Goal: Communication & Community: Answer question/provide support

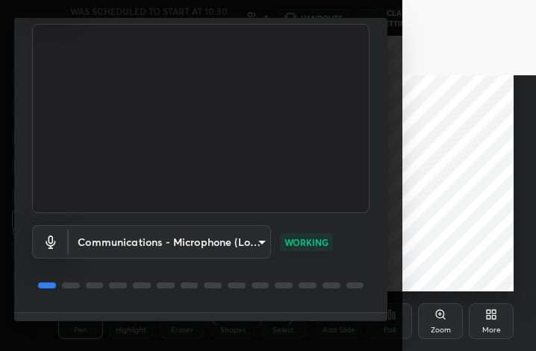
scroll to position [137, 0]
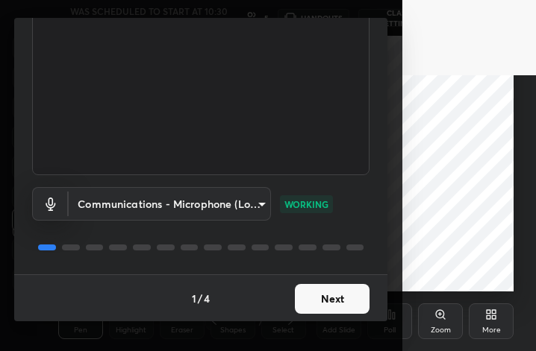
click at [327, 303] on button "Next" at bounding box center [332, 299] width 75 height 30
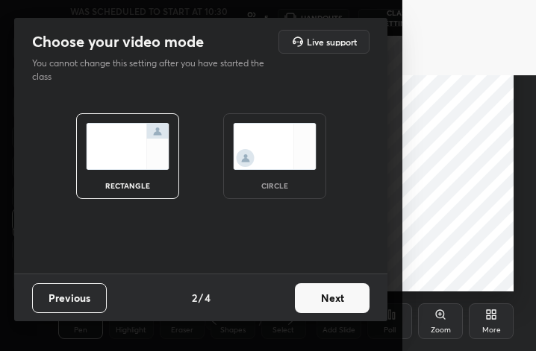
scroll to position [0, 0]
click at [302, 175] on div "circle" at bounding box center [274, 156] width 103 height 86
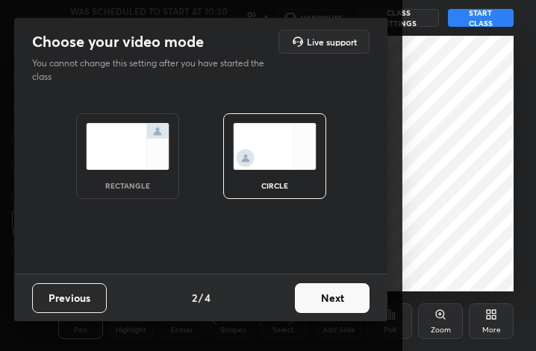
click at [321, 298] on button "Next" at bounding box center [332, 298] width 75 height 30
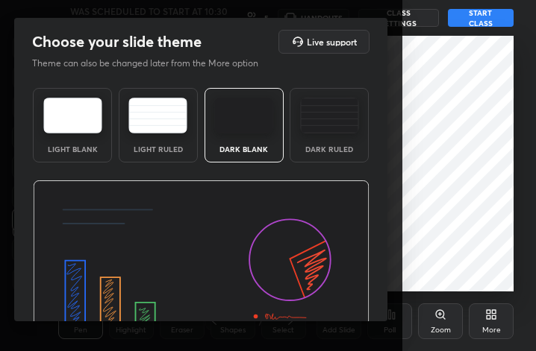
click at [340, 133] on img at bounding box center [329, 116] width 59 height 36
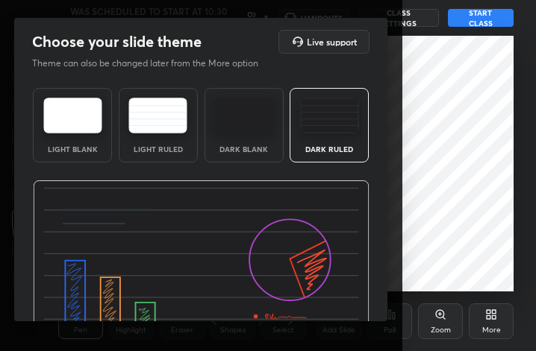
scroll to position [95, 0]
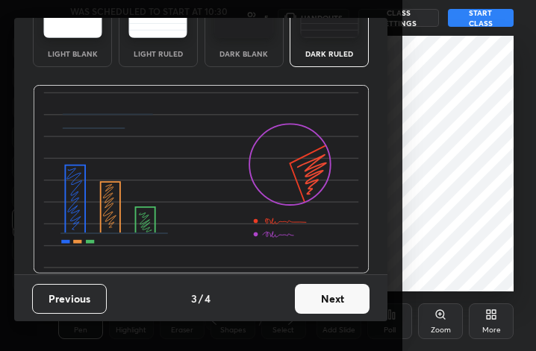
click at [333, 301] on button "Next" at bounding box center [332, 299] width 75 height 30
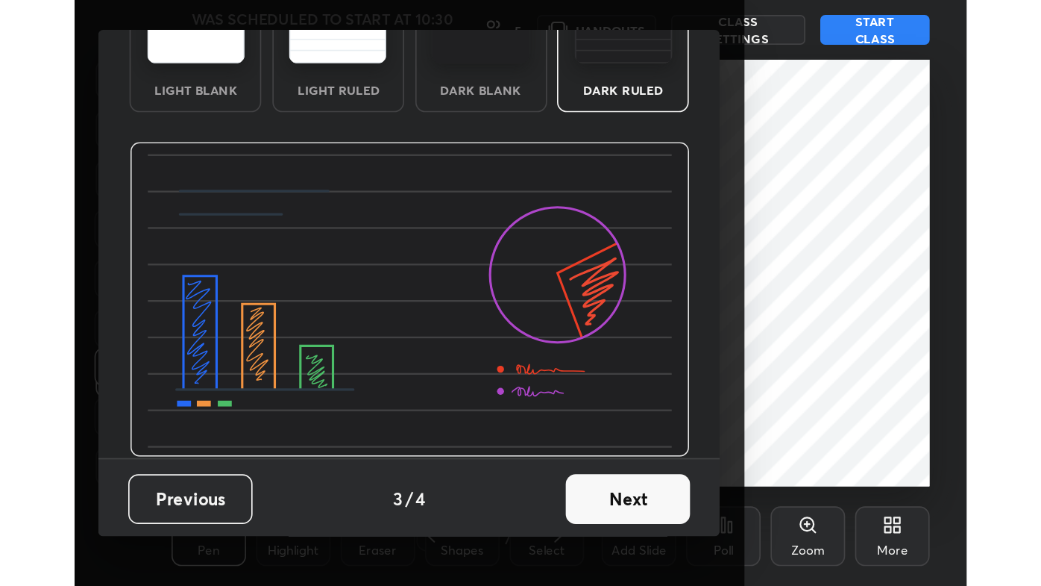
scroll to position [0, 0]
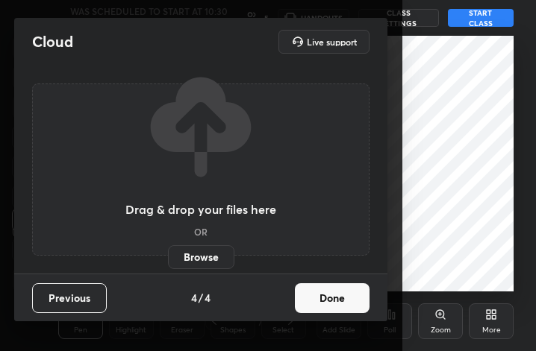
click at [336, 301] on button "Done" at bounding box center [332, 298] width 75 height 30
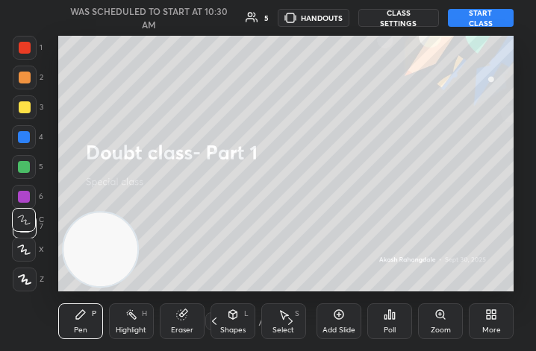
click at [491, 327] on div "More" at bounding box center [491, 330] width 19 height 7
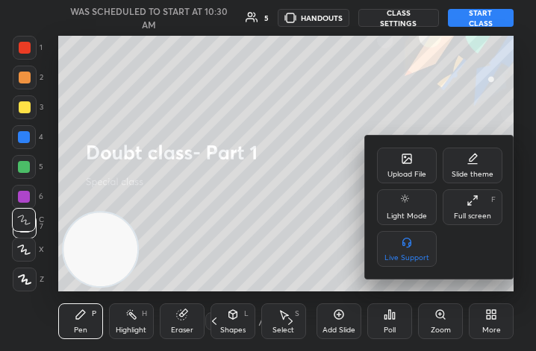
click at [465, 200] on div "Full screen F" at bounding box center [472, 207] width 60 height 36
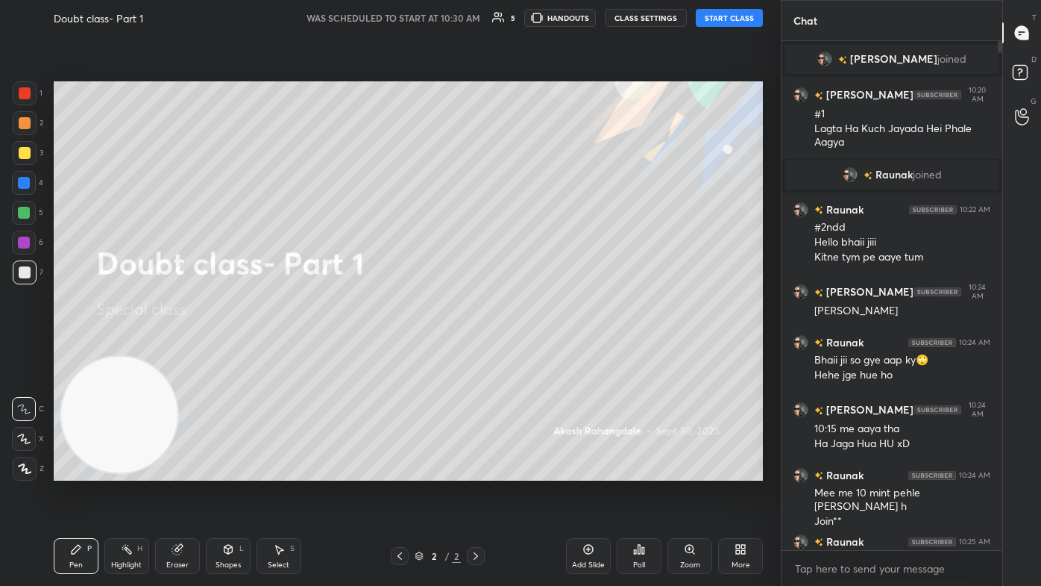
click at [535, 19] on button "START CLASS" at bounding box center [729, 18] width 67 height 18
click at [535, 72] on icon at bounding box center [1022, 74] width 27 height 27
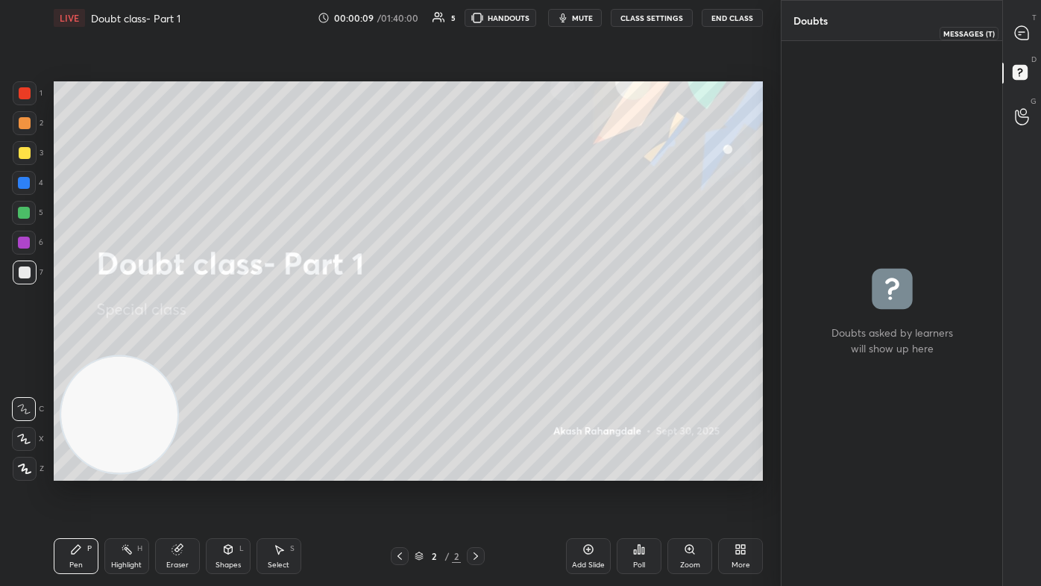
click at [535, 34] on icon at bounding box center [1021, 32] width 13 height 13
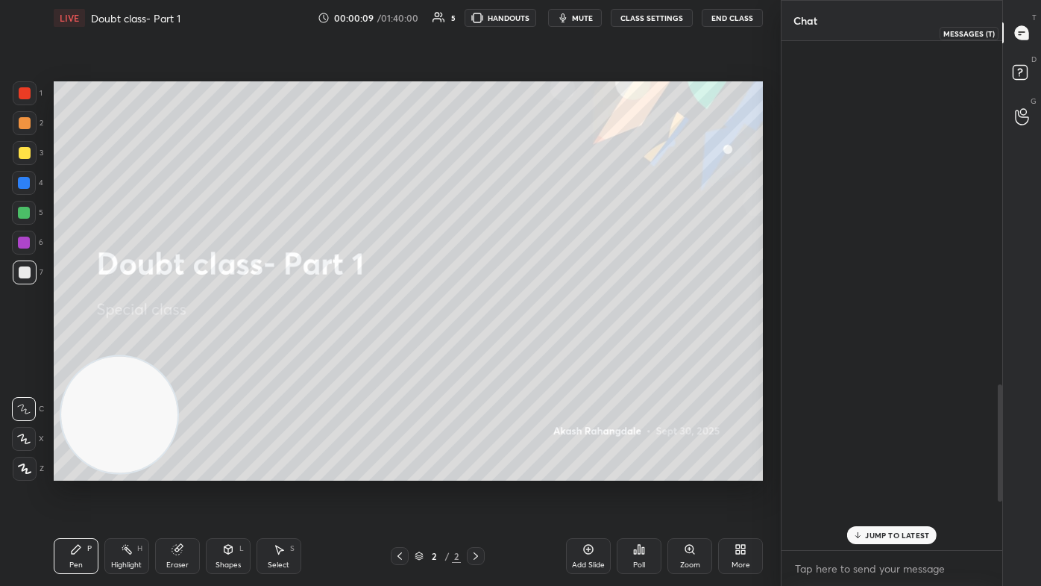
scroll to position [505, 216]
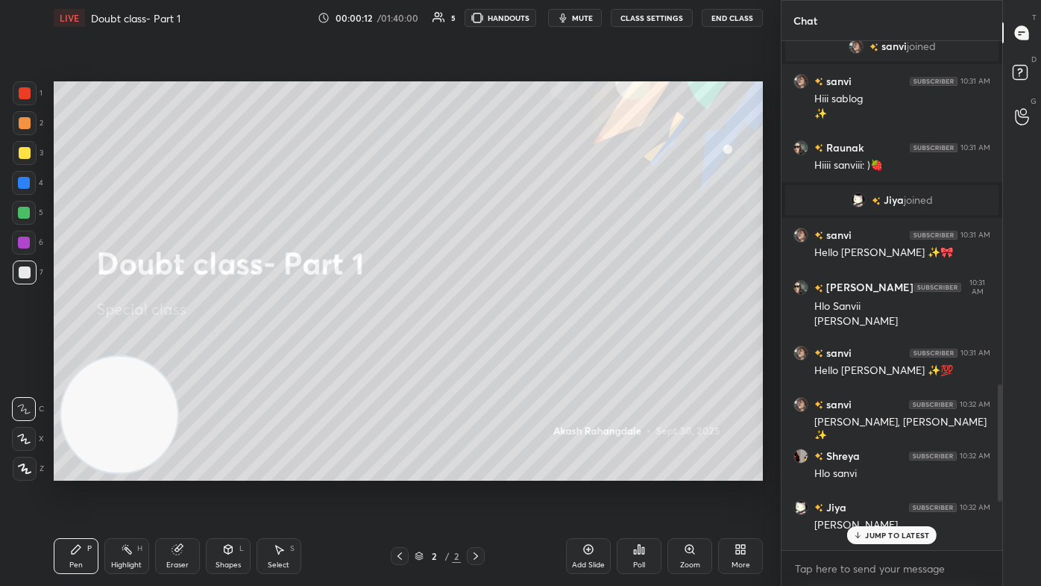
click at [535, 351] on p "JUMP TO LATEST" at bounding box center [897, 534] width 64 height 9
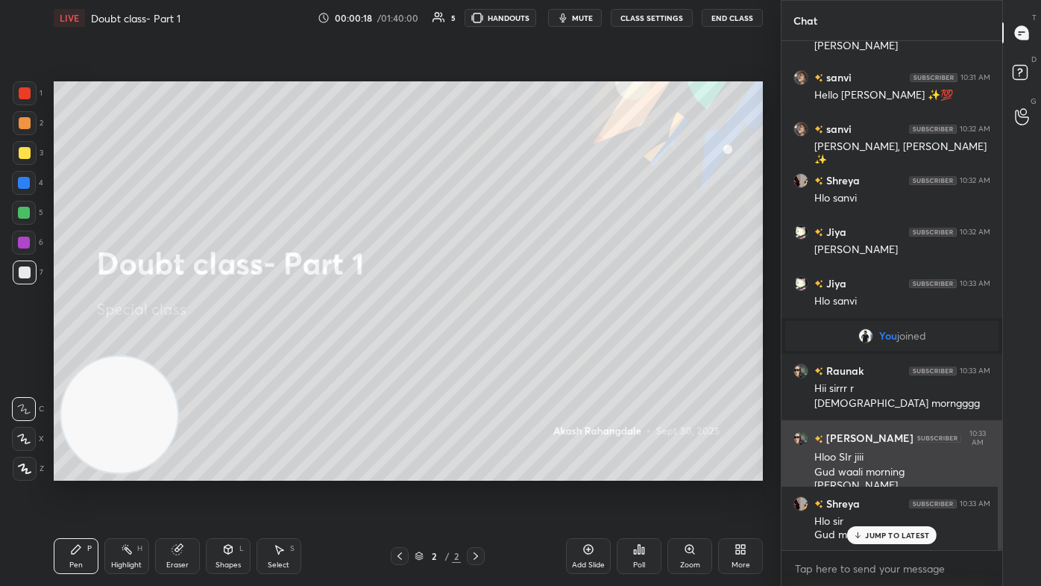
scroll to position [1830, 0]
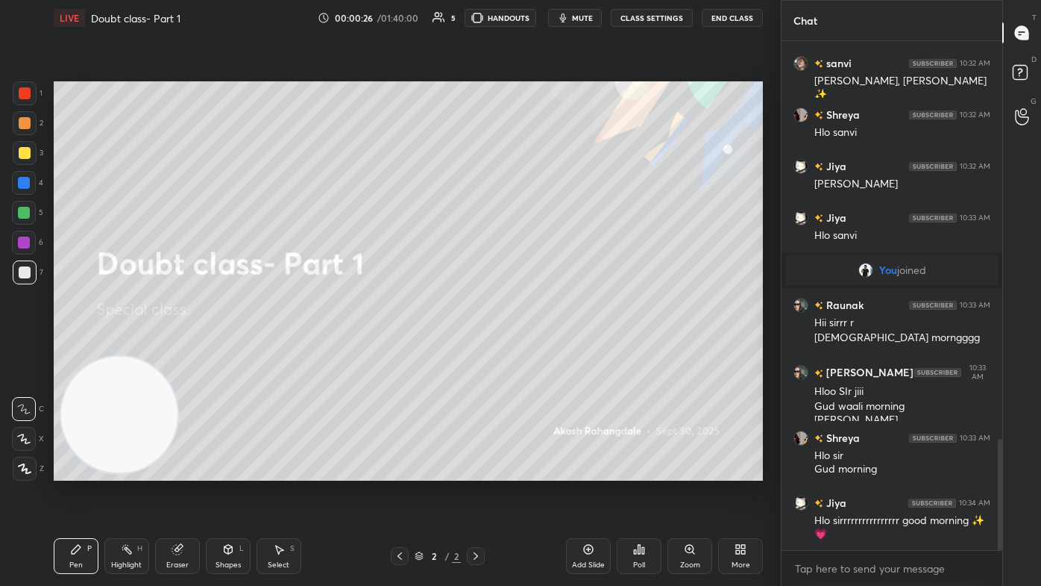
click at [535, 351] on div "Add Slide" at bounding box center [588, 564] width 33 height 7
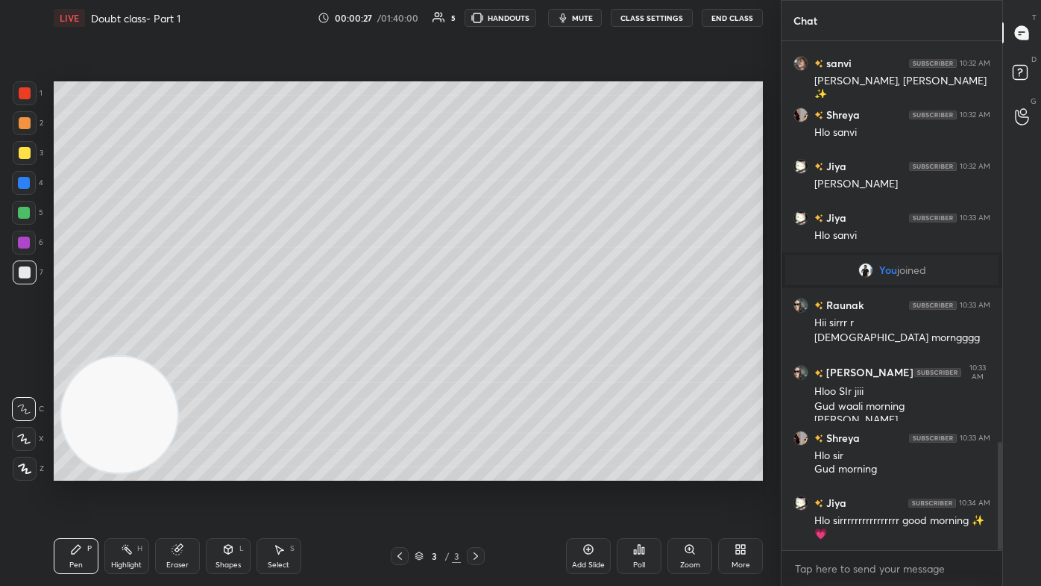
scroll to position [1881, 0]
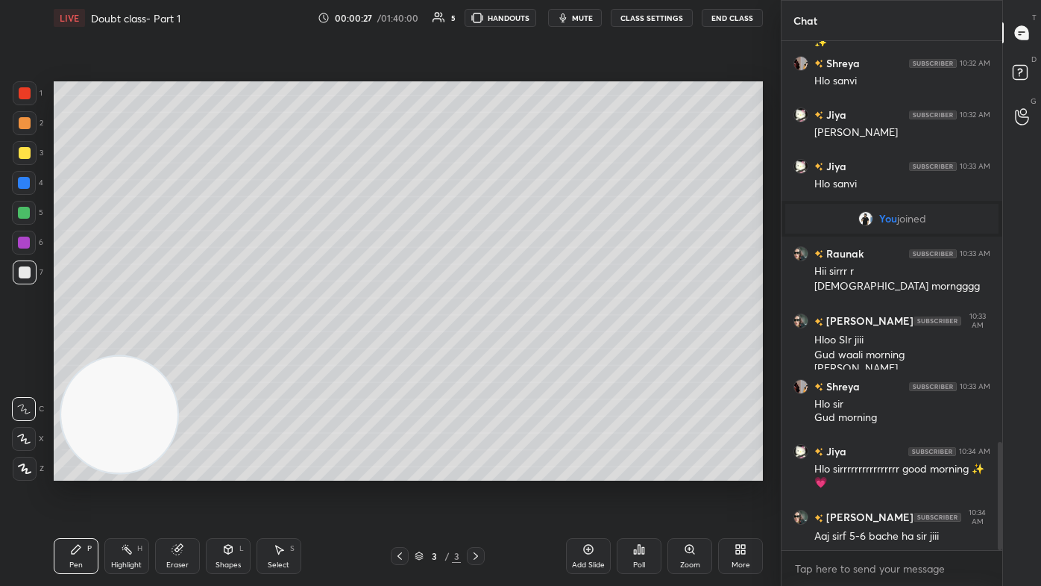
click at [23, 148] on div at bounding box center [25, 153] width 12 height 12
click at [20, 351] on icon at bounding box center [23, 438] width 13 height 10
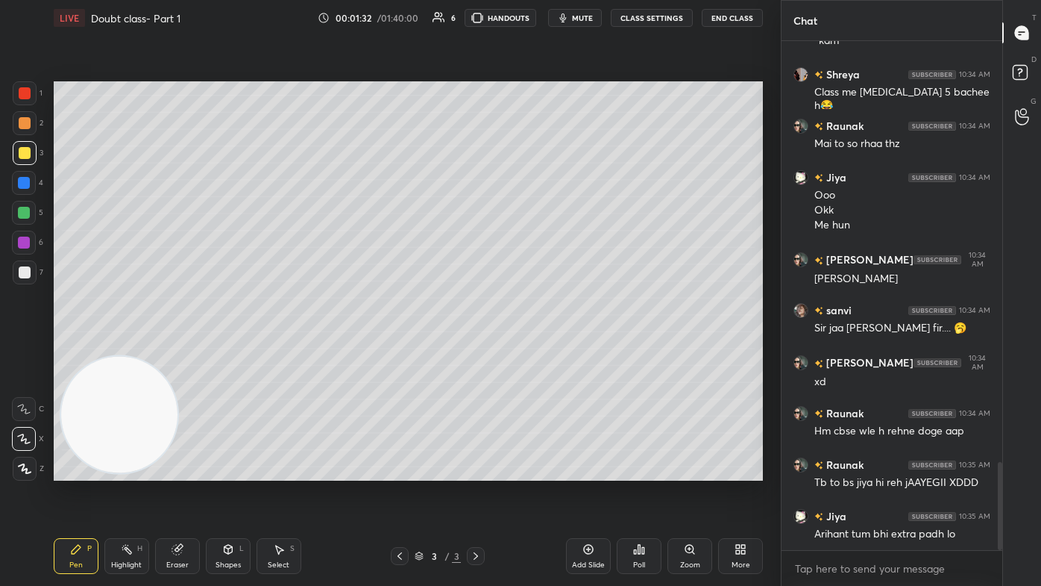
scroll to position [2505, 0]
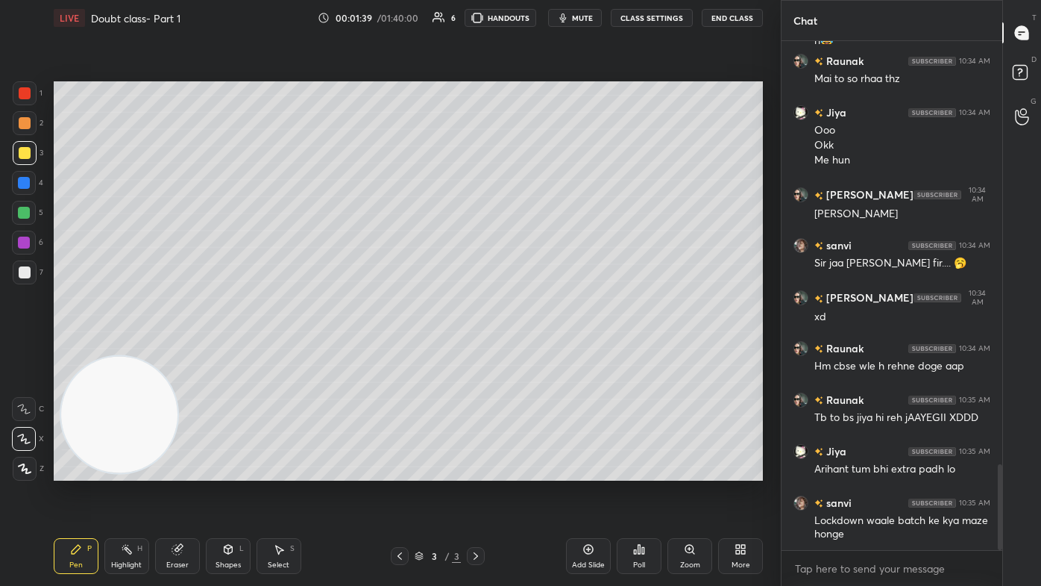
drag, startPoint x: 118, startPoint y: 417, endPoint x: 82, endPoint y: 425, distance: 36.7
click at [112, 351] on video at bounding box center [119, 415] width 117 height 117
click at [77, 351] on icon at bounding box center [76, 549] width 12 height 12
click at [25, 151] on div at bounding box center [25, 153] width 12 height 12
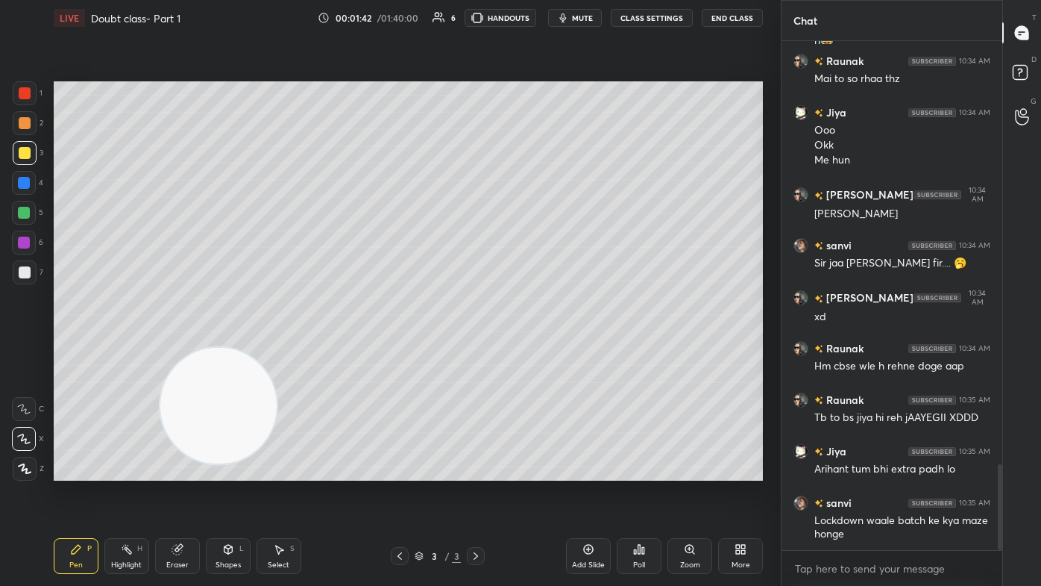
drag, startPoint x: 148, startPoint y: 417, endPoint x: 230, endPoint y: 404, distance: 83.0
click at [231, 351] on video at bounding box center [218, 406] width 117 height 117
drag, startPoint x: 239, startPoint y: 421, endPoint x: 216, endPoint y: 418, distance: 22.6
click at [209, 351] on video at bounding box center [213, 403] width 117 height 117
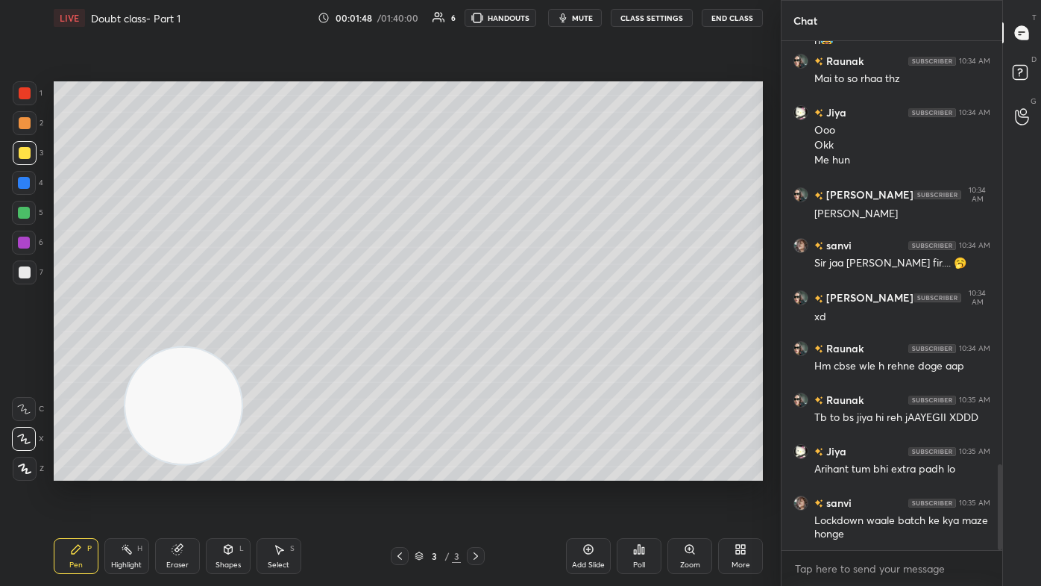
scroll to position [2570, 0]
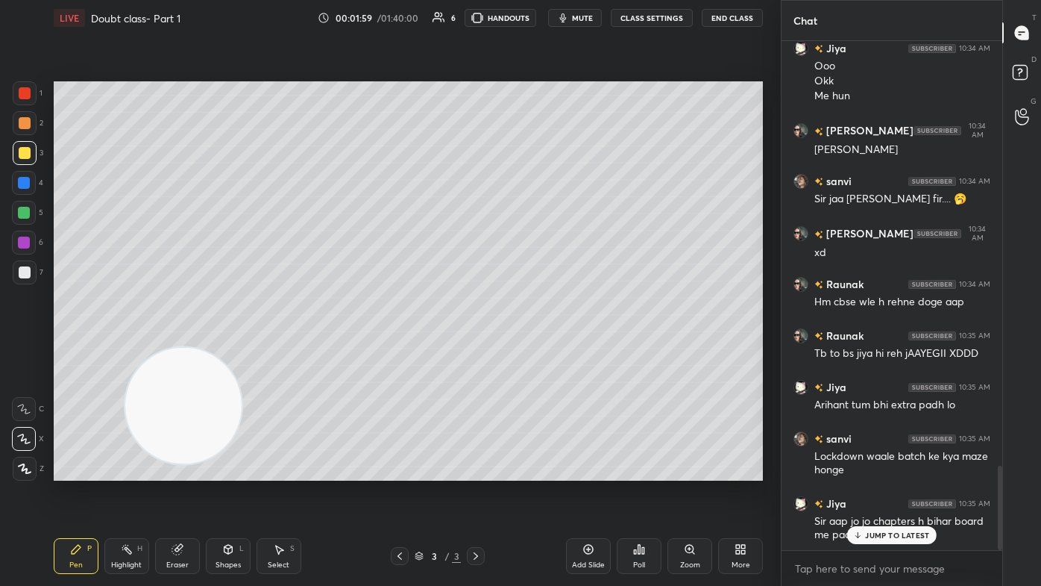
click at [535, 351] on div "JUMP TO LATEST" at bounding box center [892, 535] width 90 height 18
click at [20, 351] on icon at bounding box center [23, 438] width 13 height 10
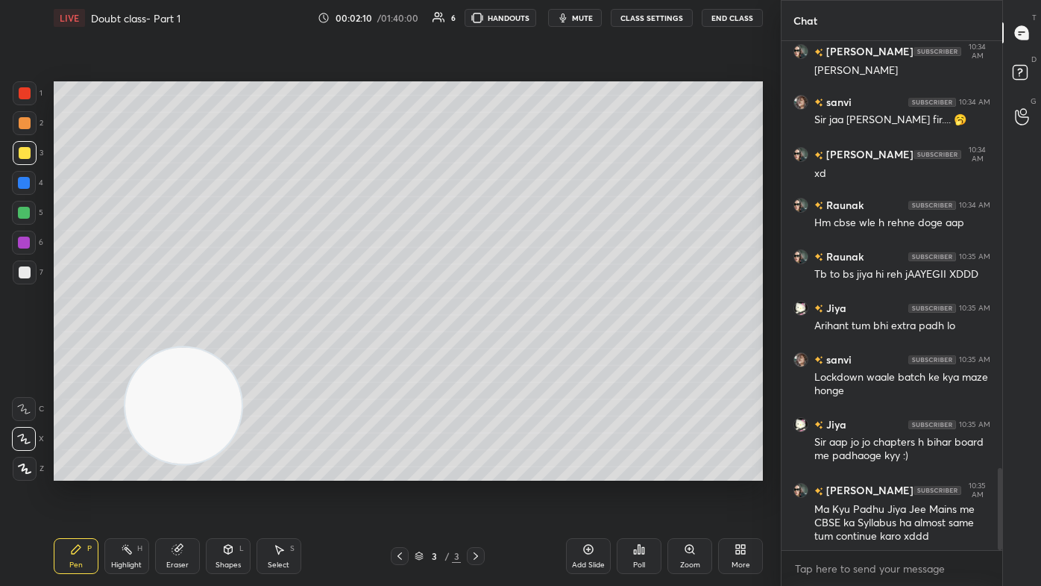
click at [23, 154] on div at bounding box center [25, 153] width 12 height 12
click at [535, 107] on icon at bounding box center [1022, 109] width 14 height 17
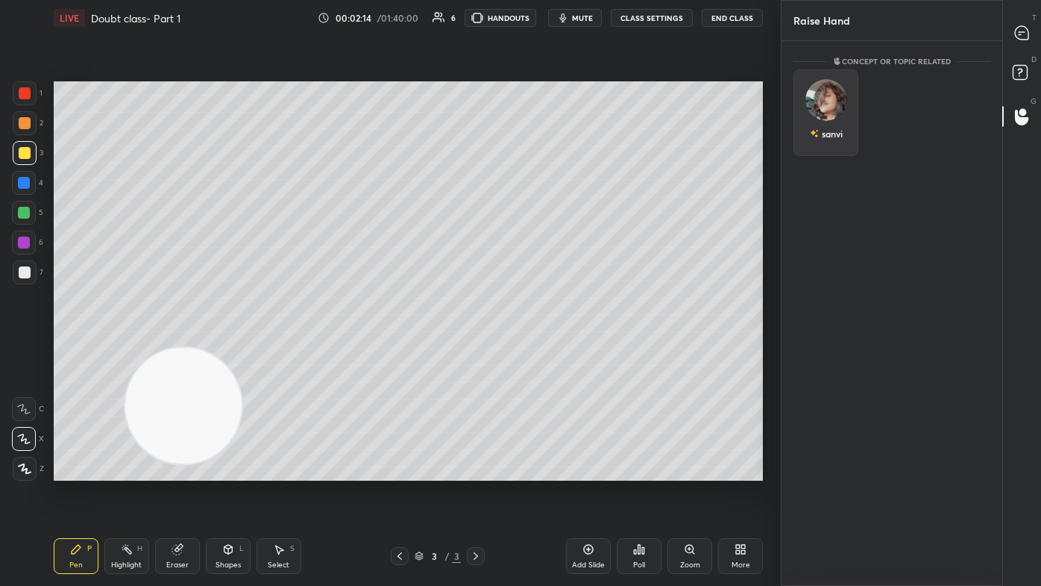
click at [535, 117] on div "sanvi" at bounding box center [826, 112] width 65 height 87
drag, startPoint x: 826, startPoint y: 137, endPoint x: 838, endPoint y: 127, distance: 16.4
click at [535, 138] on button "INVITE" at bounding box center [825, 143] width 51 height 19
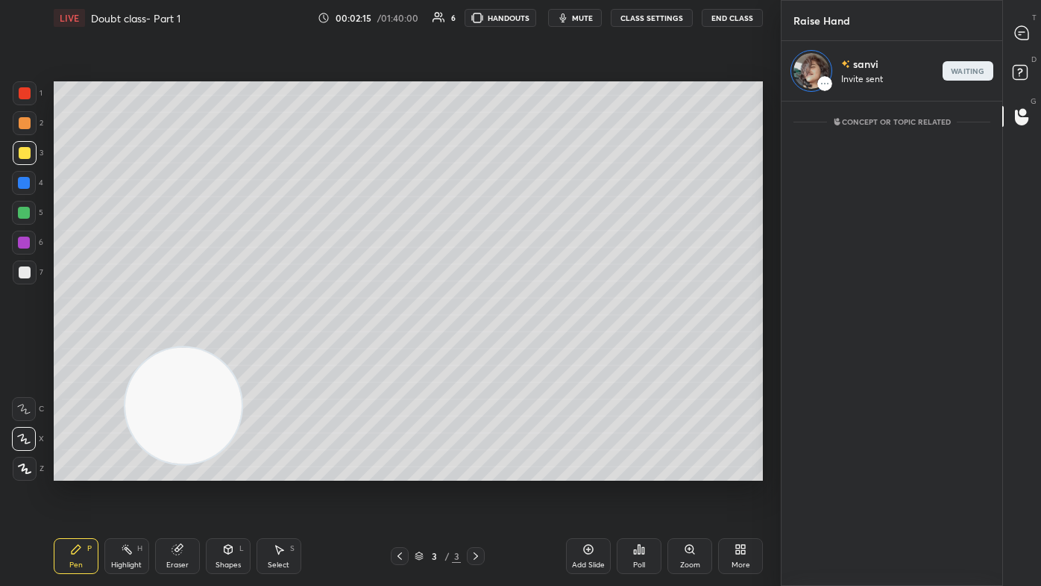
scroll to position [480, 216]
click at [535, 30] on icon at bounding box center [1021, 32] width 13 height 13
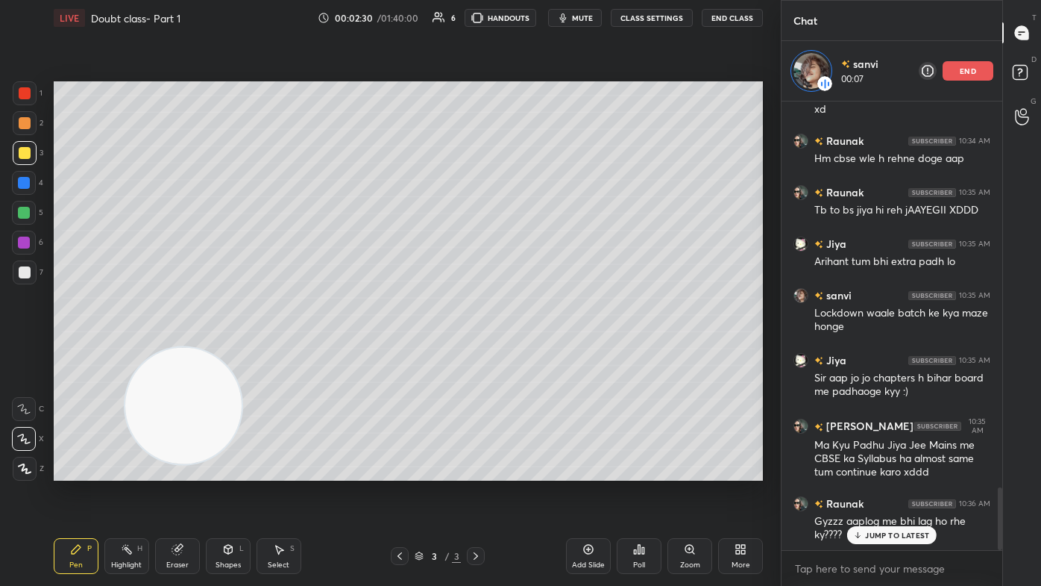
scroll to position [2825, 0]
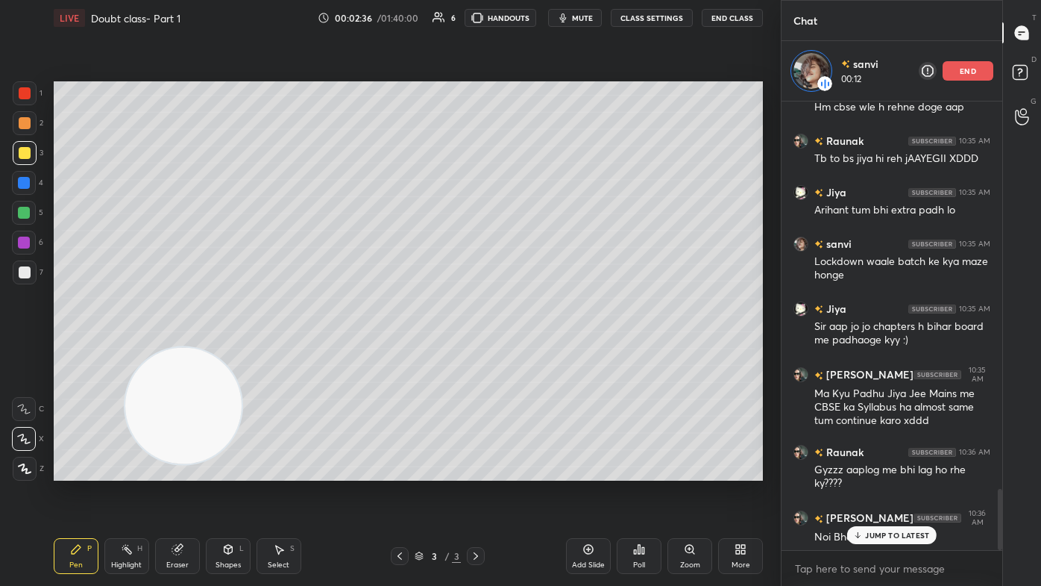
click at [185, 351] on div "Eraser" at bounding box center [177, 556] width 45 height 36
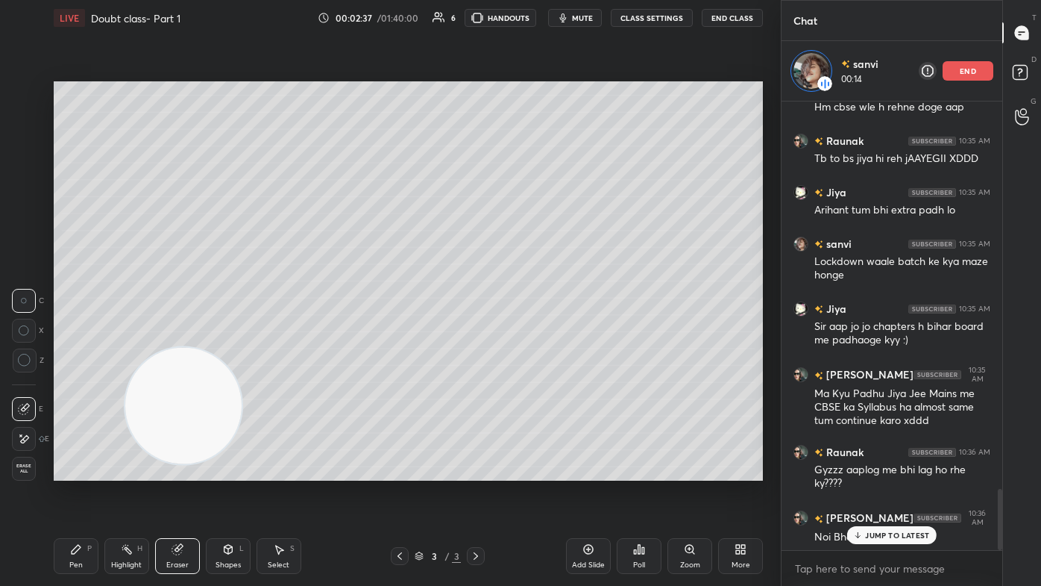
drag, startPoint x: 19, startPoint y: 366, endPoint x: 44, endPoint y: 345, distance: 32.8
click at [21, 351] on icon at bounding box center [24, 360] width 13 height 13
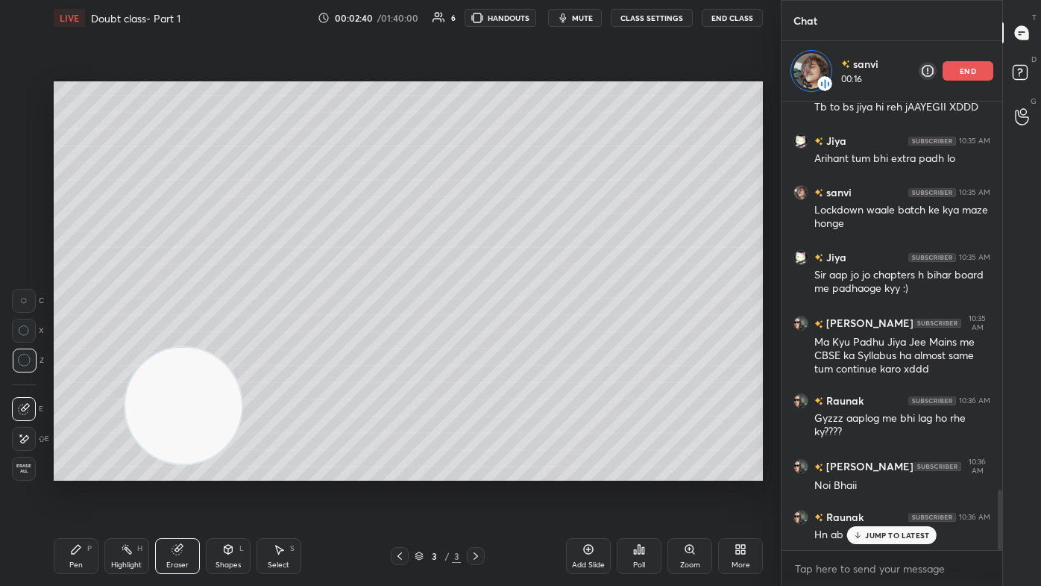
click at [74, 351] on div "Pen P" at bounding box center [76, 556] width 45 height 36
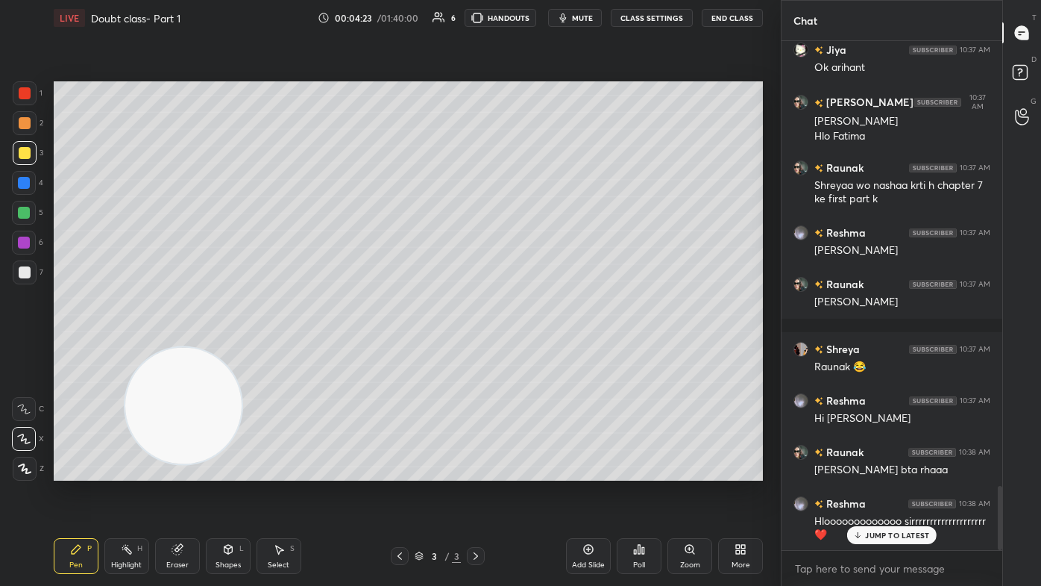
scroll to position [3576, 0]
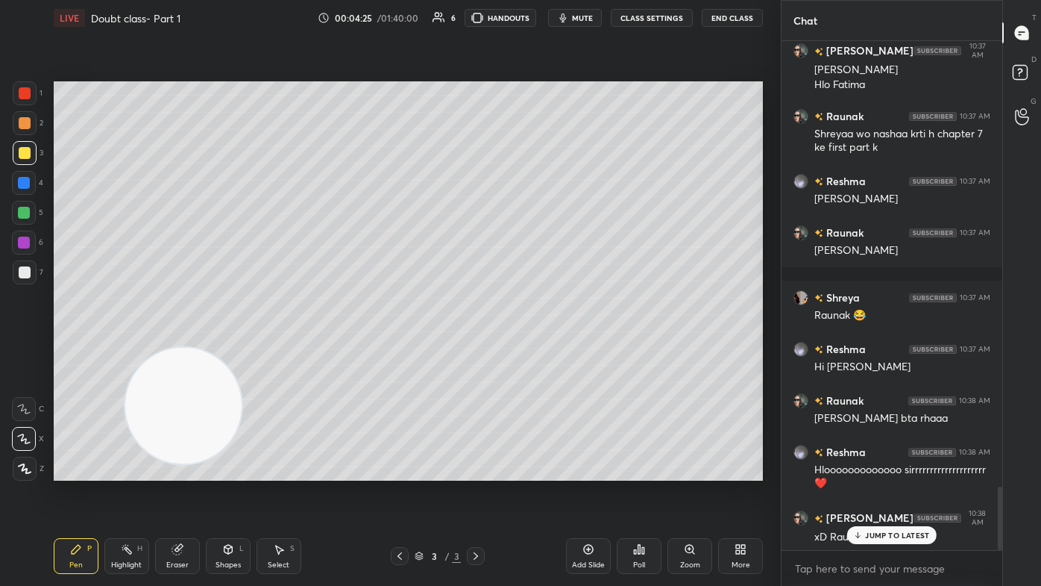
click at [27, 273] on div at bounding box center [25, 272] width 12 height 12
drag, startPoint x: 25, startPoint y: 439, endPoint x: 36, endPoint y: 430, distance: 14.8
click at [23, 351] on icon at bounding box center [23, 438] width 13 height 10
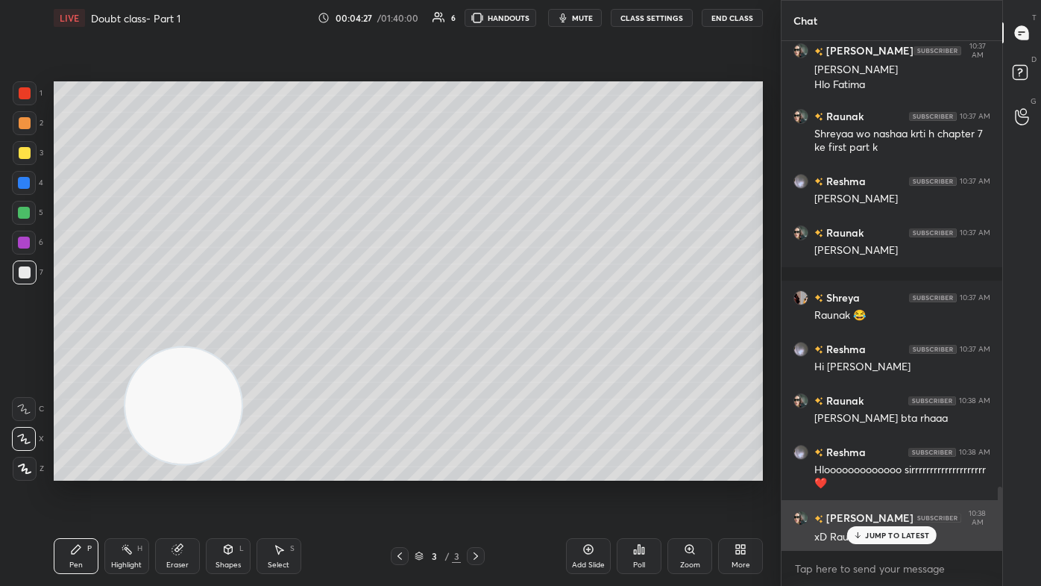
click at [535, 351] on p "JUMP TO LATEST" at bounding box center [897, 534] width 64 height 9
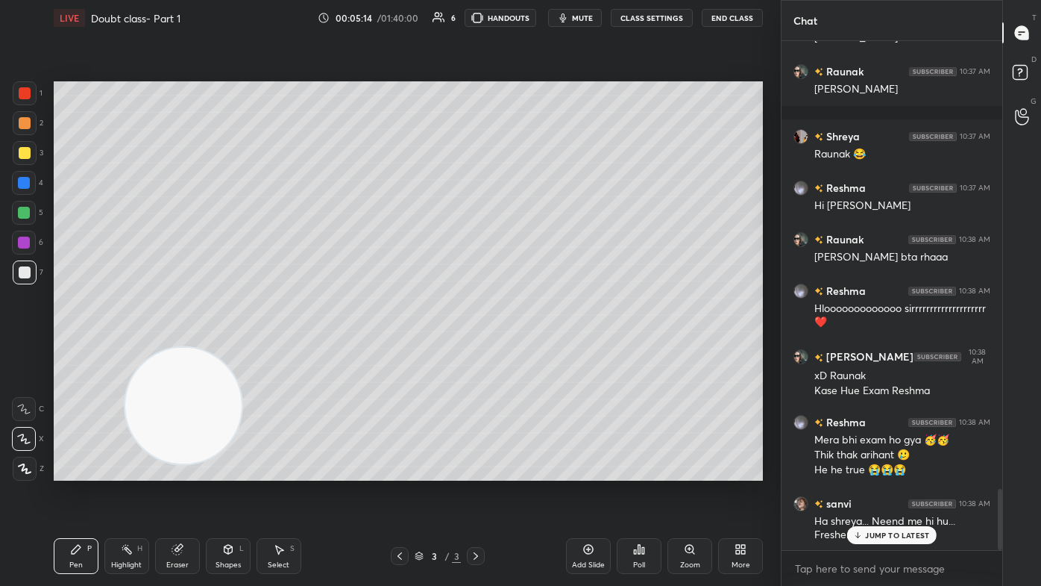
scroll to position [3803, 0]
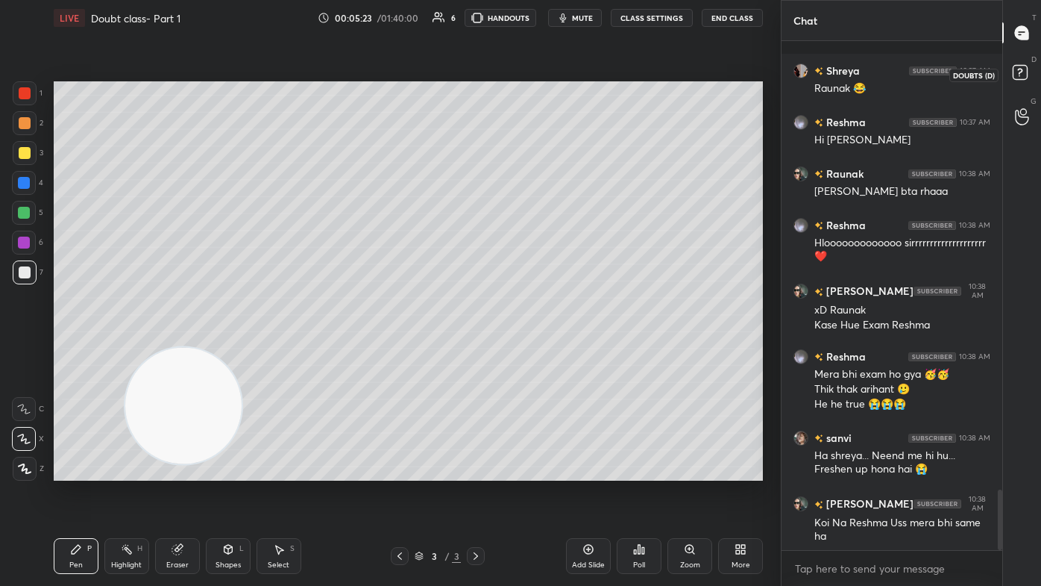
click at [535, 76] on rect at bounding box center [1020, 73] width 14 height 14
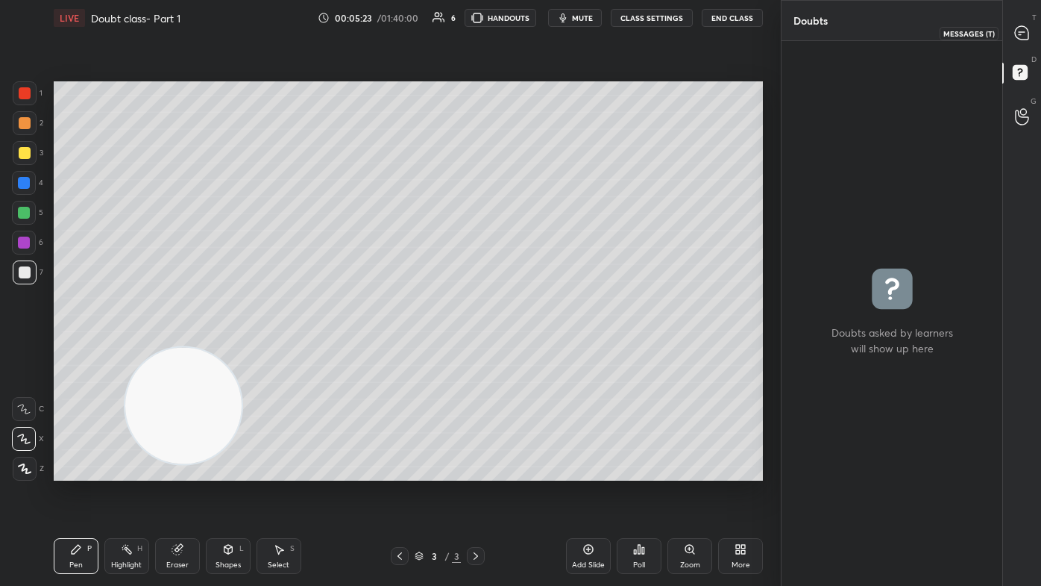
click at [535, 31] on icon at bounding box center [1021, 32] width 13 height 13
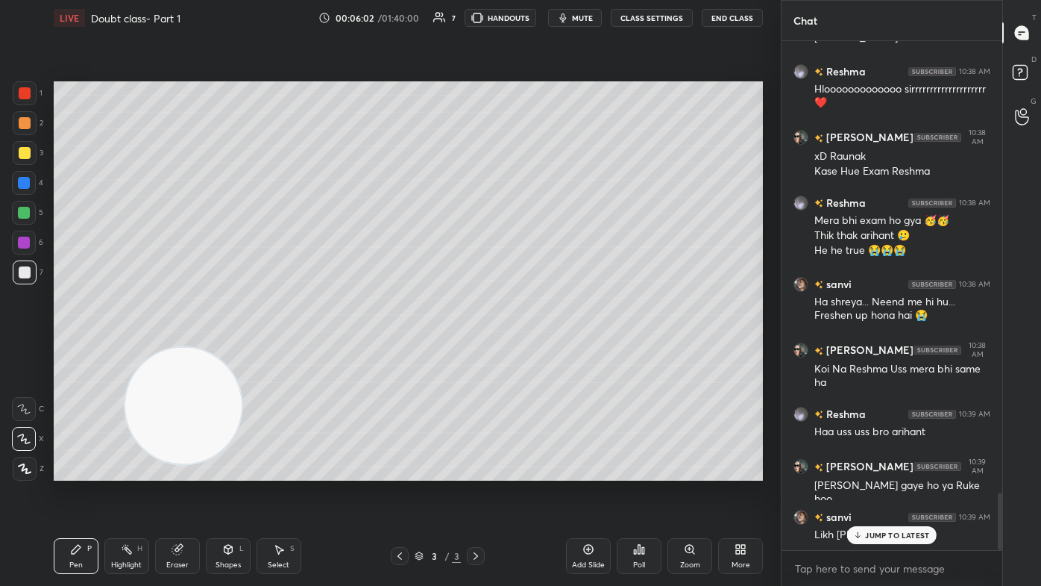
scroll to position [4008, 0]
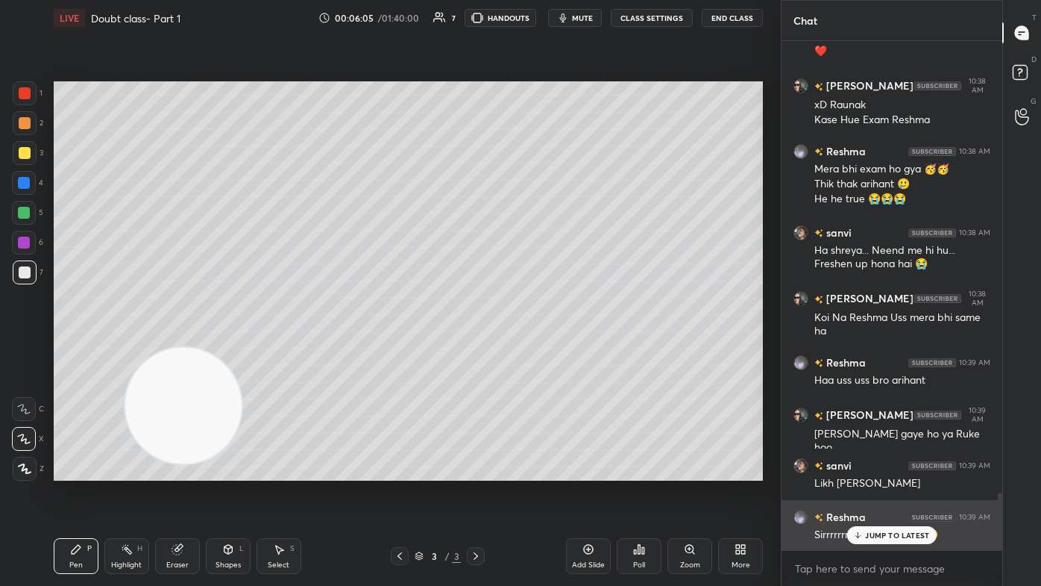
click at [535, 351] on p "JUMP TO LATEST" at bounding box center [897, 534] width 64 height 9
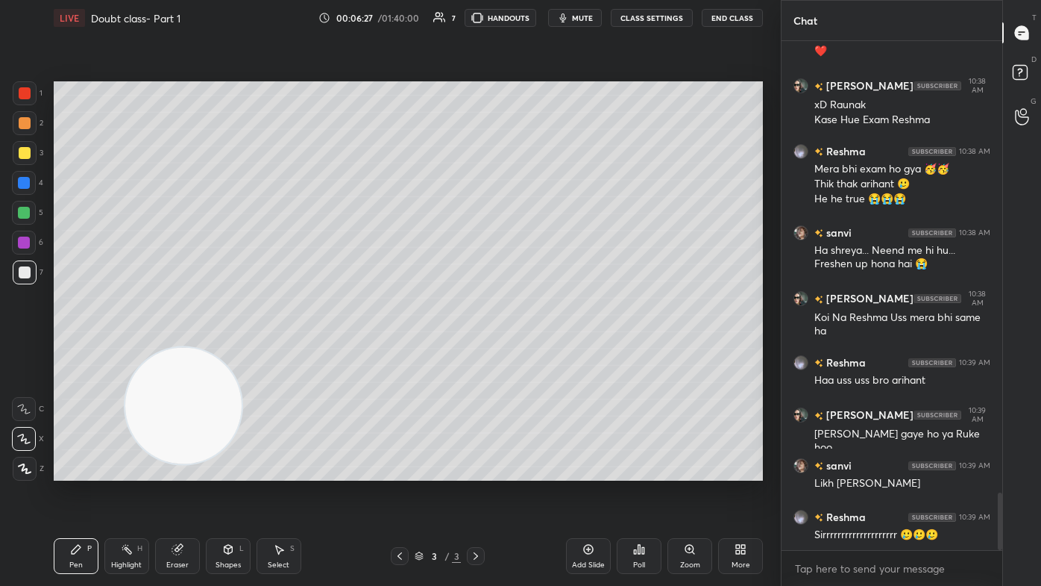
click at [74, 351] on icon at bounding box center [76, 549] width 9 height 9
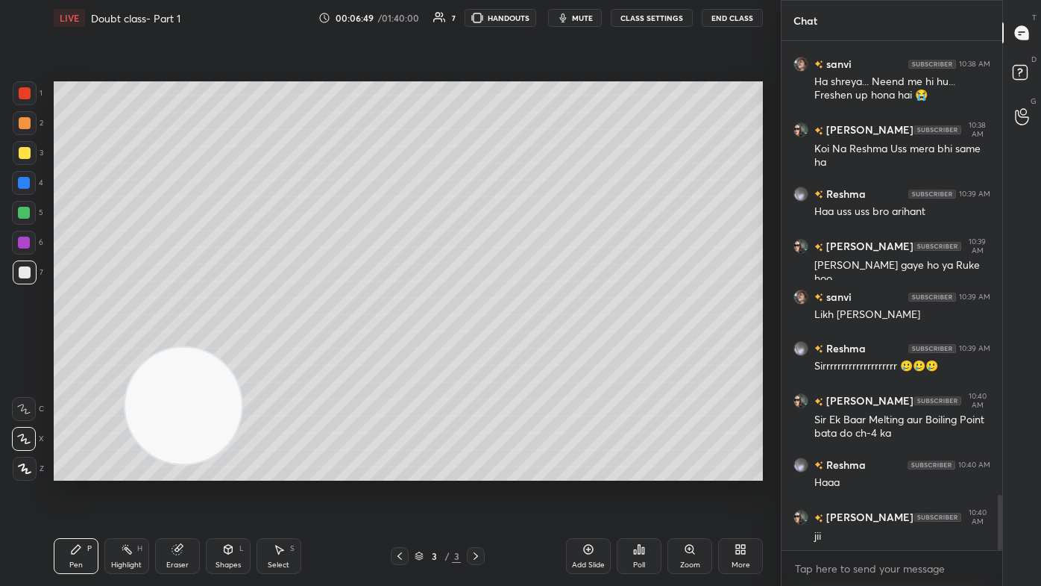
scroll to position [4190, 0]
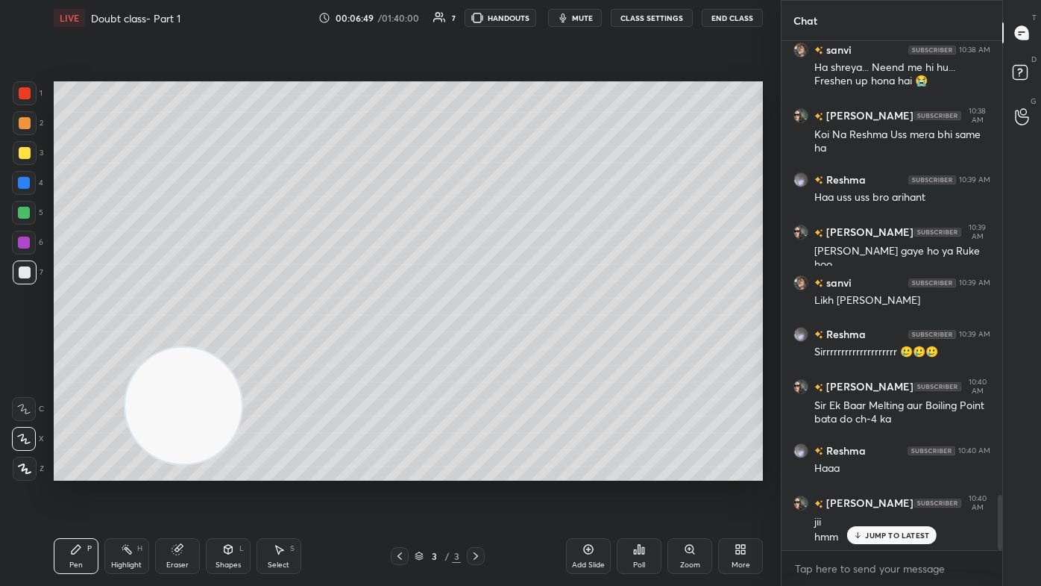
click at [535, 351] on div "Add Slide" at bounding box center [588, 556] width 45 height 36
click at [535, 351] on p "JUMP TO LATEST" at bounding box center [897, 534] width 64 height 9
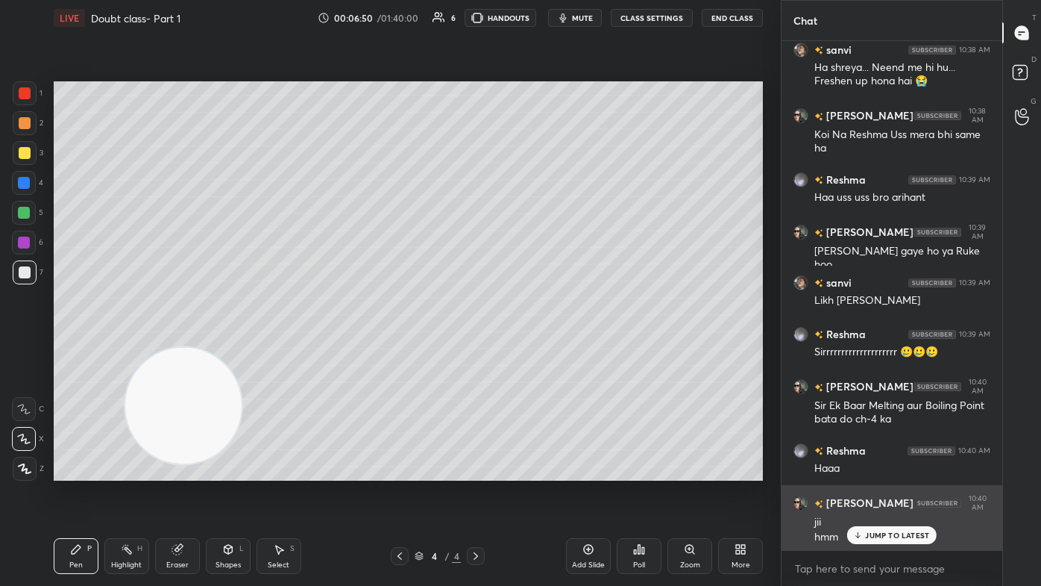
scroll to position [4206, 0]
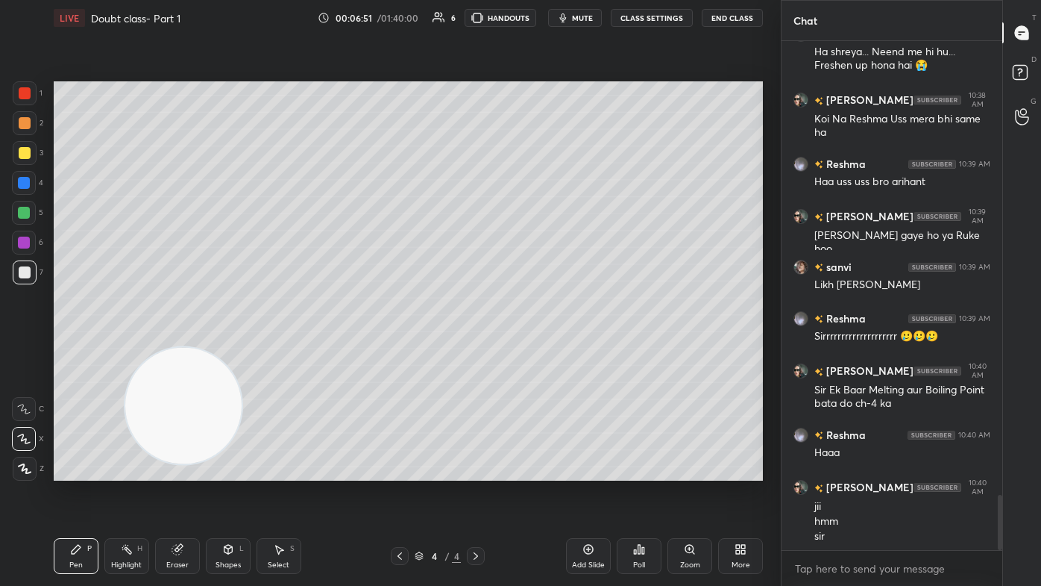
click at [28, 156] on div at bounding box center [25, 153] width 12 height 12
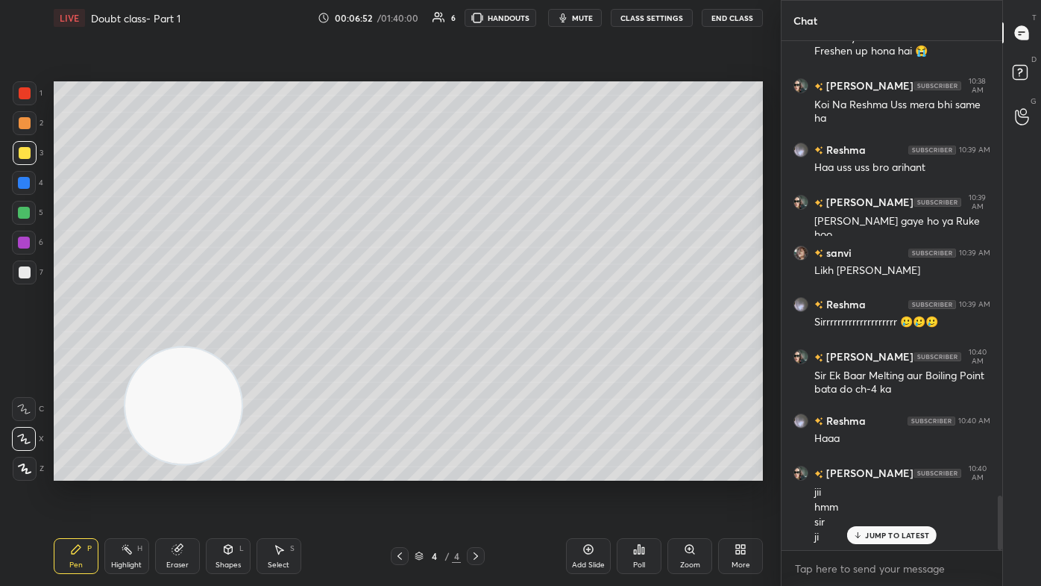
click at [25, 351] on icon at bounding box center [23, 438] width 13 height 10
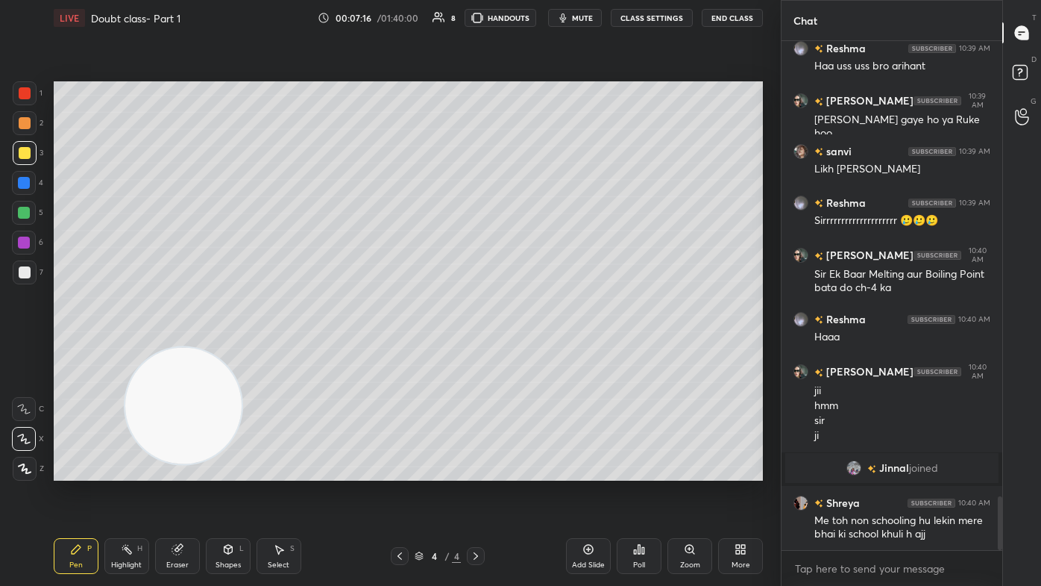
scroll to position [4373, 0]
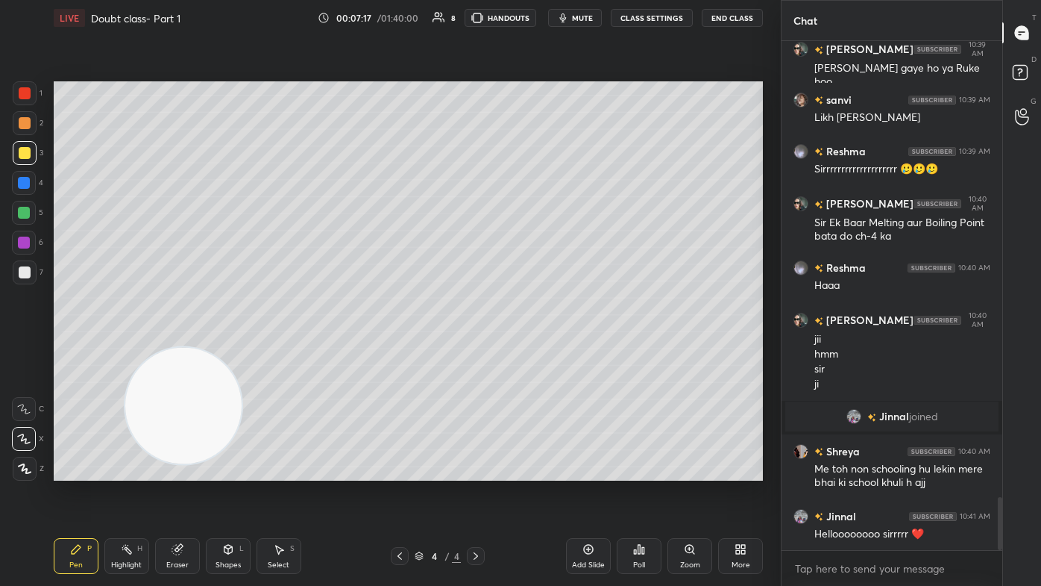
click at [186, 351] on div "Eraser" at bounding box center [177, 556] width 45 height 36
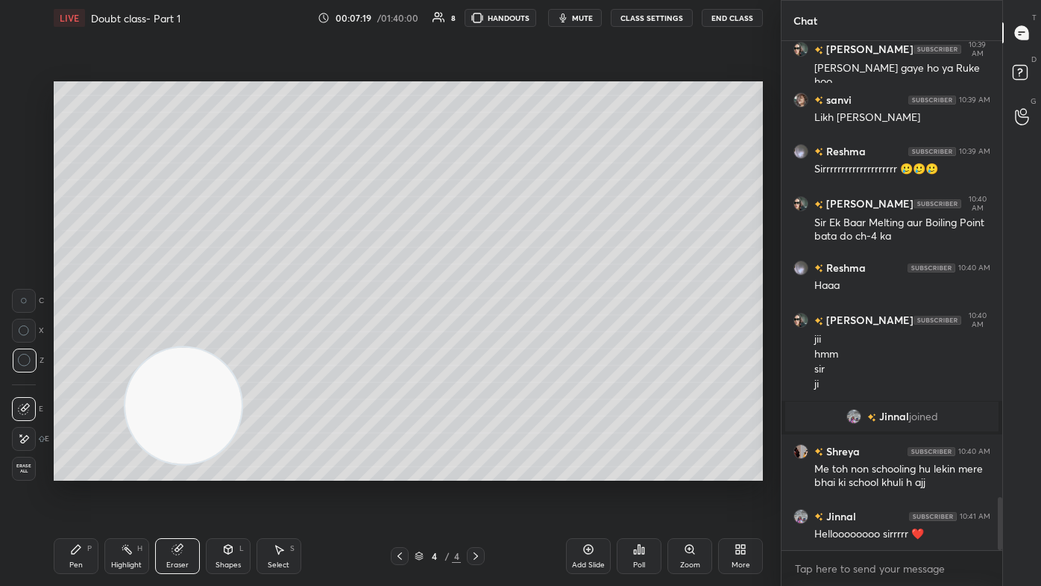
click at [78, 351] on icon at bounding box center [76, 549] width 12 height 12
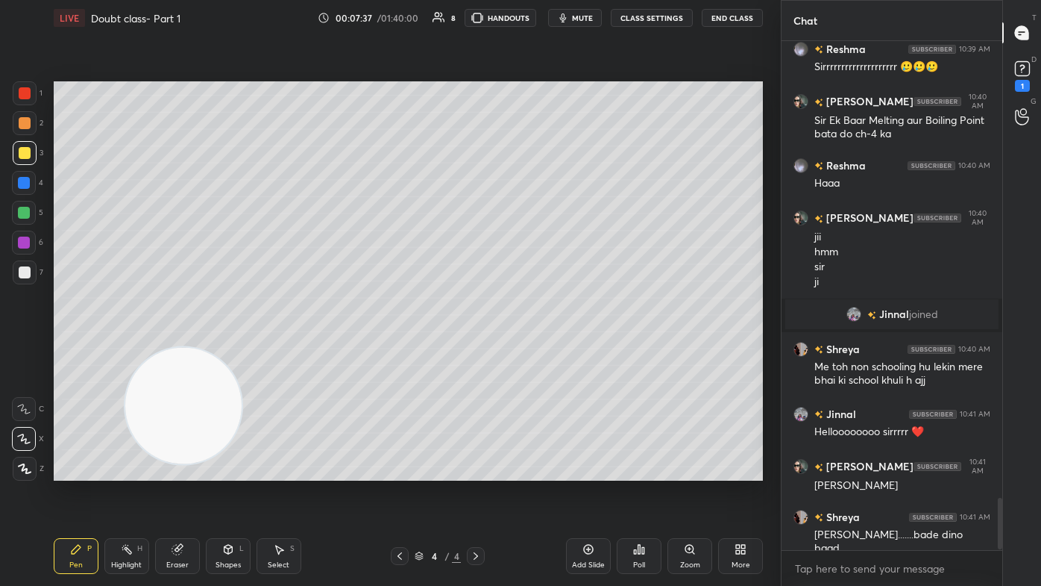
scroll to position [4554, 0]
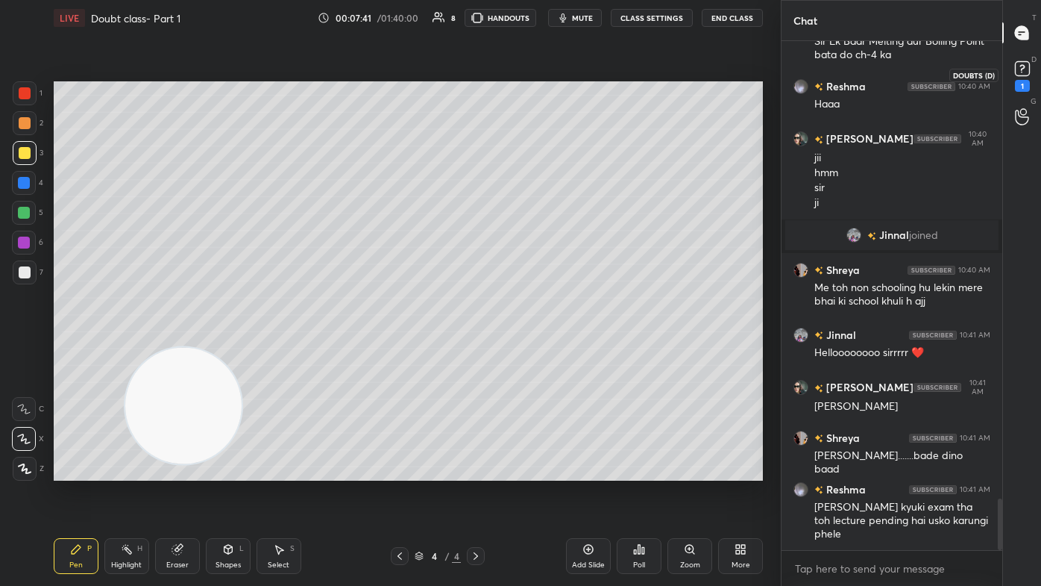
click at [535, 71] on div "1" at bounding box center [1023, 74] width 30 height 27
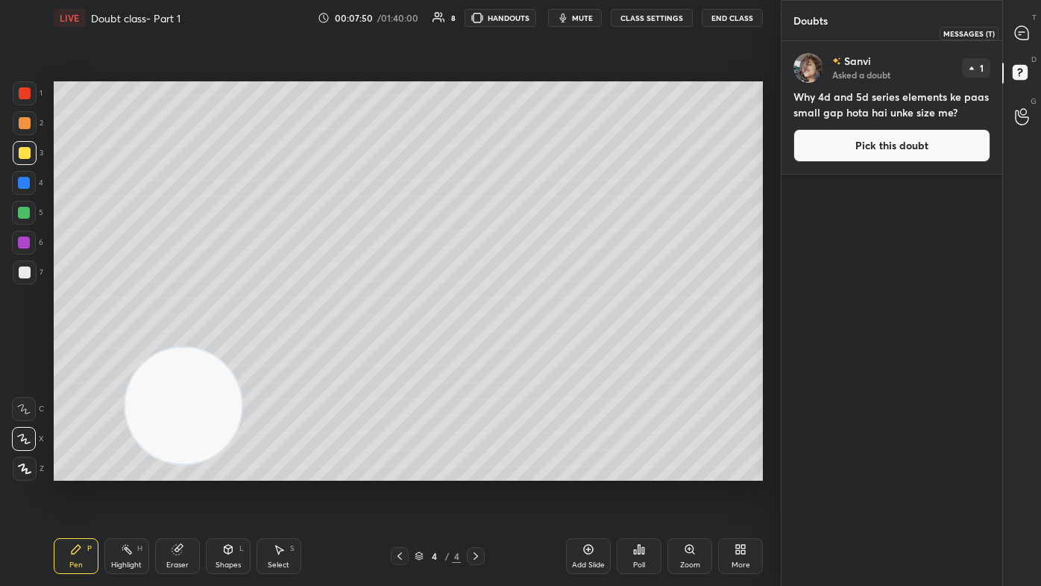
click at [535, 29] on icon at bounding box center [1021, 32] width 13 height 13
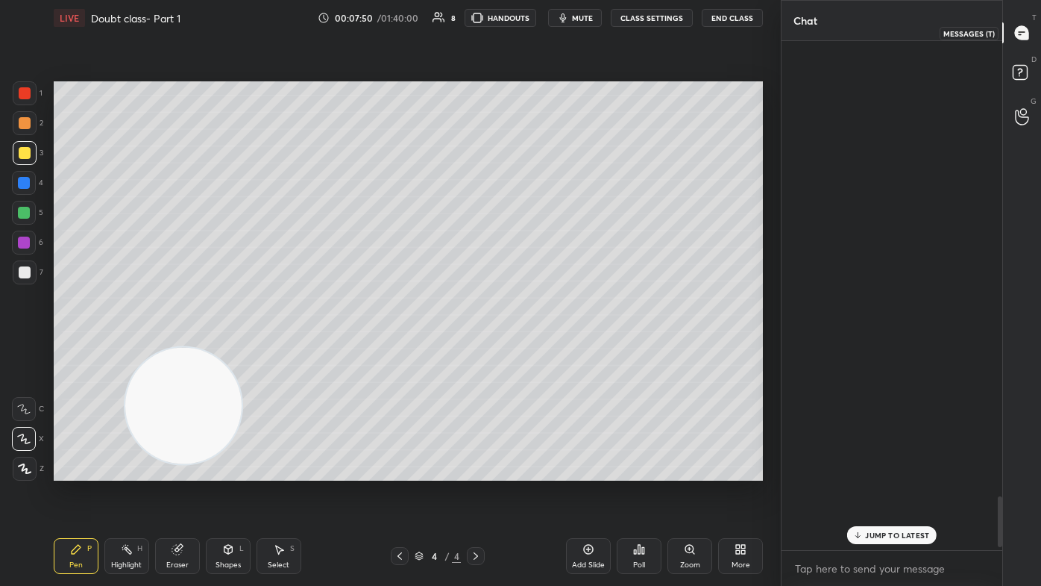
scroll to position [505, 216]
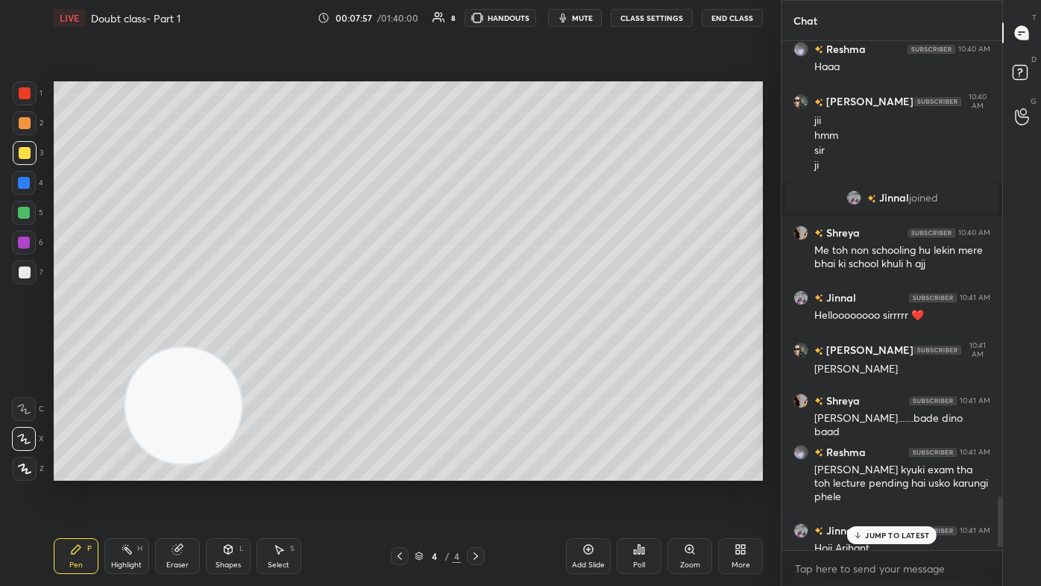
click at [25, 225] on div at bounding box center [24, 213] width 24 height 24
click at [12, 351] on div "1 2 3 4 5 6 7 C X Z C X Z E E Erase all H H" at bounding box center [24, 280] width 48 height 399
click at [18, 351] on icon at bounding box center [23, 438] width 13 height 10
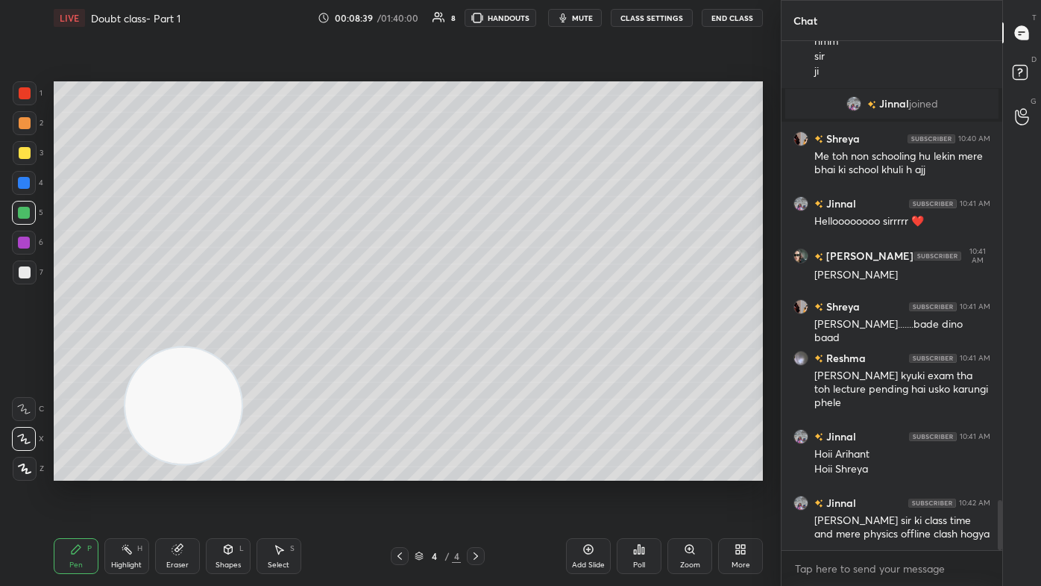
drag, startPoint x: 176, startPoint y: 549, endPoint x: 230, endPoint y: 485, distance: 83.7
click at [175, 351] on icon at bounding box center [177, 550] width 10 height 10
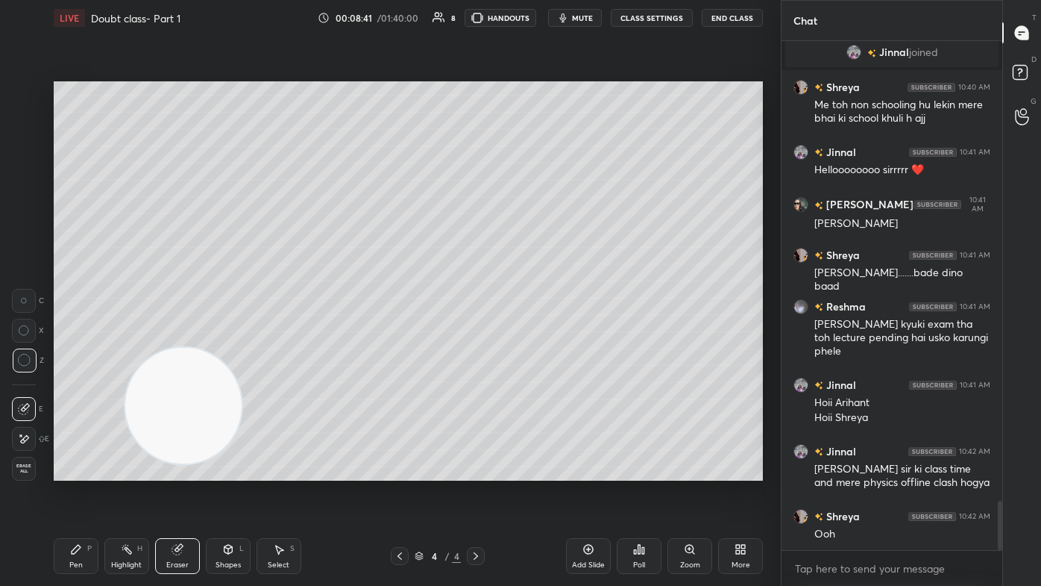
click at [72, 351] on div "Pen" at bounding box center [75, 564] width 13 height 7
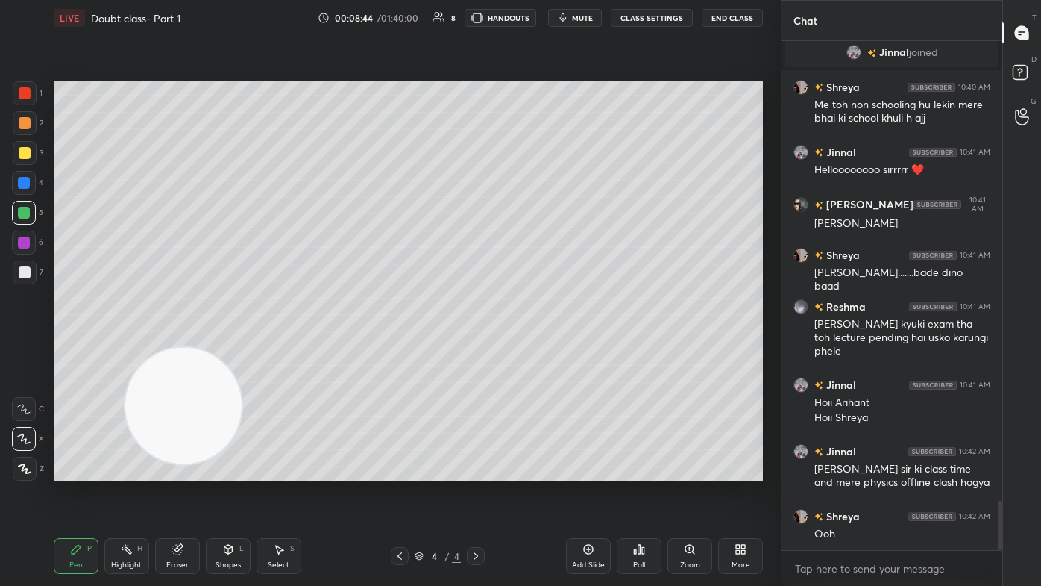
scroll to position [4789, 0]
click at [175, 351] on div "Eraser" at bounding box center [177, 564] width 22 height 7
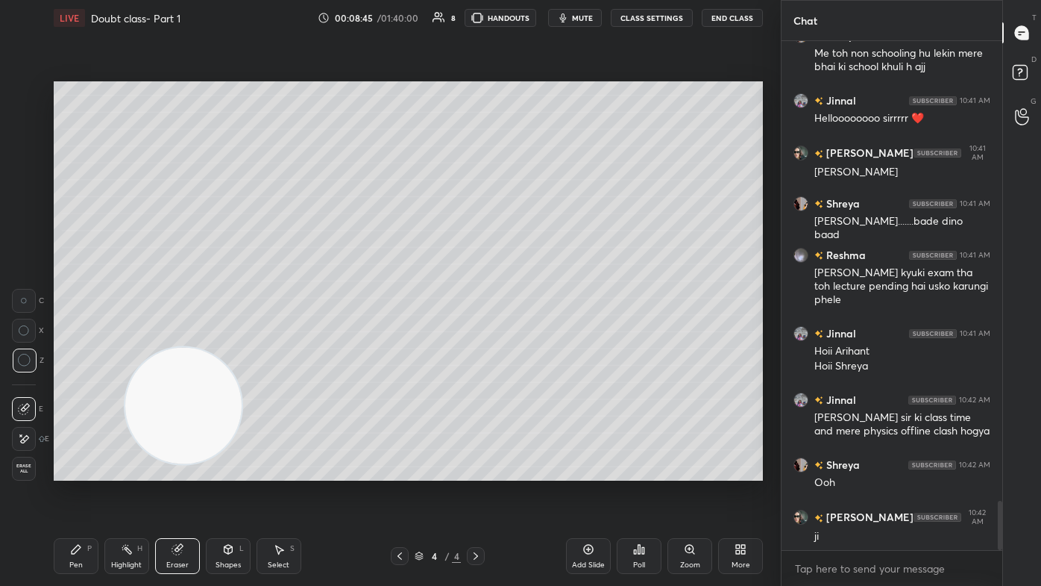
click at [79, 351] on div "Pen" at bounding box center [75, 564] width 13 height 7
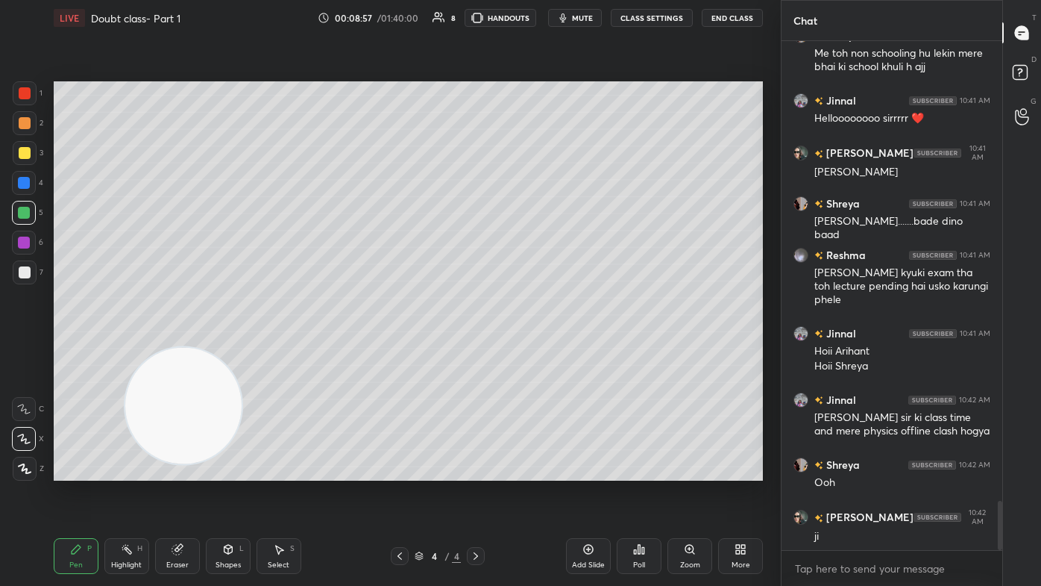
click at [180, 351] on div "Eraser" at bounding box center [177, 564] width 22 height 7
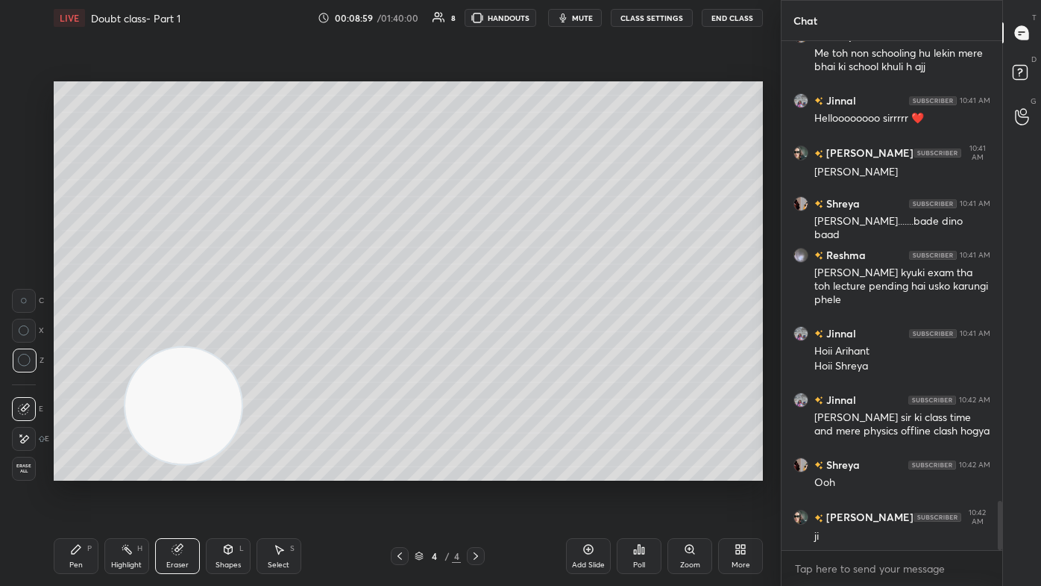
click at [61, 351] on div "Pen P" at bounding box center [76, 556] width 45 height 36
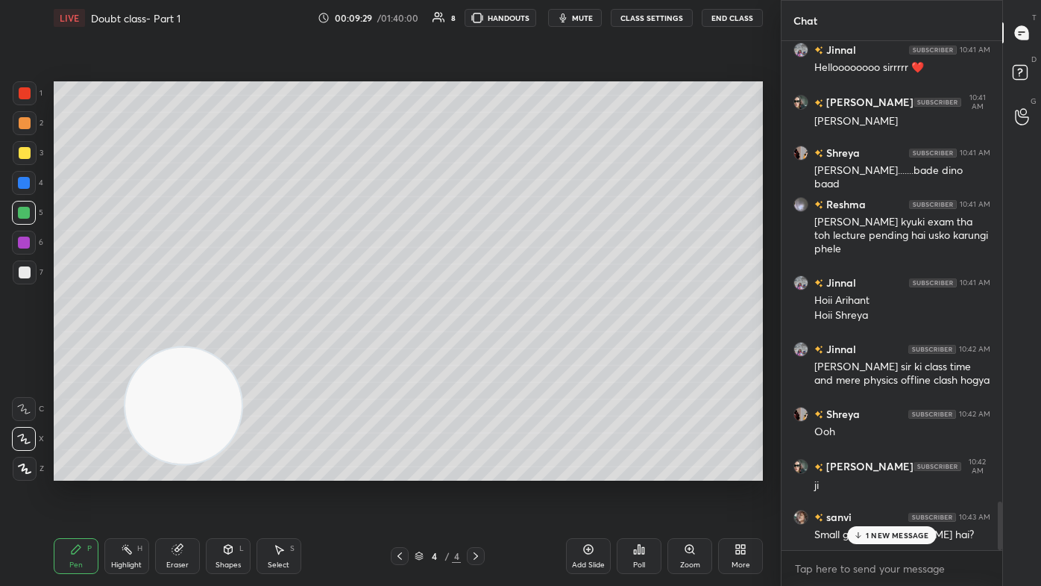
scroll to position [4891, 0]
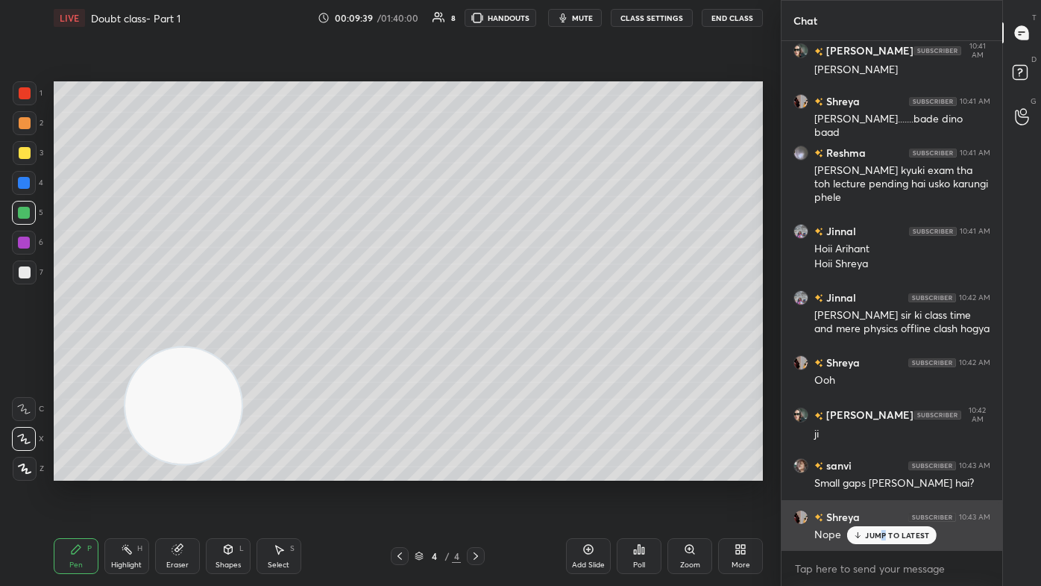
drag, startPoint x: 883, startPoint y: 535, endPoint x: 879, endPoint y: 527, distance: 9.3
click at [535, 351] on p "JUMP TO LATEST" at bounding box center [897, 534] width 64 height 9
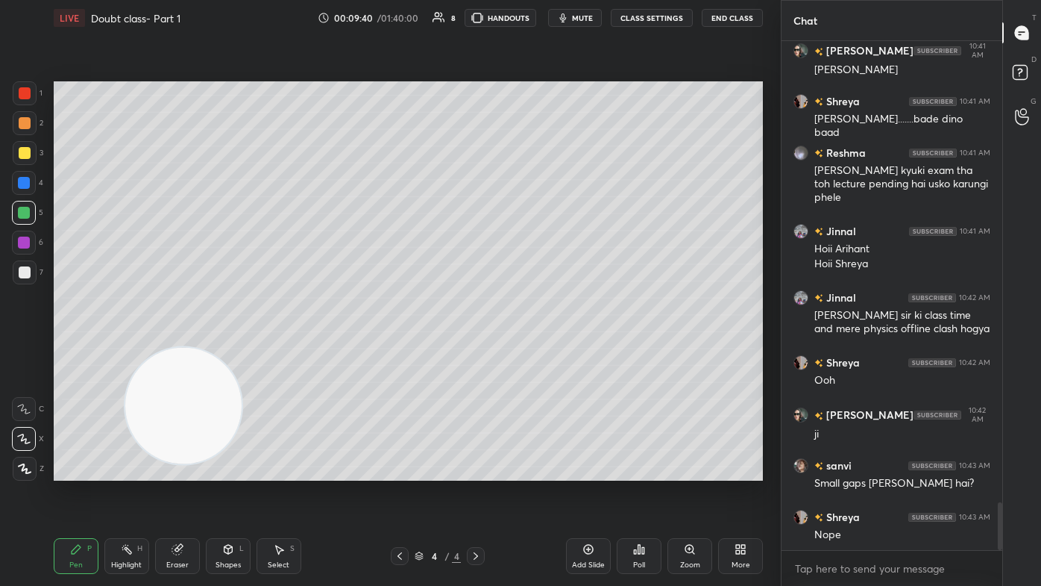
scroll to position [4942, 0]
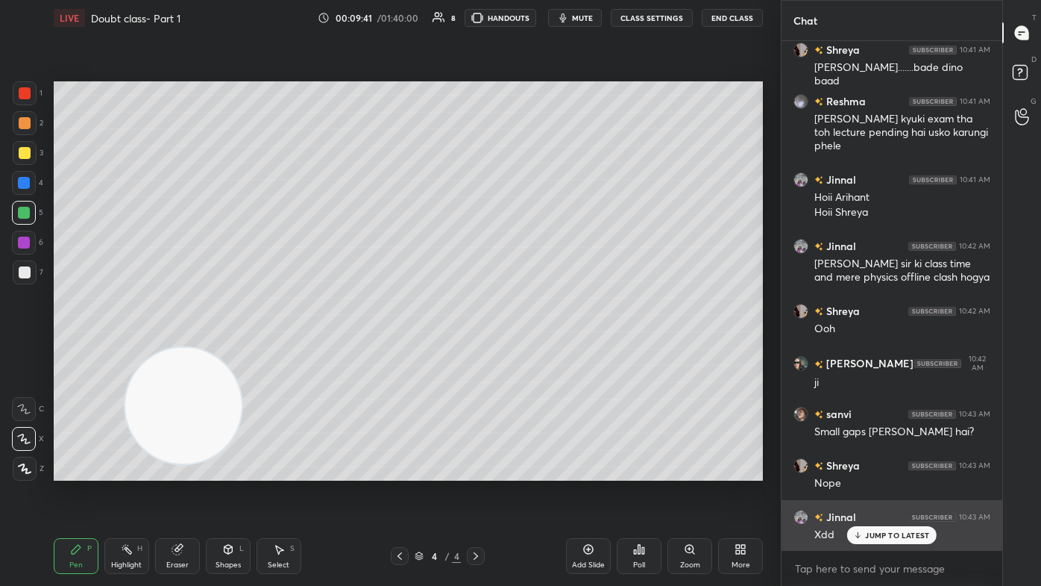
click at [535, 351] on p "JUMP TO LATEST" at bounding box center [897, 534] width 64 height 9
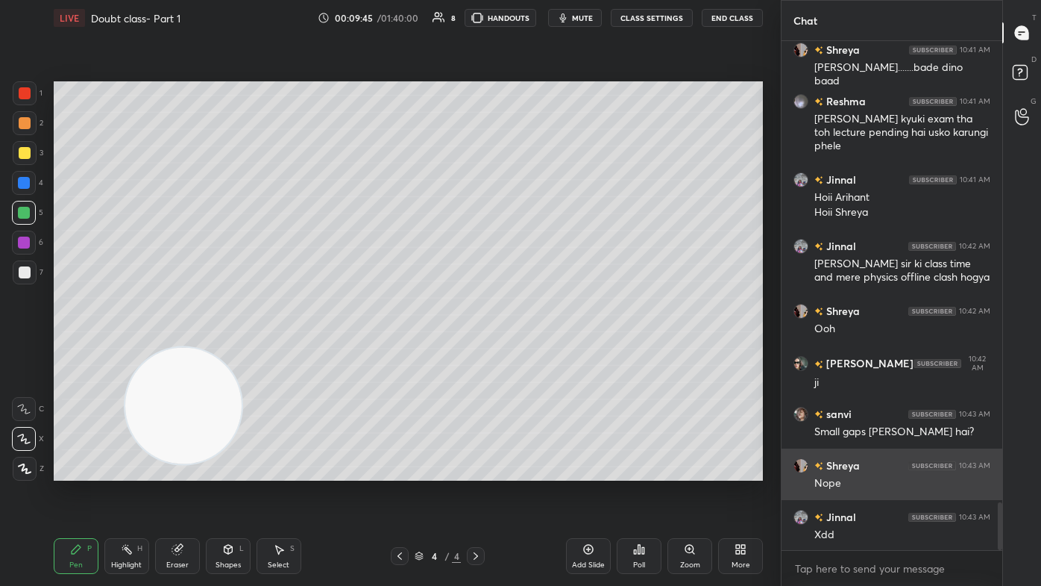
scroll to position [4995, 0]
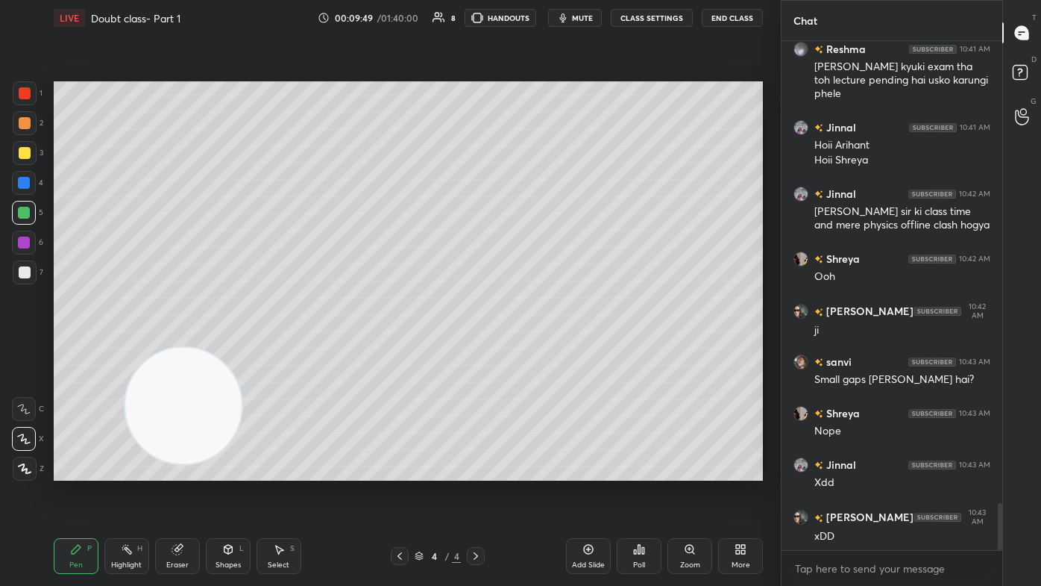
click at [165, 351] on div "Eraser" at bounding box center [177, 556] width 45 height 36
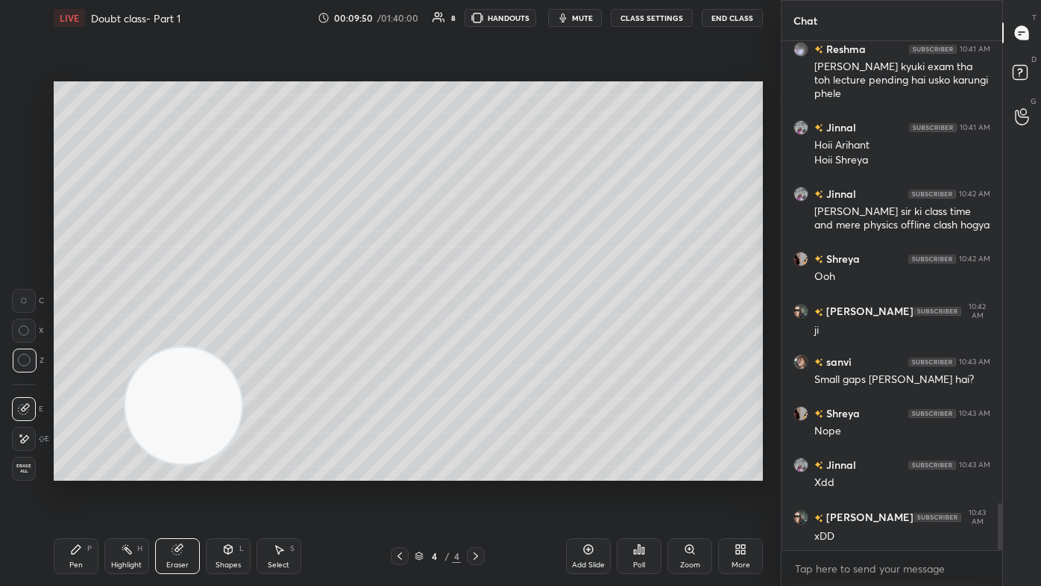
click at [74, 351] on icon at bounding box center [76, 549] width 12 height 12
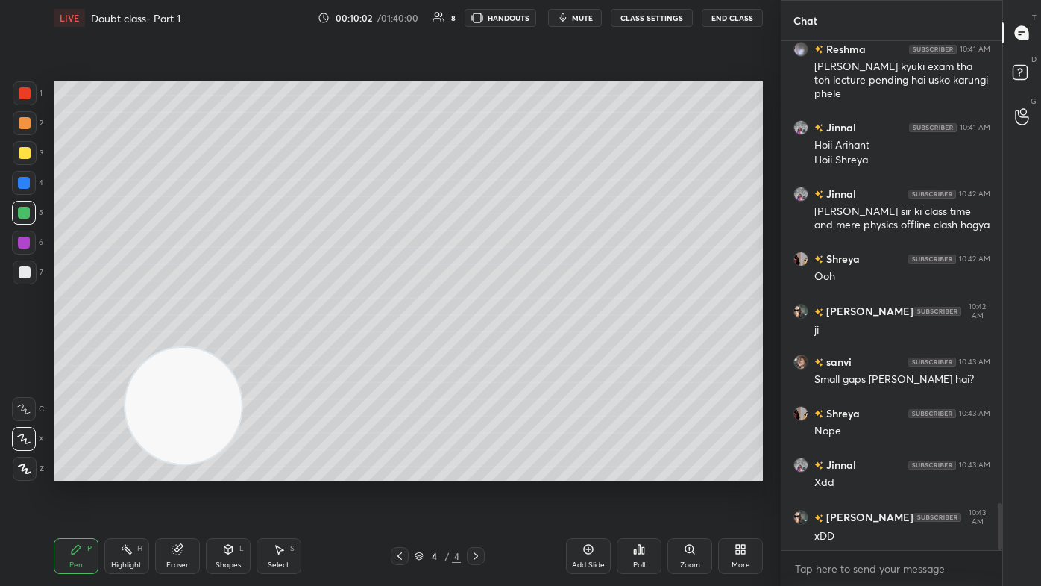
click at [185, 351] on div "Eraser" at bounding box center [177, 556] width 45 height 36
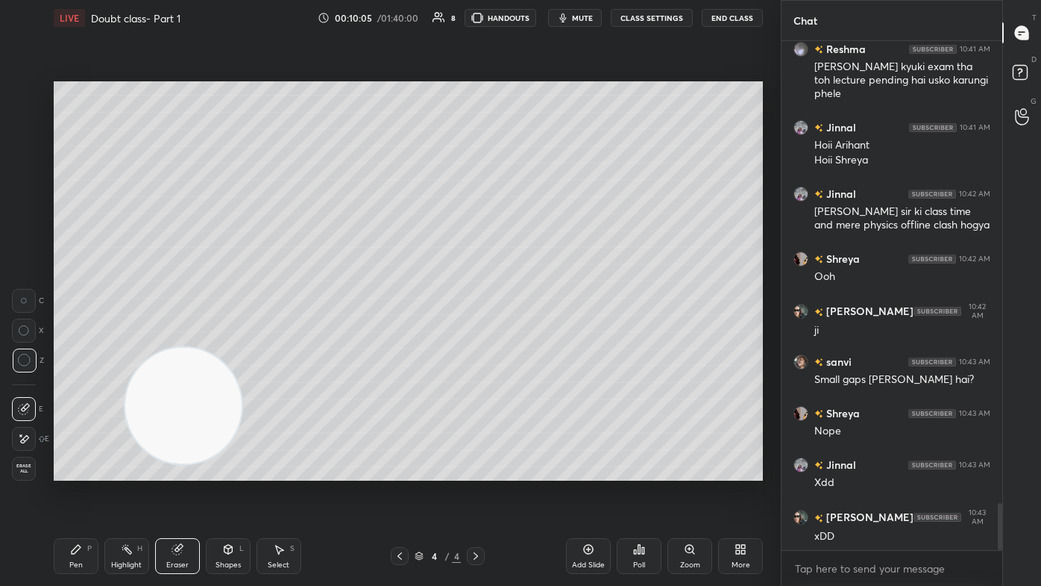
click at [75, 351] on div "Pen P" at bounding box center [76, 556] width 45 height 36
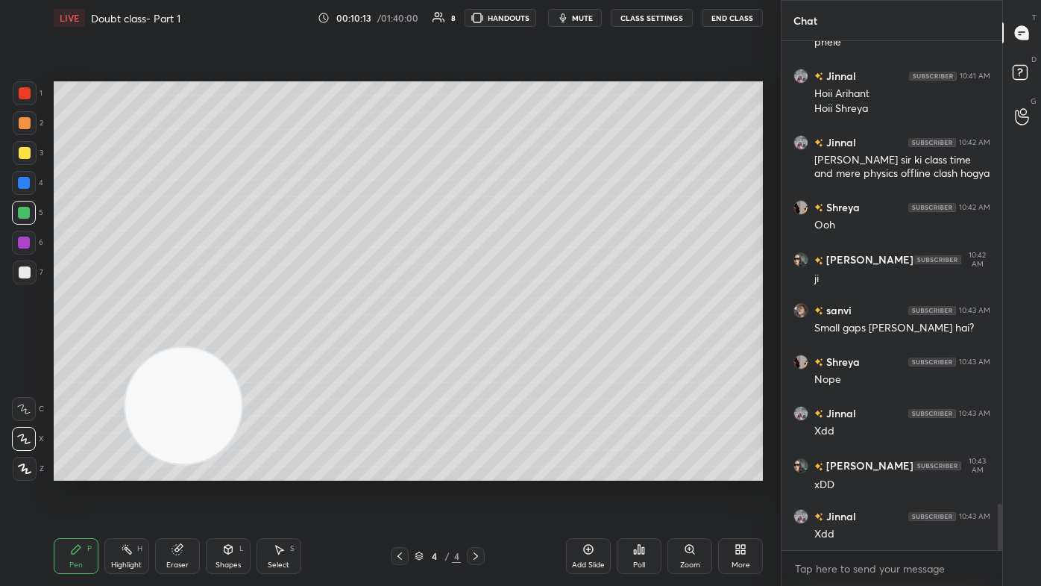
scroll to position [5097, 0]
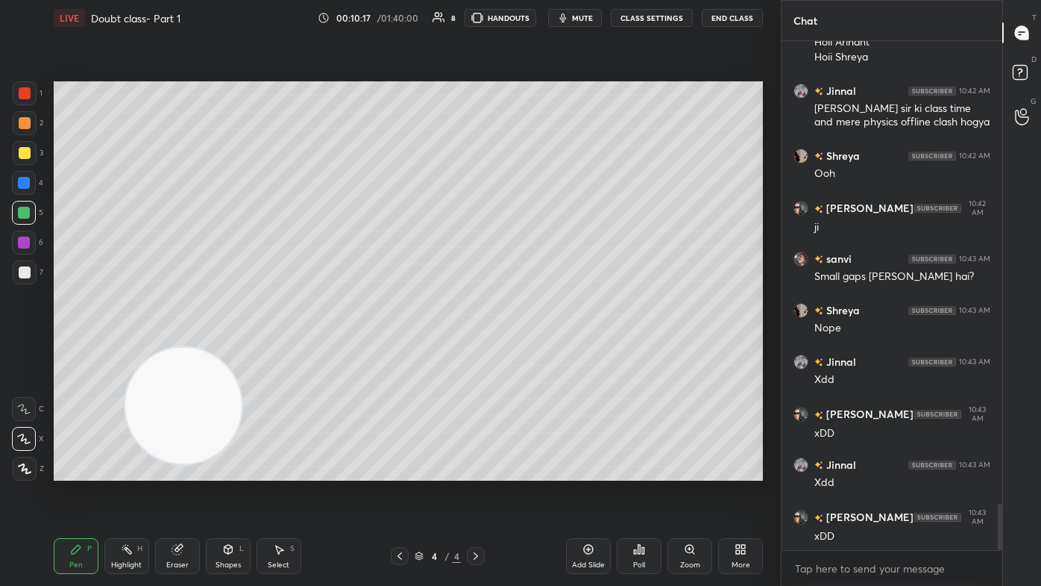
click at [78, 351] on div "Pen P" at bounding box center [76, 556] width 45 height 36
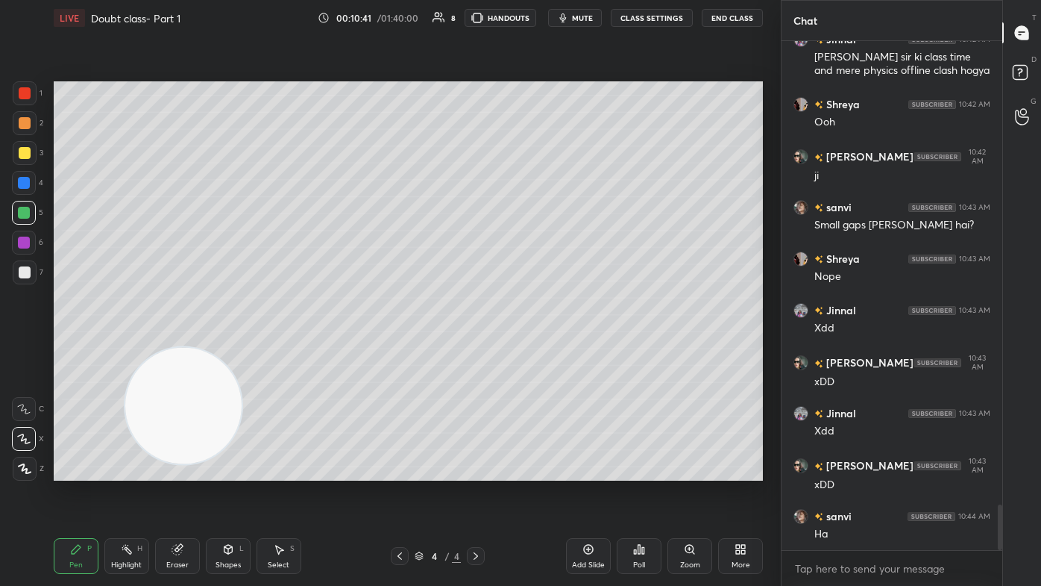
scroll to position [5213, 0]
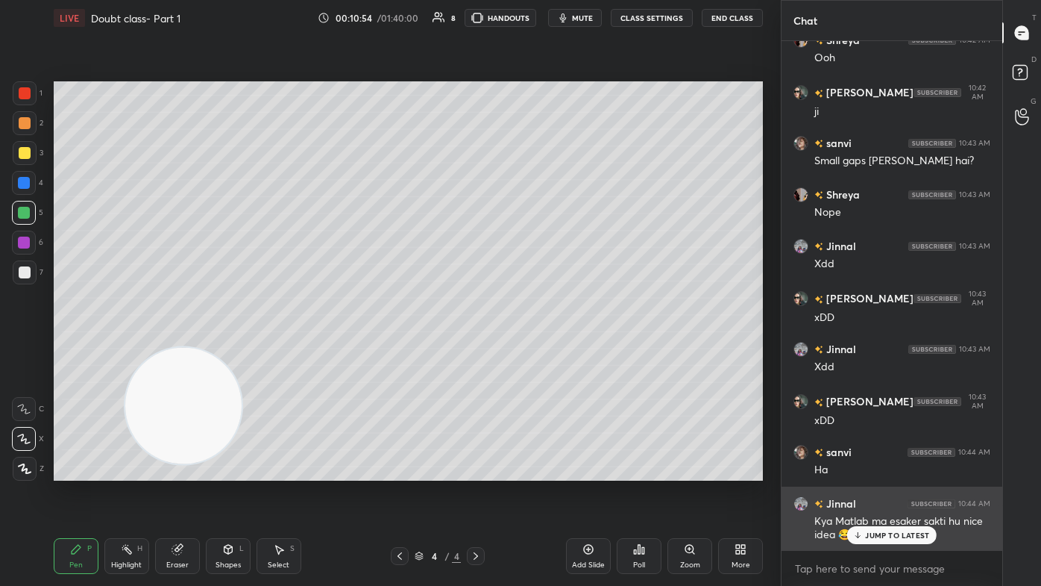
click at [535, 351] on div "JUMP TO LATEST" at bounding box center [892, 535] width 90 height 18
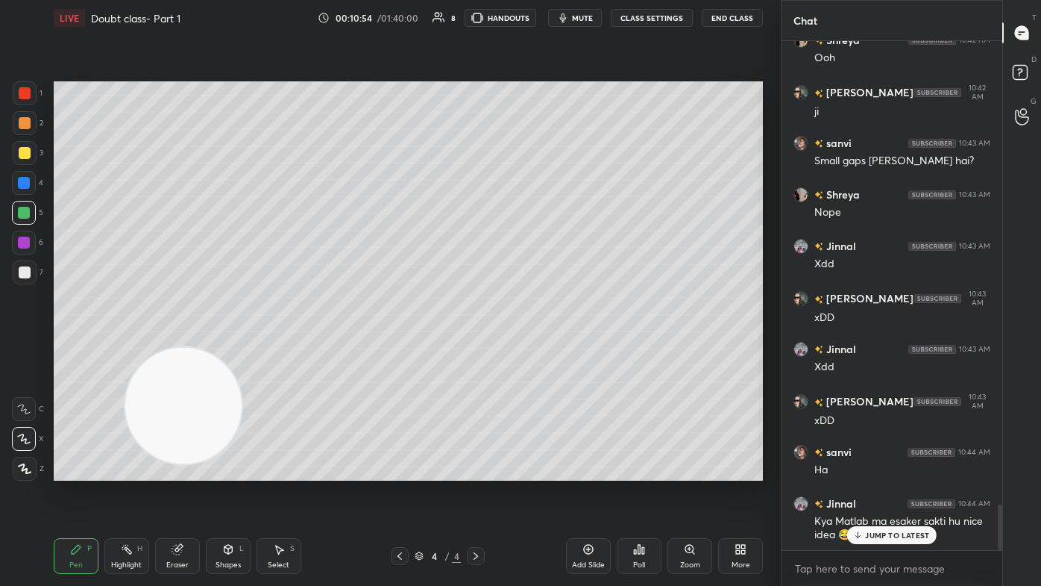
scroll to position [5265, 0]
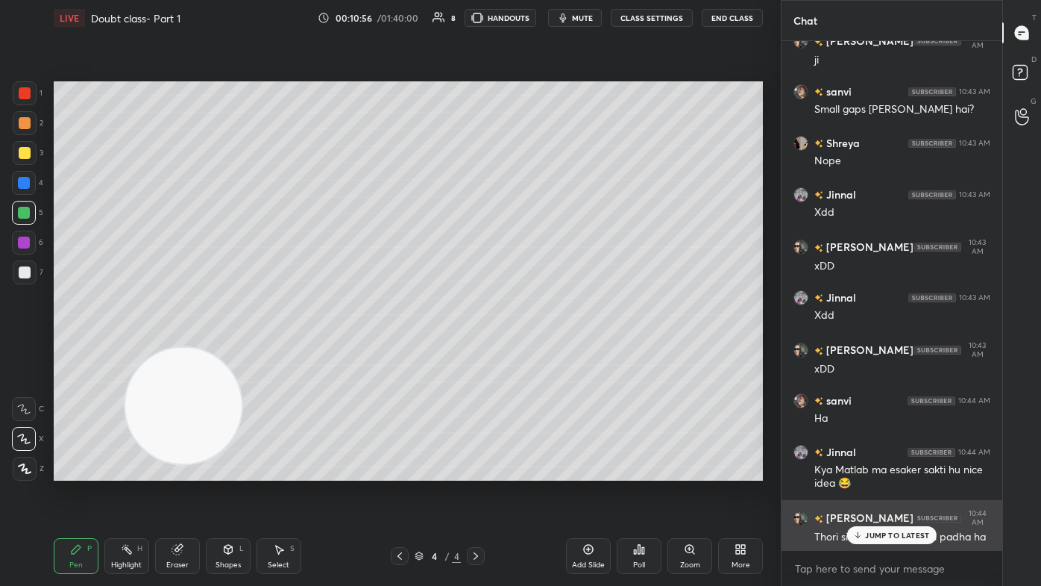
click at [535, 351] on div "JUMP TO LATEST" at bounding box center [892, 535] width 90 height 18
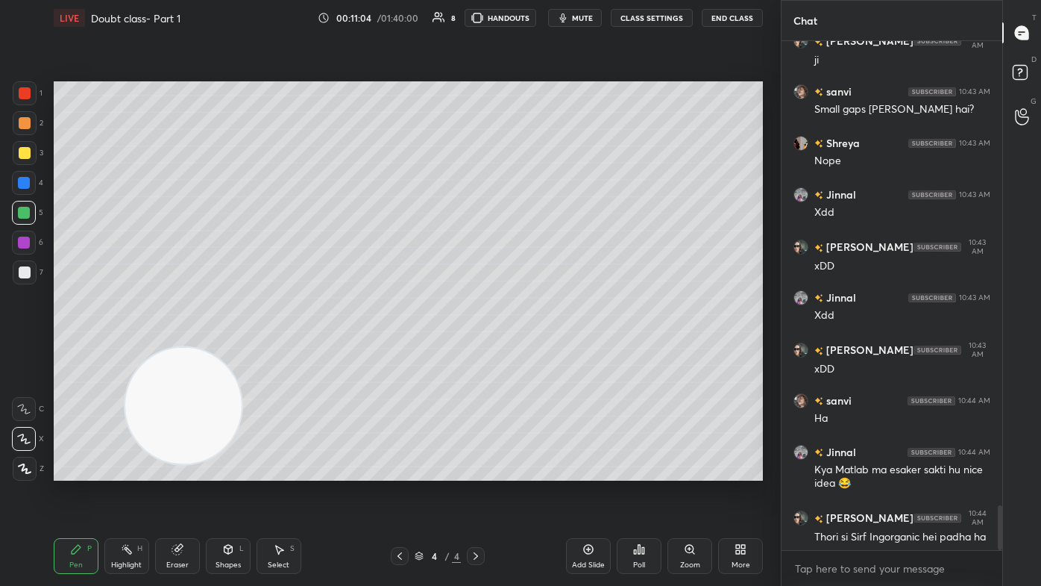
click at [535, 351] on div "Add Slide" at bounding box center [588, 564] width 33 height 7
click at [30, 154] on div at bounding box center [25, 153] width 12 height 12
click at [31, 351] on div at bounding box center [24, 439] width 24 height 24
click at [180, 351] on div "Eraser" at bounding box center [177, 564] width 22 height 7
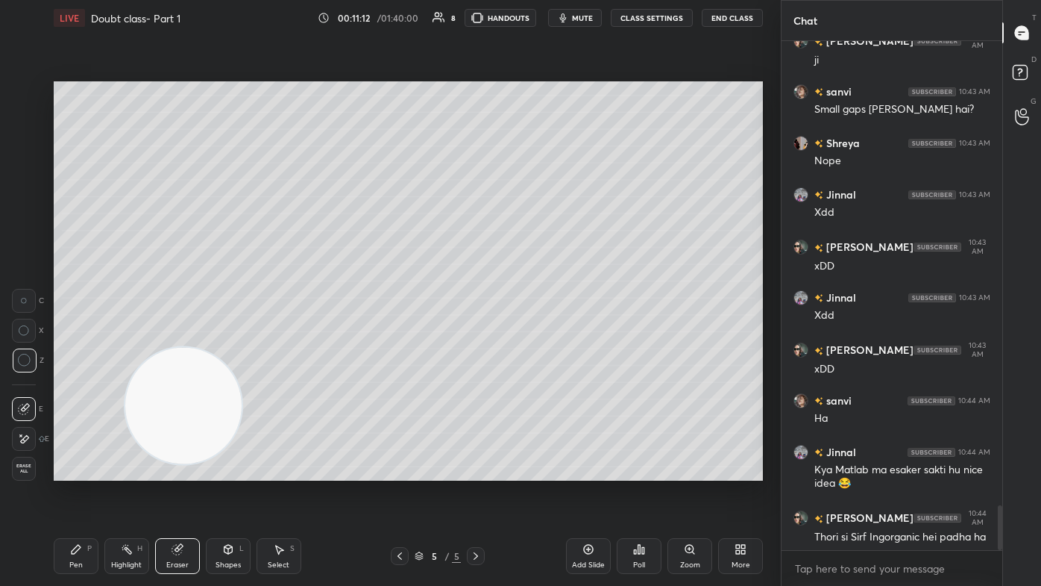
click at [37, 99] on div "1 2 3 4 5 6 7 C X Z C X Z E E Erase all H H LIVE Doubt class- Part 1 00:11:12 /…" at bounding box center [384, 293] width 769 height 586
click at [44, 101] on div "1 2 3 4 5 6 7 C X Z C X Z E E Erase all H H LIVE Doubt class- Part 1 00:11:13 /…" at bounding box center [384, 293] width 769 height 586
click at [36, 101] on div "1 2 3 4 5 6 7 C X Z C X Z E E Erase all H H" at bounding box center [24, 280] width 48 height 399
click at [34, 93] on div "1 2 3 4 5 6 7 C X Z C X Z E E Erase all H H" at bounding box center [24, 280] width 48 height 399
click at [73, 118] on div "1 2 3 4 5 6 7 C X Z C X Z E E Erase all H H LIVE Doubt class- Part 1 00:11:14 /…" at bounding box center [384, 293] width 769 height 586
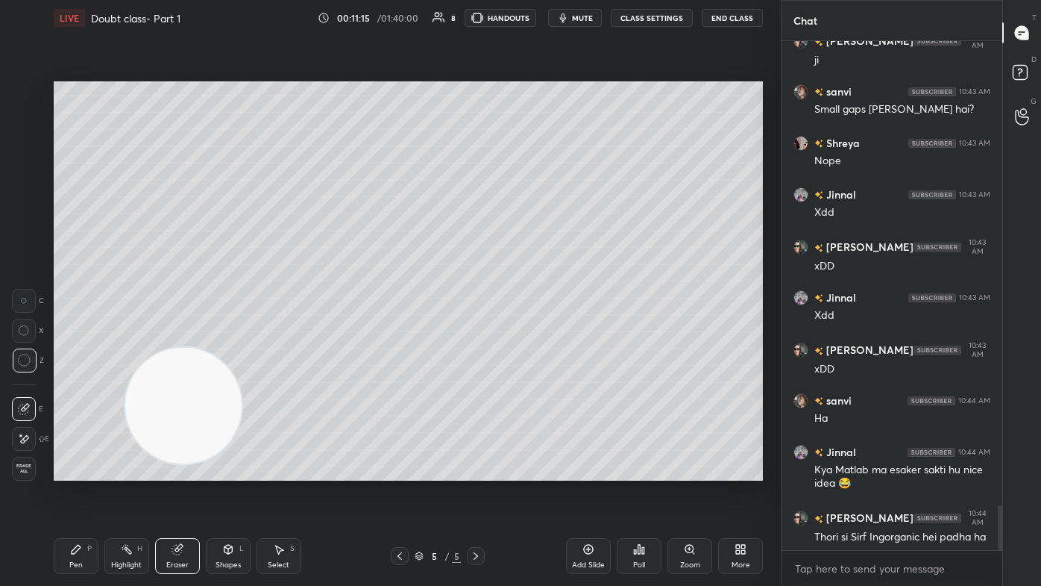
click at [86, 351] on div "Pen P" at bounding box center [76, 556] width 45 height 36
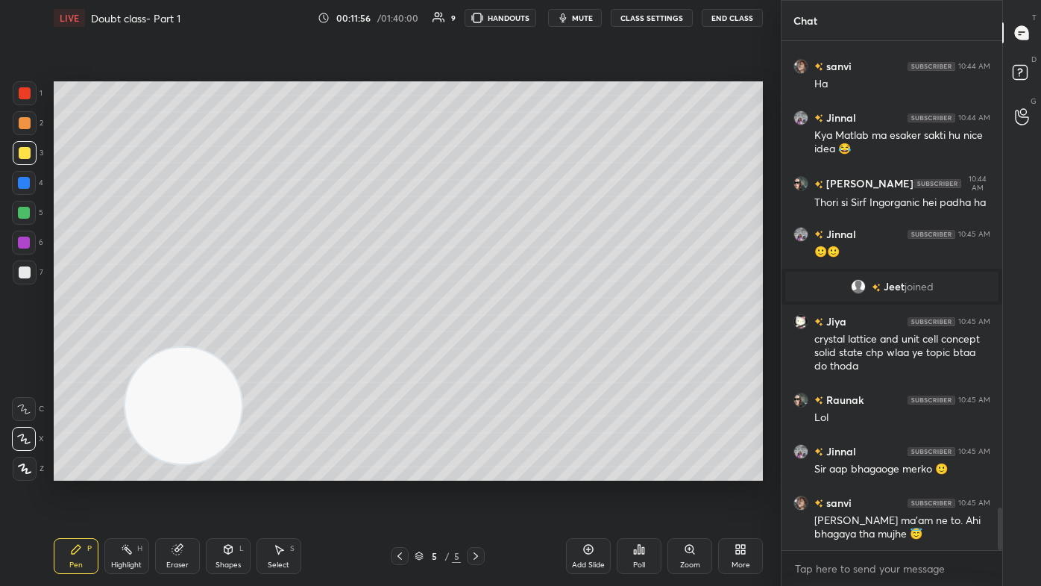
scroll to position [5613, 0]
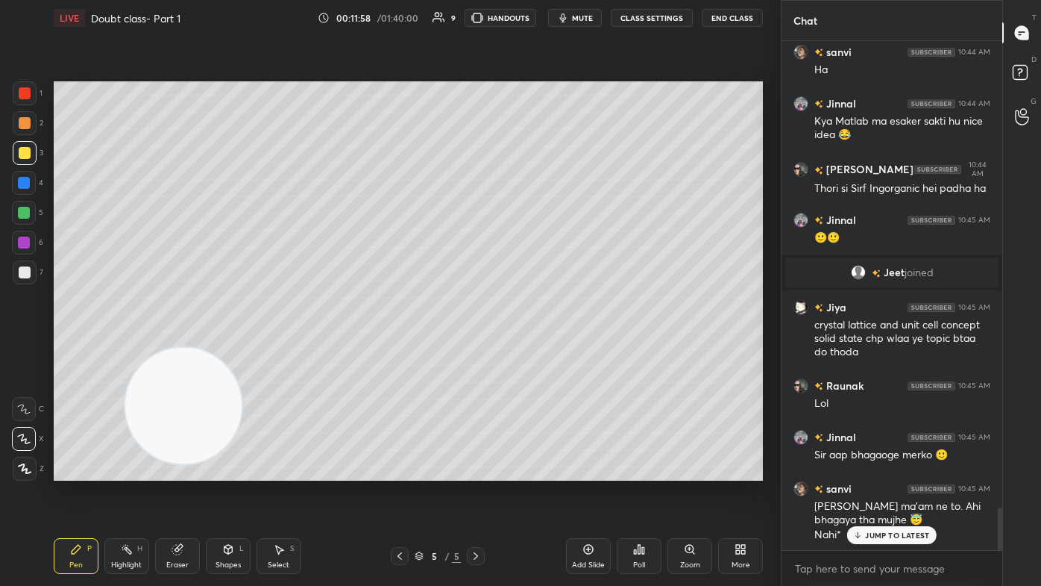
click at [233, 351] on icon at bounding box center [228, 549] width 12 height 12
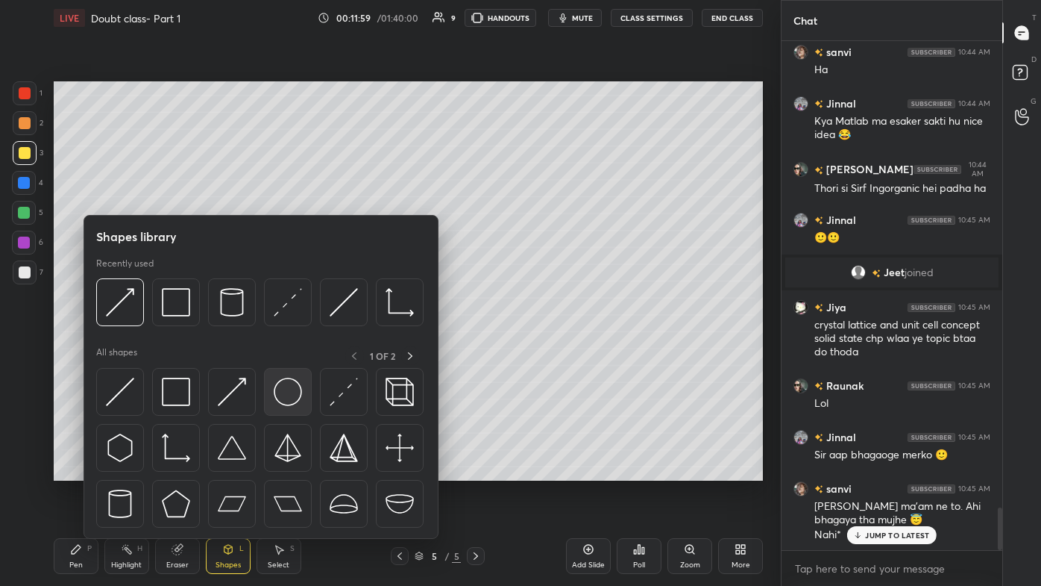
scroll to position [5692, 0]
click at [284, 351] on img at bounding box center [288, 391] width 28 height 28
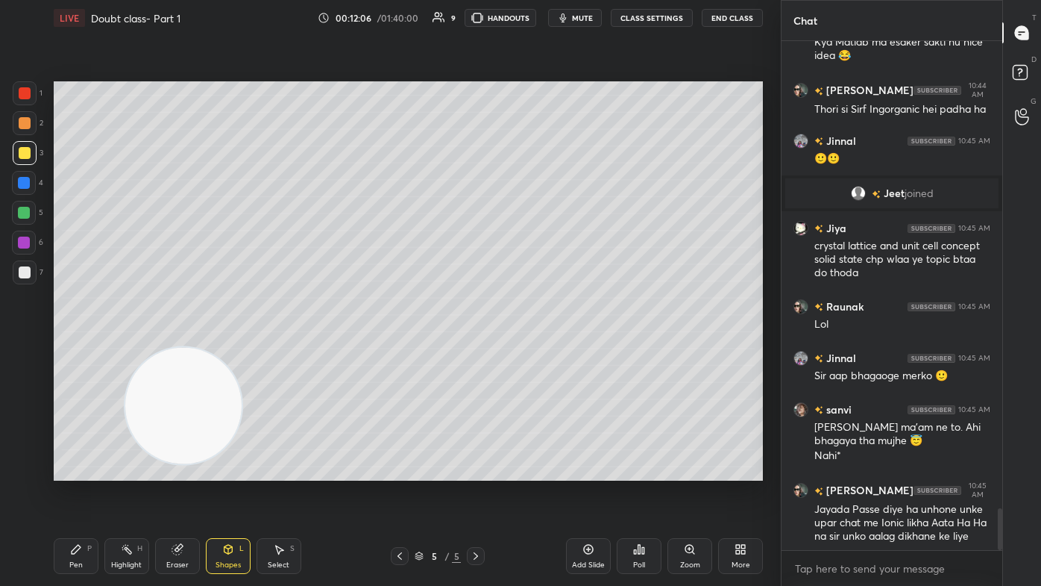
drag, startPoint x: 274, startPoint y: 563, endPoint x: 290, endPoint y: 529, distance: 38.0
click at [274, 351] on div "Select" at bounding box center [279, 564] width 22 height 7
drag, startPoint x: 392, startPoint y: 359, endPoint x: 340, endPoint y: 405, distance: 69.2
click at [340, 351] on div "0 ° Undo Copy Duplicate Duplicate to new slide Delete" at bounding box center [408, 280] width 709 height 399
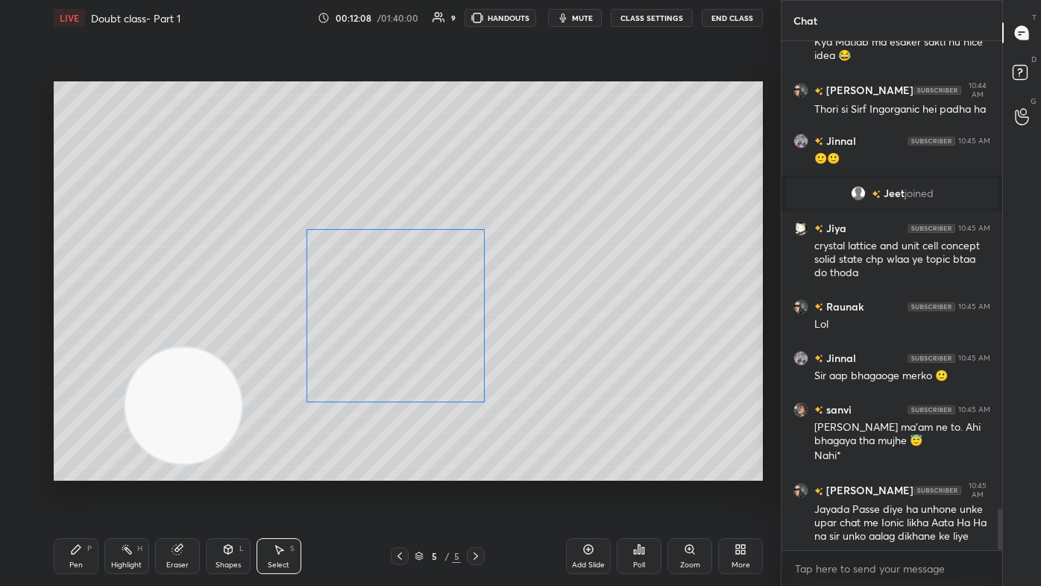
drag, startPoint x: 391, startPoint y: 352, endPoint x: 377, endPoint y: 360, distance: 15.4
click at [377, 351] on div "0 ° Undo Copy Duplicate Duplicate to new slide Delete" at bounding box center [408, 280] width 709 height 399
click at [484, 351] on div at bounding box center [486, 399] width 6 height 6
click at [415, 351] on div "0 ° Undo Copy Duplicate Duplicate to new slide Delete" at bounding box center [408, 280] width 709 height 399
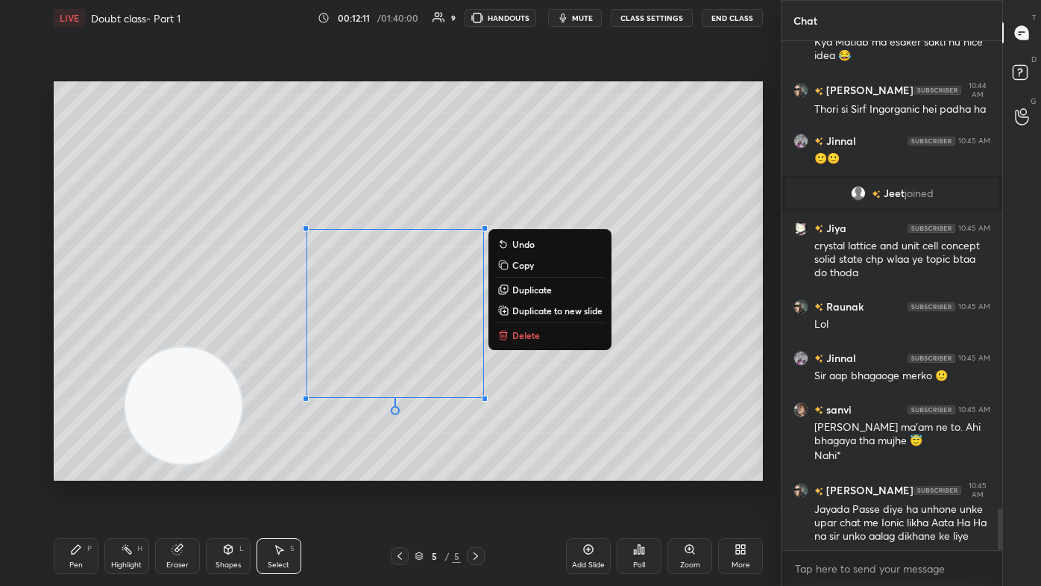
click at [221, 351] on div "Shapes" at bounding box center [228, 564] width 25 height 7
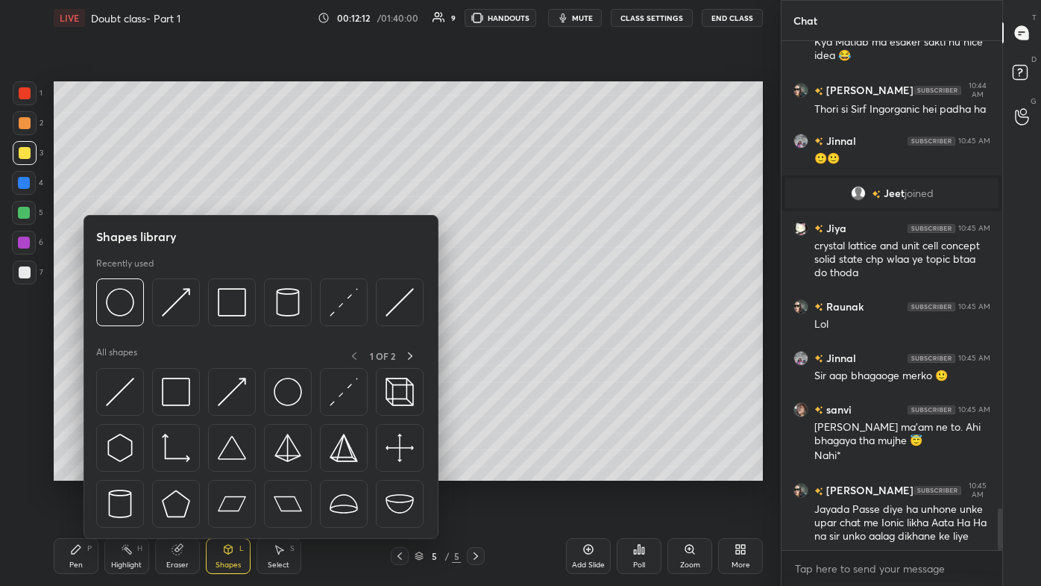
click at [227, 351] on div "Shapes" at bounding box center [228, 564] width 25 height 7
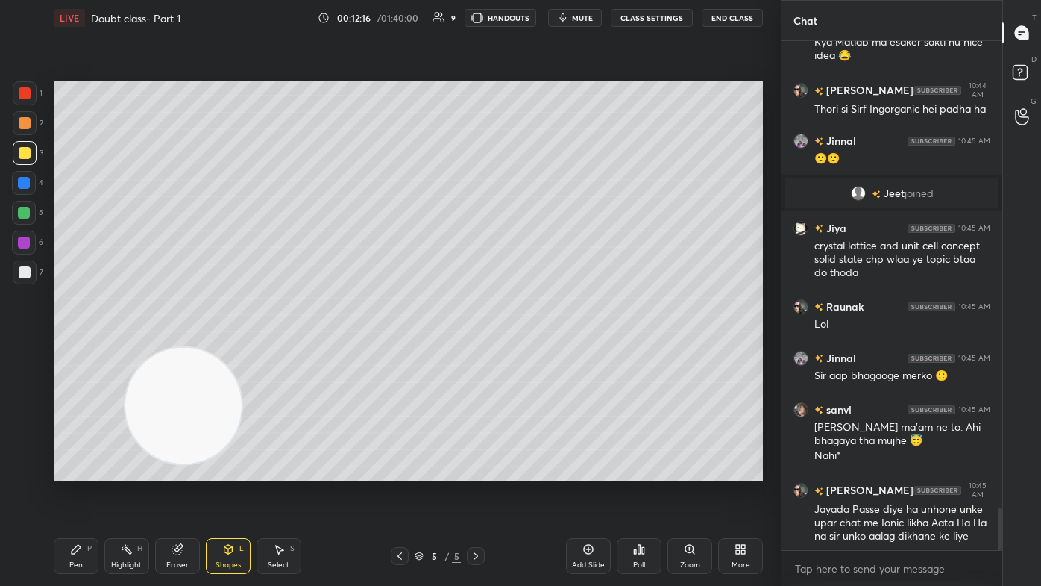
click at [272, 351] on div "Select" at bounding box center [279, 564] width 22 height 7
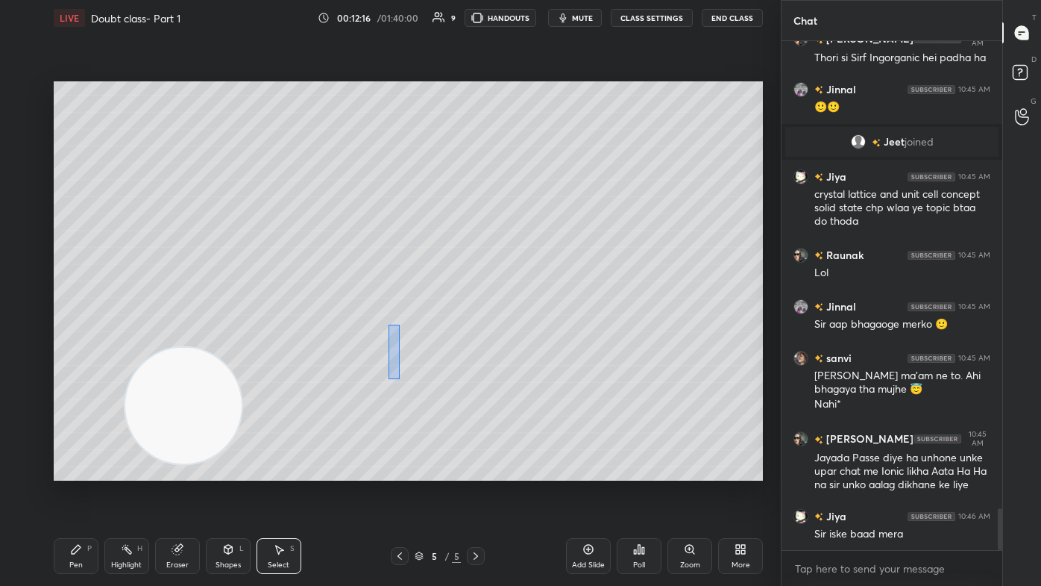
drag, startPoint x: 387, startPoint y: 325, endPoint x: 398, endPoint y: 372, distance: 48.3
click at [399, 351] on div "0 ° Undo Copy Duplicate Duplicate to new slide Delete" at bounding box center [408, 280] width 709 height 399
click at [407, 342] on div "0 ° Undo Copy Duplicate Duplicate to new slide Delete" at bounding box center [408, 280] width 709 height 399
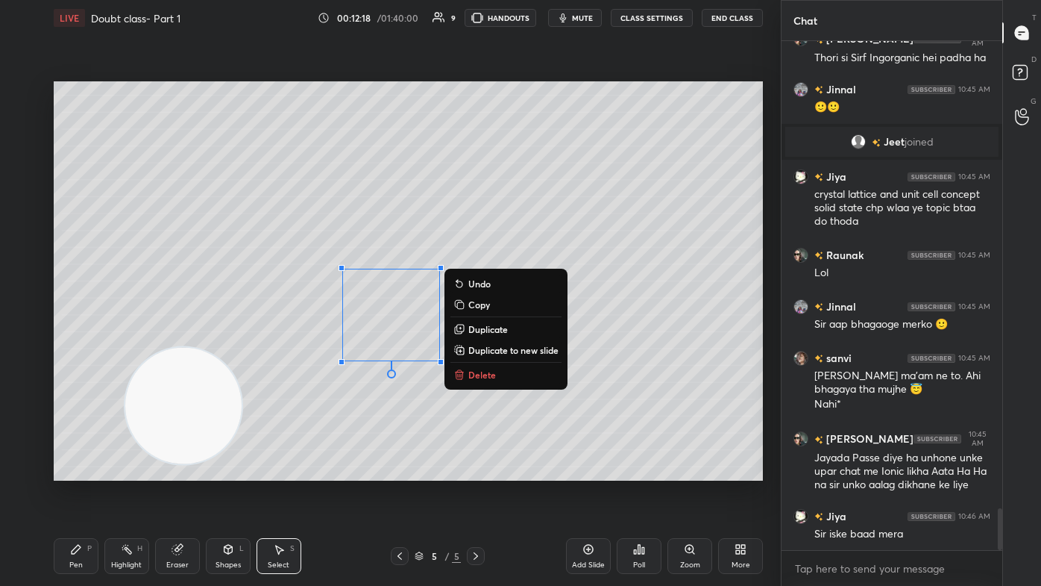
drag, startPoint x: 664, startPoint y: 401, endPoint x: 632, endPoint y: 396, distance: 32.5
click at [535, 351] on div "0 ° Undo Copy Duplicate Duplicate to new slide Delete" at bounding box center [408, 280] width 709 height 399
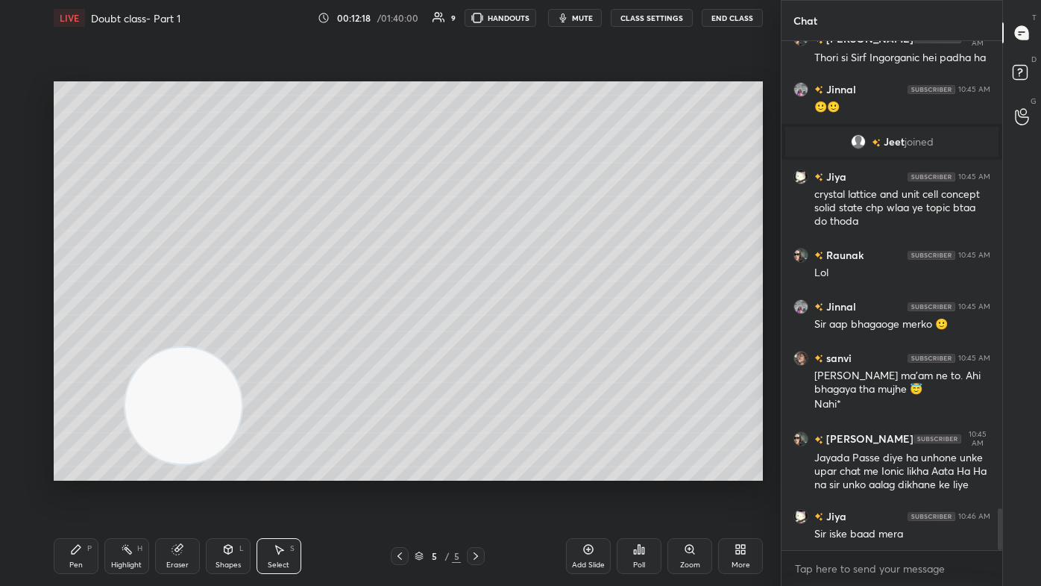
click at [80, 351] on div "Pen" at bounding box center [75, 564] width 13 height 7
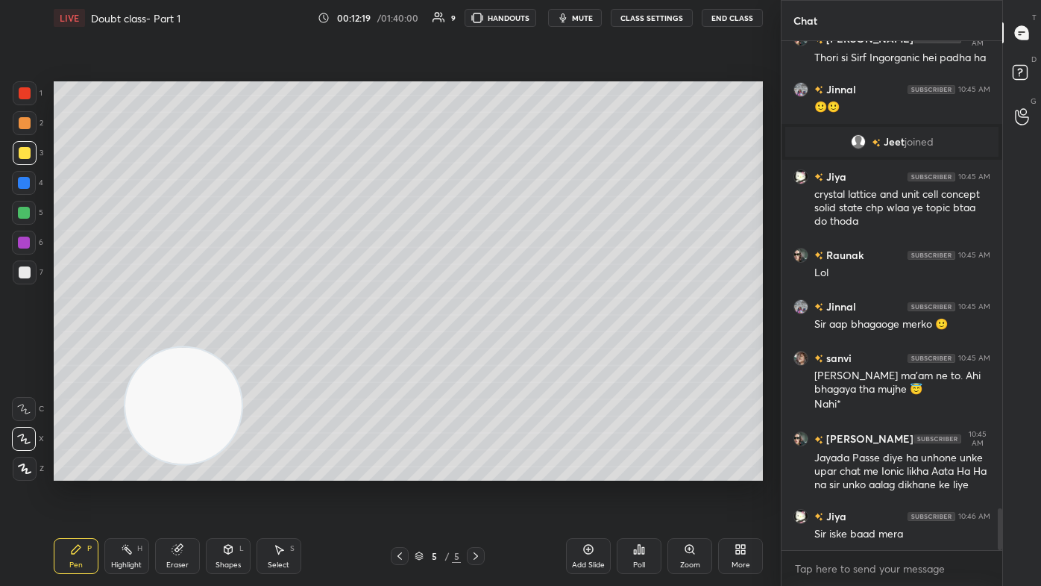
click at [19, 272] on div at bounding box center [25, 272] width 12 height 12
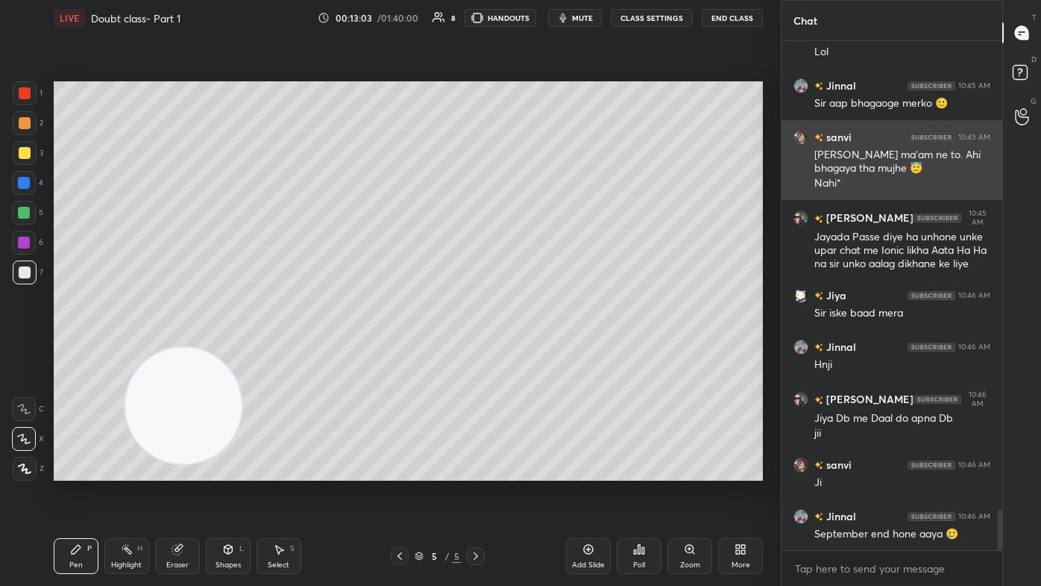
scroll to position [6015, 0]
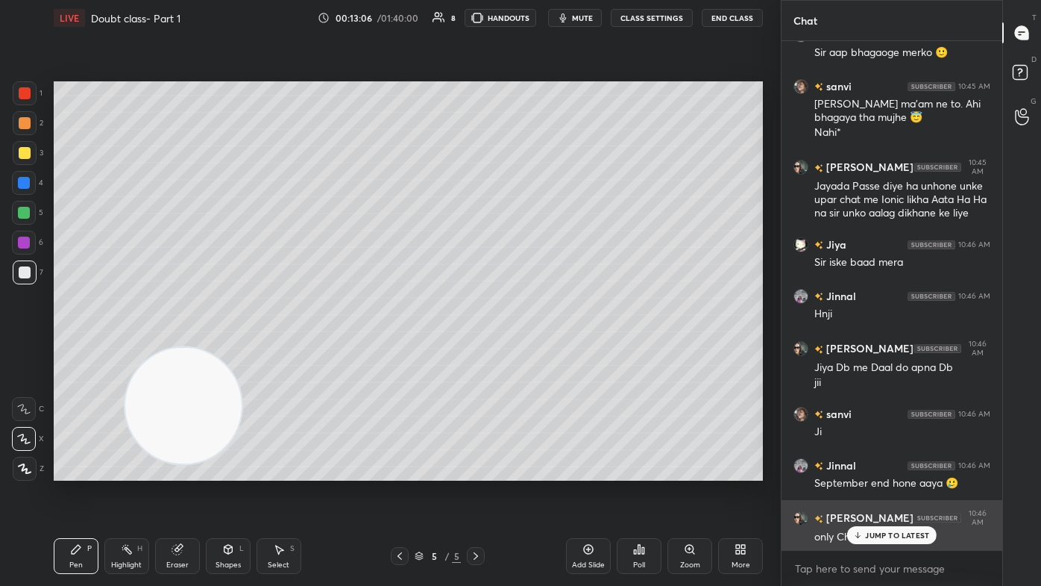
click at [535, 351] on div "JUMP TO LATEST" at bounding box center [892, 535] width 90 height 18
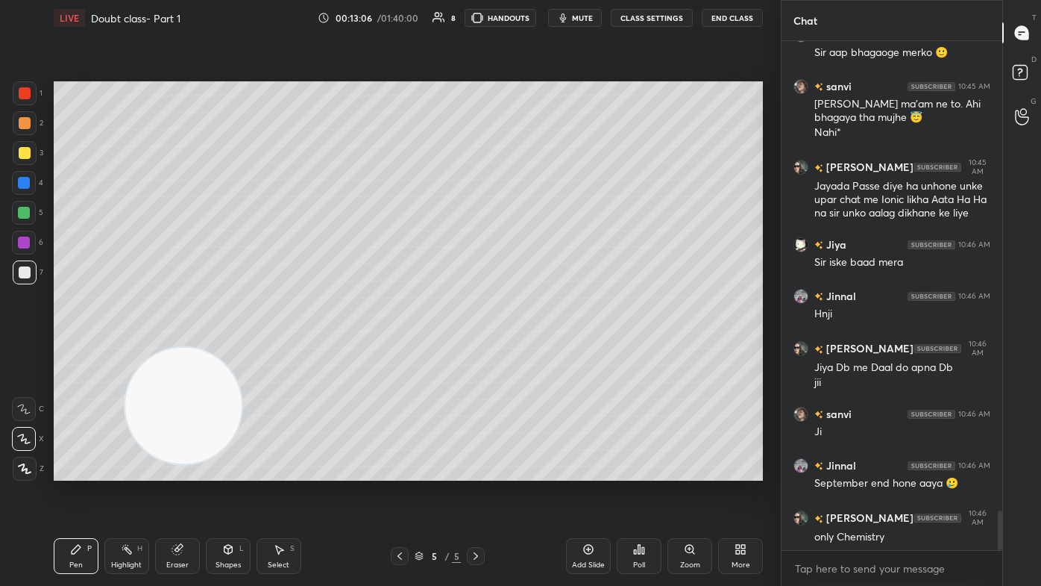
scroll to position [6066, 0]
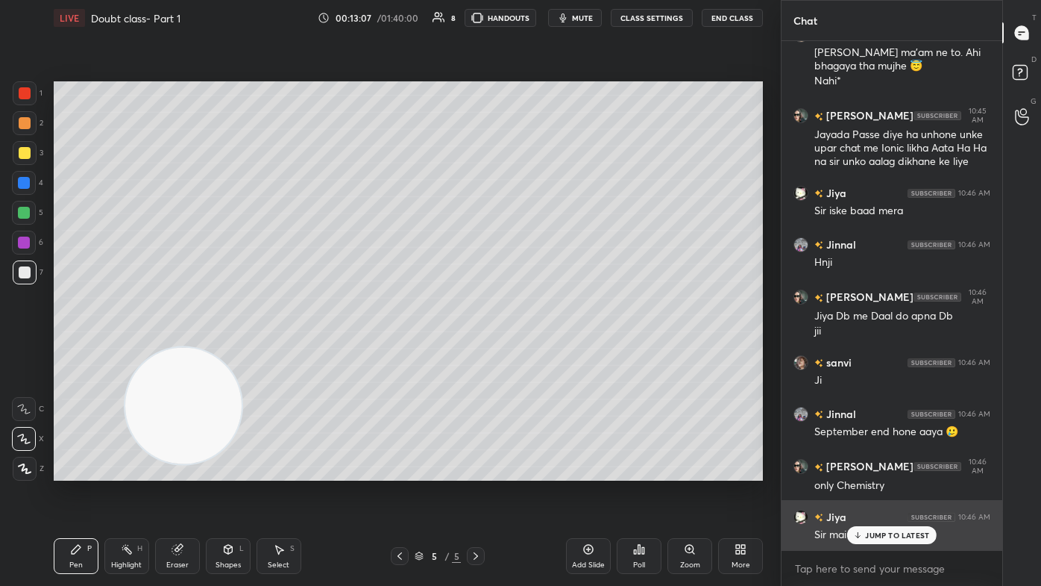
click at [535, 351] on p "JUMP TO LATEST" at bounding box center [897, 534] width 64 height 9
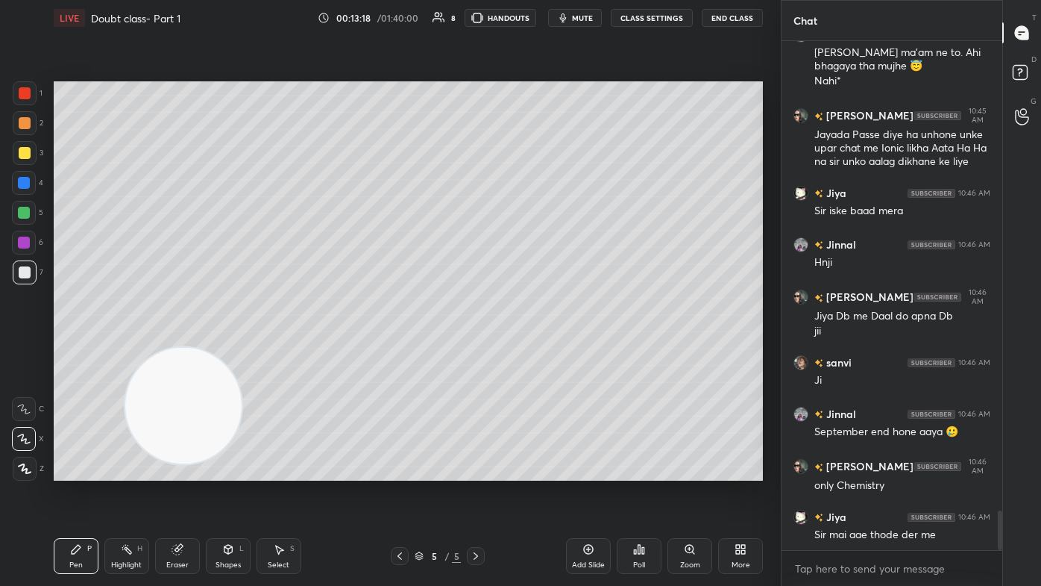
drag, startPoint x: 178, startPoint y: 557, endPoint x: 215, endPoint y: 511, distance: 59.4
click at [181, 351] on div "Eraser" at bounding box center [177, 556] width 45 height 36
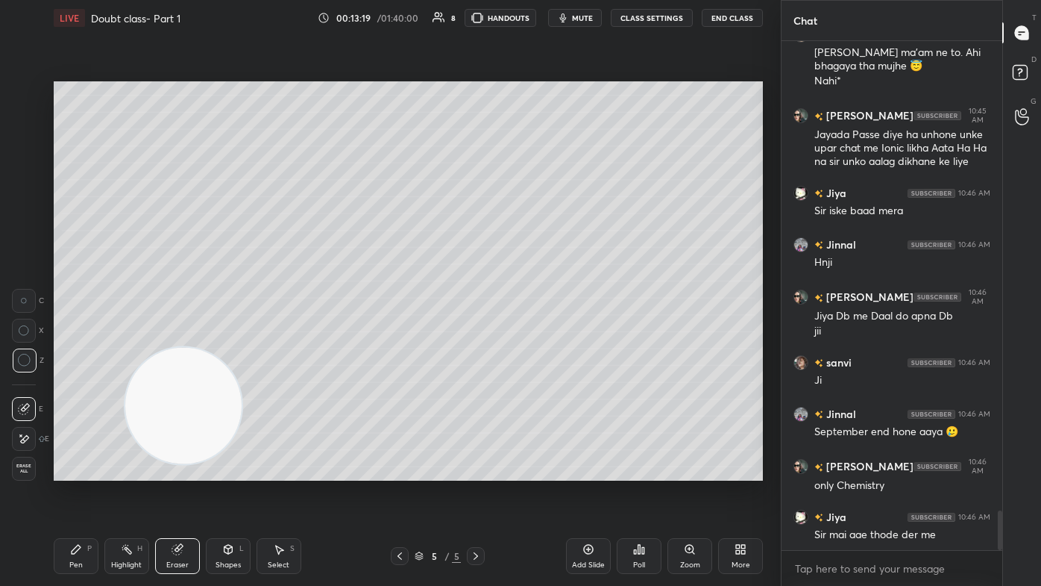
scroll to position [6118, 0]
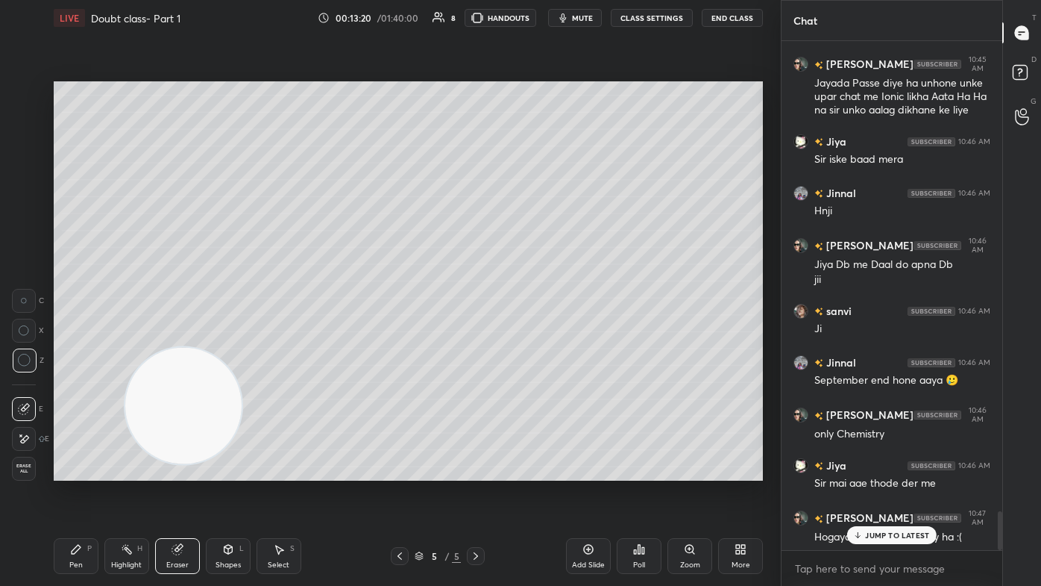
click at [72, 351] on div "Pen" at bounding box center [75, 564] width 13 height 7
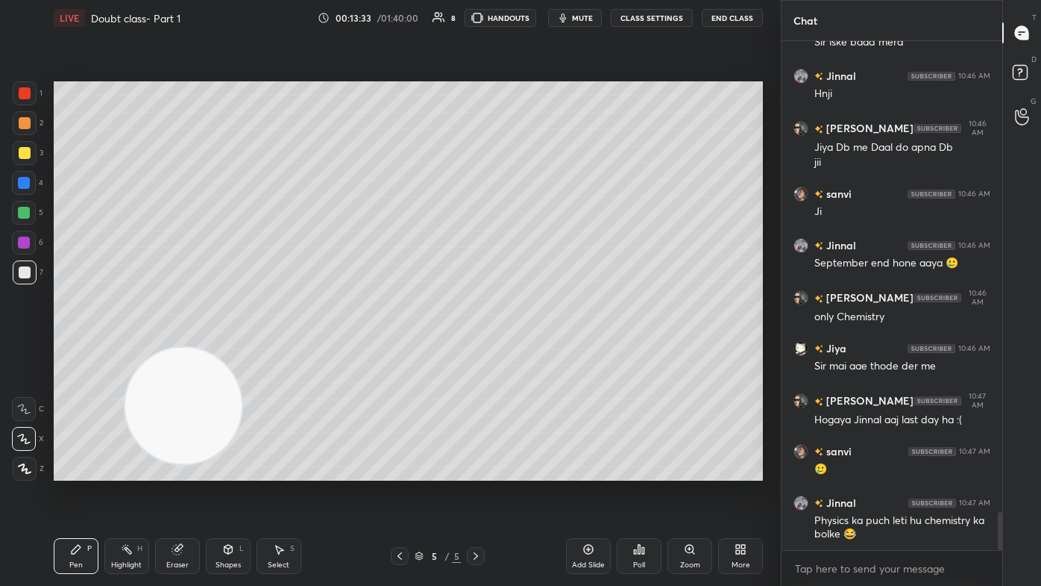
scroll to position [6286, 0]
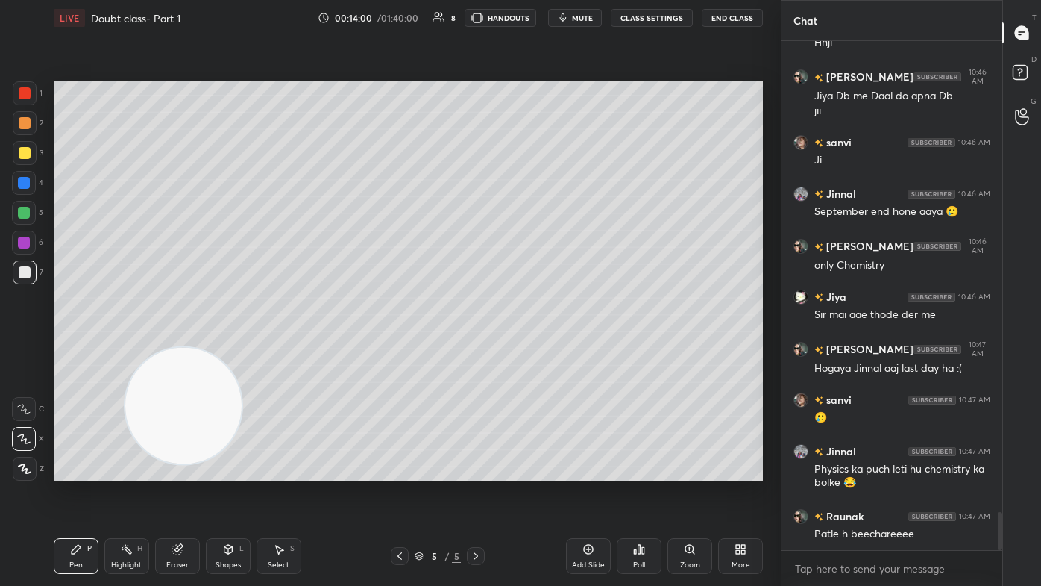
click at [26, 215] on div at bounding box center [24, 213] width 12 height 12
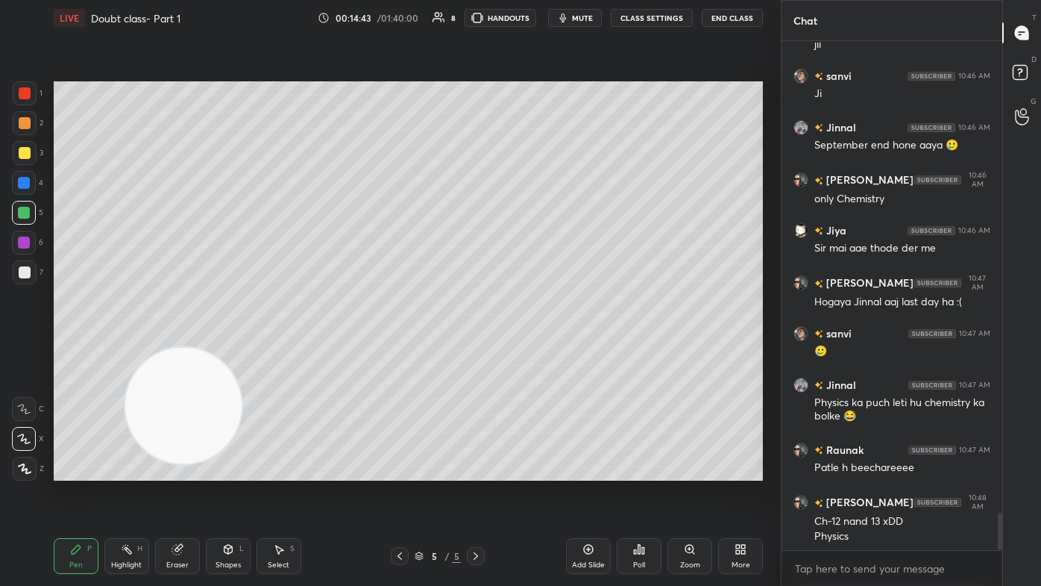
scroll to position [6418, 0]
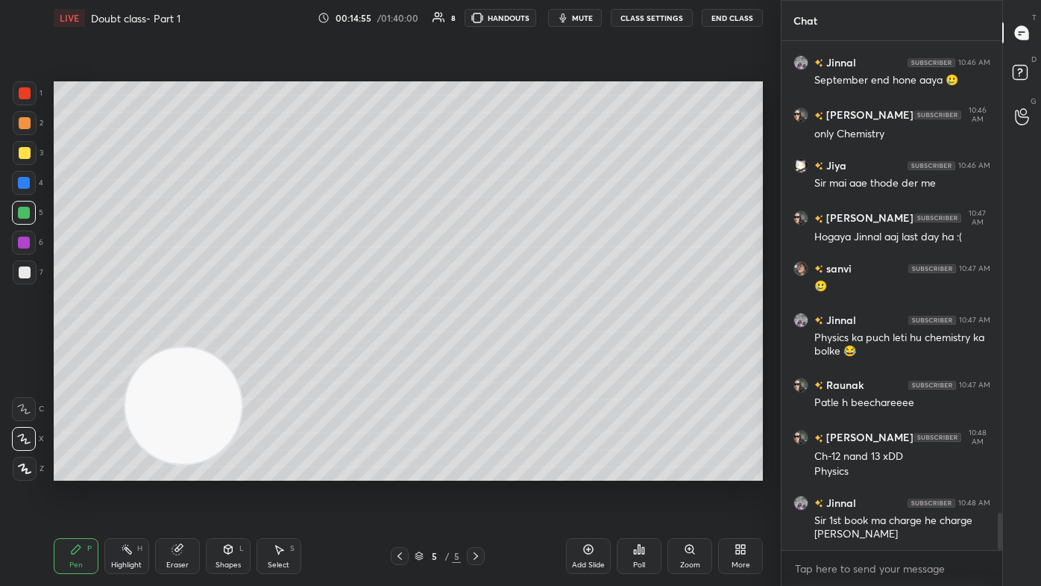
click at [16, 95] on div at bounding box center [25, 93] width 24 height 24
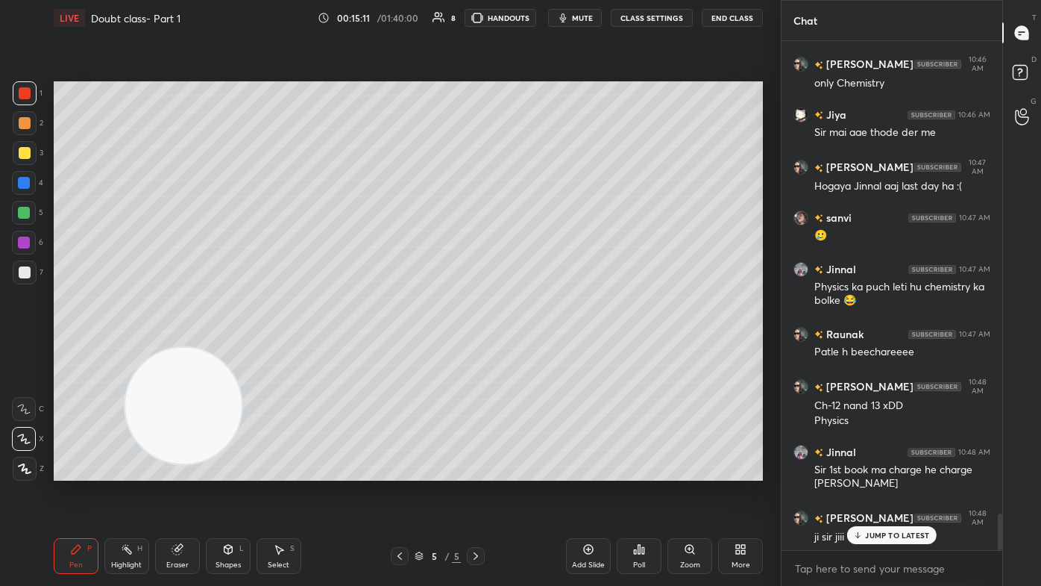
scroll to position [6520, 0]
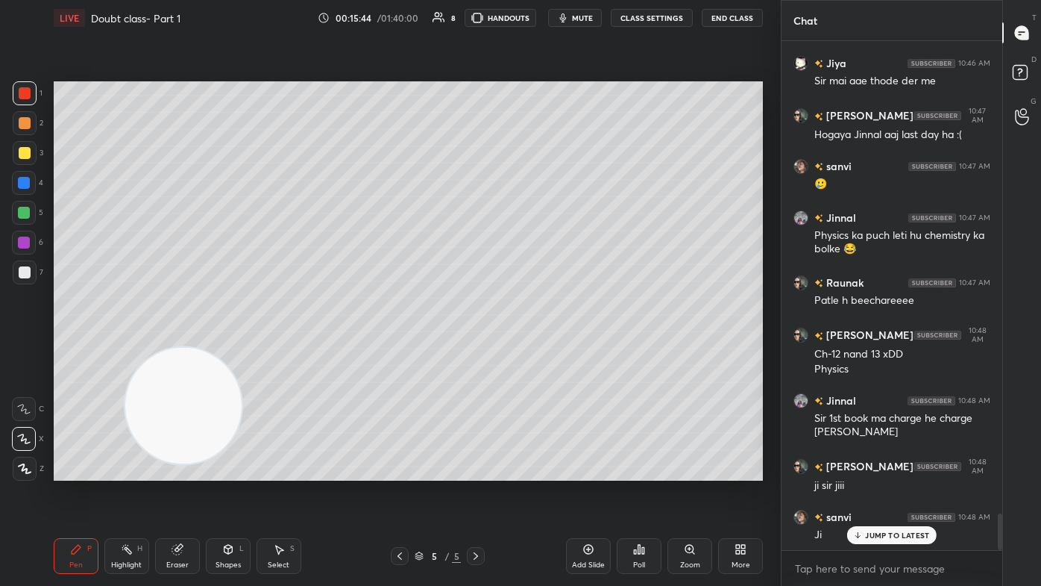
drag, startPoint x: 173, startPoint y: 554, endPoint x: 181, endPoint y: 552, distance: 7.8
click at [178, 351] on icon at bounding box center [178, 549] width 12 height 12
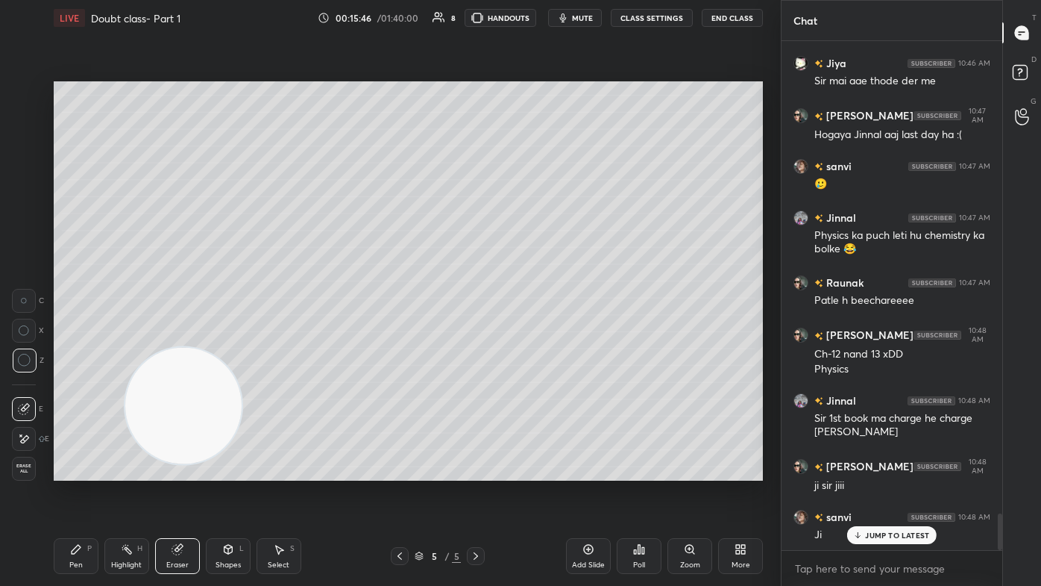
scroll to position [6586, 0]
click at [67, 351] on div "Pen P" at bounding box center [76, 556] width 45 height 36
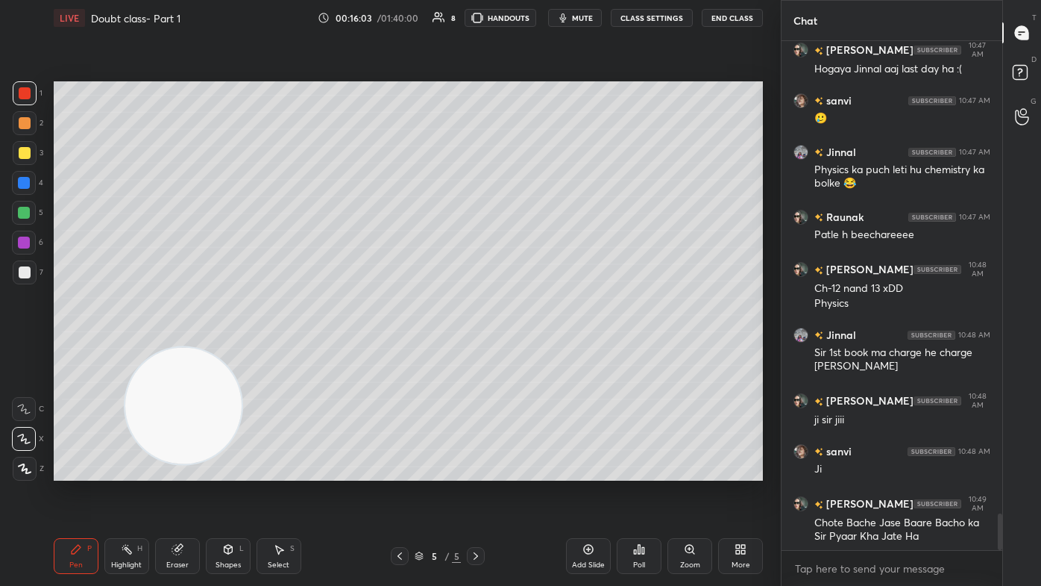
click at [26, 351] on icon at bounding box center [24, 438] width 12 height 9
click at [22, 277] on div at bounding box center [25, 272] width 12 height 12
drag, startPoint x: 22, startPoint y: 214, endPoint x: 45, endPoint y: 221, distance: 24.1
click at [21, 213] on div at bounding box center [24, 213] width 12 height 12
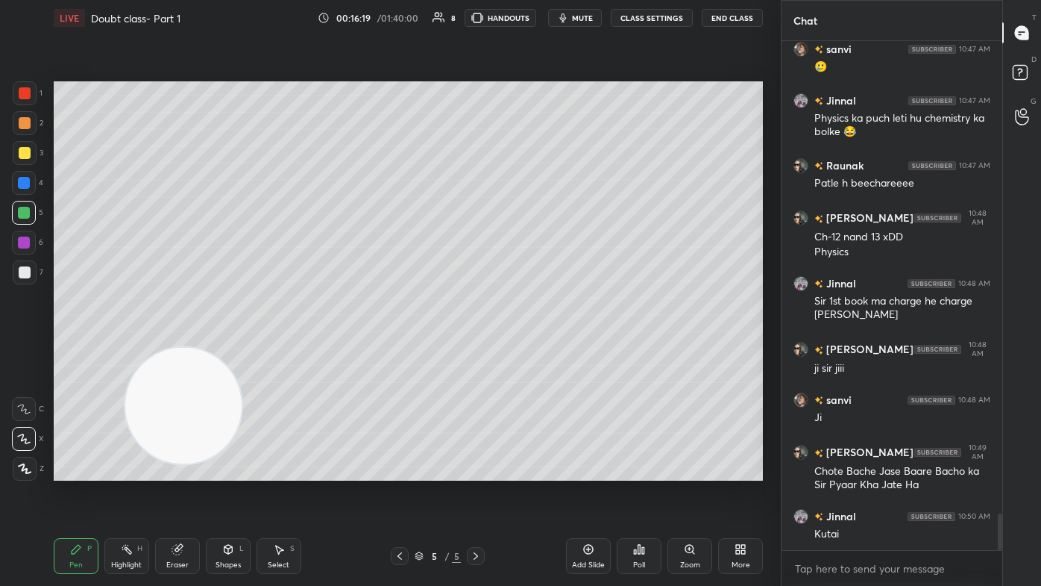
scroll to position [6701, 0]
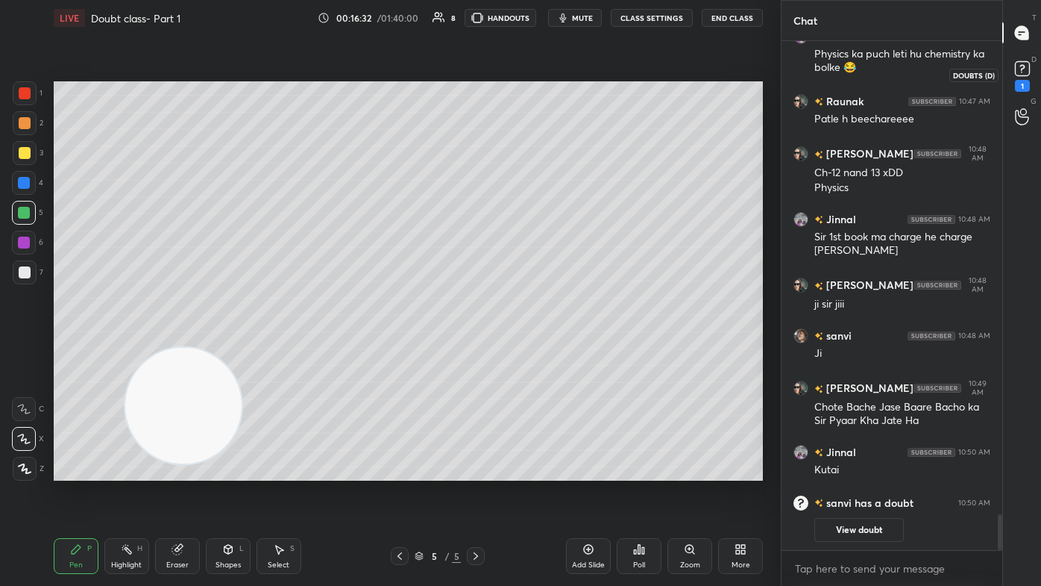
click at [535, 75] on rect at bounding box center [1022, 69] width 14 height 14
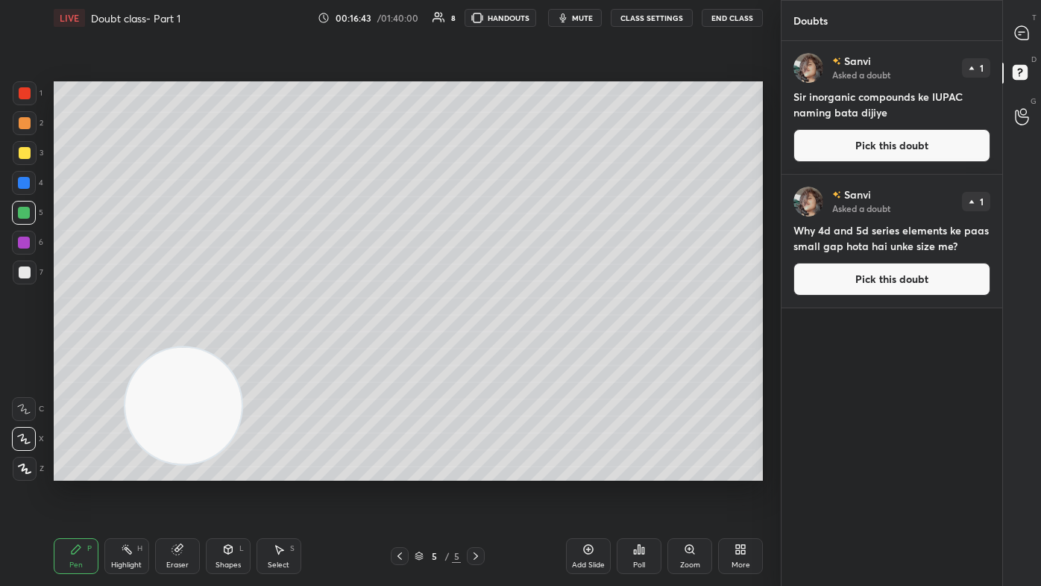
click at [535, 32] on icon at bounding box center [1022, 32] width 6 height 0
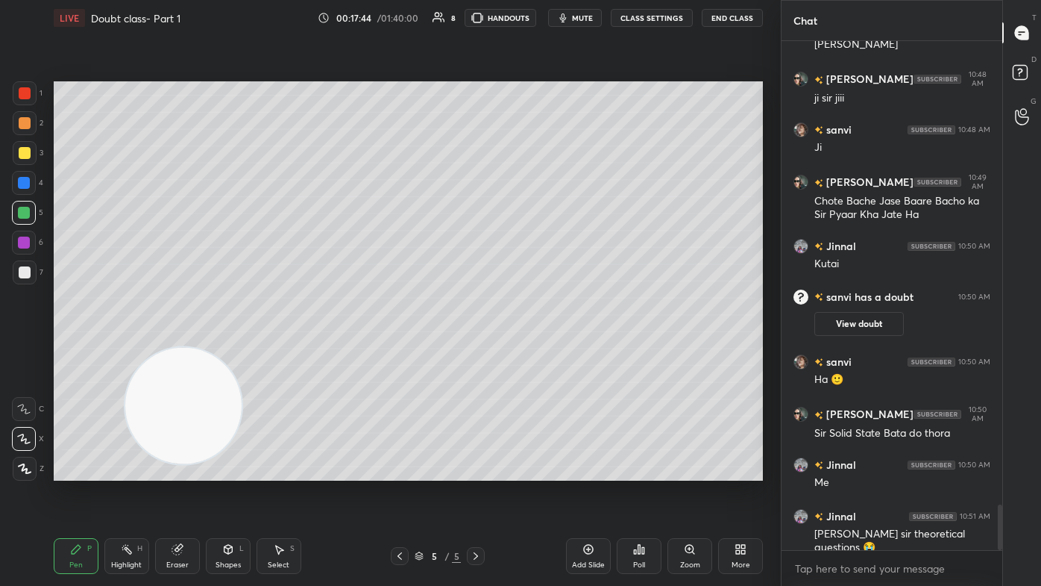
scroll to position [5215, 0]
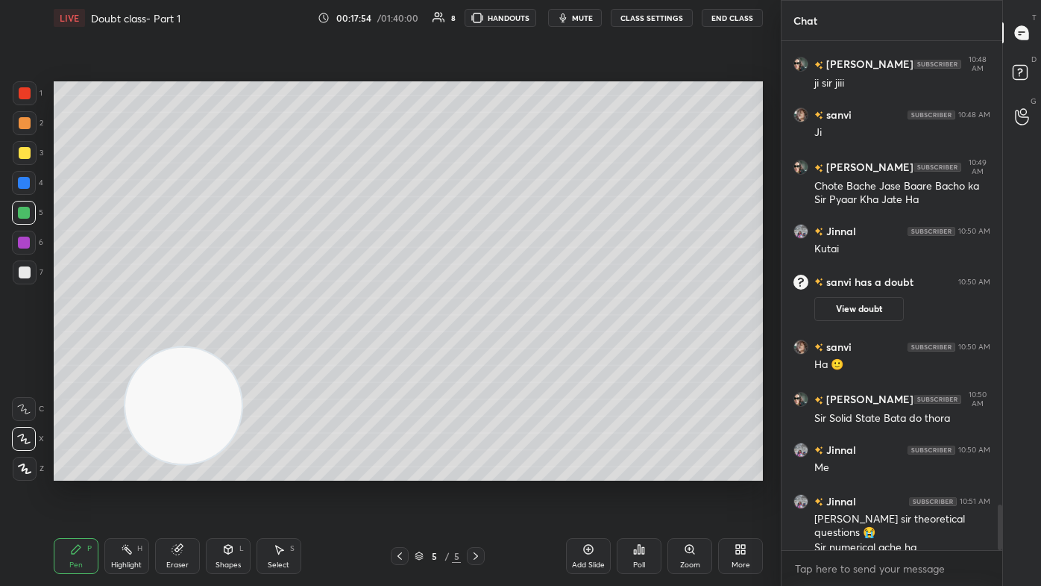
click at [535, 351] on icon at bounding box center [589, 549] width 12 height 12
click at [25, 154] on div at bounding box center [25, 153] width 12 height 12
click at [34, 351] on div at bounding box center [24, 439] width 24 height 24
drag, startPoint x: 178, startPoint y: 422, endPoint x: 78, endPoint y: 434, distance: 99.9
click at [125, 351] on video at bounding box center [183, 406] width 117 height 117
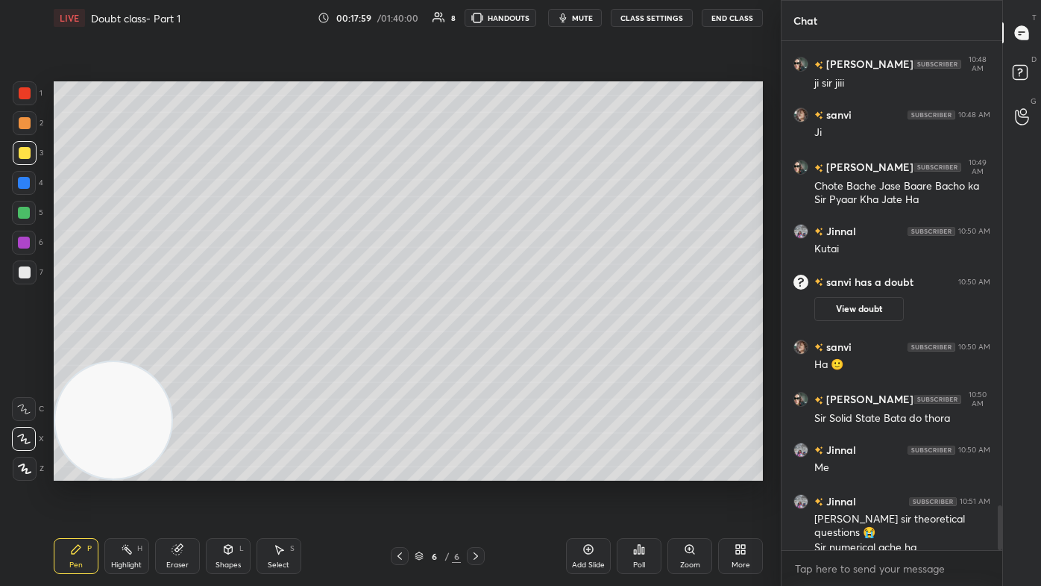
scroll to position [5267, 0]
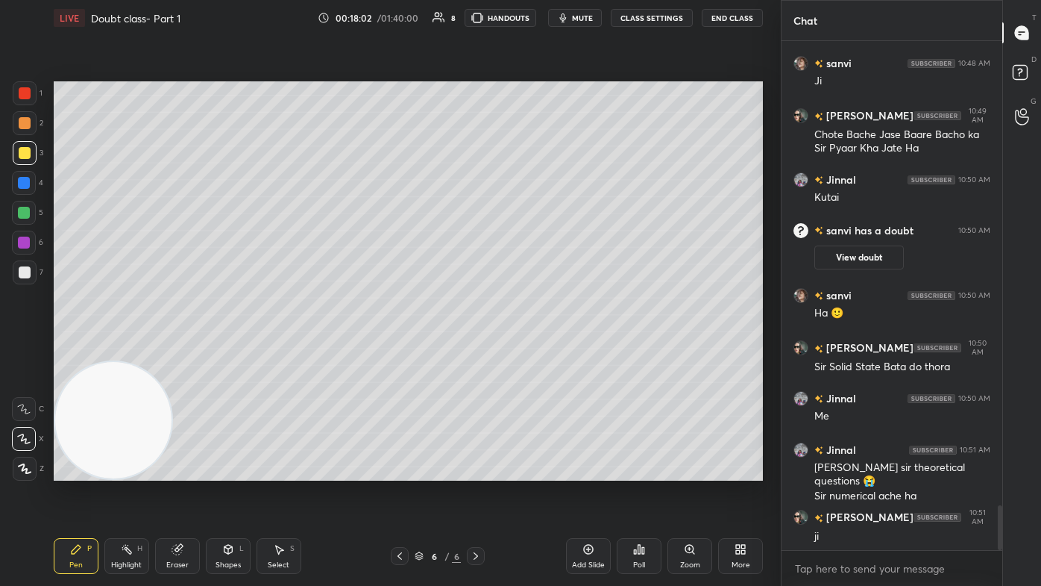
click at [183, 351] on div "Eraser" at bounding box center [177, 564] width 22 height 7
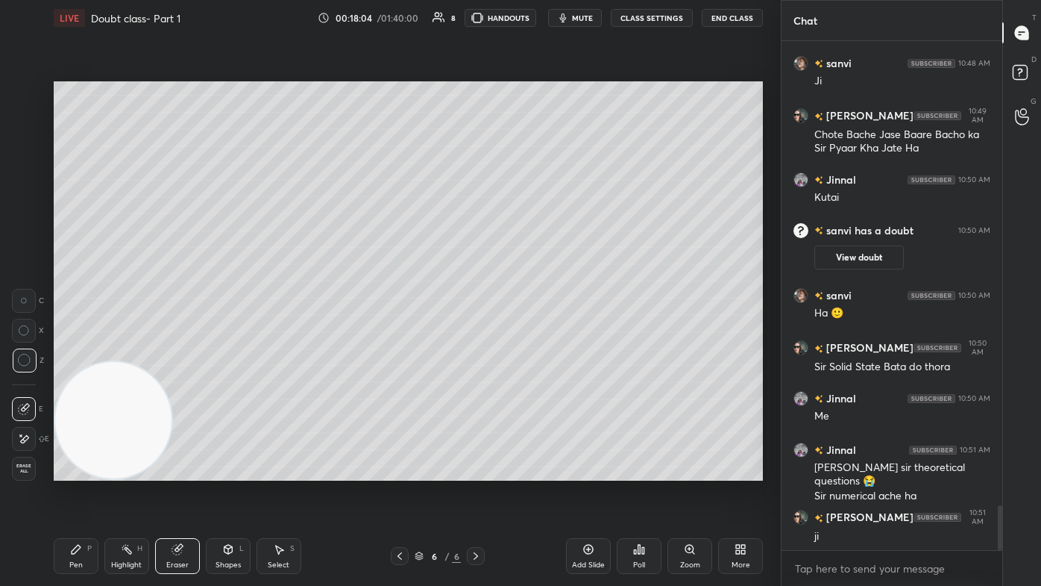
click at [78, 351] on icon at bounding box center [76, 549] width 12 height 12
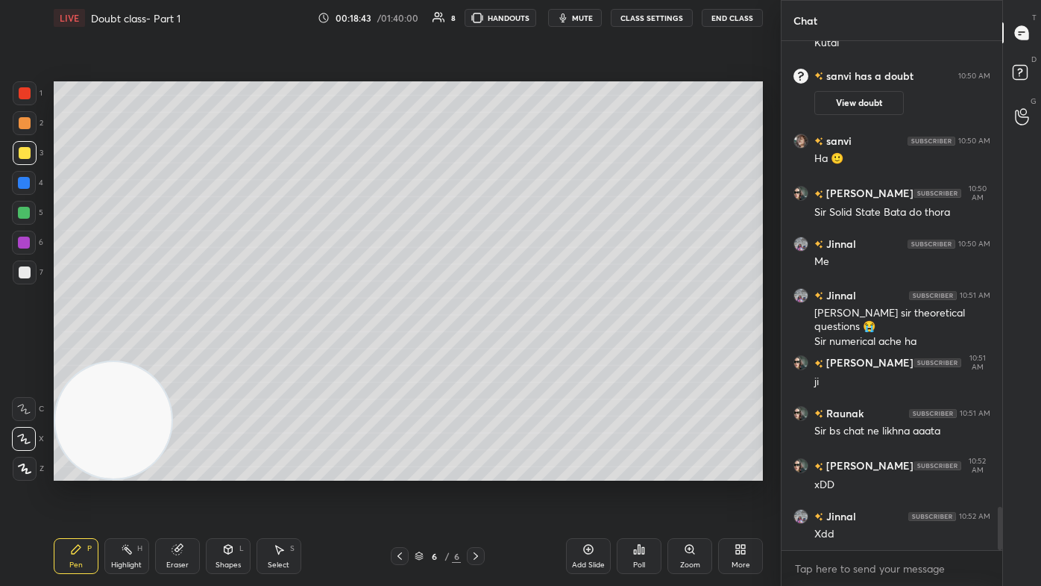
scroll to position [5514, 0]
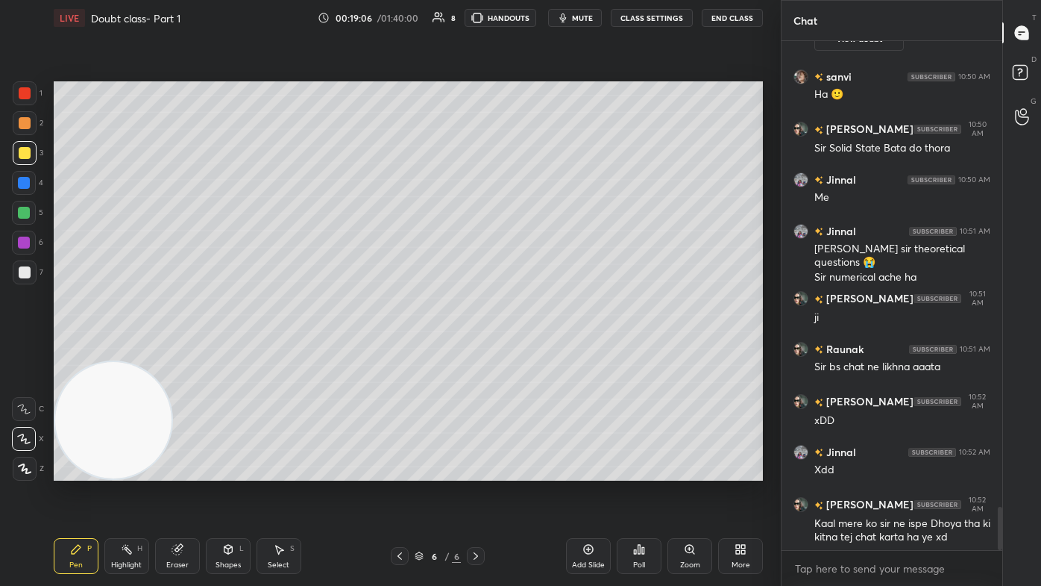
click at [183, 351] on div "Eraser" at bounding box center [177, 556] width 45 height 36
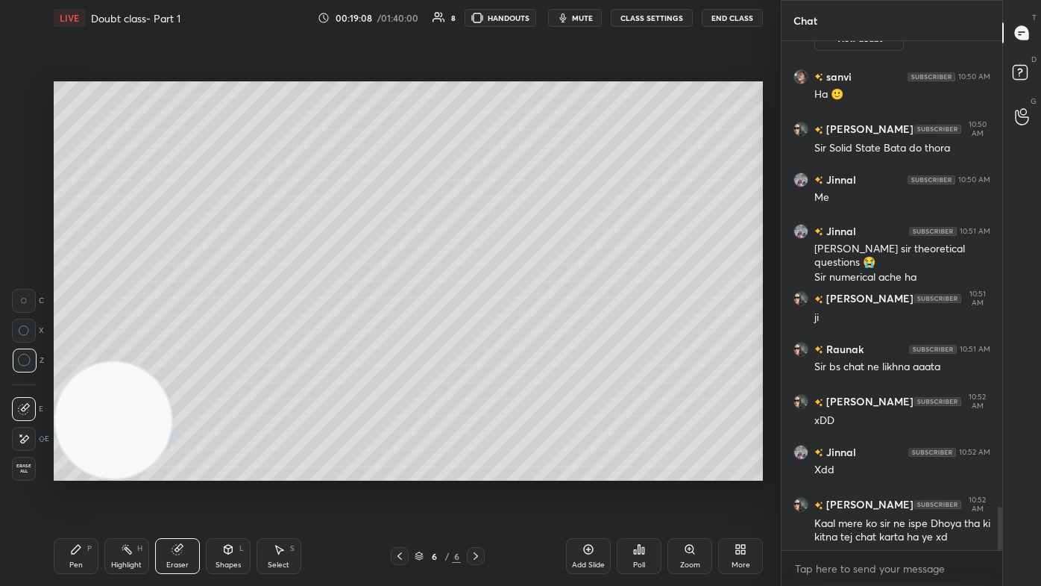
click at [76, 351] on icon at bounding box center [76, 549] width 12 height 12
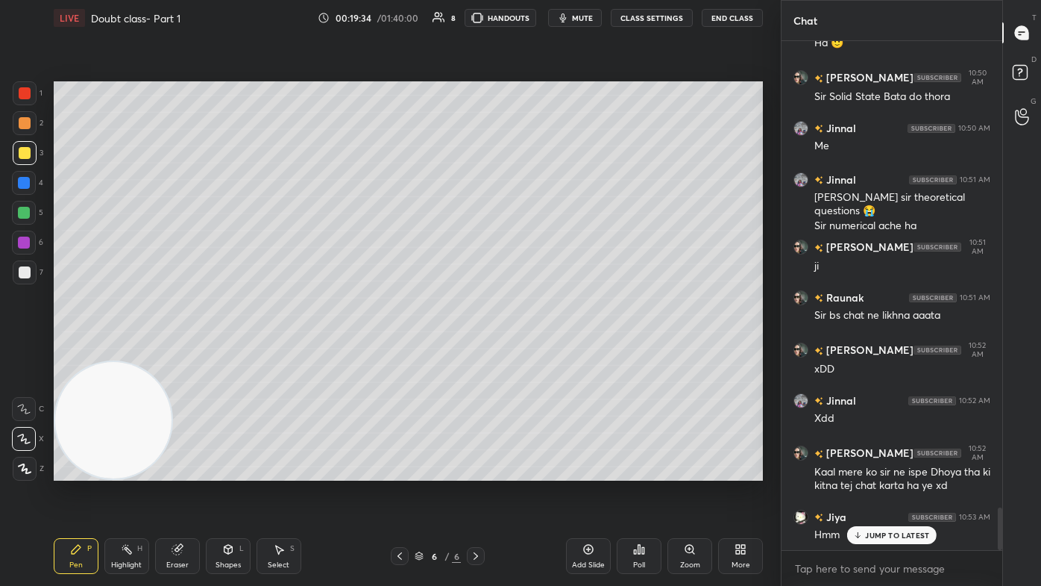
scroll to position [5581, 0]
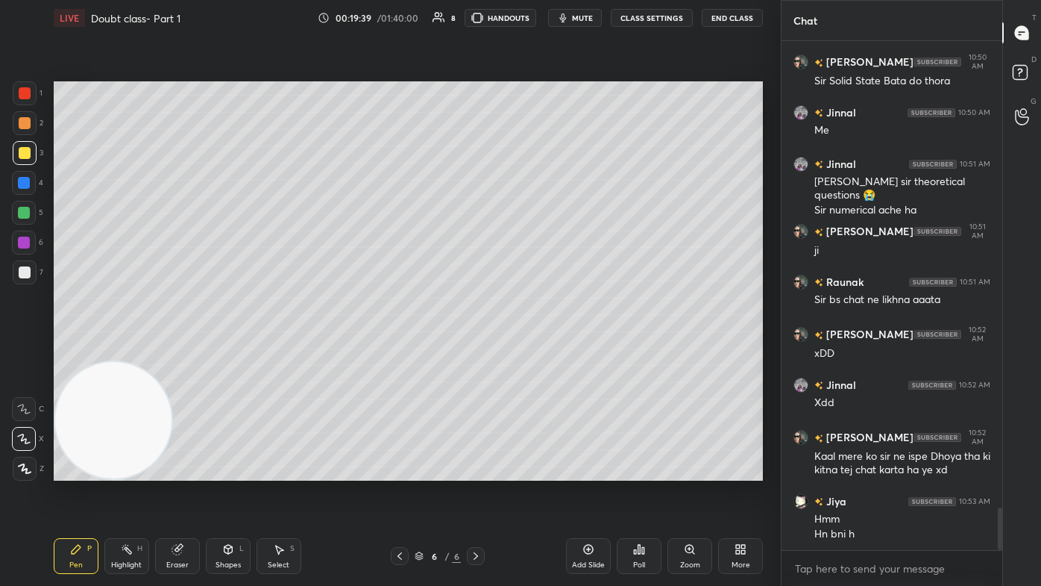
click at [28, 93] on div at bounding box center [25, 93] width 12 height 12
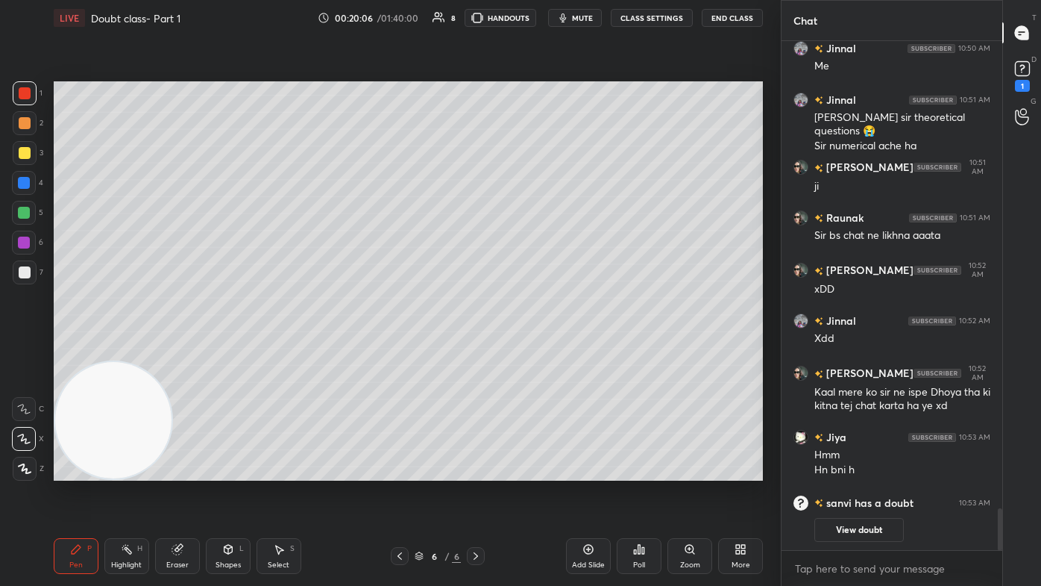
drag, startPoint x: 20, startPoint y: 212, endPoint x: 26, endPoint y: 201, distance: 12.0
click at [22, 210] on div at bounding box center [24, 213] width 12 height 12
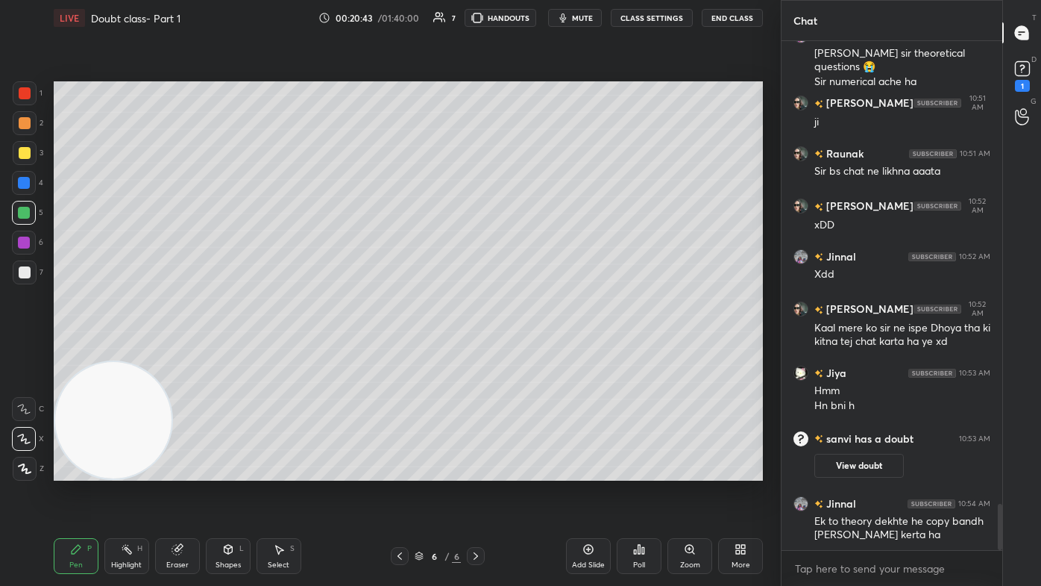
scroll to position [5151, 0]
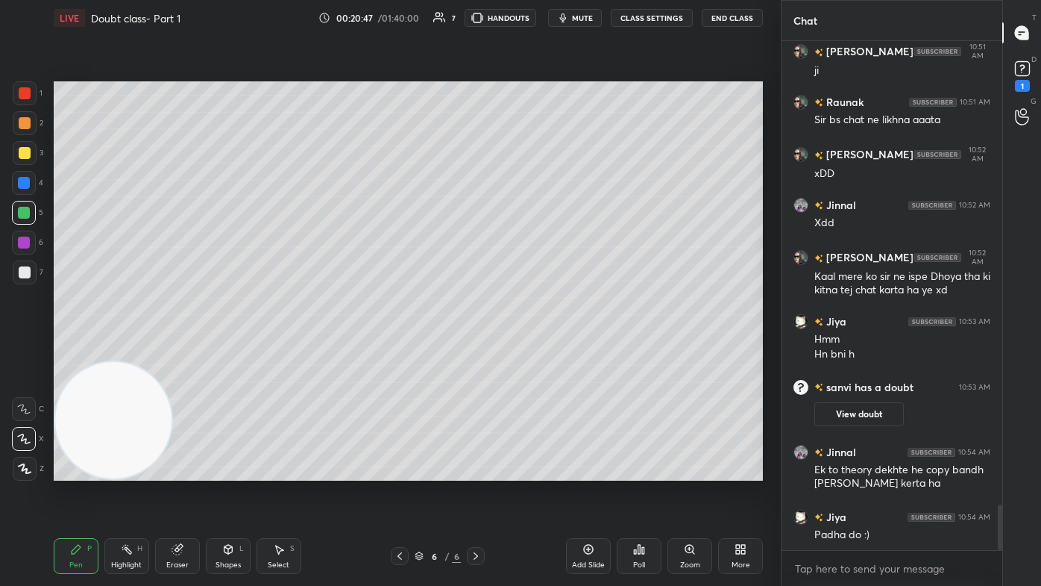
click at [175, 351] on div "Eraser" at bounding box center [177, 564] width 22 height 7
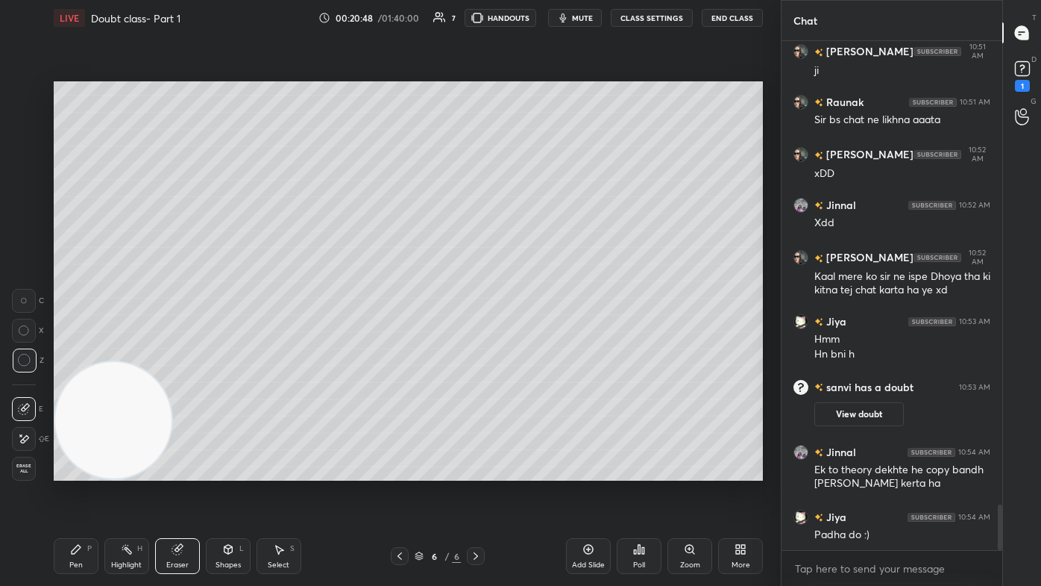
scroll to position [5203, 0]
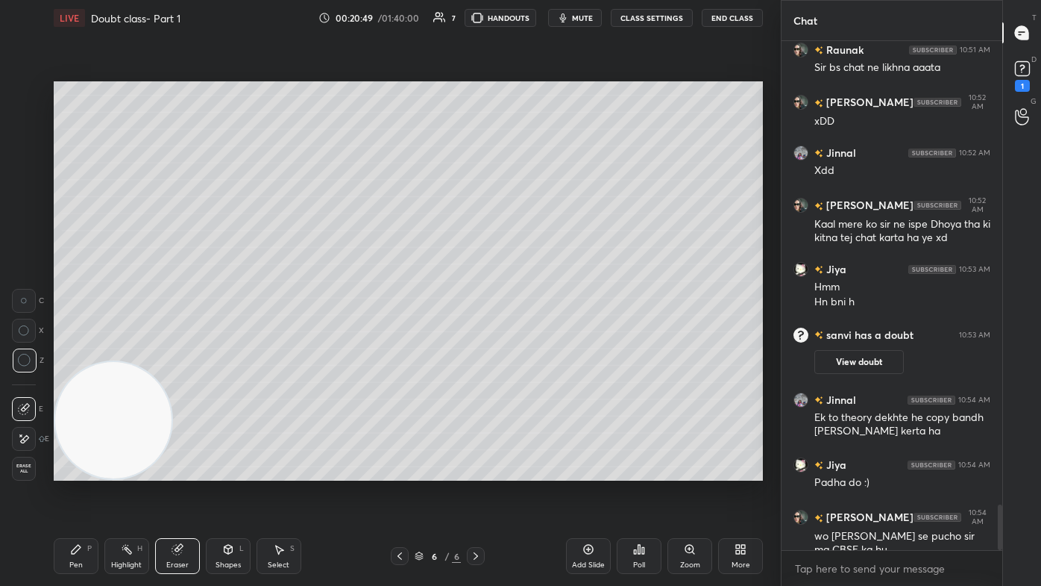
click at [71, 351] on div "Pen" at bounding box center [75, 564] width 13 height 7
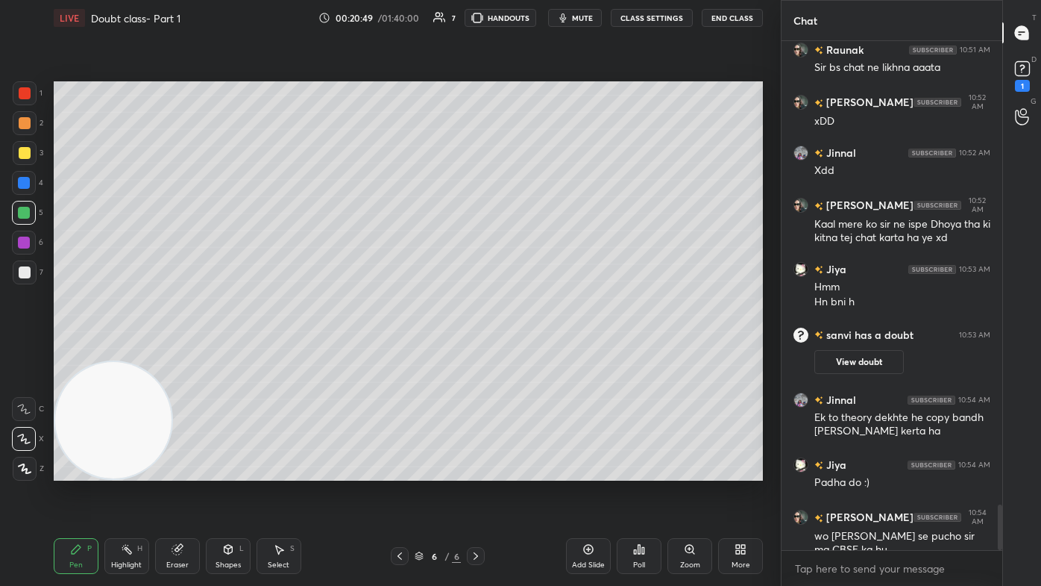
click at [76, 351] on div "Pen P" at bounding box center [76, 556] width 45 height 36
drag, startPoint x: 177, startPoint y: 568, endPoint x: 186, endPoint y: 542, distance: 27.8
click at [177, 351] on div "Eraser" at bounding box center [177, 564] width 22 height 7
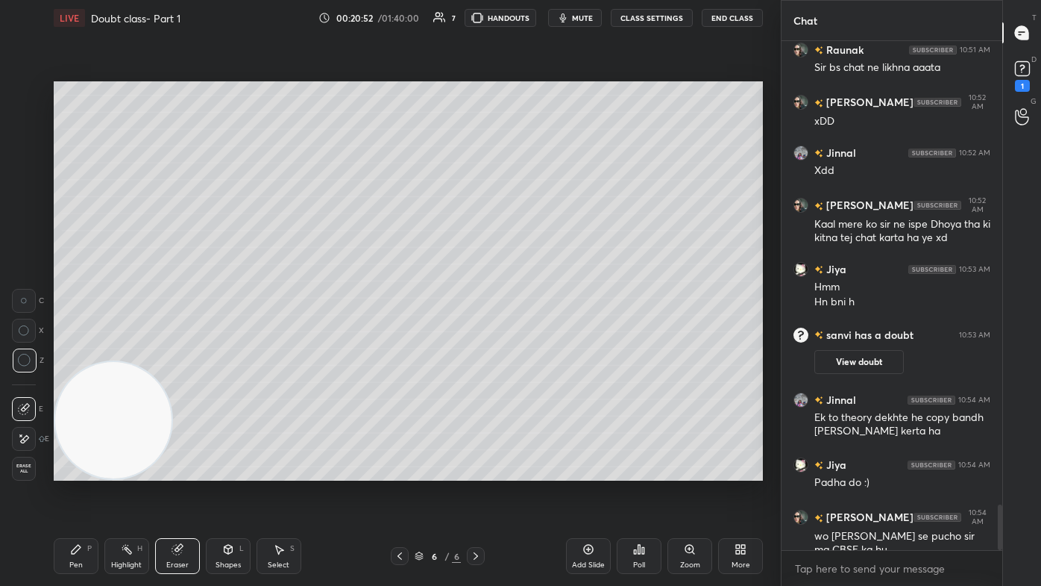
click at [66, 351] on div "Pen P" at bounding box center [76, 556] width 45 height 36
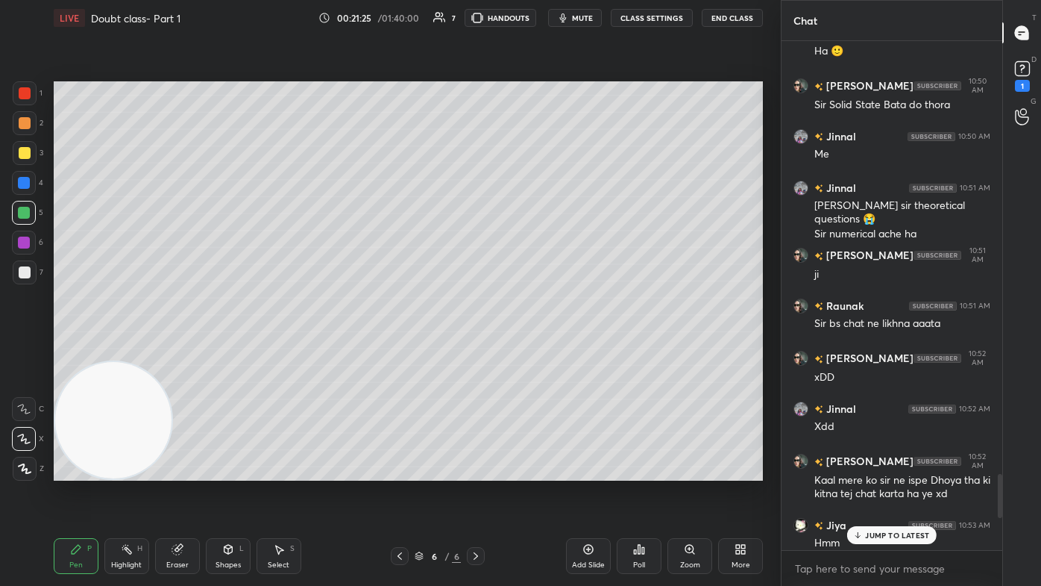
scroll to position [4930, 0]
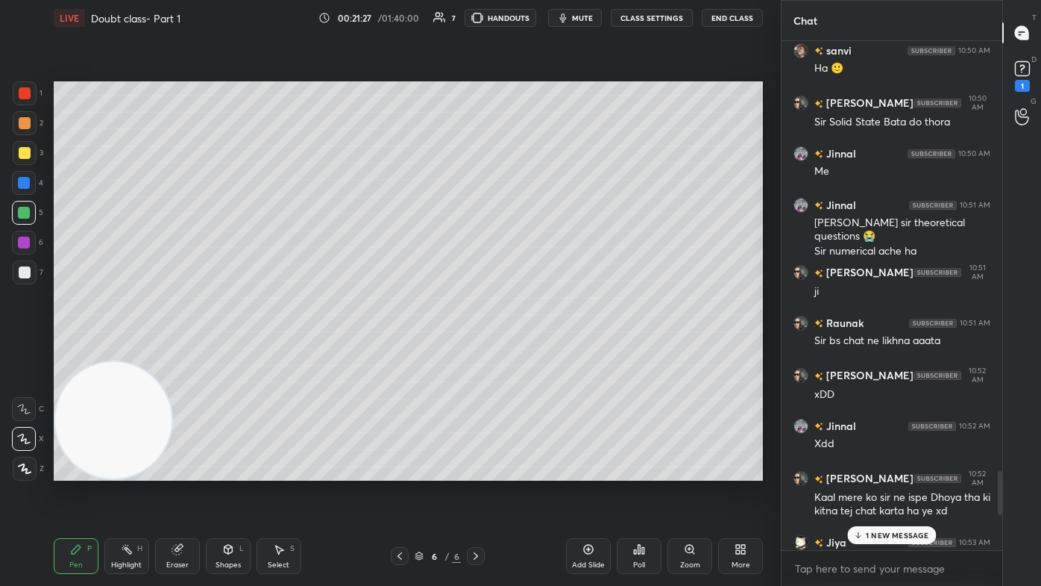
drag, startPoint x: 1000, startPoint y: 512, endPoint x: 1003, endPoint y: 475, distance: 37.5
click at [535, 351] on div "Chat sanvi 10:47 AM 🥲 Jinnal 10:47 AM Physics ka puch leti hu chemistry ka bolk…" at bounding box center [911, 293] width 260 height 586
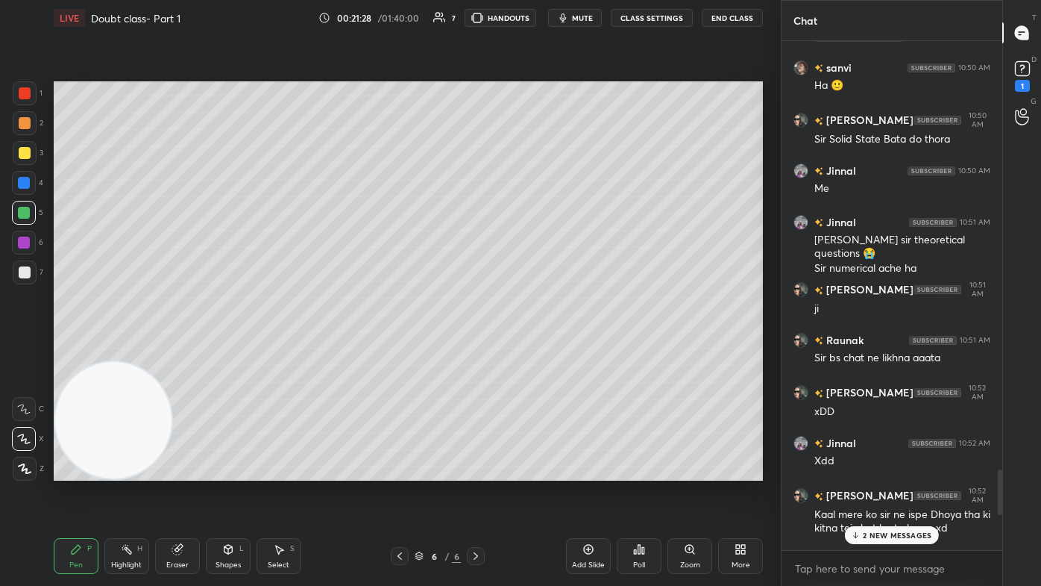
click at [535, 351] on p "2 NEW MESSAGES" at bounding box center [897, 534] width 69 height 9
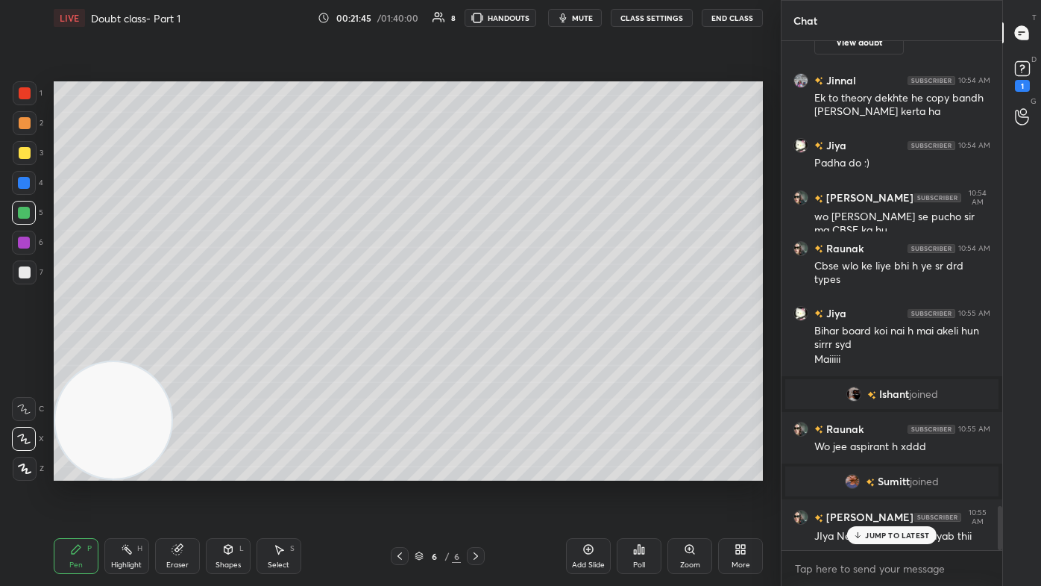
scroll to position [5418, 0]
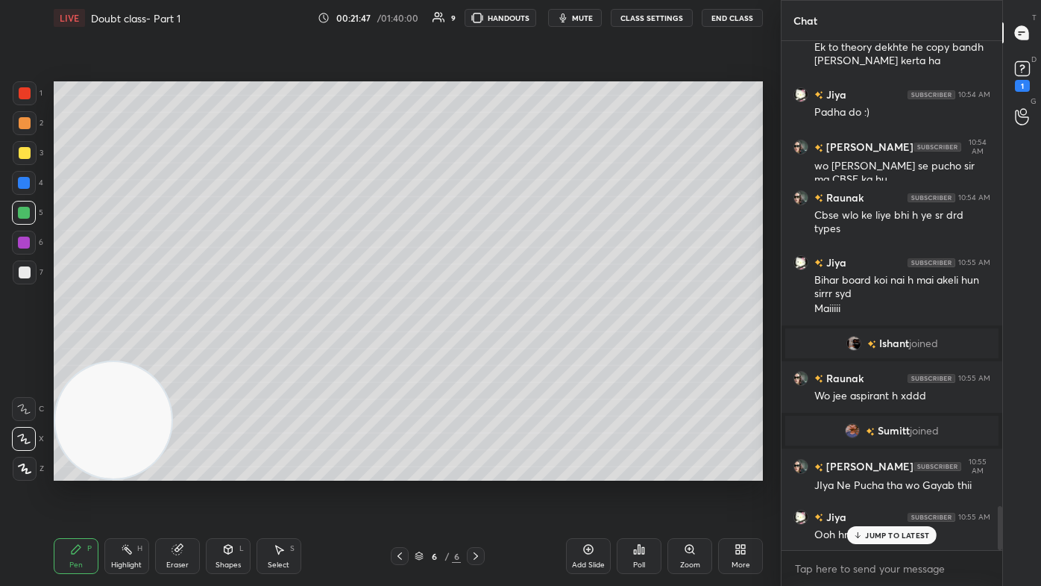
click at [535, 351] on icon at bounding box center [858, 534] width 10 height 9
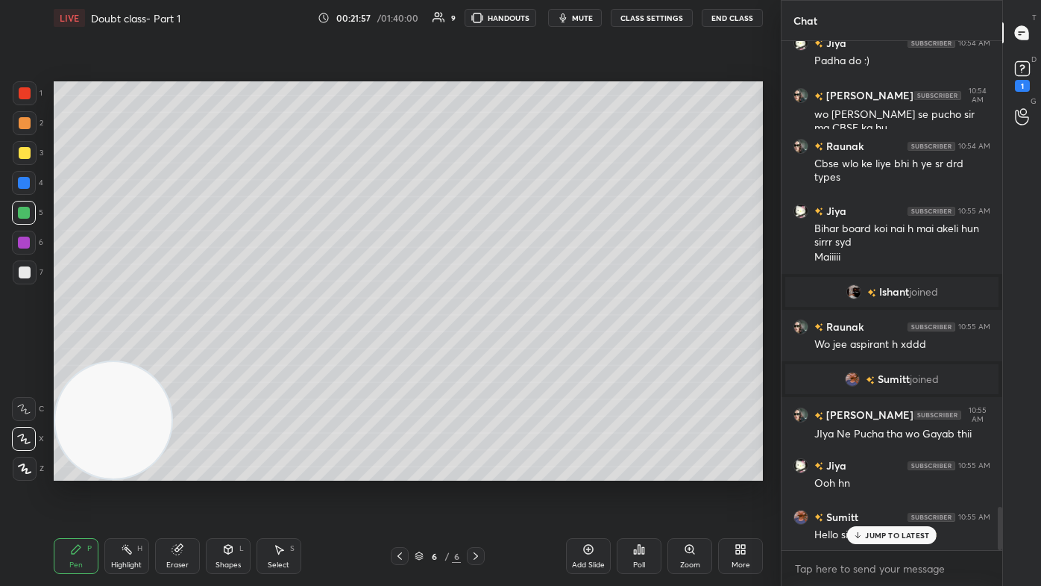
scroll to position [5521, 0]
click at [535, 351] on p "JUMP TO LATEST" at bounding box center [897, 534] width 64 height 9
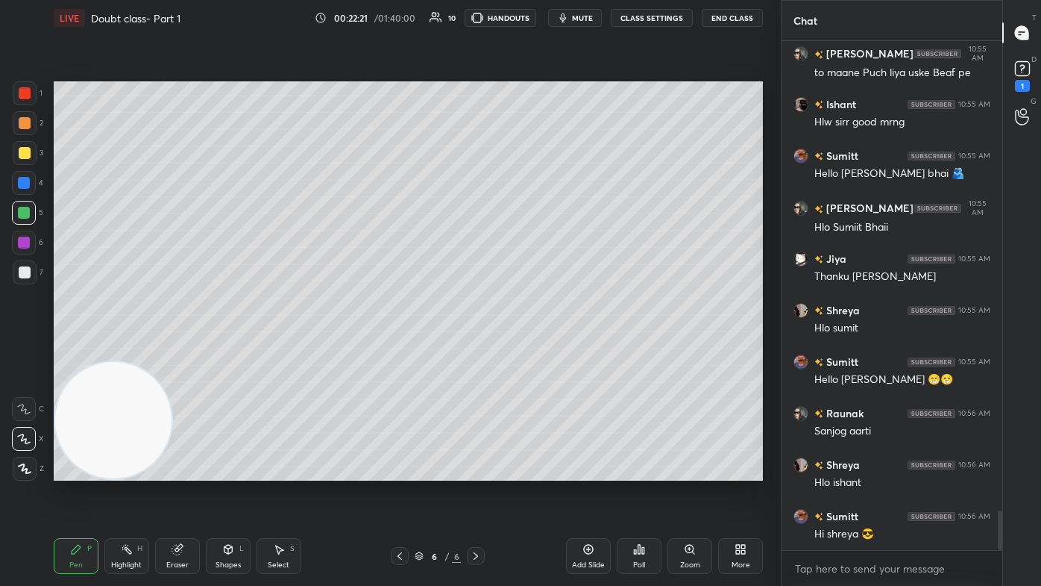
scroll to position [6037, 0]
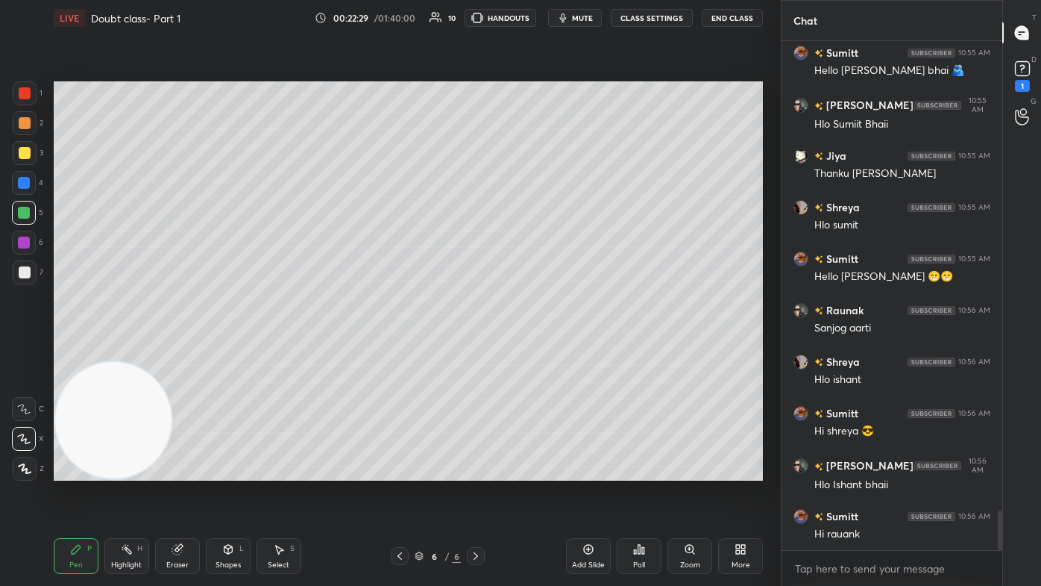
click at [34, 272] on div at bounding box center [25, 272] width 24 height 24
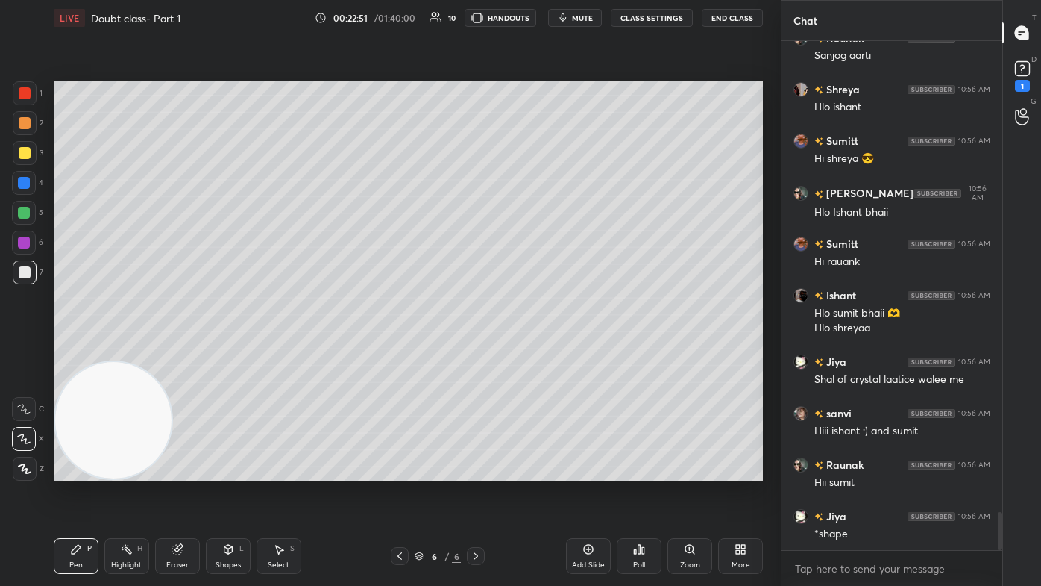
scroll to position [6412, 0]
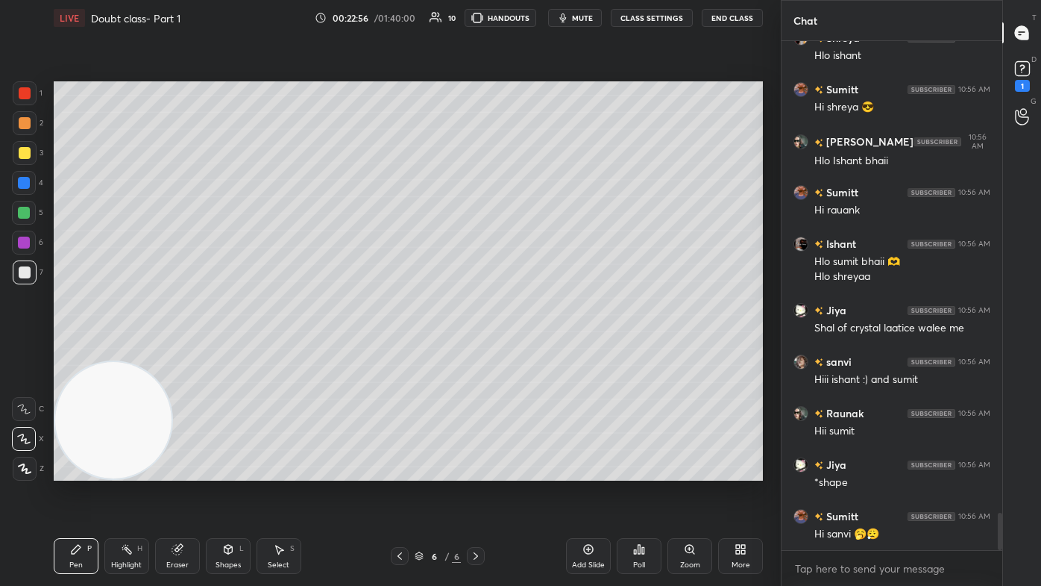
click at [535, 79] on div "1" at bounding box center [1022, 74] width 22 height 34
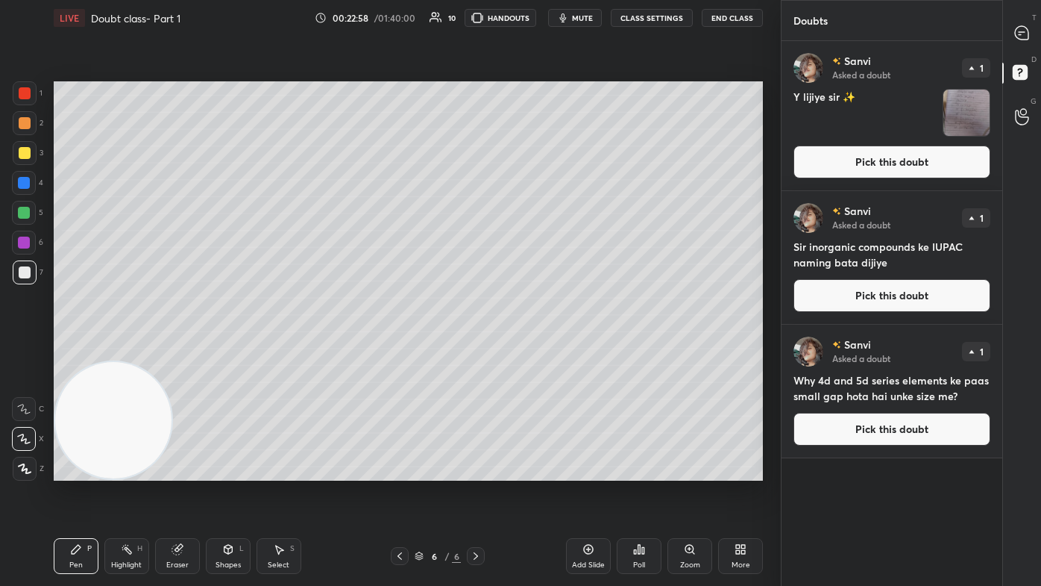
click at [535, 115] on img "grid" at bounding box center [967, 113] width 46 height 46
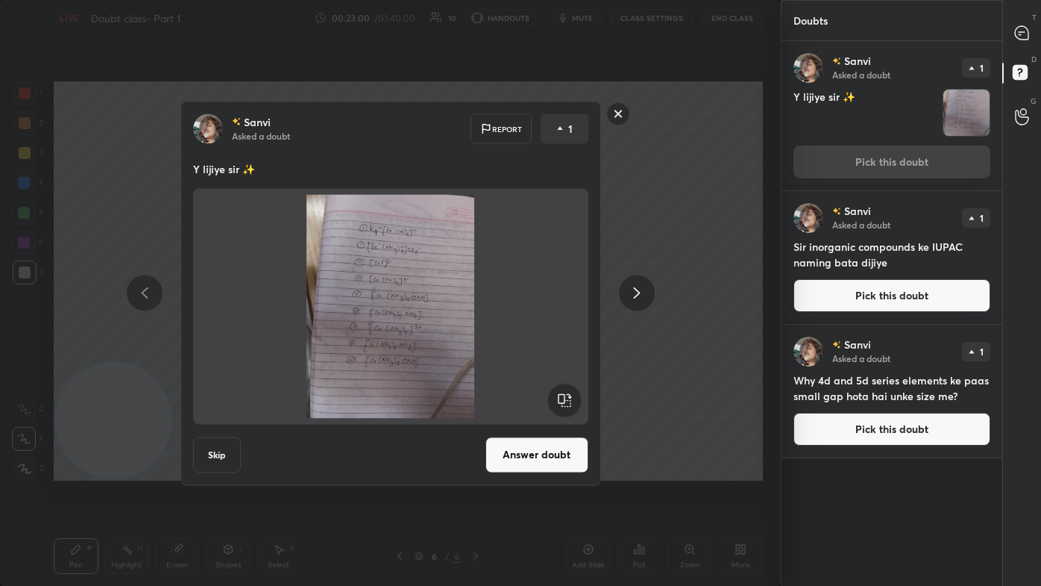
click at [535, 115] on rect at bounding box center [617, 113] width 23 height 23
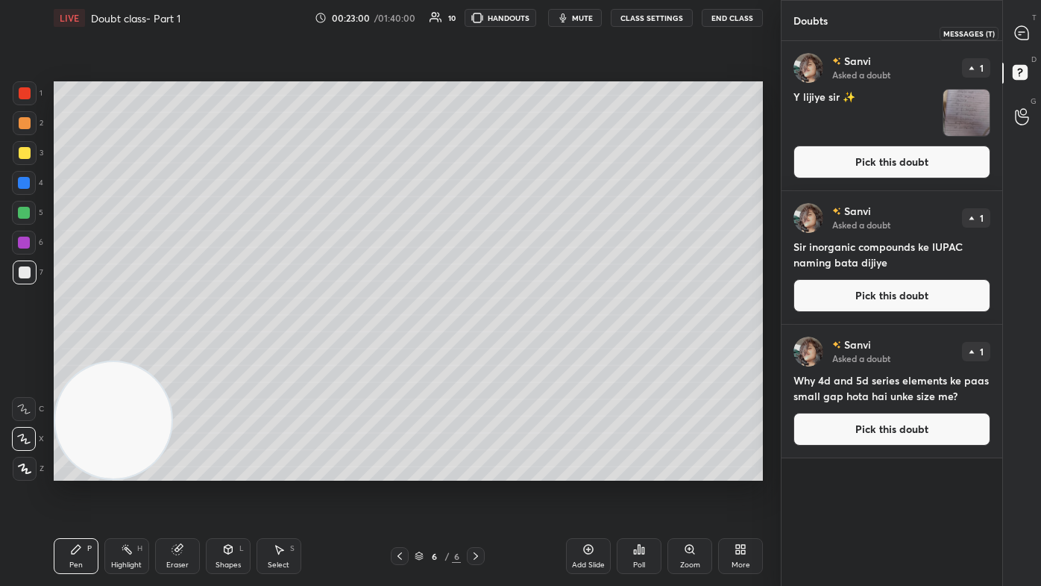
click at [535, 31] on icon at bounding box center [1021, 32] width 13 height 13
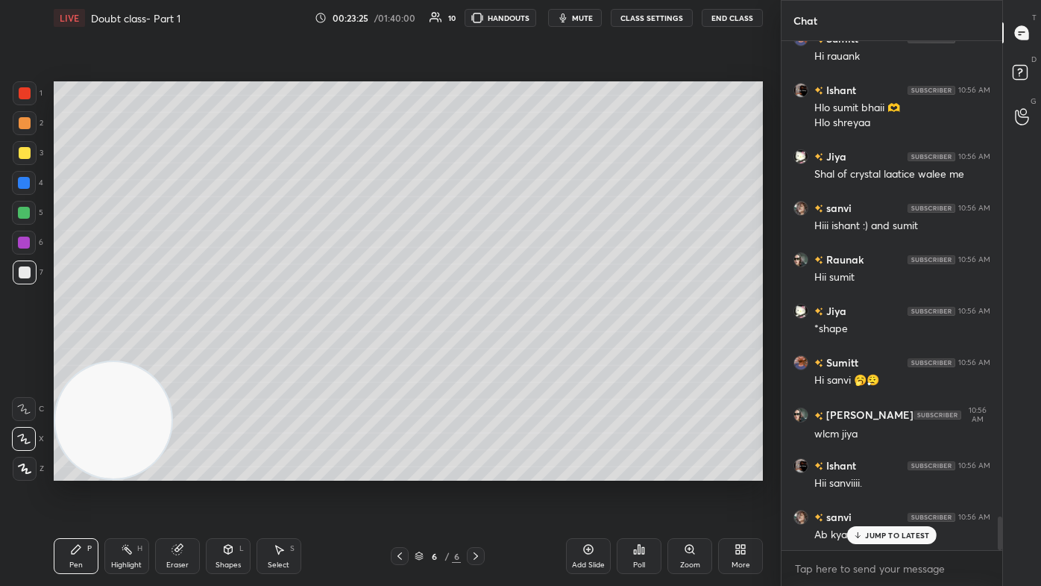
scroll to position [7198, 0]
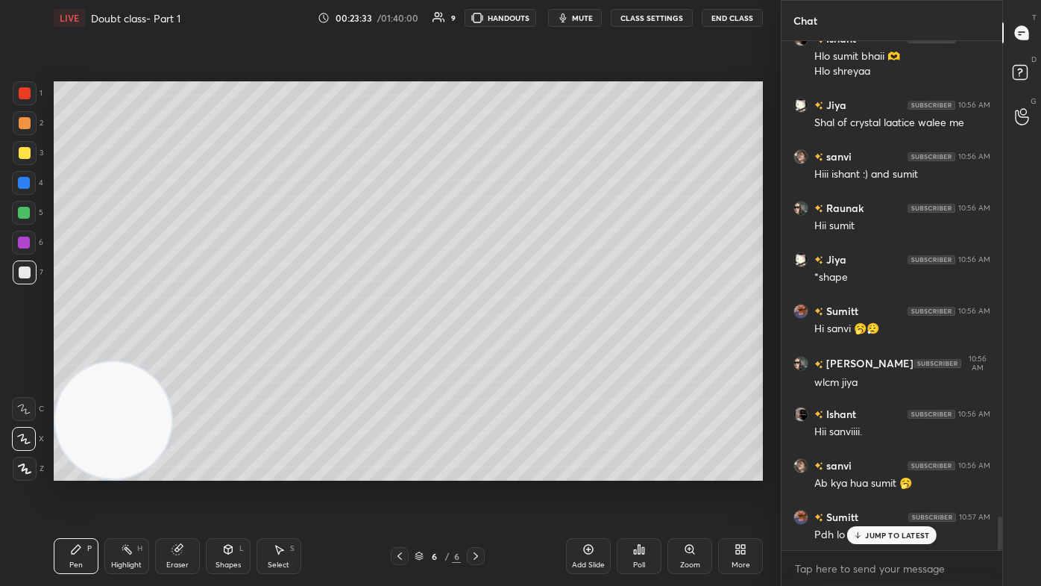
click at [19, 97] on div at bounding box center [25, 93] width 12 height 12
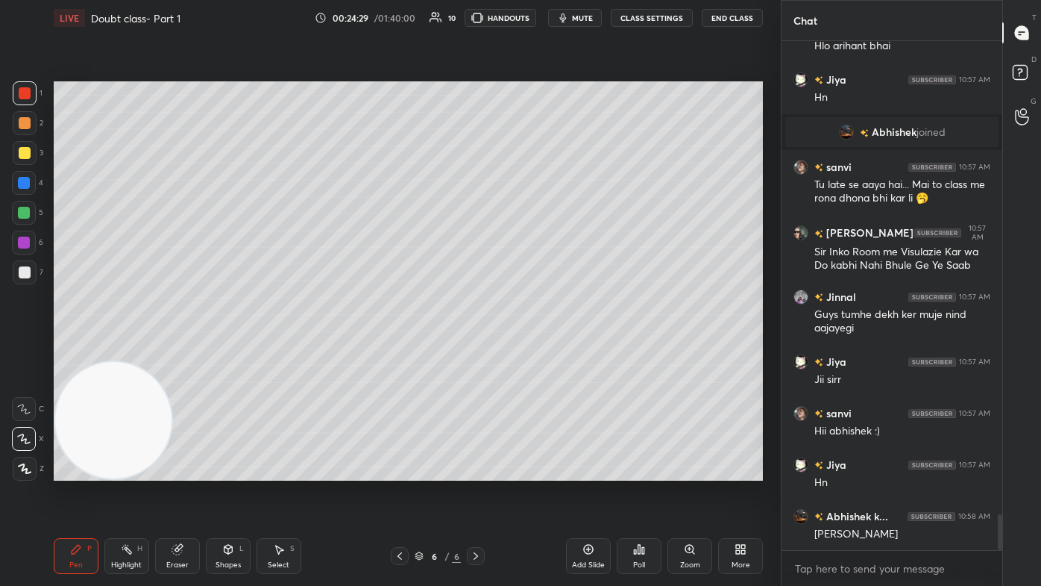
scroll to position [6719, 0]
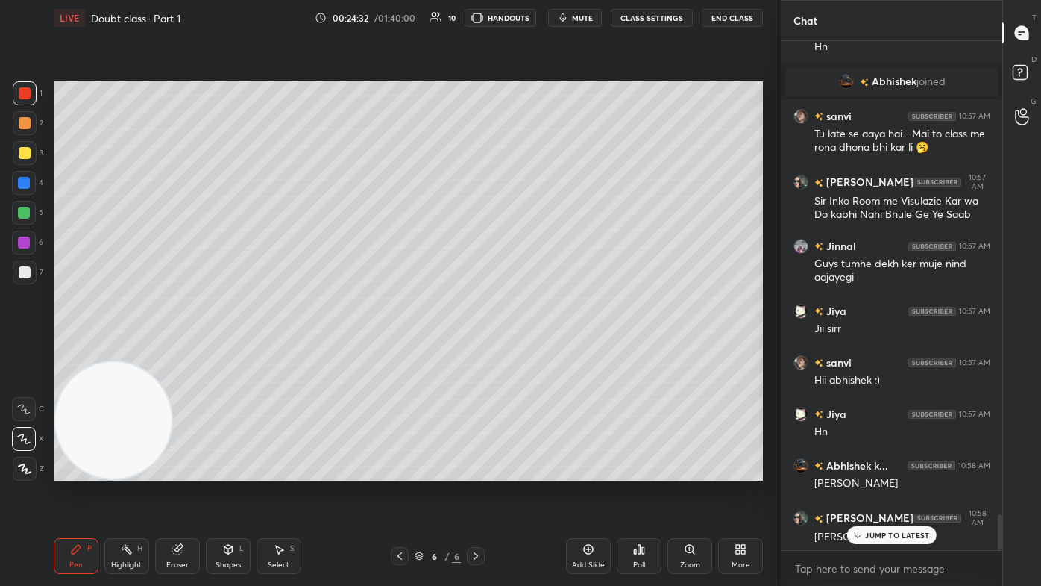
click at [535, 351] on p "JUMP TO LATEST" at bounding box center [897, 534] width 64 height 9
click at [535, 69] on rect at bounding box center [1020, 73] width 14 height 14
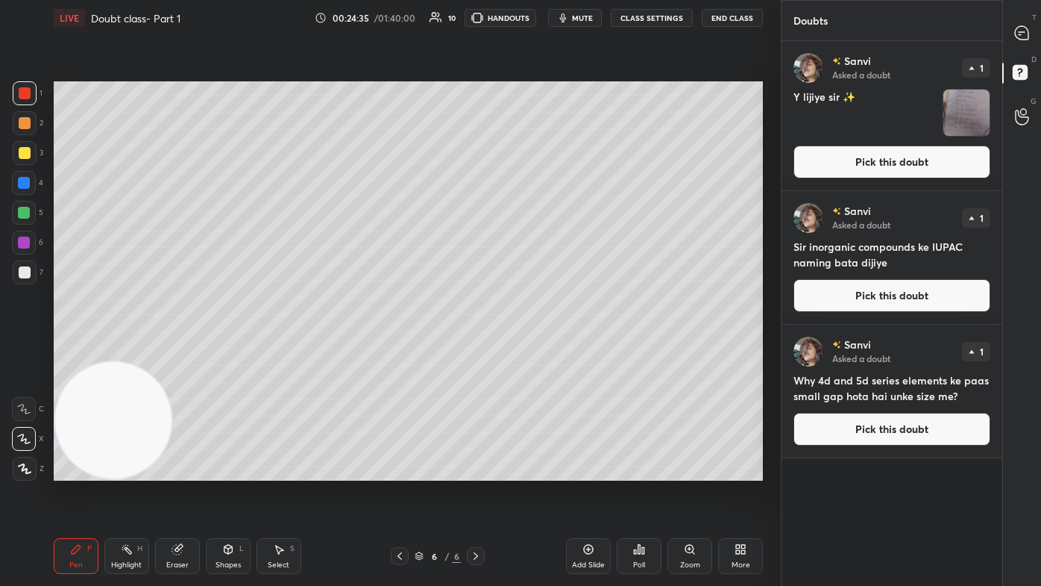
click at [535, 113] on img "grid" at bounding box center [967, 113] width 46 height 46
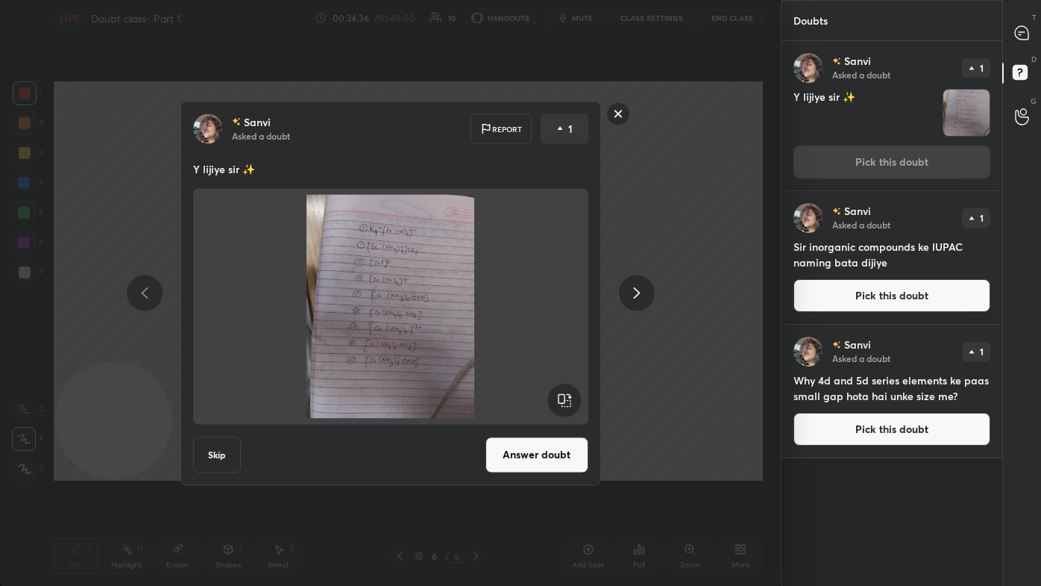
click at [532, 351] on button "Answer doubt" at bounding box center [537, 454] width 103 height 36
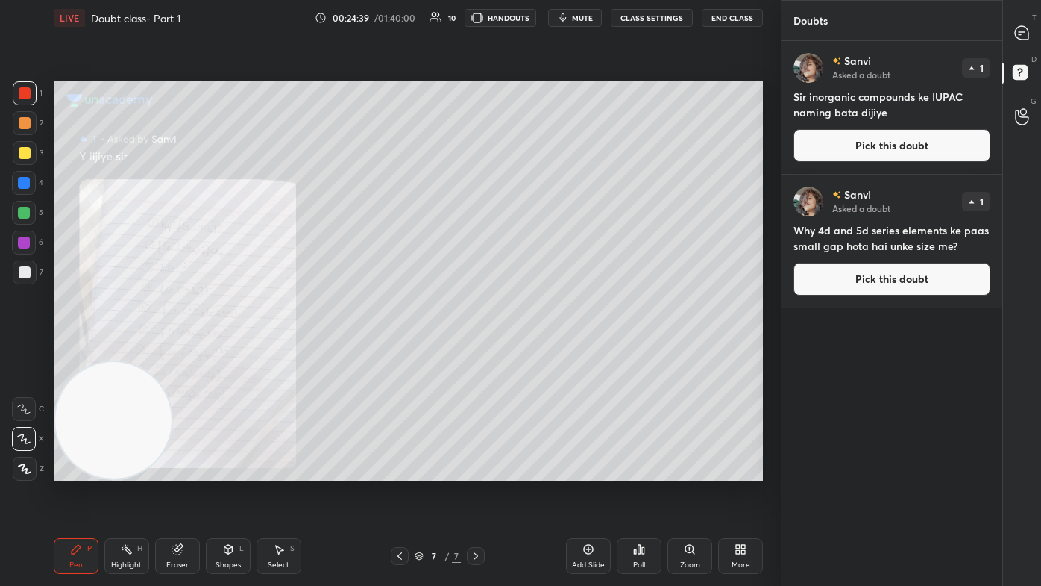
click at [535, 351] on div "Zoom" at bounding box center [690, 556] width 45 height 36
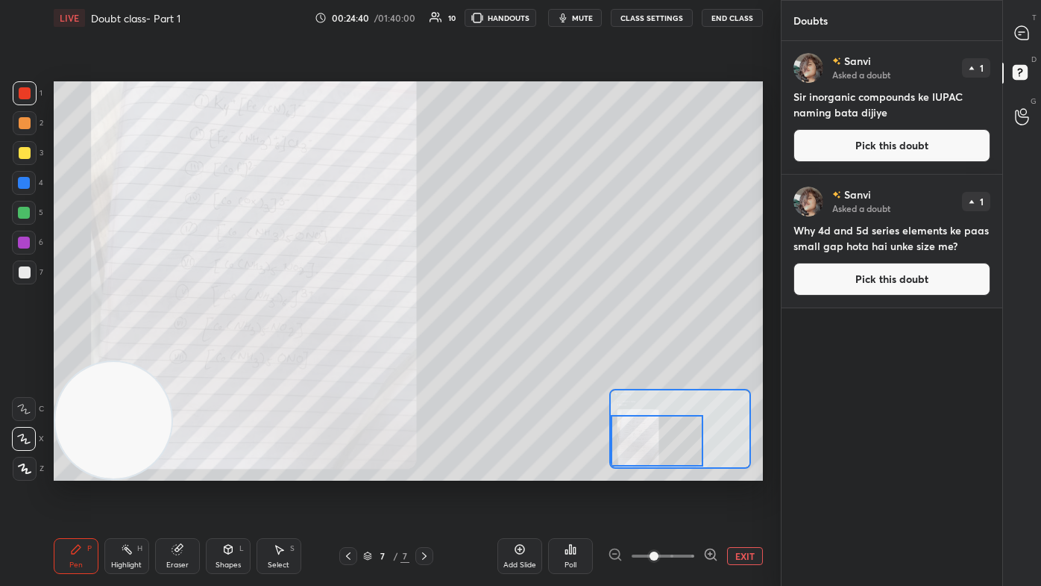
drag, startPoint x: 666, startPoint y: 437, endPoint x: 648, endPoint y: 447, distance: 20.4
click at [535, 351] on div at bounding box center [657, 440] width 92 height 51
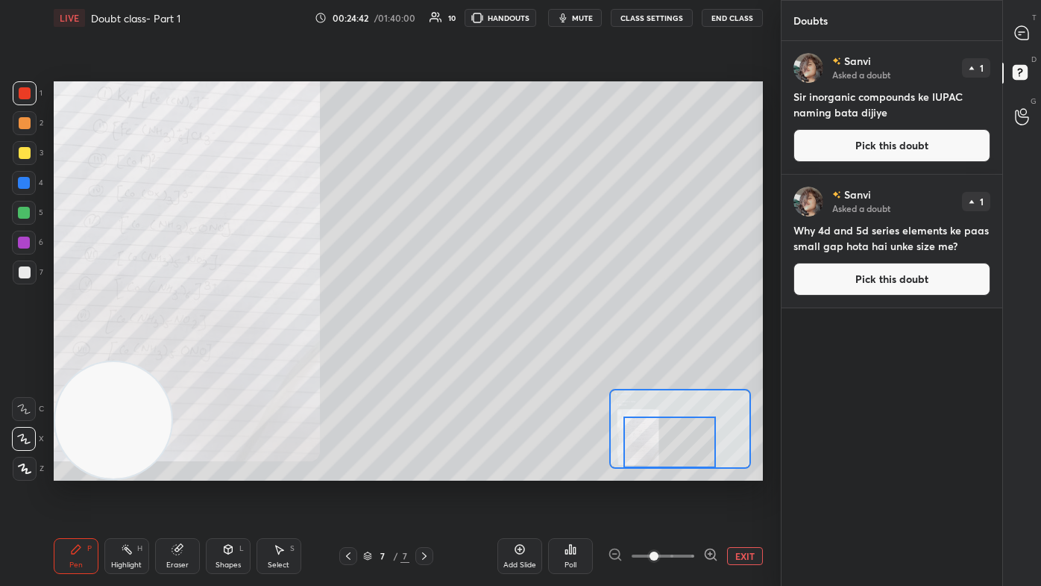
drag, startPoint x: 664, startPoint y: 436, endPoint x: 674, endPoint y: 439, distance: 11.1
click at [535, 351] on div at bounding box center [670, 441] width 92 height 51
drag, startPoint x: 107, startPoint y: 443, endPoint x: 87, endPoint y: 471, distance: 35.2
click at [87, 351] on video at bounding box center [113, 420] width 117 height 117
click at [18, 158] on div at bounding box center [25, 153] width 24 height 24
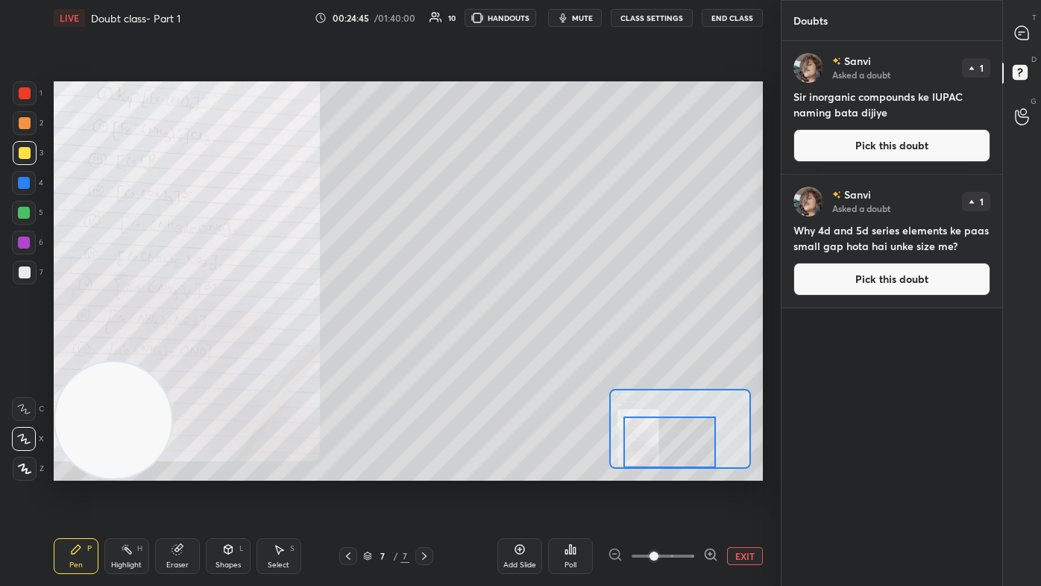
click at [24, 351] on icon at bounding box center [23, 438] width 13 height 10
drag, startPoint x: 166, startPoint y: 561, endPoint x: 186, endPoint y: 517, distance: 48.4
click at [166, 351] on div "Eraser" at bounding box center [177, 556] width 45 height 36
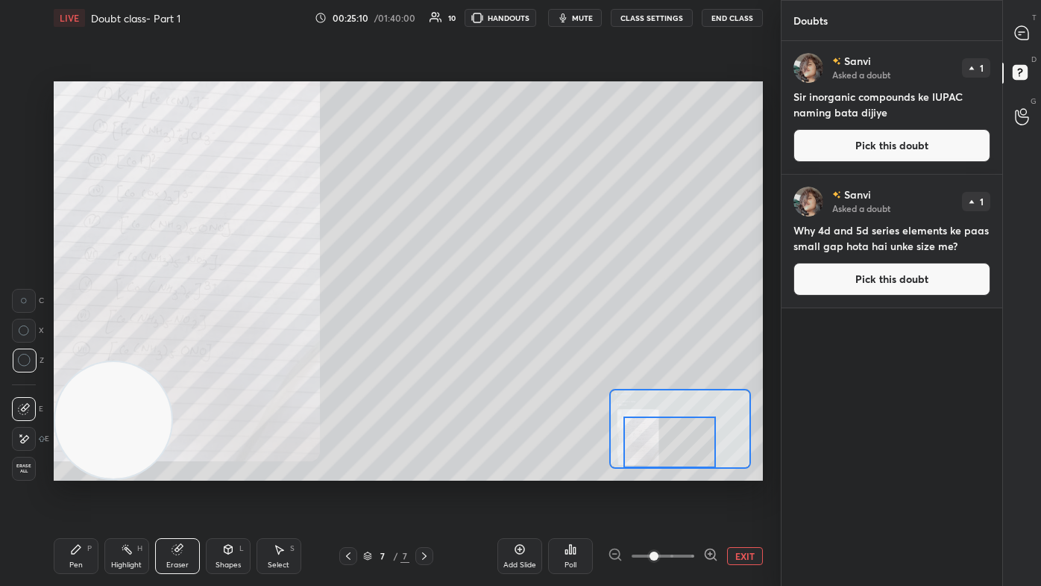
click at [66, 351] on div "Pen P" at bounding box center [76, 556] width 45 height 36
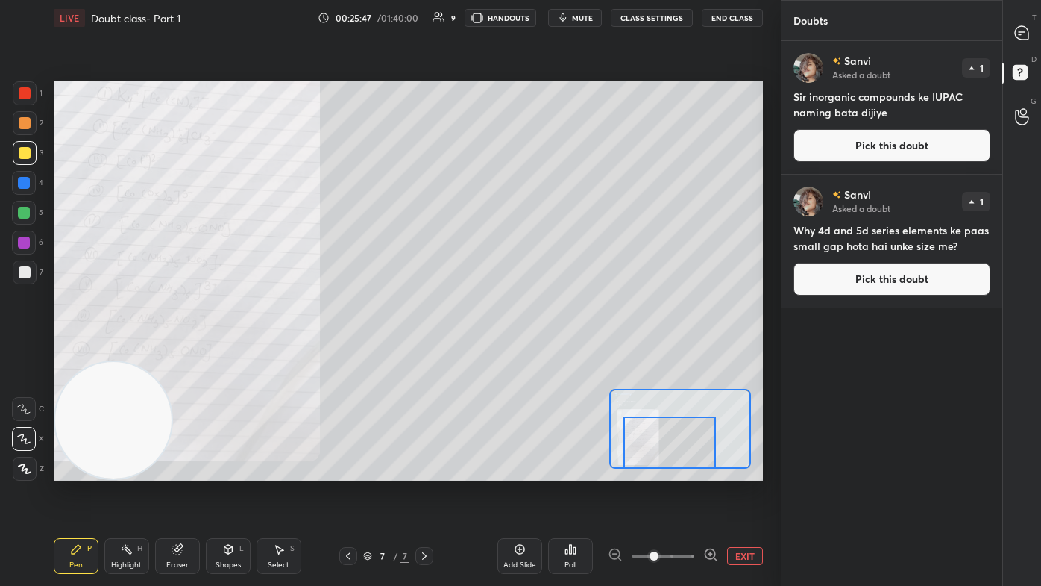
click at [163, 351] on div "Eraser" at bounding box center [177, 556] width 45 height 36
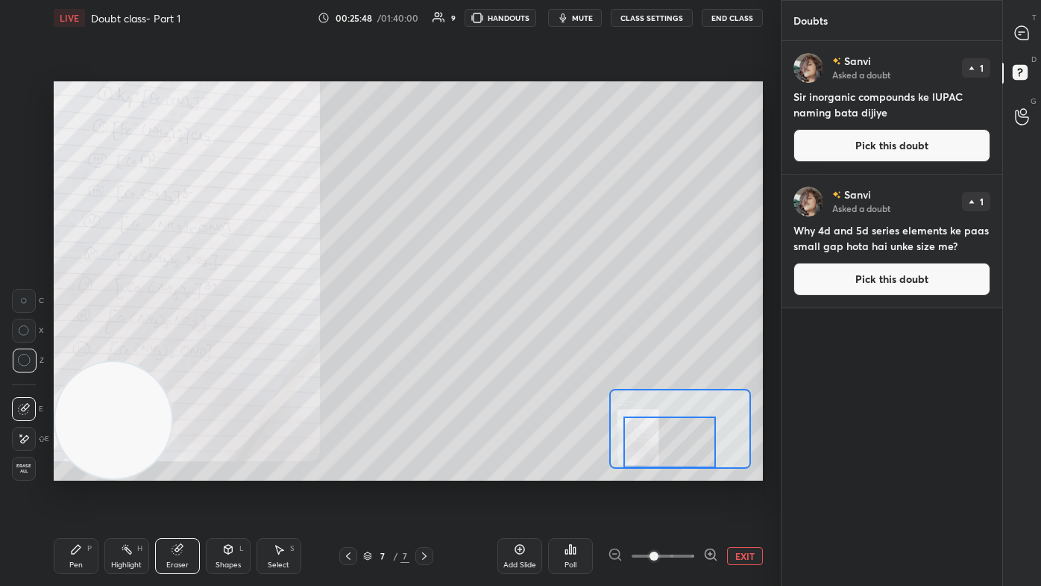
drag, startPoint x: 78, startPoint y: 546, endPoint x: 119, endPoint y: 503, distance: 59.1
click at [81, 351] on icon at bounding box center [76, 549] width 12 height 12
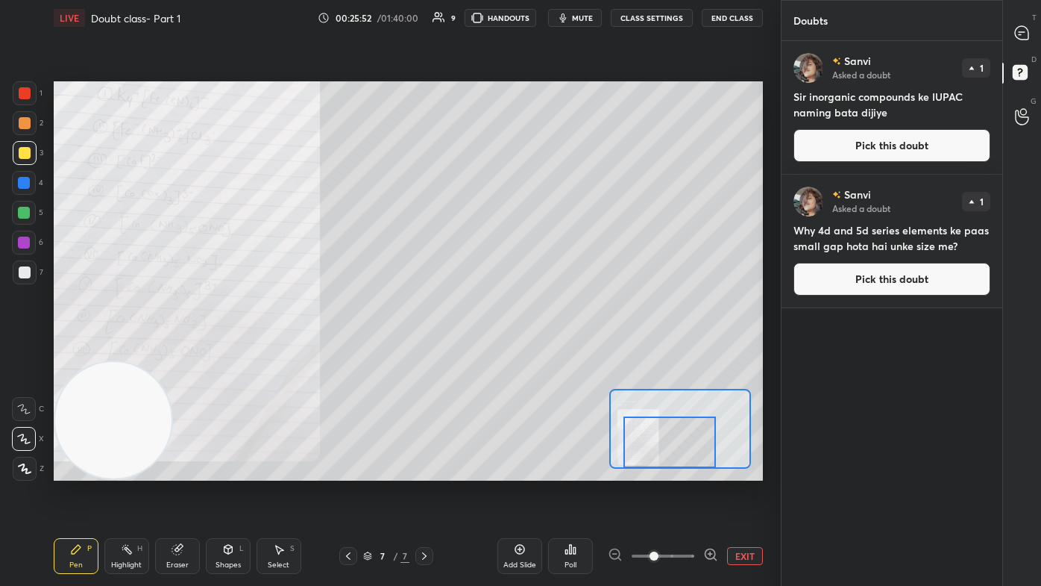
click at [535, 27] on icon at bounding box center [1021, 32] width 13 height 13
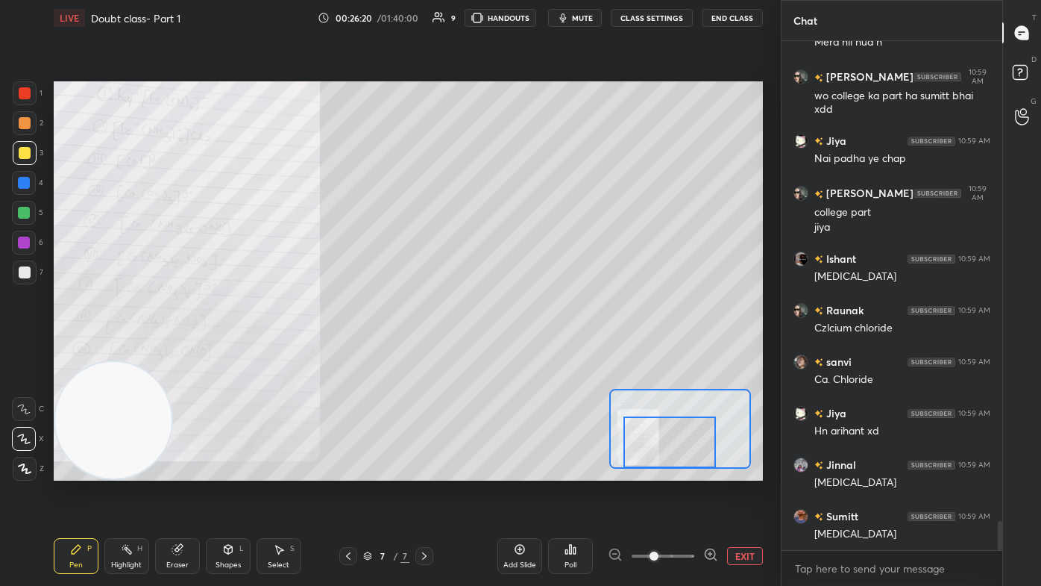
scroll to position [8401, 0]
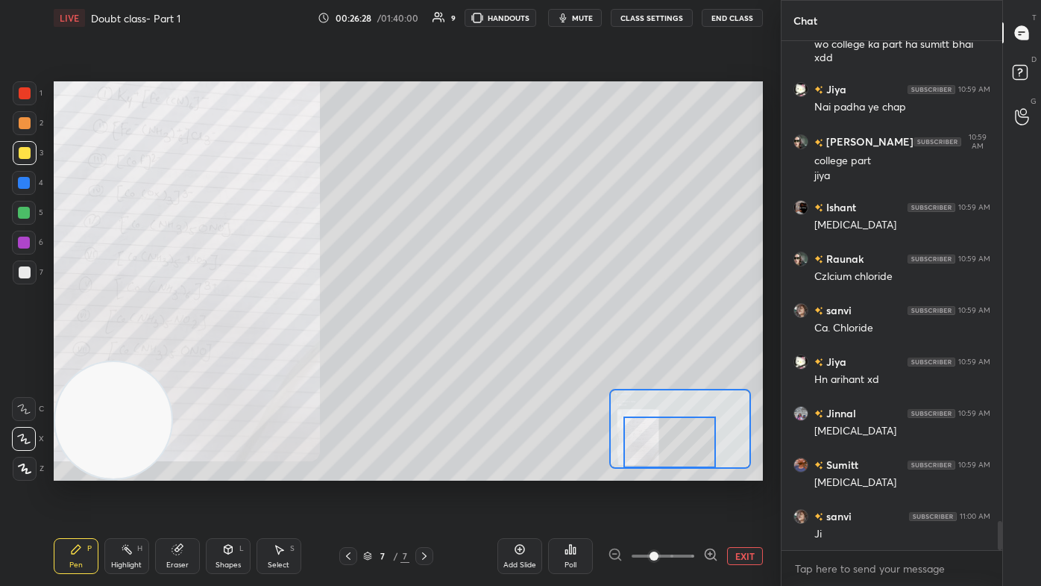
click at [535, 351] on span at bounding box center [663, 556] width 63 height 22
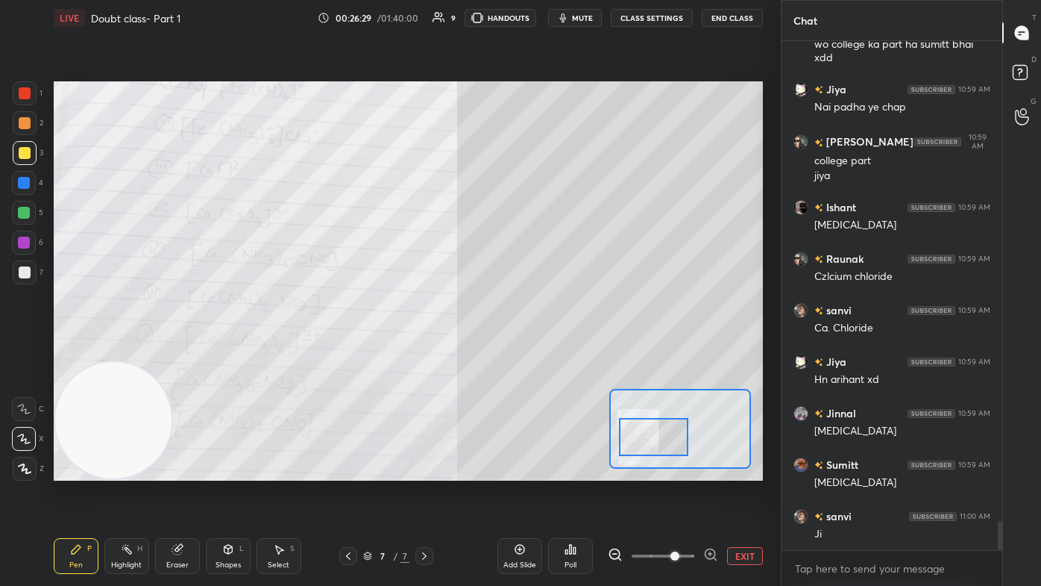
click at [535, 351] on div at bounding box center [653, 437] width 69 height 39
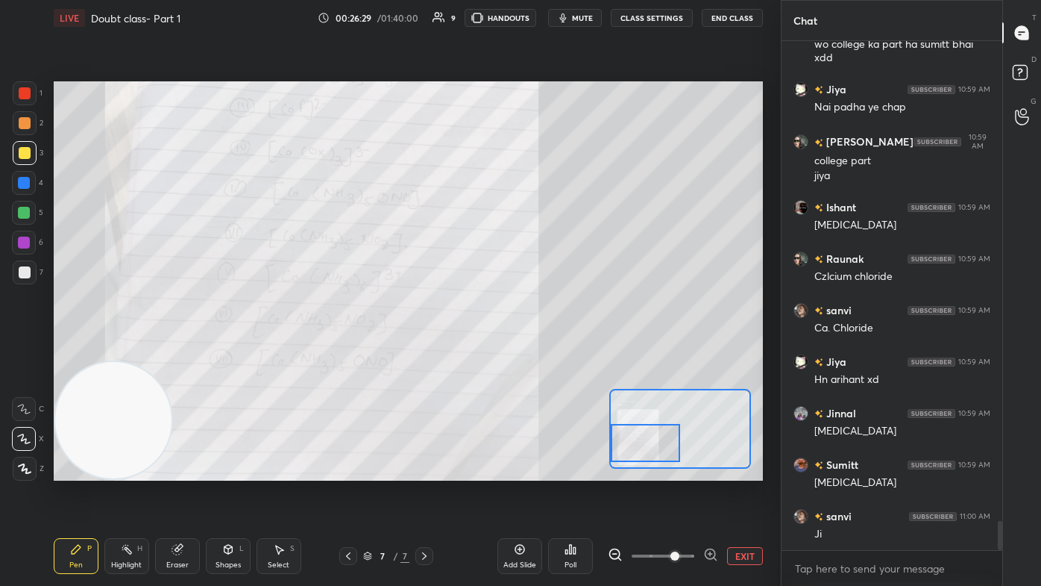
drag, startPoint x: 676, startPoint y: 433, endPoint x: 674, endPoint y: 442, distance: 9.8
click at [535, 351] on div at bounding box center [645, 443] width 69 height 39
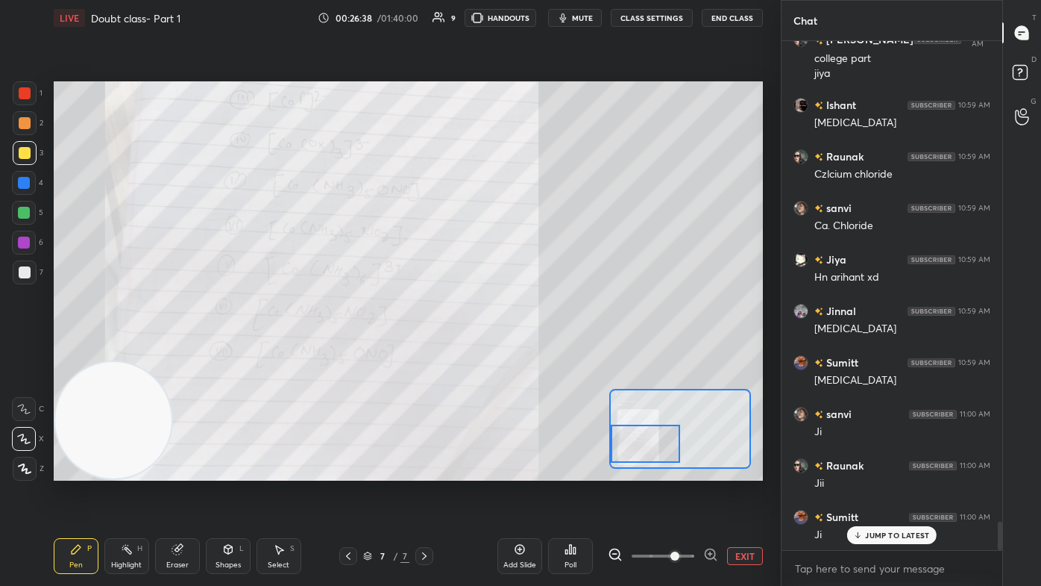
scroll to position [8555, 0]
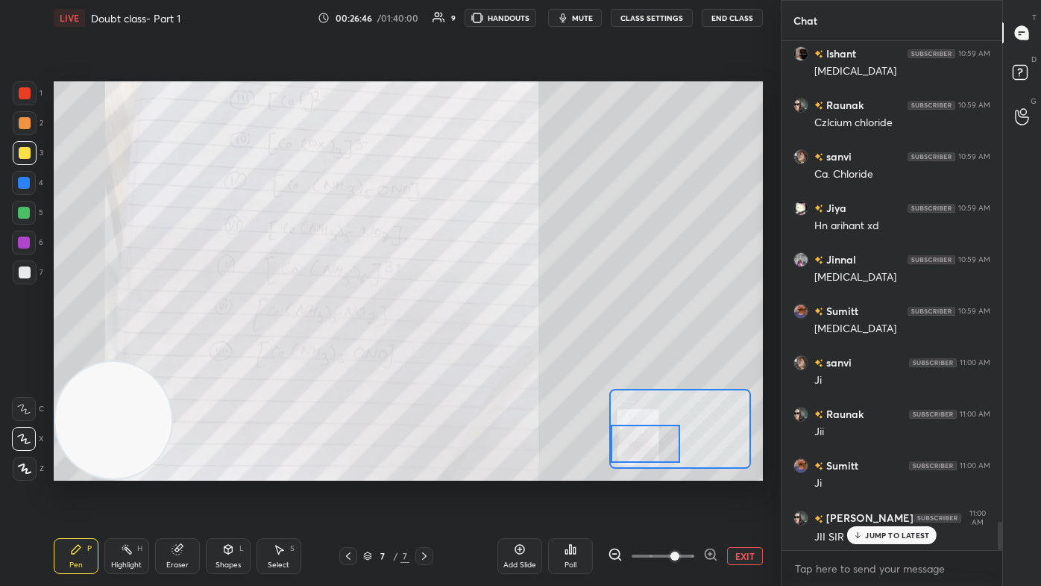
click at [535, 351] on span at bounding box center [663, 556] width 63 height 22
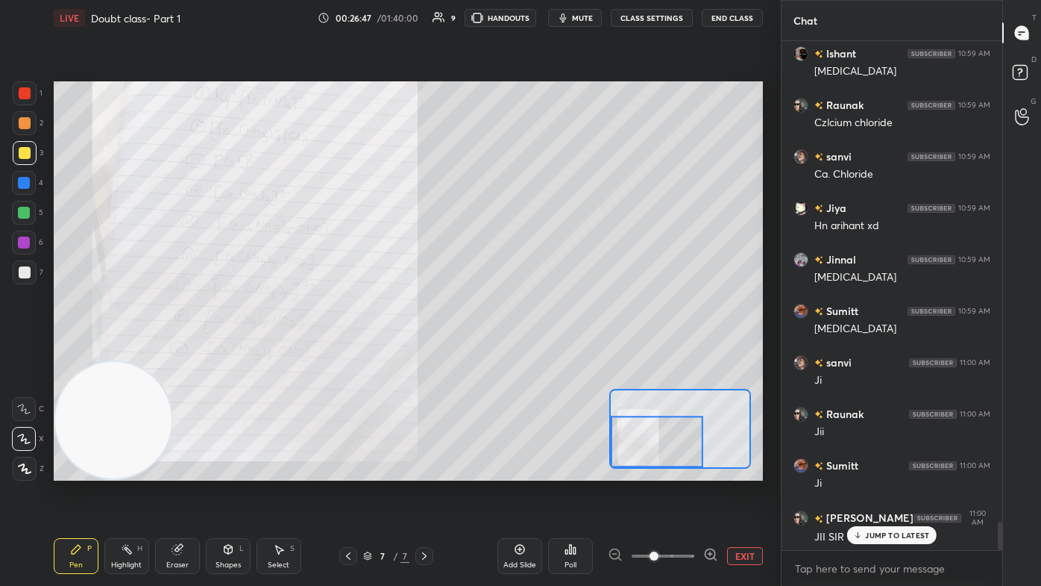
click at [535, 351] on div "JUMP TO LATEST" at bounding box center [892, 535] width 90 height 18
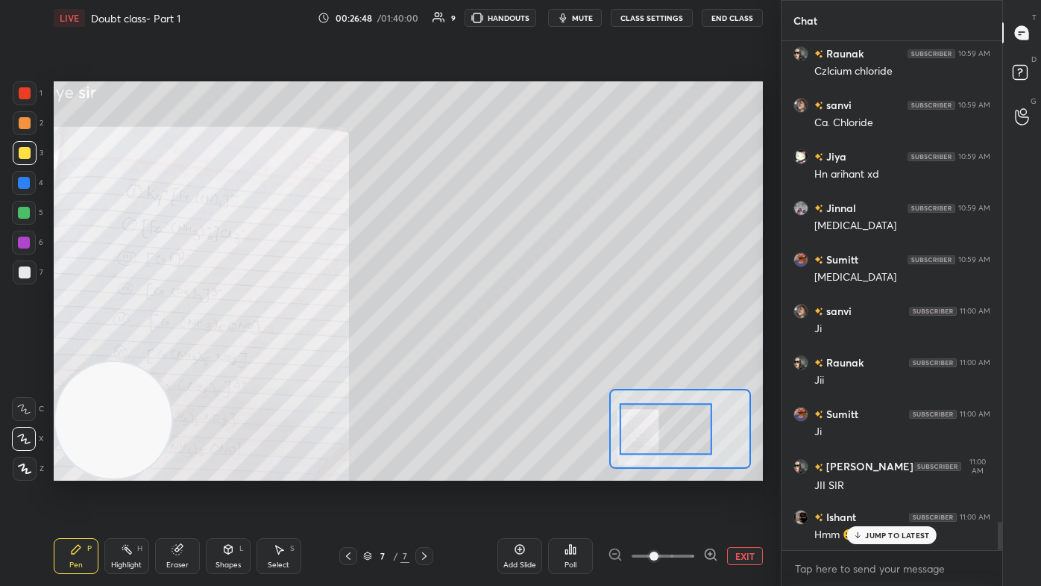
scroll to position [8658, 0]
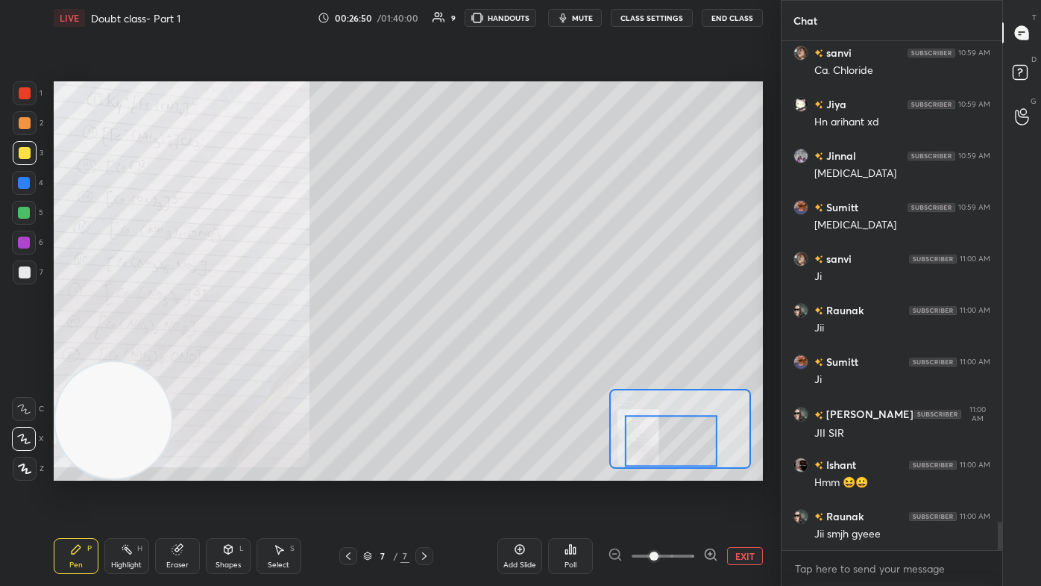
drag, startPoint x: 665, startPoint y: 419, endPoint x: 682, endPoint y: 415, distance: 17.6
click at [535, 351] on div at bounding box center [671, 440] width 92 height 51
click at [189, 351] on div "Eraser" at bounding box center [177, 556] width 45 height 36
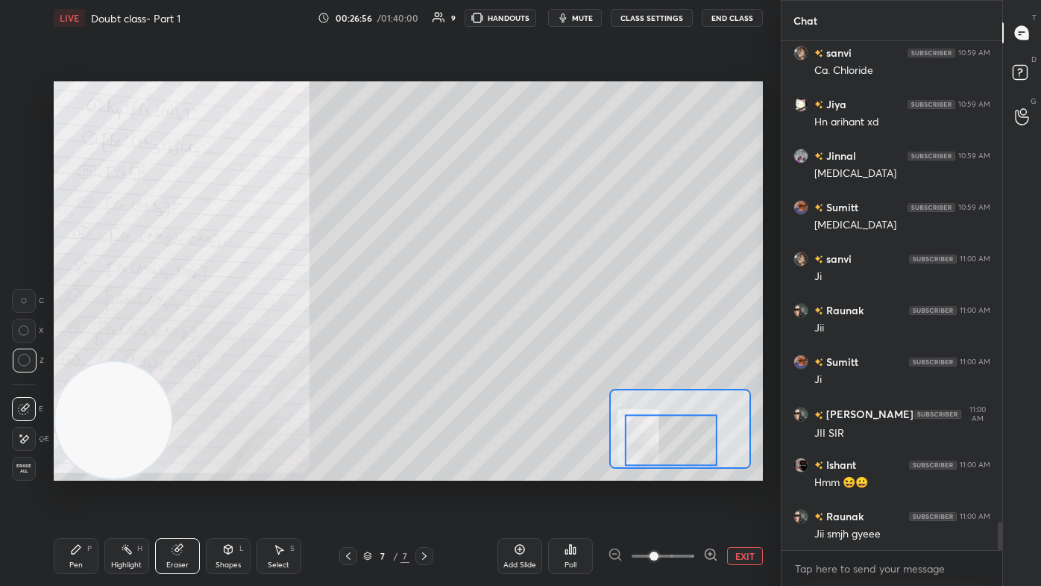
scroll to position [8710, 0]
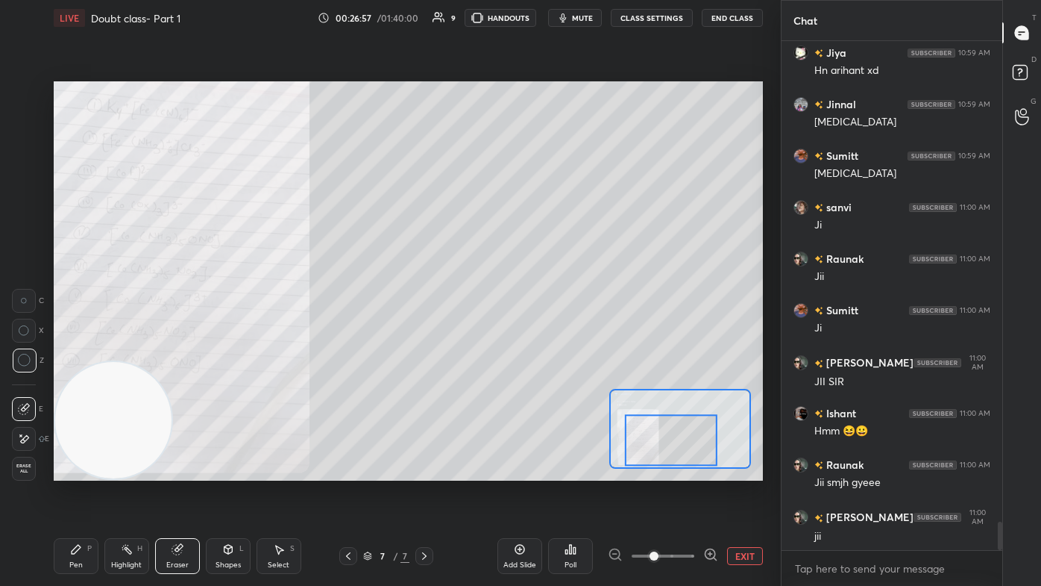
click at [78, 351] on div "Pen" at bounding box center [75, 564] width 13 height 7
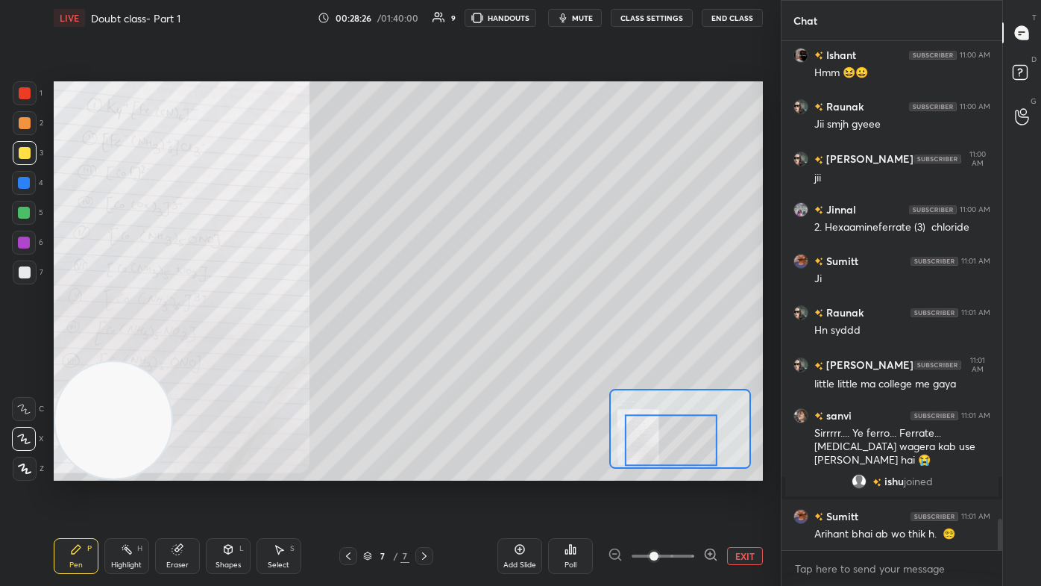
scroll to position [7889, 0]
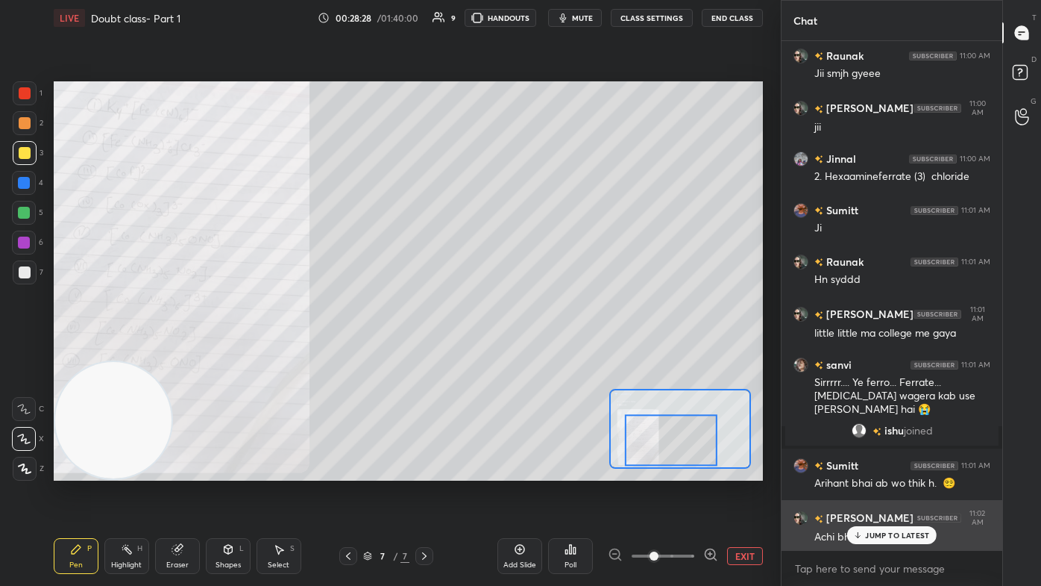
click at [535, 351] on div "JUMP TO LATEST" at bounding box center [892, 535] width 90 height 18
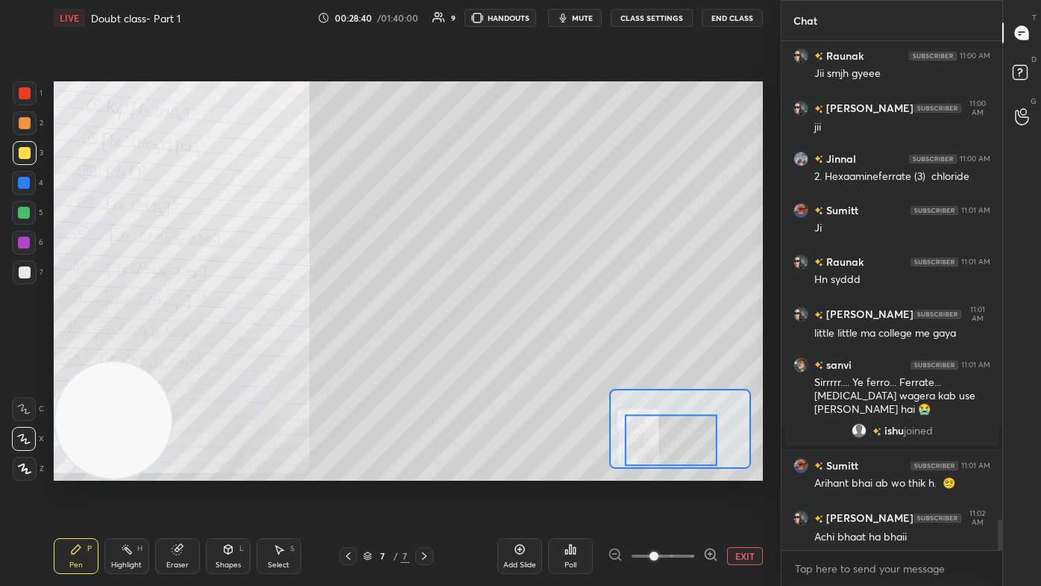
click at [21, 278] on div at bounding box center [25, 272] width 24 height 24
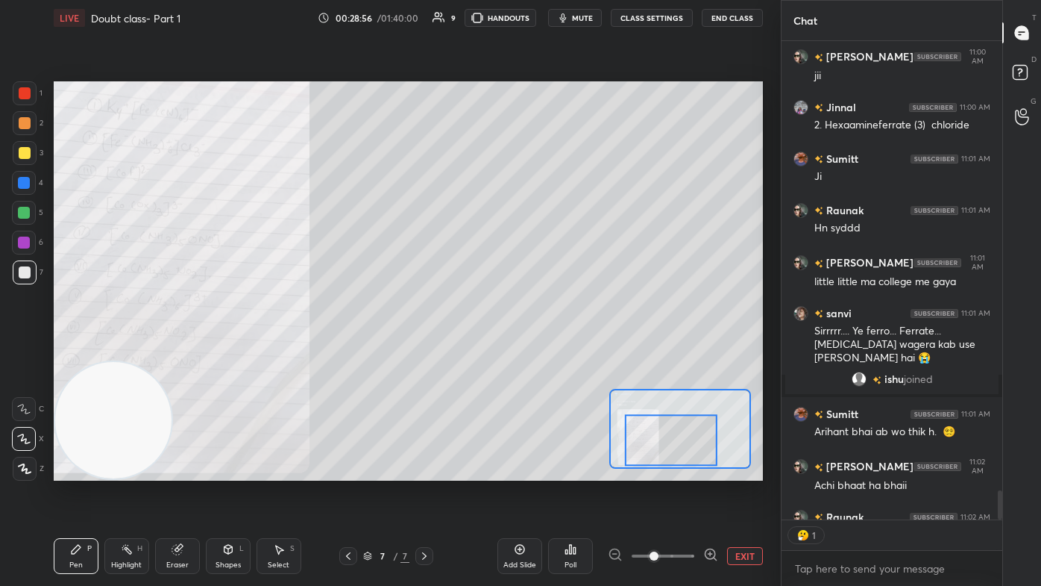
scroll to position [474, 216]
click at [535, 16] on button "CLASS SETTINGS" at bounding box center [652, 18] width 82 height 18
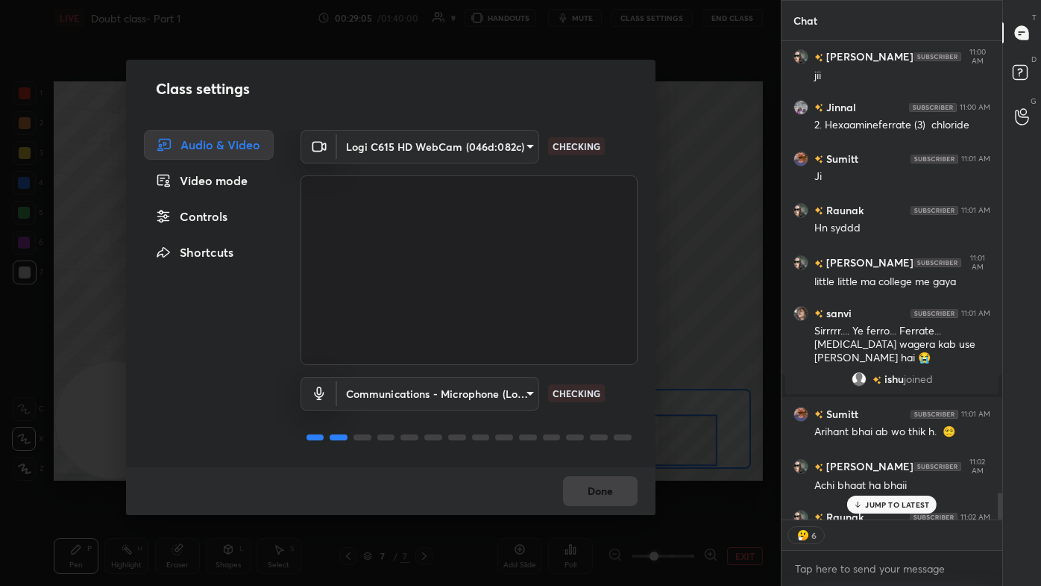
scroll to position [8022, 0]
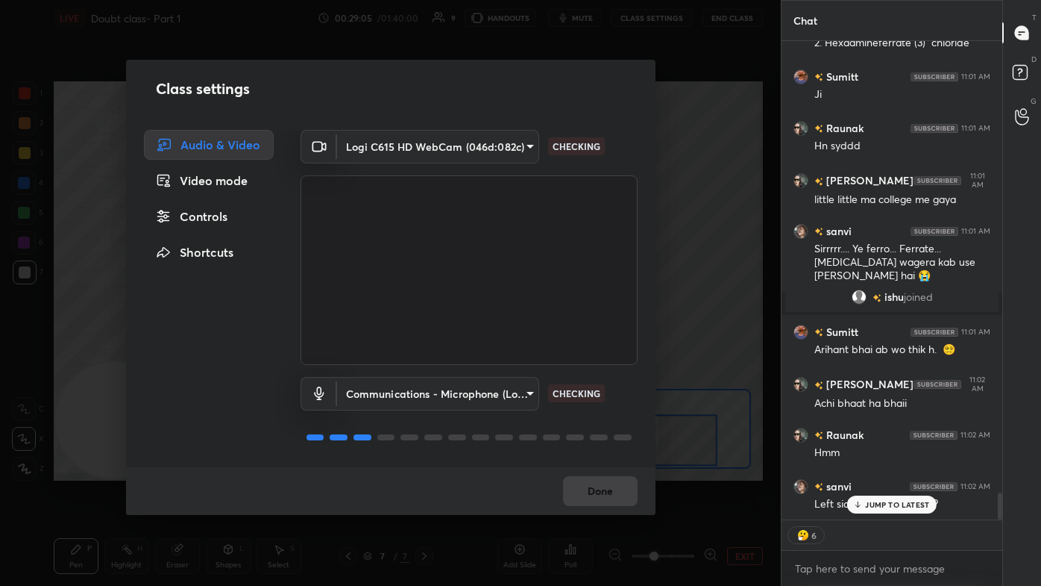
click at [219, 222] on div "Controls" at bounding box center [209, 216] width 130 height 30
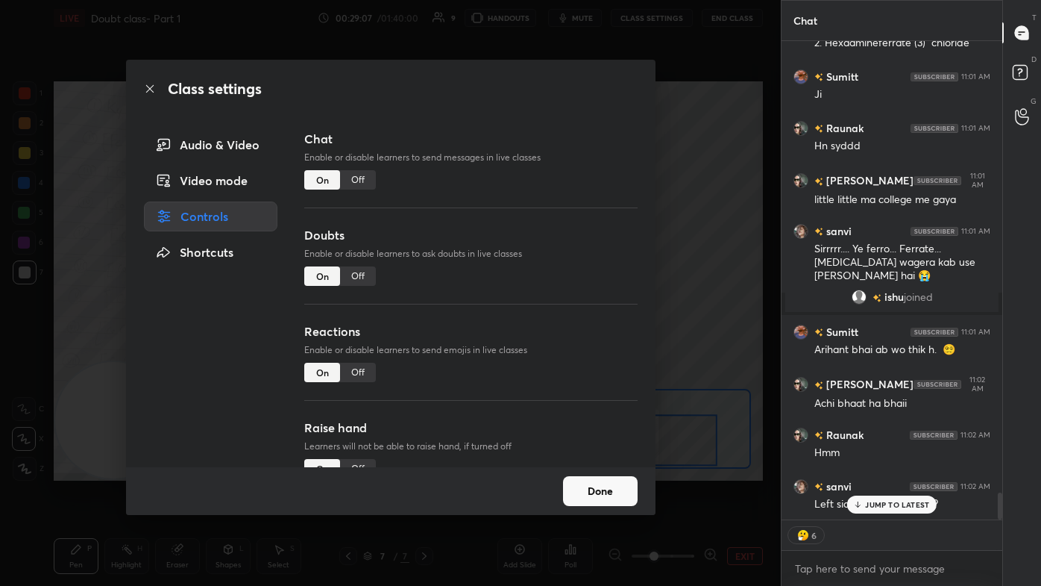
drag, startPoint x: 361, startPoint y: 372, endPoint x: 385, endPoint y: 365, distance: 24.8
click at [361, 351] on div "Off" at bounding box center [358, 372] width 36 height 19
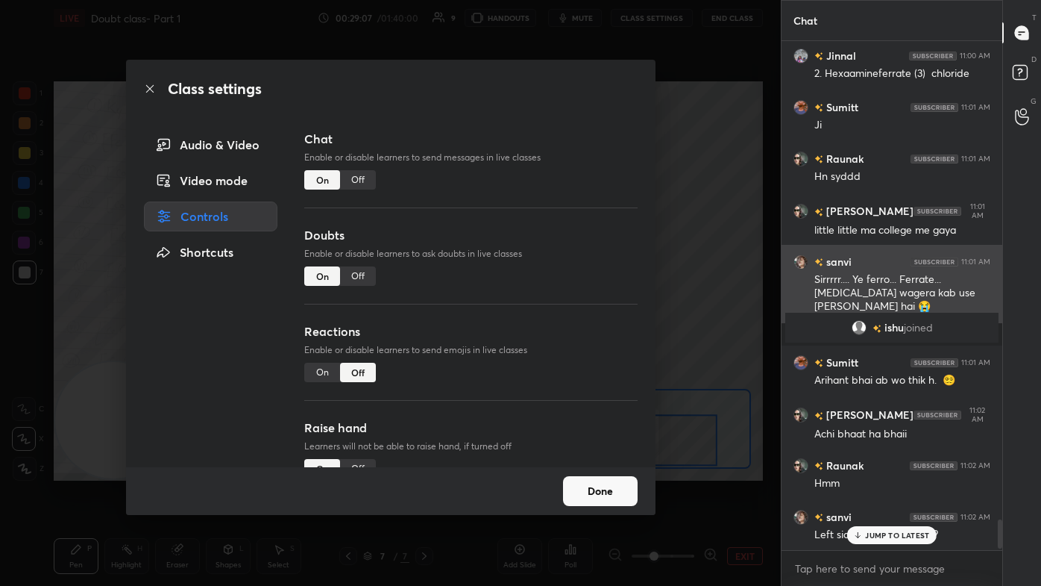
click at [535, 252] on div "sanvi 11:01 AM Sirrrrr.... Ye ferro... Ferrate... [MEDICAL_DATA] wagera kab use…" at bounding box center [892, 284] width 221 height 78
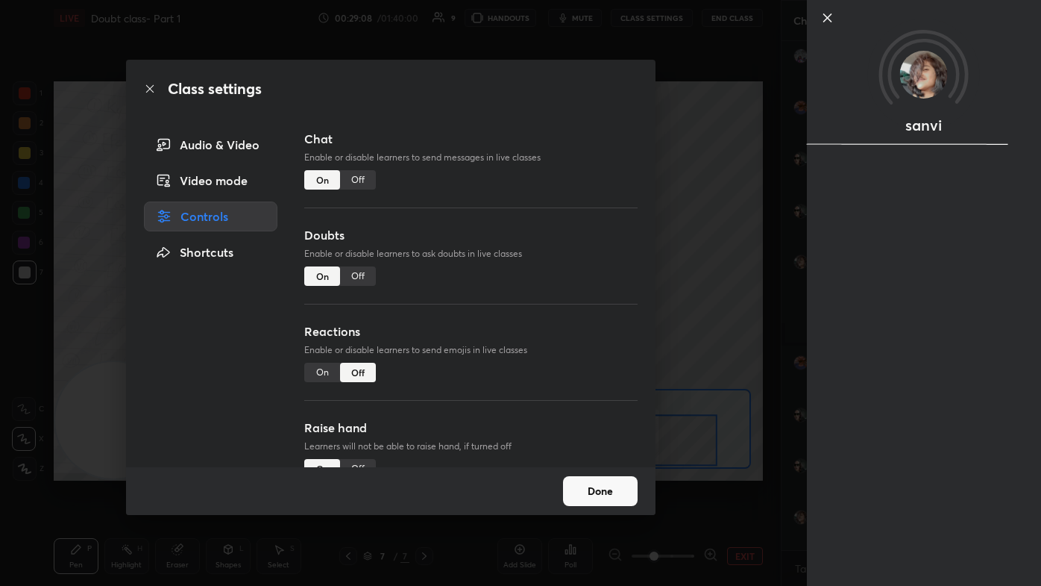
click at [535, 261] on div "Class settings Audio & Video Video mode Controls Shortcuts Chat Enable or disab…" at bounding box center [390, 293] width 781 height 586
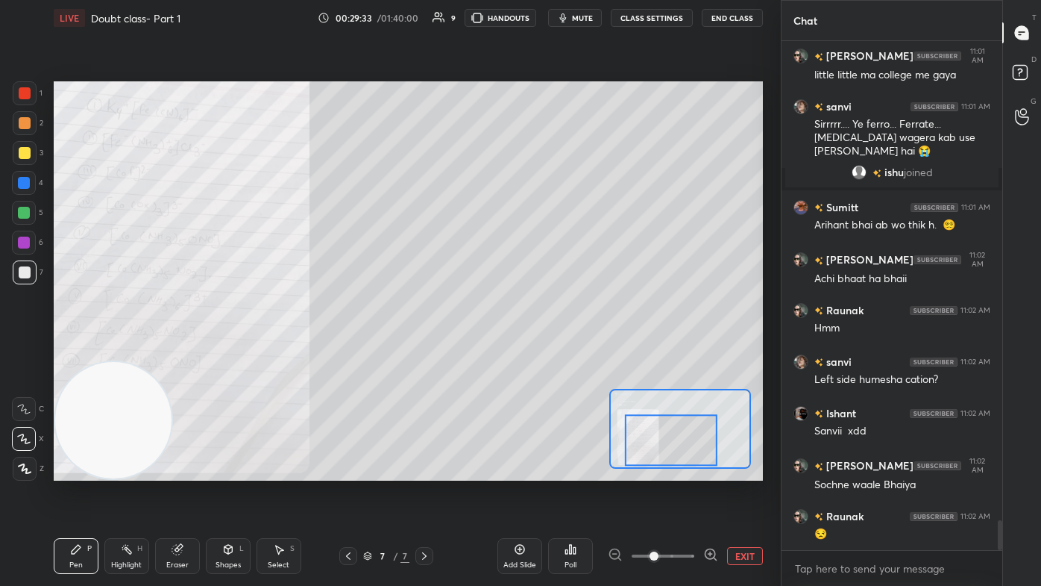
scroll to position [8198, 0]
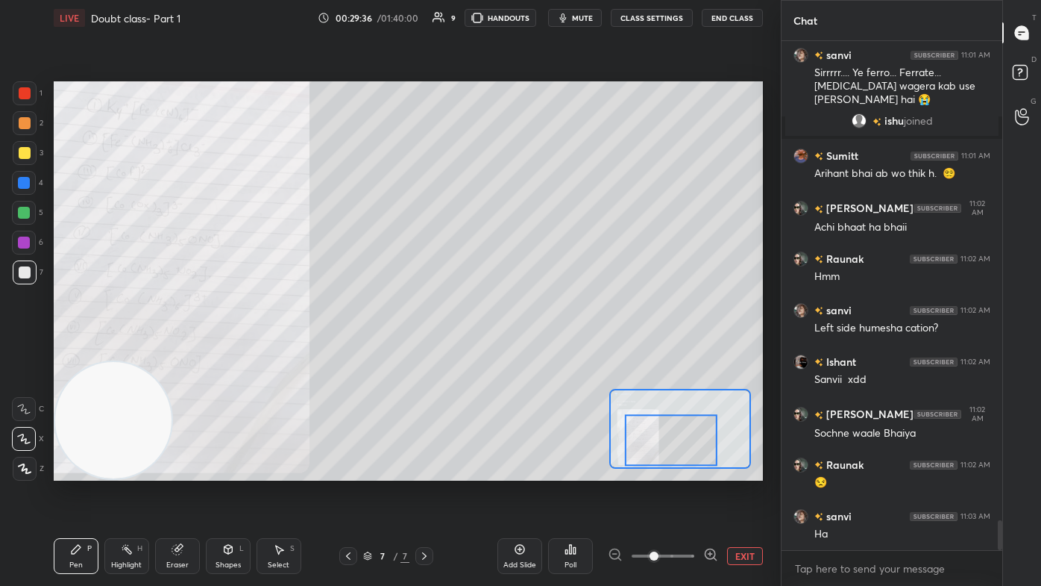
click at [527, 351] on div "Add Slide" at bounding box center [520, 556] width 45 height 36
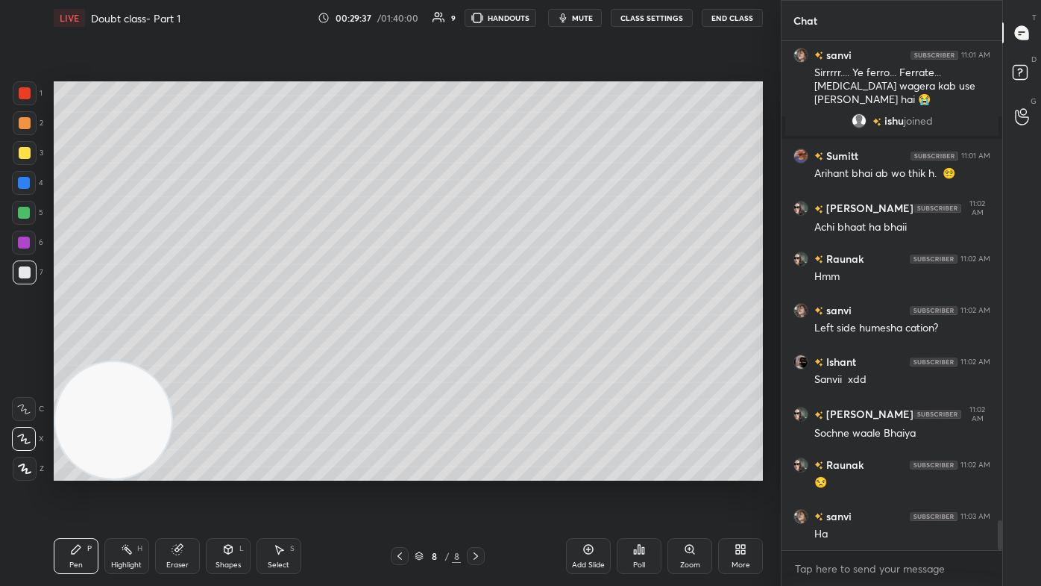
click at [27, 151] on div at bounding box center [25, 153] width 12 height 12
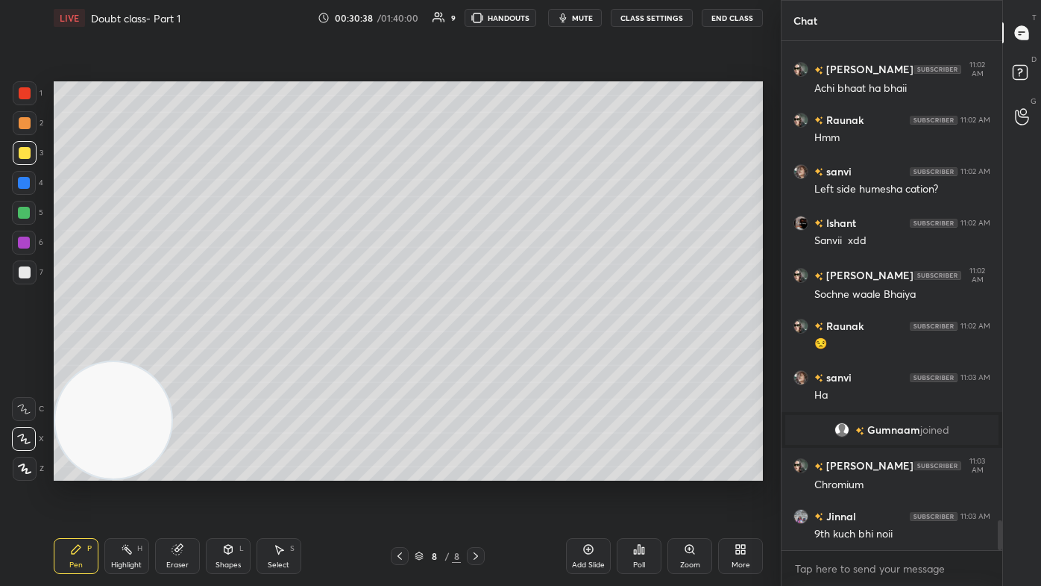
scroll to position [8204, 0]
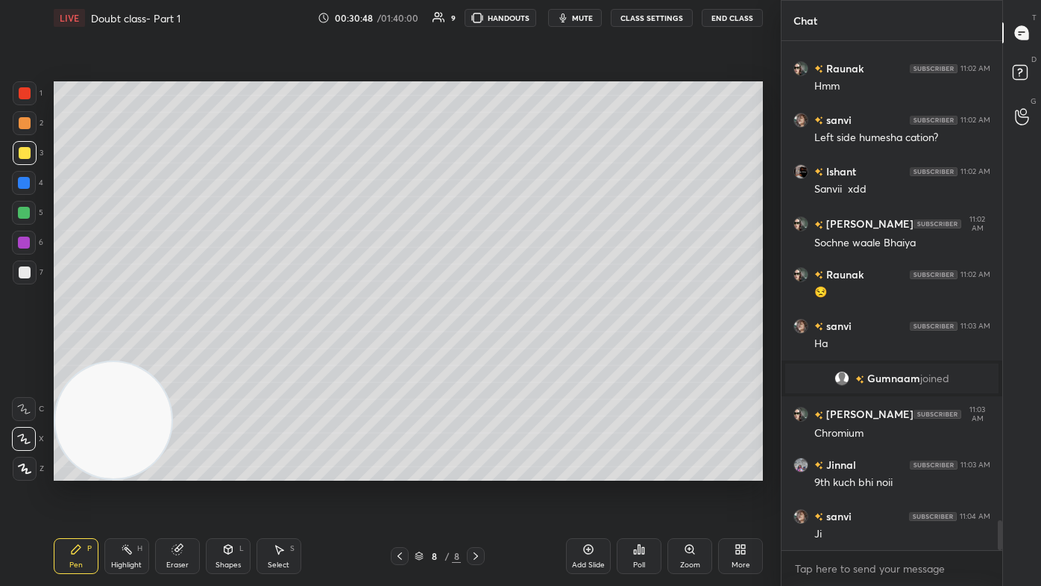
click at [275, 351] on icon at bounding box center [279, 549] width 12 height 12
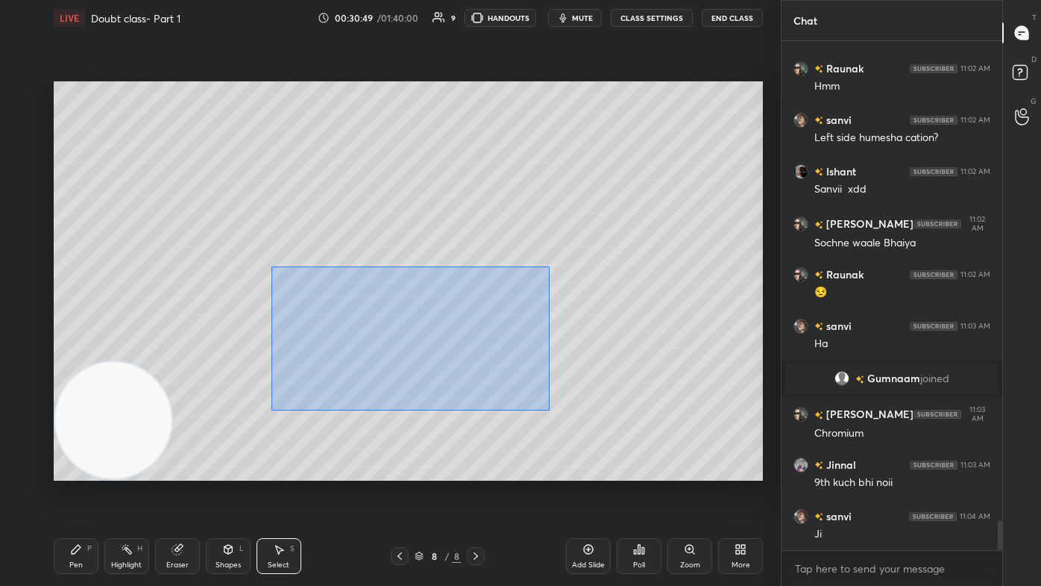
drag, startPoint x: 269, startPoint y: 288, endPoint x: 621, endPoint y: 407, distance: 371.7
click at [535, 351] on div "0 ° Undo Copy Duplicate Duplicate to new slide Delete" at bounding box center [408, 280] width 709 height 399
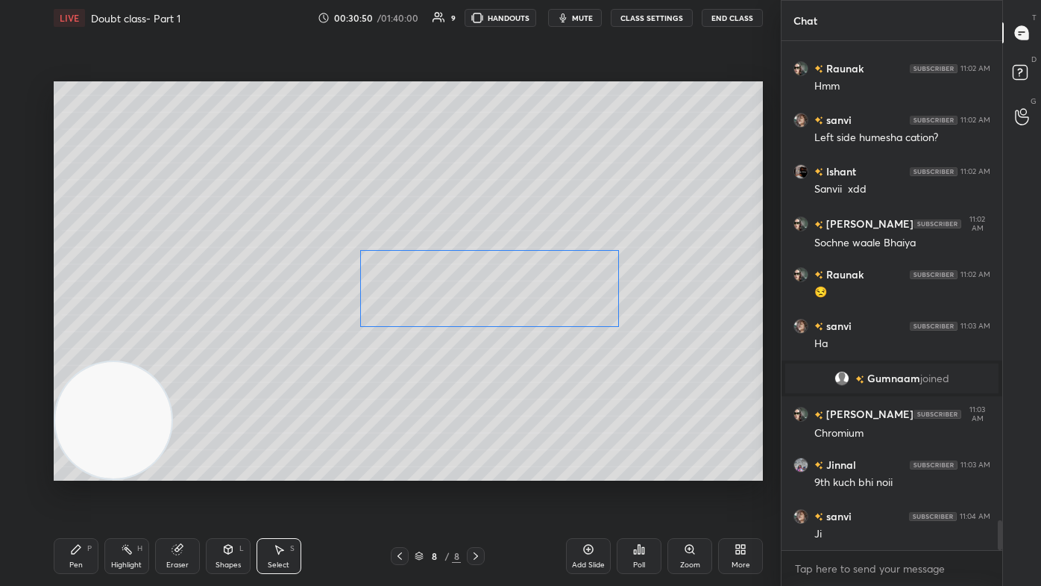
scroll to position [8256, 0]
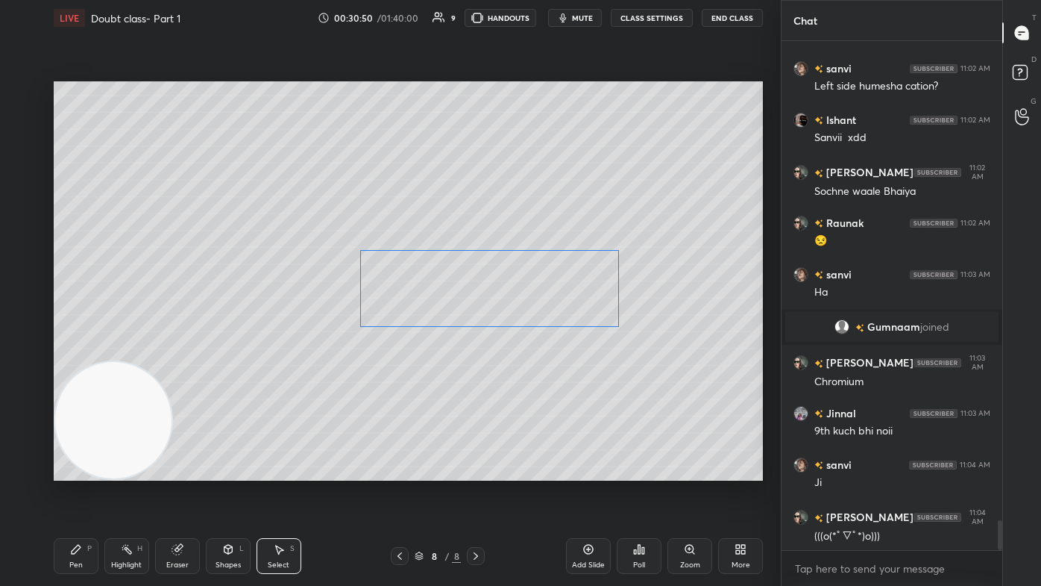
drag, startPoint x: 518, startPoint y: 316, endPoint x: 574, endPoint y: 288, distance: 62.7
click at [535, 288] on div "0 ° Undo Copy Duplicate Duplicate to new slide Delete" at bounding box center [408, 280] width 709 height 399
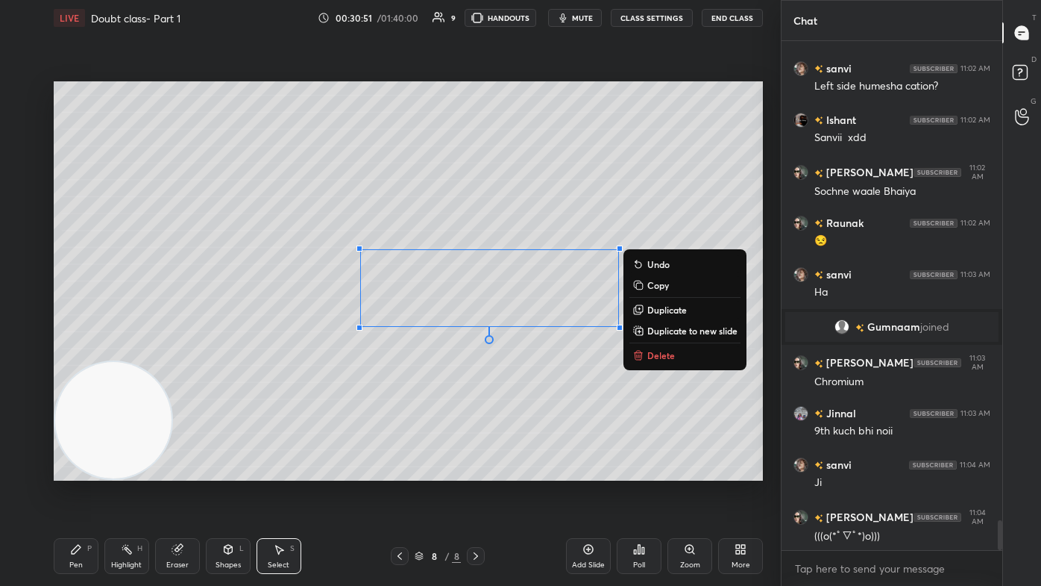
click at [69, 351] on div "Pen" at bounding box center [75, 564] width 13 height 7
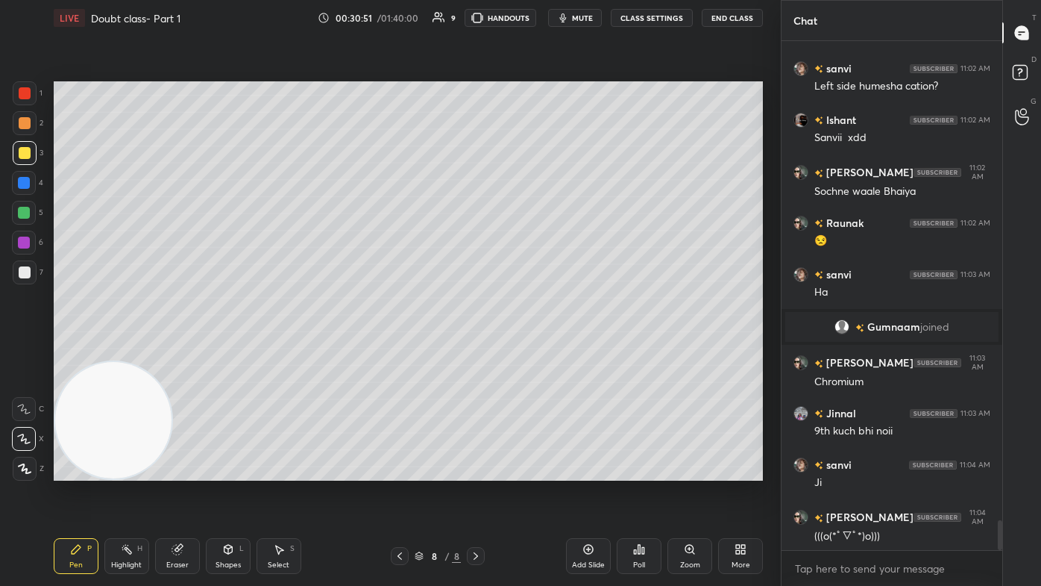
scroll to position [8306, 0]
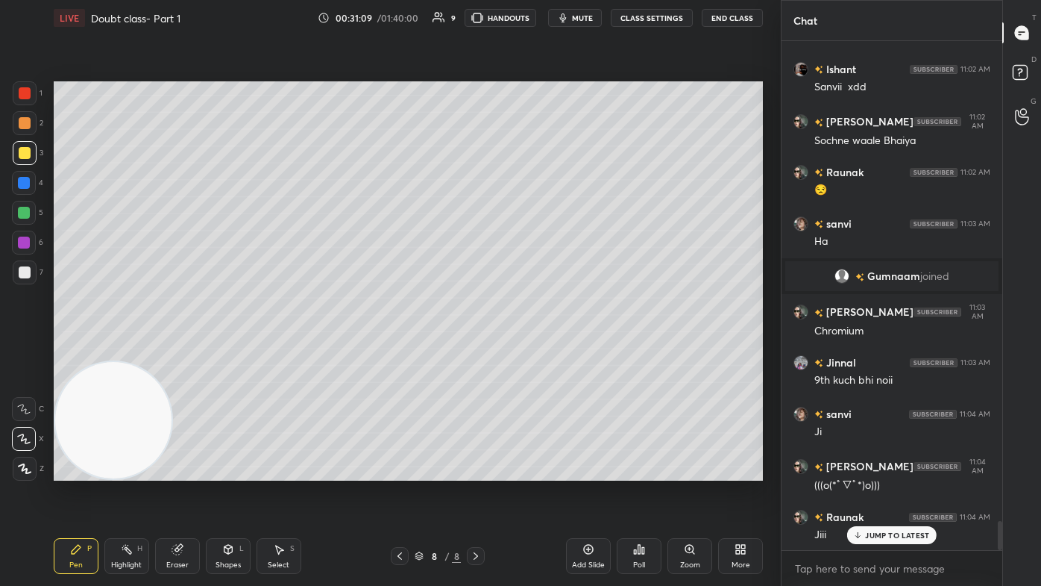
click at [186, 351] on div "Eraser" at bounding box center [177, 556] width 45 height 36
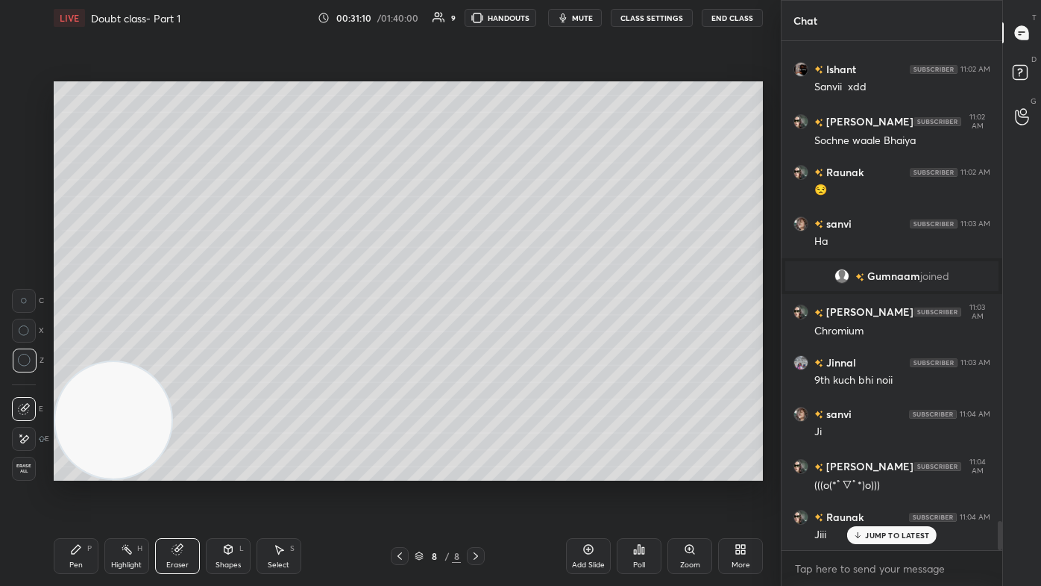
click at [79, 351] on div "Pen" at bounding box center [75, 564] width 13 height 7
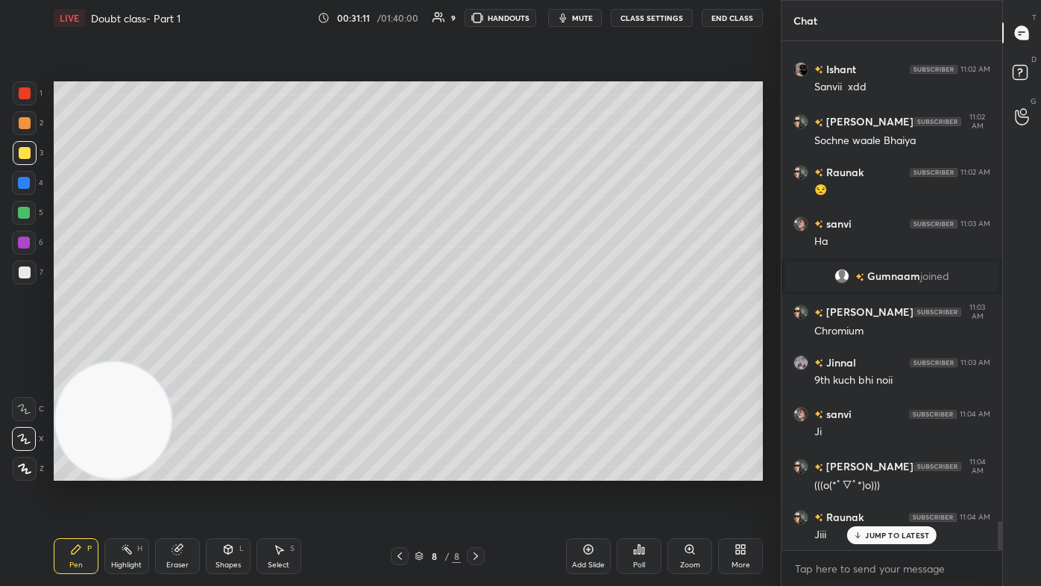
click at [163, 351] on div "Eraser" at bounding box center [177, 556] width 45 height 36
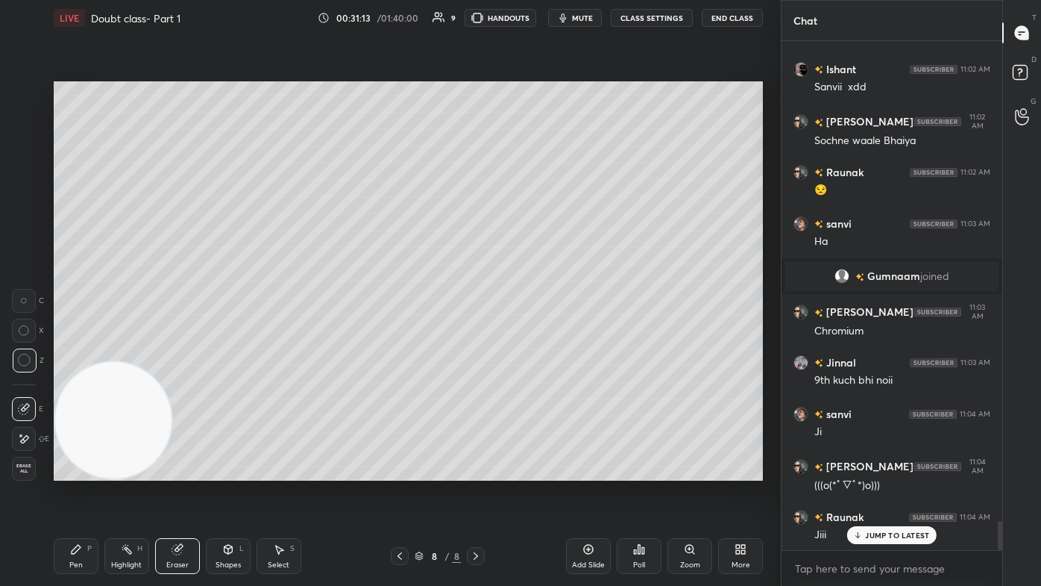
scroll to position [8358, 0]
drag, startPoint x: 87, startPoint y: 558, endPoint x: 107, endPoint y: 530, distance: 34.8
click at [87, 351] on div "Pen P" at bounding box center [76, 556] width 45 height 36
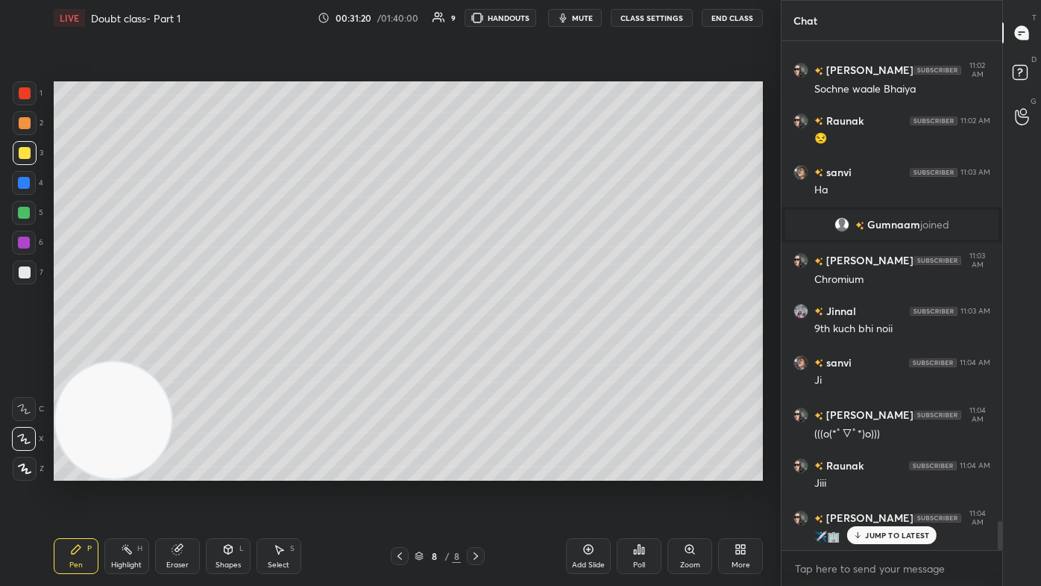
scroll to position [8409, 0]
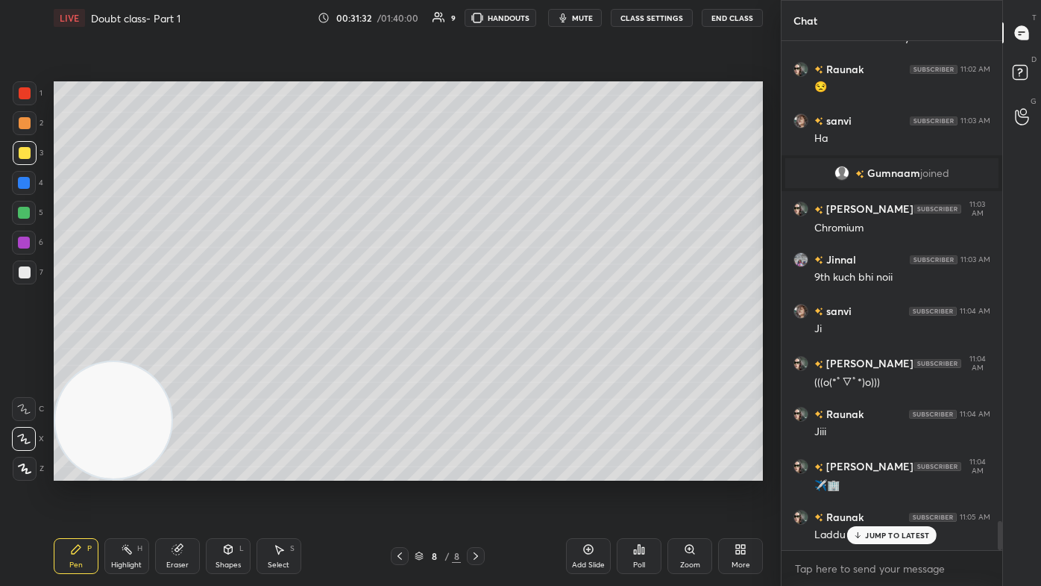
click at [22, 267] on div at bounding box center [25, 272] width 12 height 12
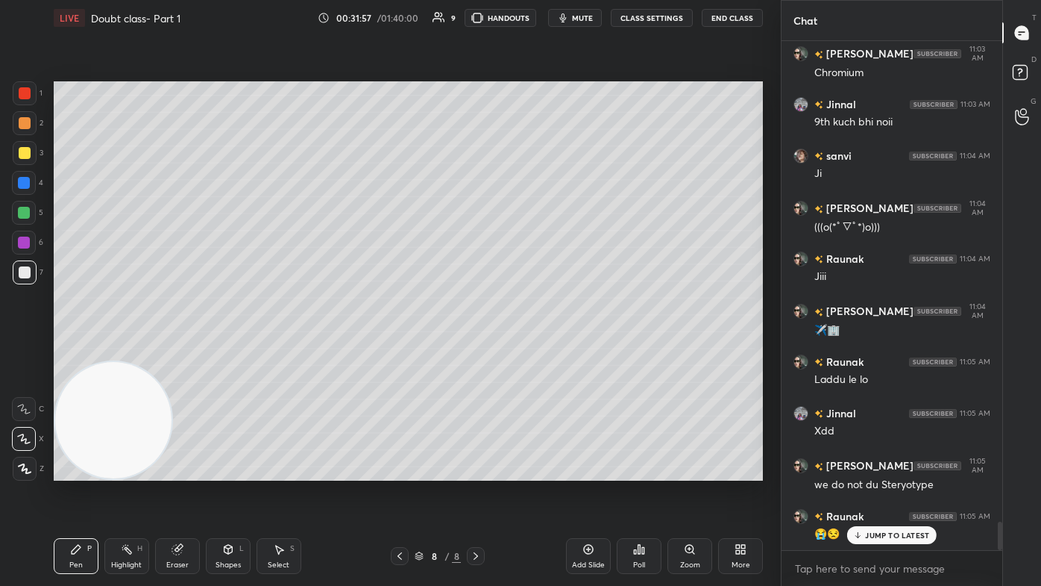
scroll to position [8629, 0]
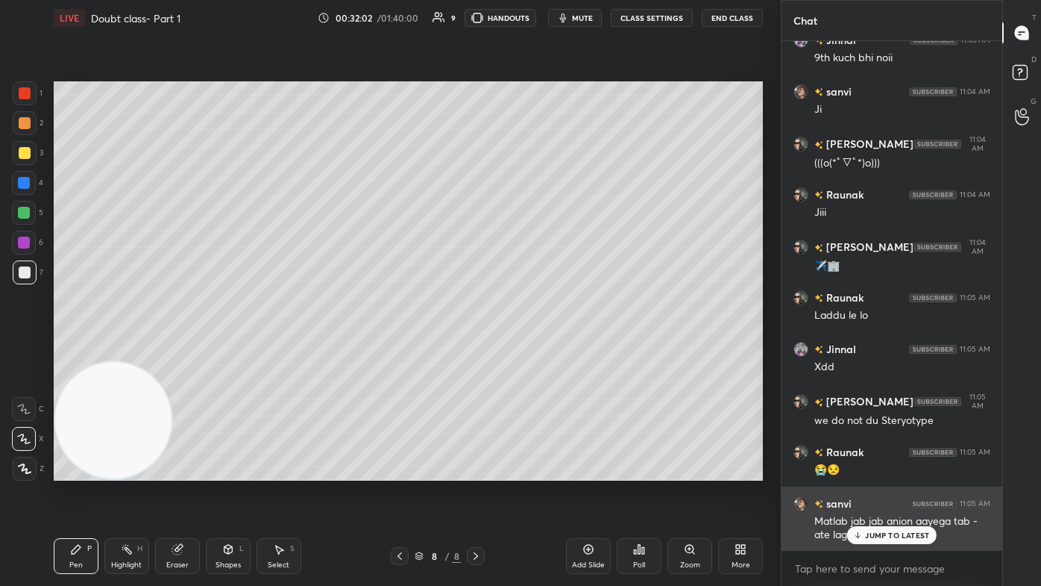
click at [535, 351] on p "JUMP TO LATEST" at bounding box center [897, 534] width 64 height 9
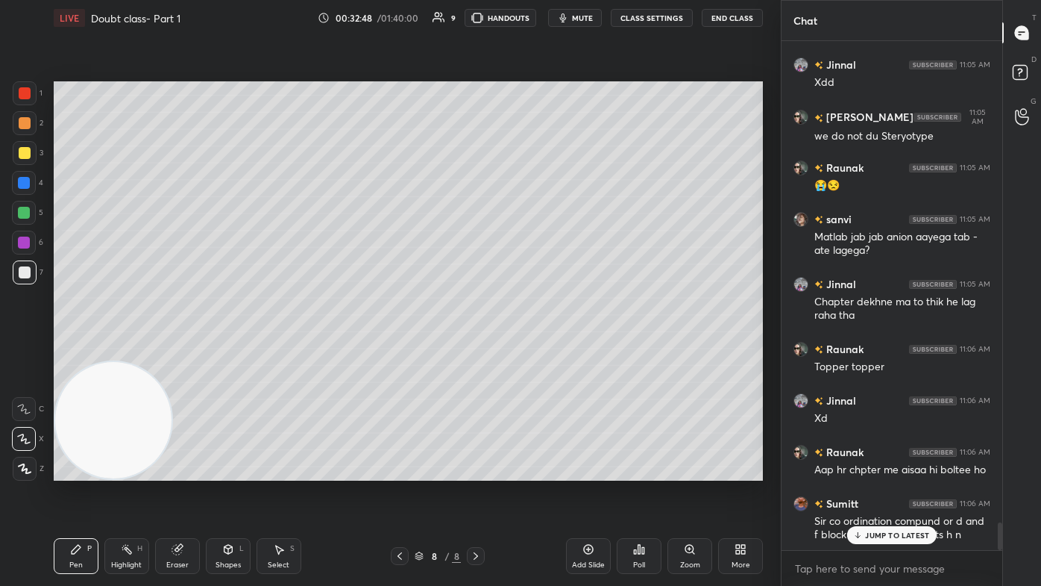
scroll to position [8964, 0]
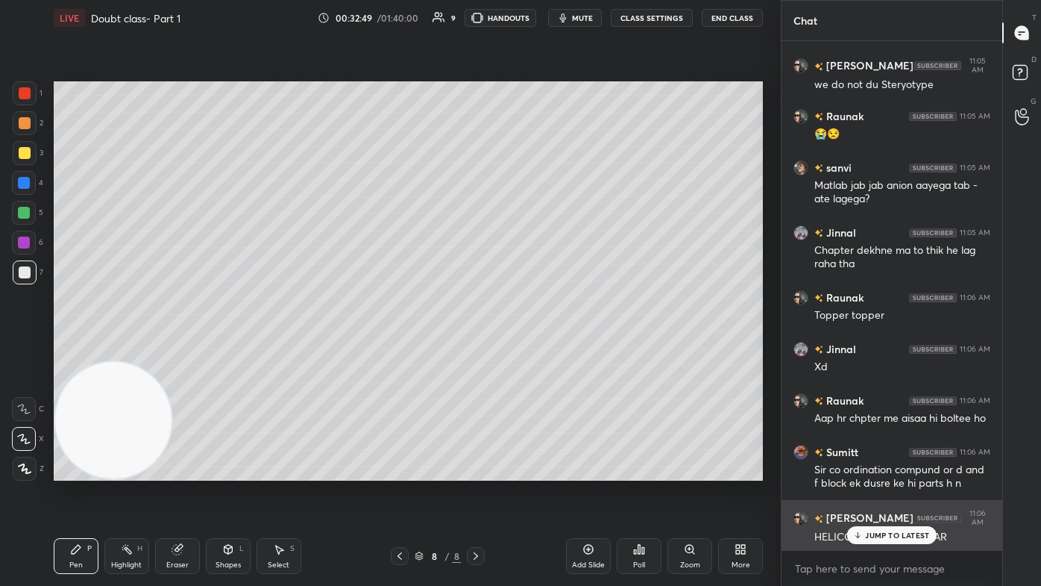
click at [535, 351] on p "JUMP TO LATEST" at bounding box center [897, 534] width 64 height 9
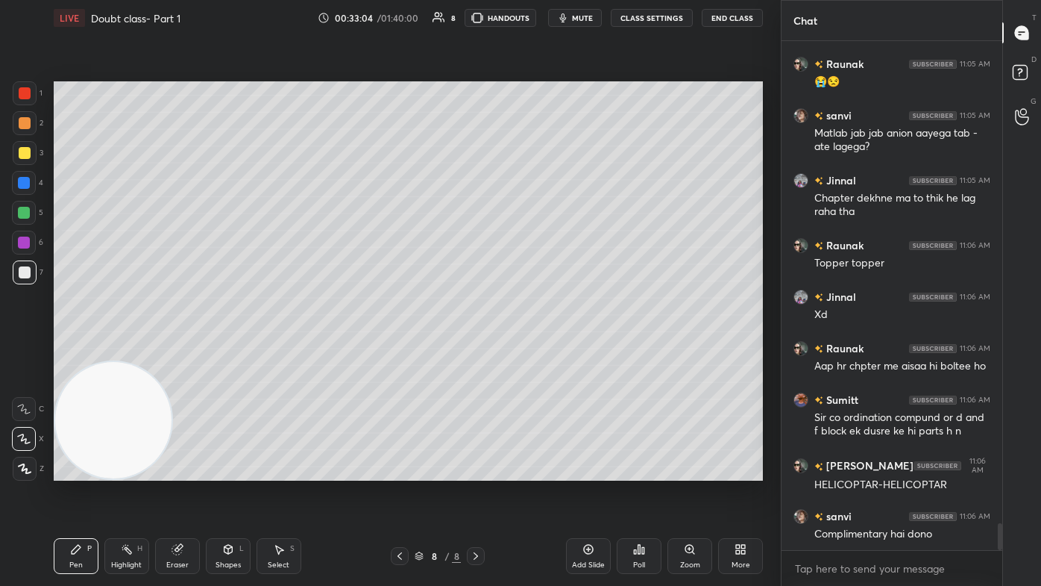
scroll to position [9068, 0]
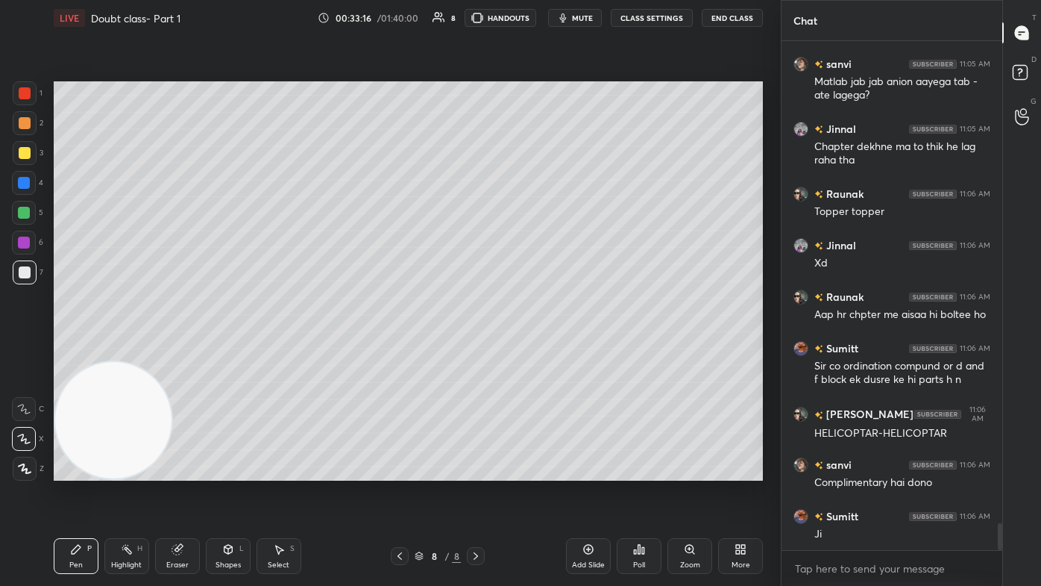
click at [179, 351] on div "Eraser" at bounding box center [177, 556] width 45 height 36
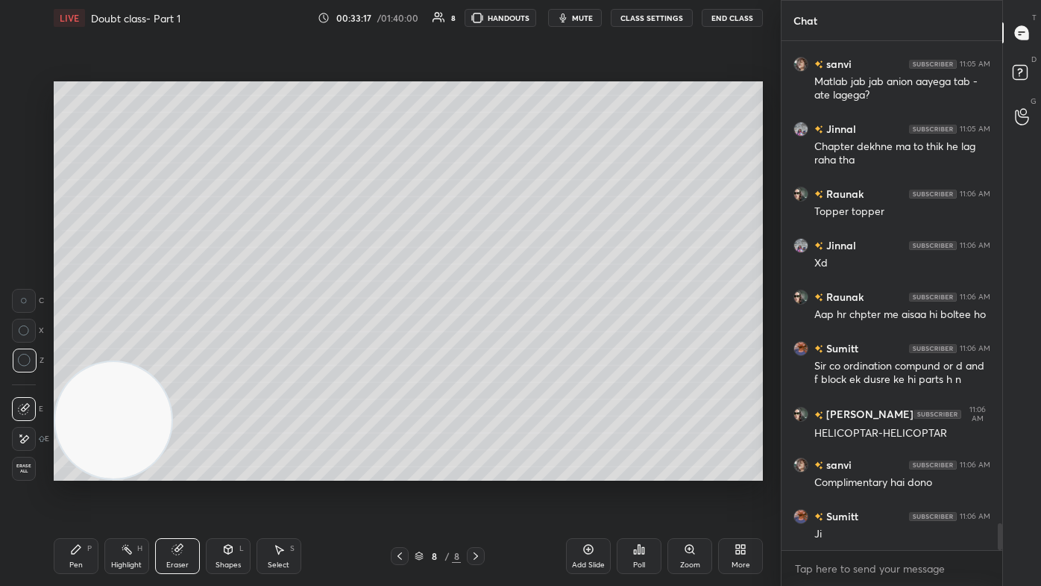
scroll to position [9133, 0]
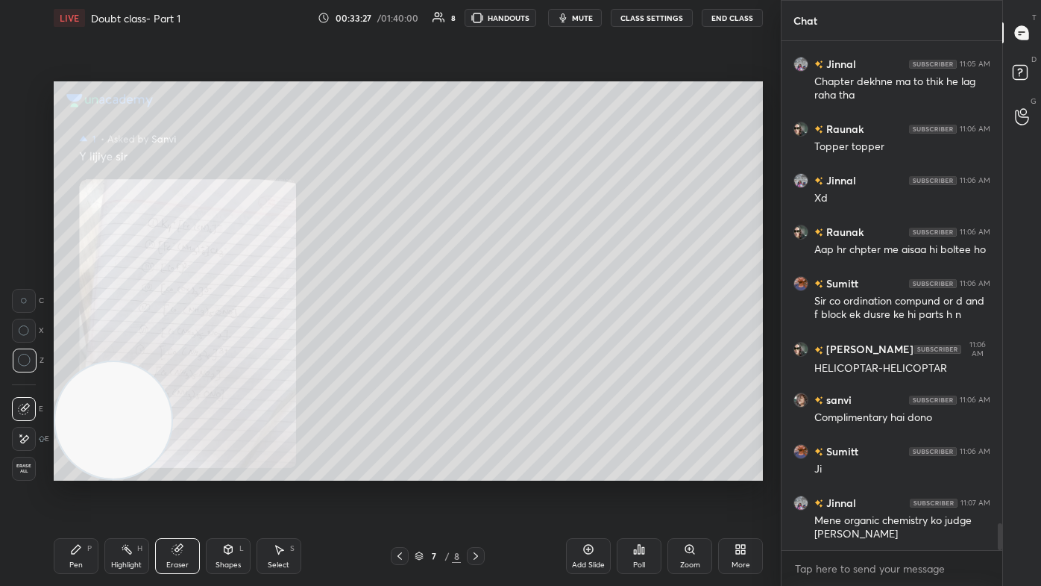
click at [234, 351] on div "Shapes" at bounding box center [228, 564] width 25 height 7
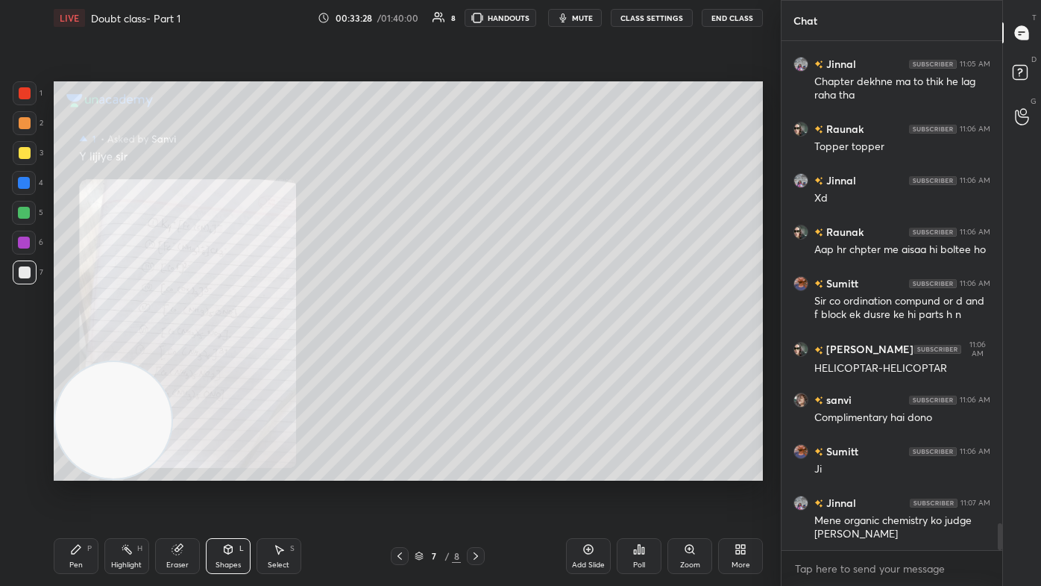
click at [535, 351] on div "Zoom" at bounding box center [690, 564] width 20 height 7
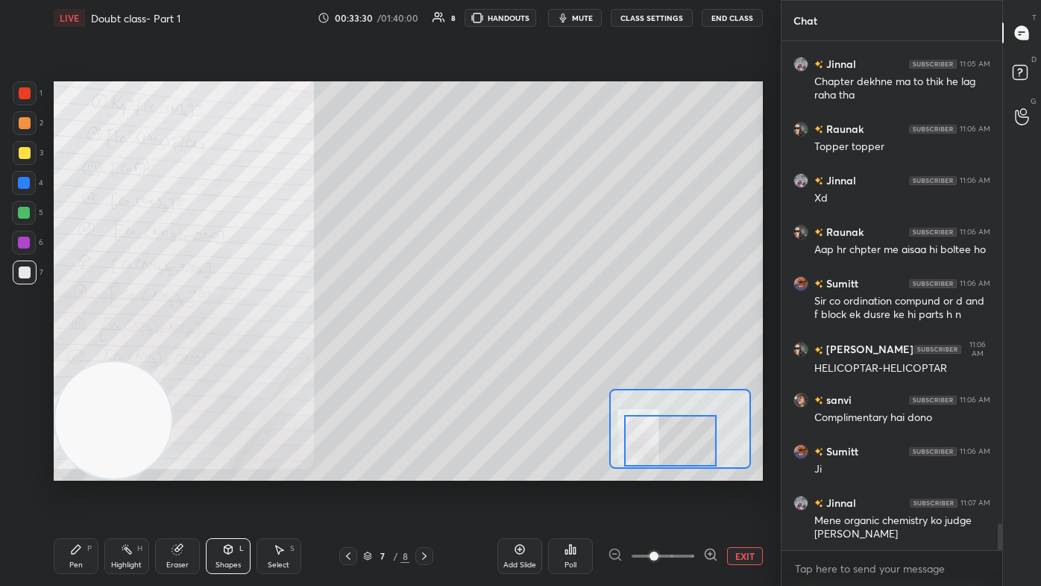
drag, startPoint x: 664, startPoint y: 432, endPoint x: 661, endPoint y: 442, distance: 10.1
click at [535, 351] on div at bounding box center [670, 440] width 92 height 51
click at [175, 351] on div "Eraser" at bounding box center [177, 564] width 22 height 7
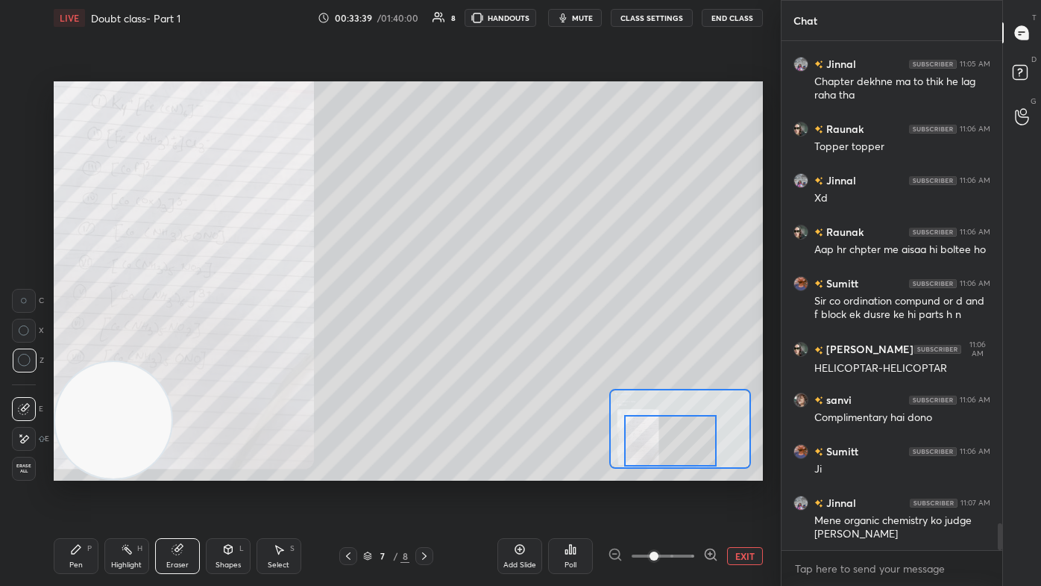
scroll to position [9184, 0]
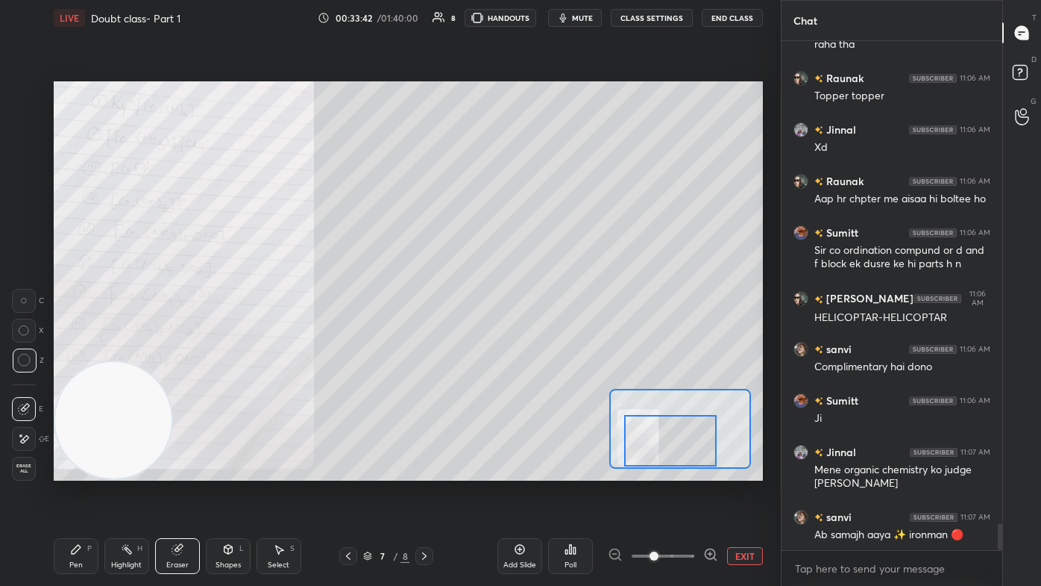
drag, startPoint x: 79, startPoint y: 547, endPoint x: 95, endPoint y: 517, distance: 33.7
click at [78, 351] on icon at bounding box center [76, 549] width 12 height 12
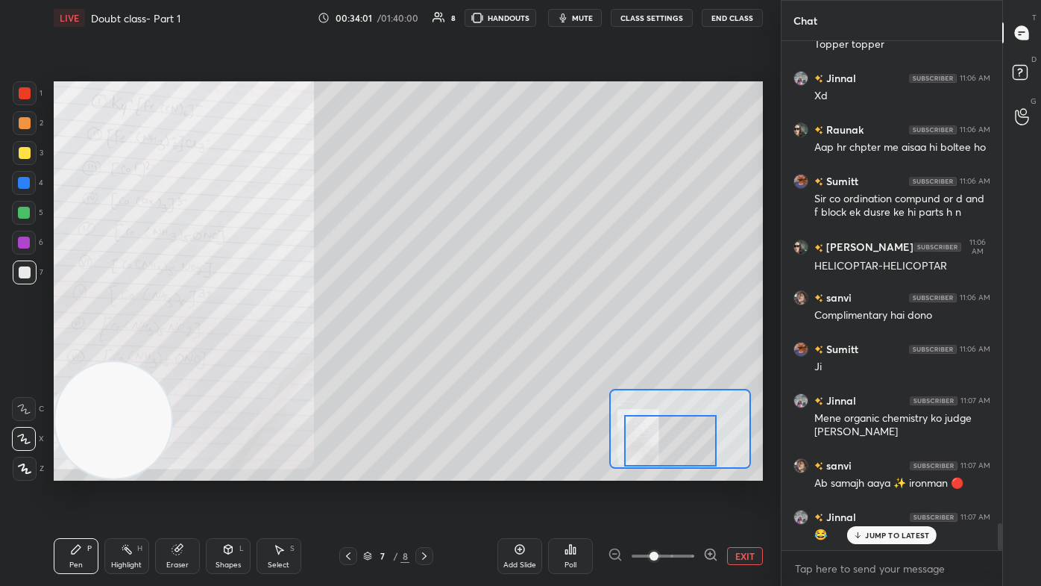
scroll to position [9286, 0]
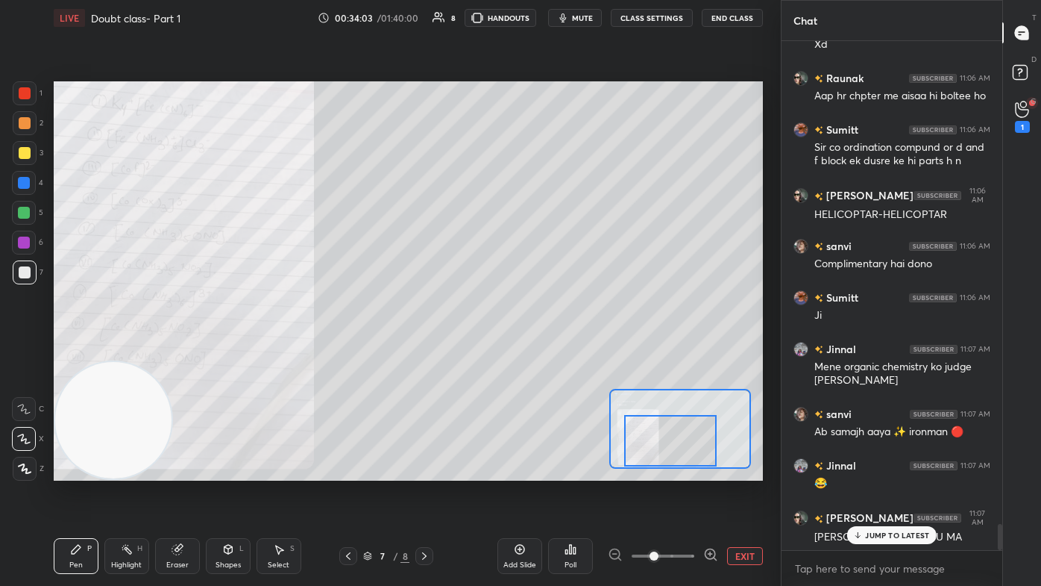
click at [535, 114] on icon at bounding box center [1022, 109] width 14 height 17
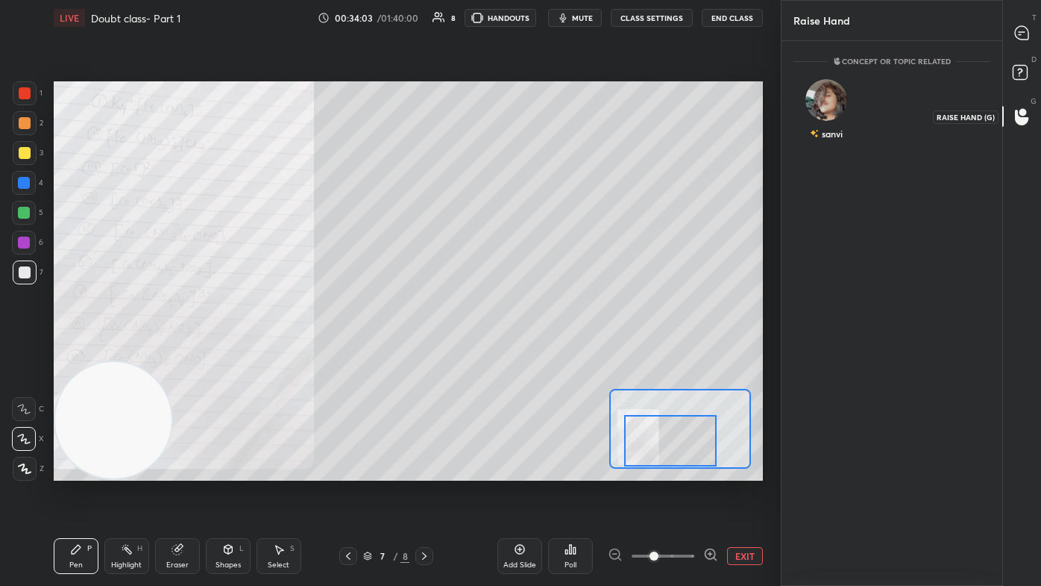
scroll to position [5, 4]
click at [535, 125] on div "sanvi" at bounding box center [826, 133] width 33 height 25
click at [535, 145] on button "INVITE" at bounding box center [825, 143] width 51 height 19
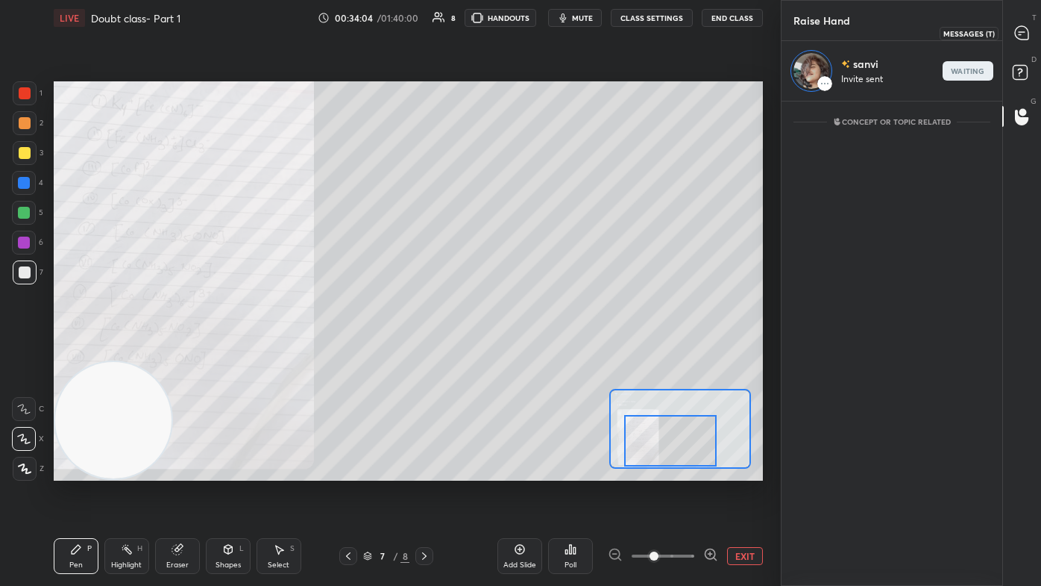
click at [535, 37] on icon at bounding box center [1021, 32] width 13 height 13
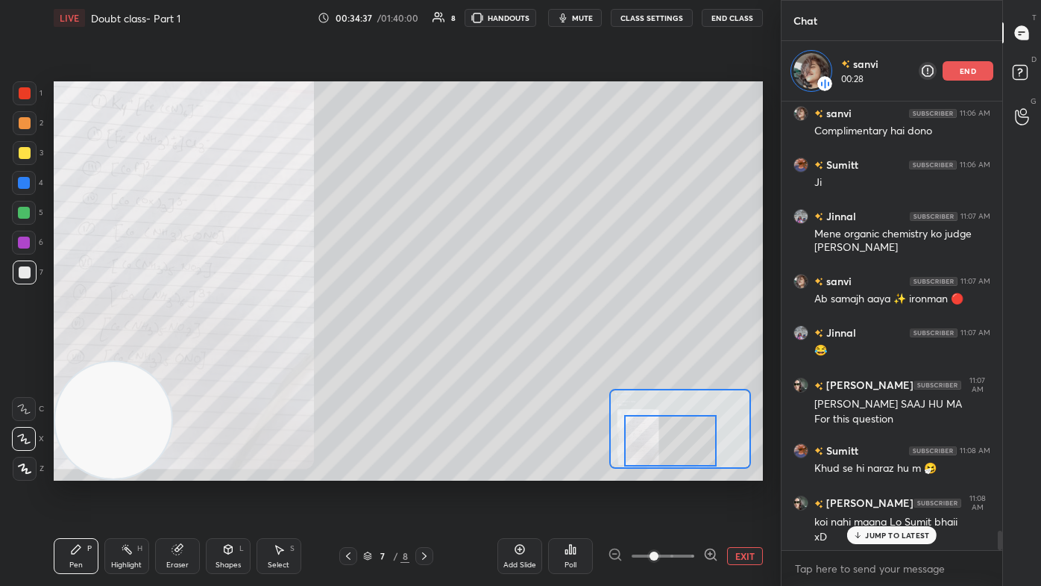
scroll to position [10098, 0]
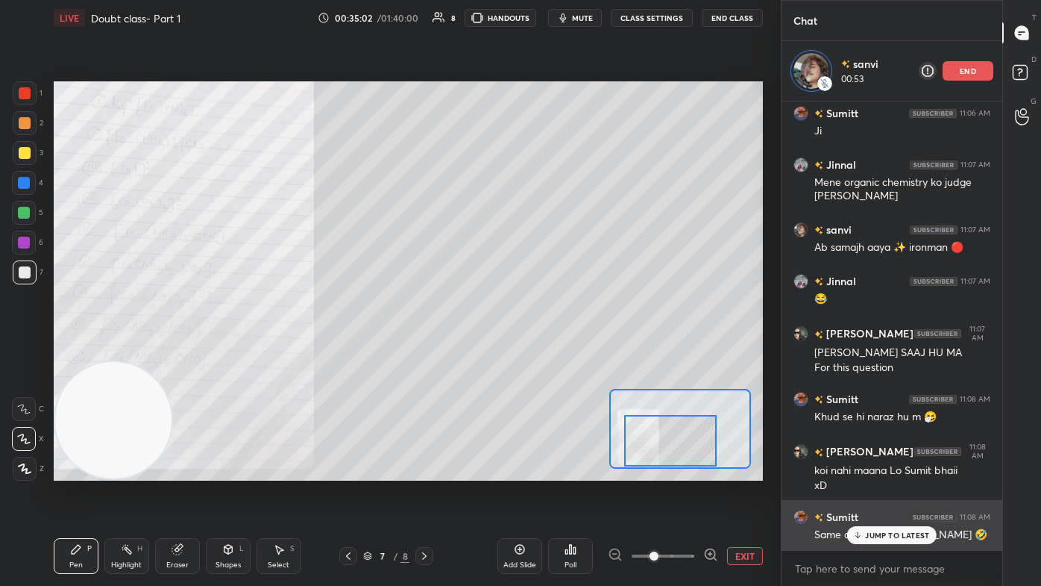
click at [535, 351] on p "JUMP TO LATEST" at bounding box center [897, 534] width 64 height 9
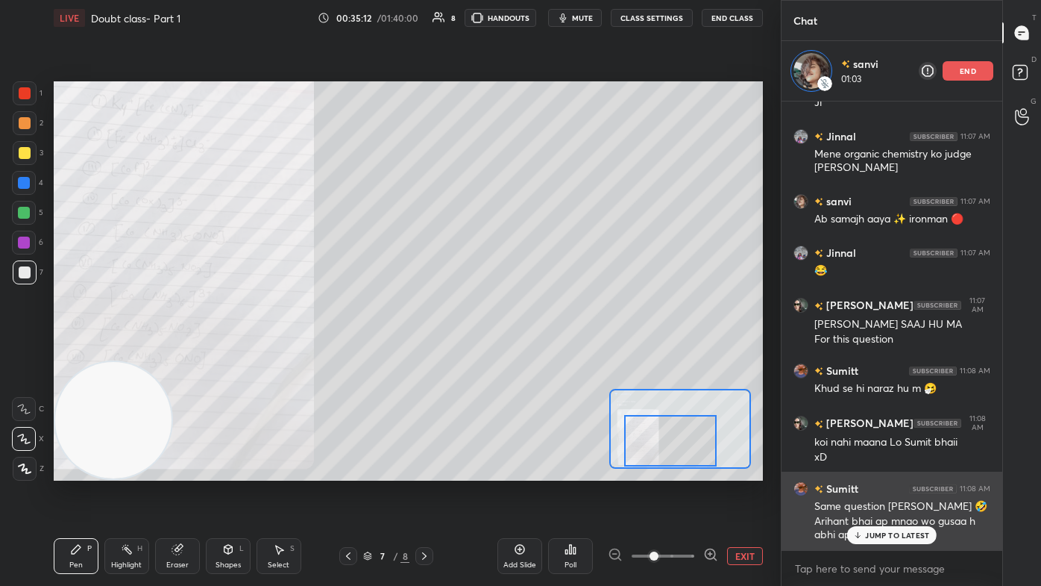
click at [535, 351] on p "JUMP TO LATEST" at bounding box center [897, 534] width 64 height 9
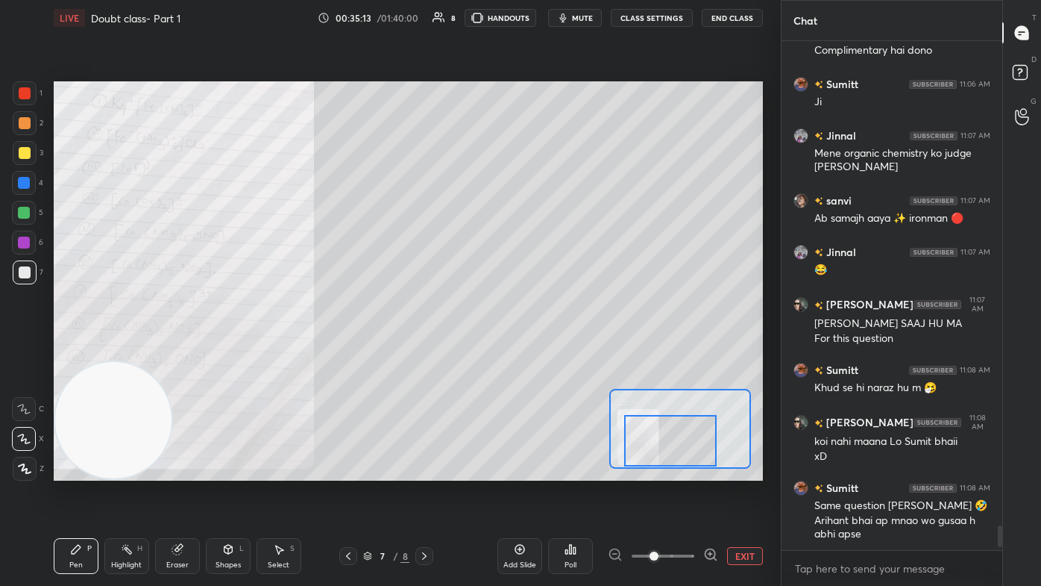
scroll to position [10067, 0]
click at [174, 351] on icon at bounding box center [177, 550] width 10 height 10
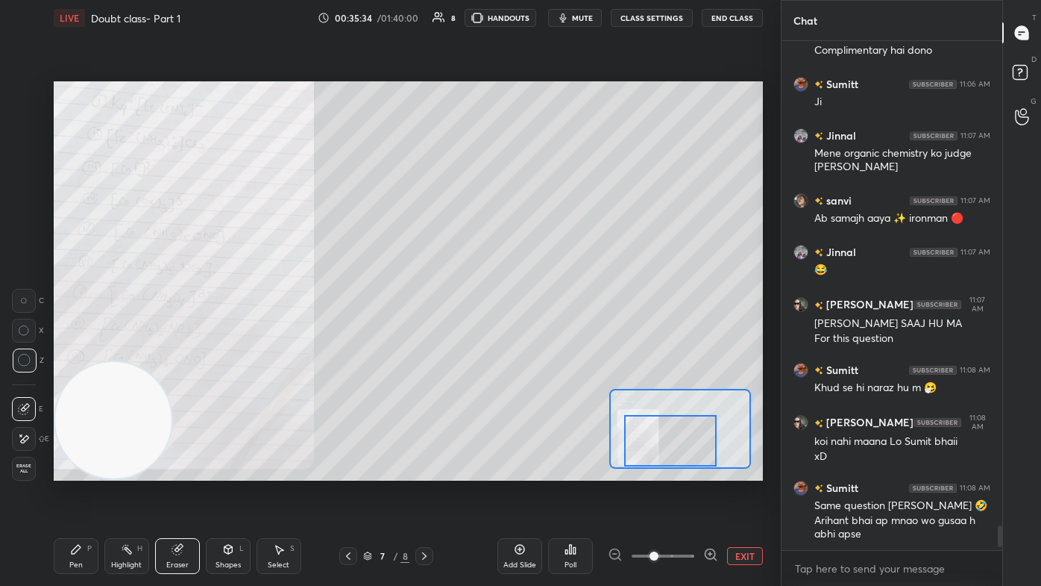
drag, startPoint x: 69, startPoint y: 553, endPoint x: 87, endPoint y: 550, distance: 17.4
click at [68, 351] on div "Pen P" at bounding box center [76, 556] width 45 height 36
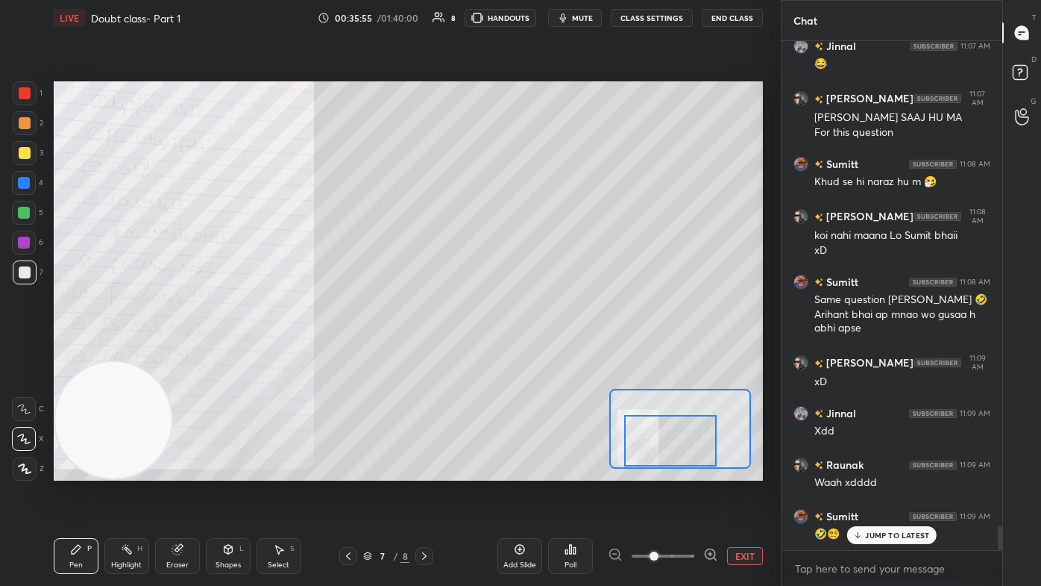
scroll to position [10375, 0]
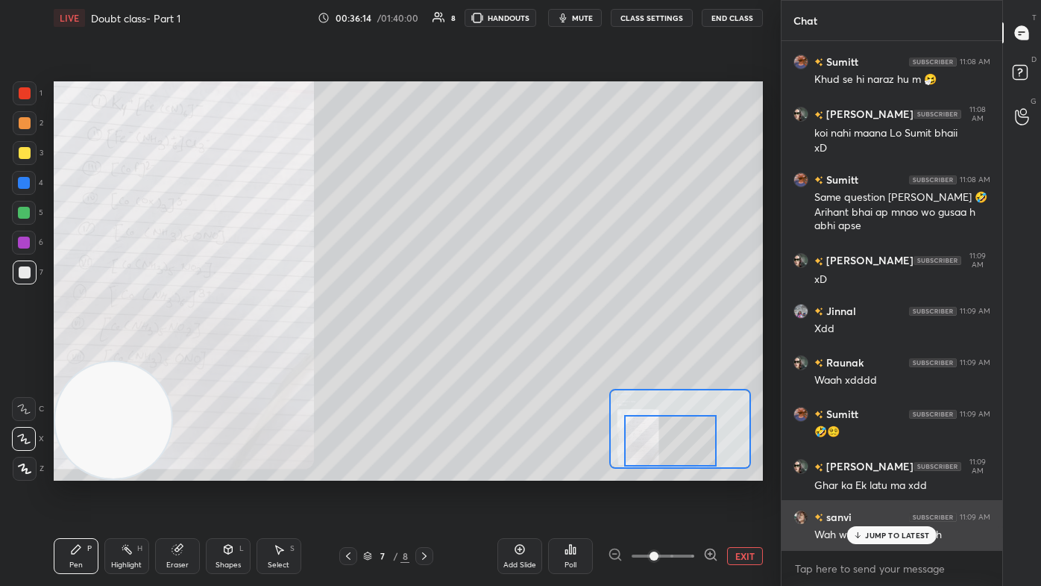
click at [535, 351] on p "JUMP TO LATEST" at bounding box center [897, 534] width 64 height 9
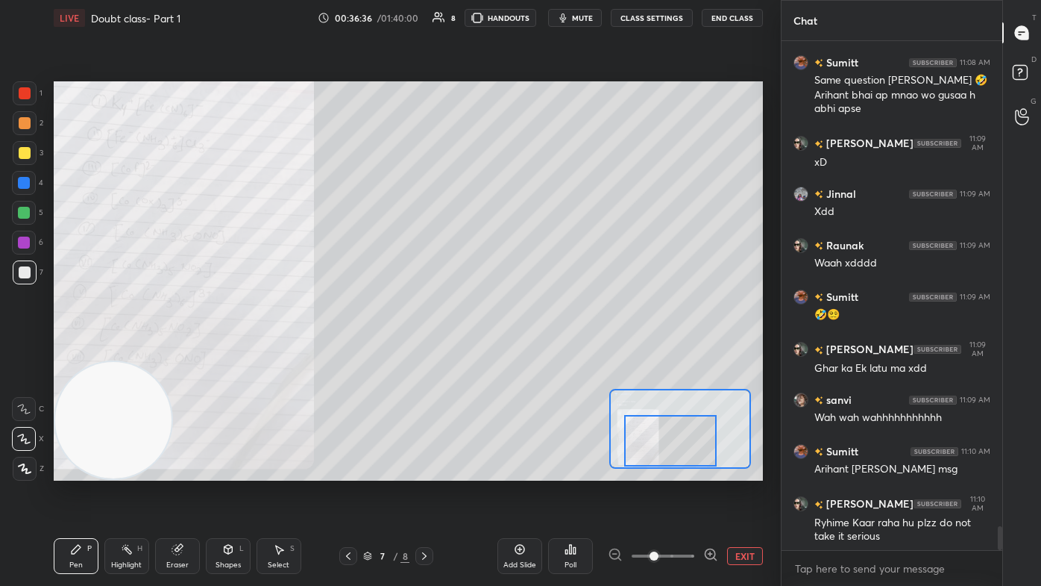
scroll to position [10543, 0]
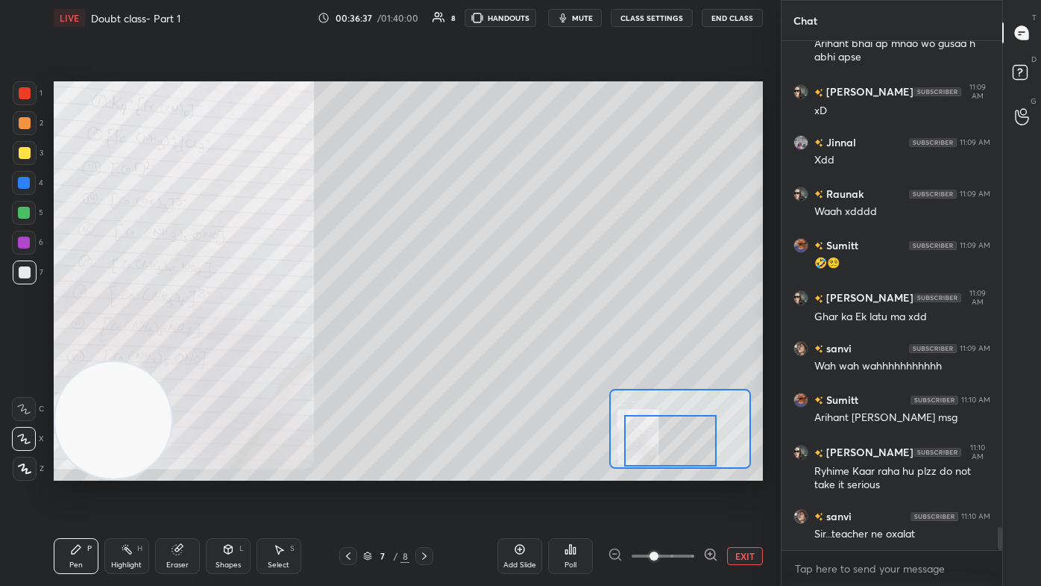
click at [181, 351] on div "Eraser" at bounding box center [177, 556] width 45 height 36
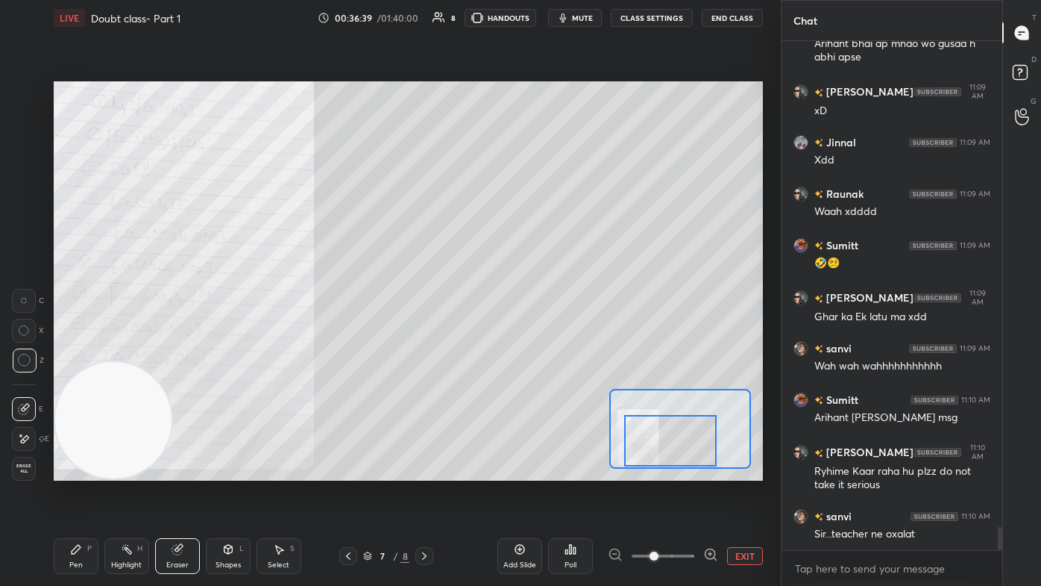
drag, startPoint x: 69, startPoint y: 561, endPoint x: 90, endPoint y: 518, distance: 48.4
click at [66, 351] on div "Pen P" at bounding box center [76, 556] width 45 height 36
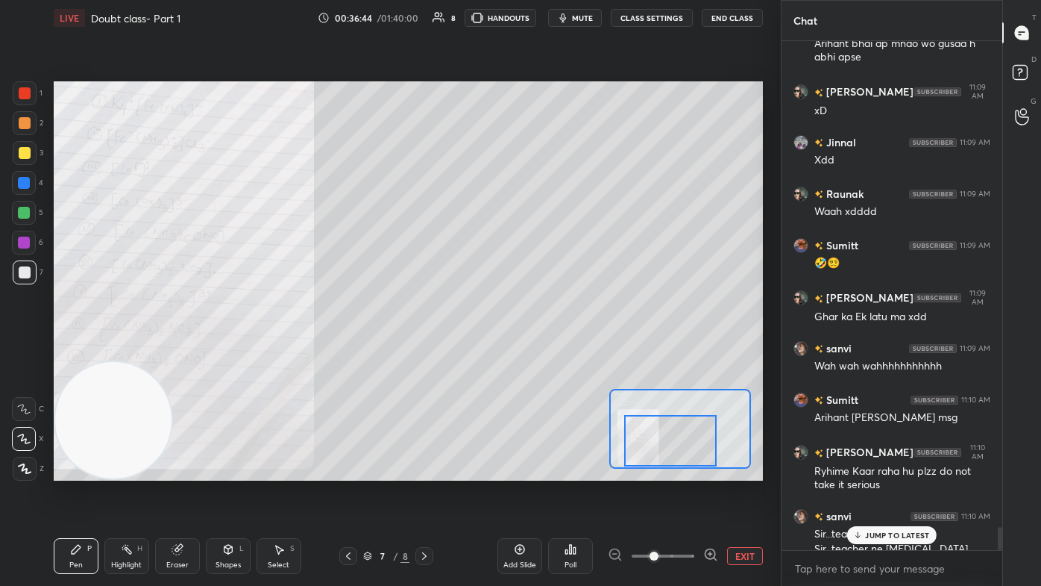
scroll to position [10557, 0]
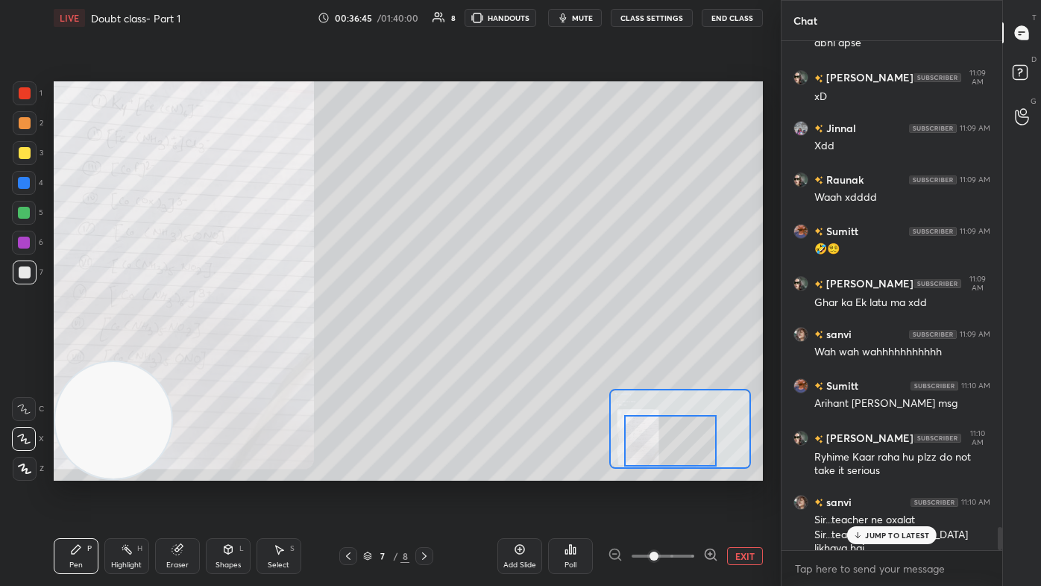
click at [535, 351] on p "JUMP TO LATEST" at bounding box center [897, 534] width 64 height 9
click at [182, 351] on div "Eraser" at bounding box center [177, 556] width 45 height 36
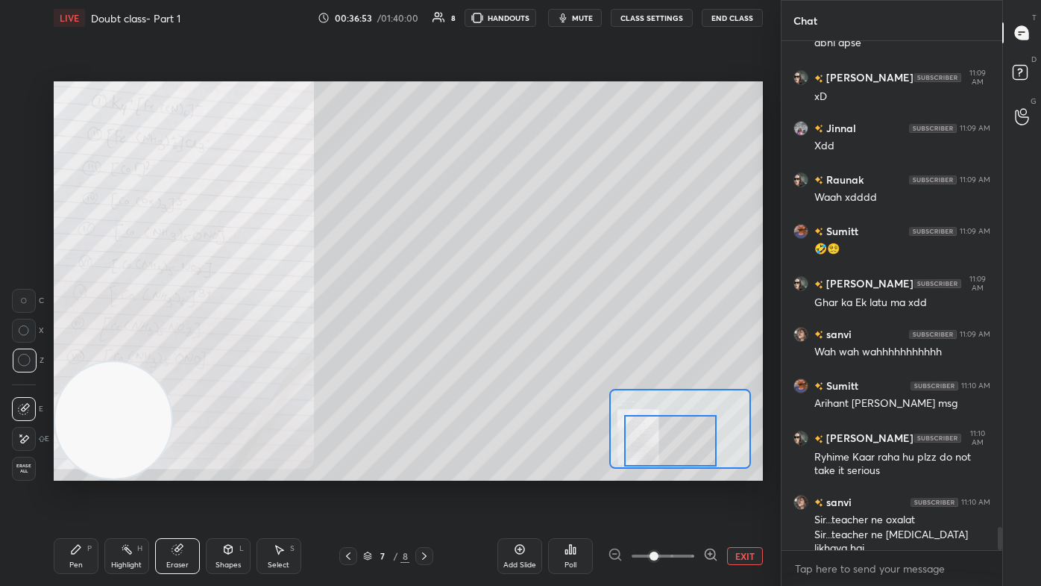
drag, startPoint x: 86, startPoint y: 557, endPoint x: 171, endPoint y: 477, distance: 116.6
click at [87, 351] on div "Pen P" at bounding box center [76, 556] width 45 height 36
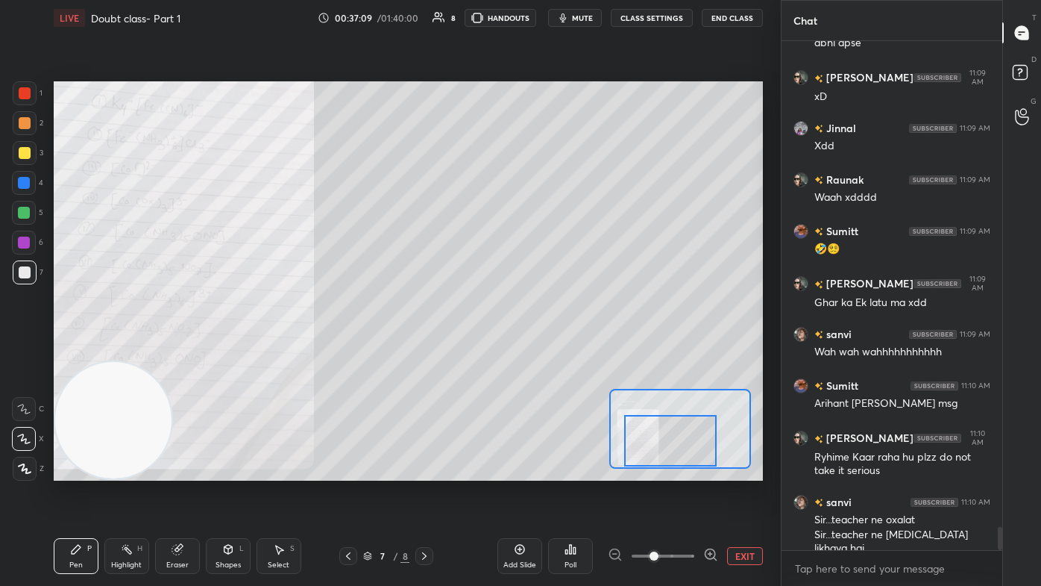
scroll to position [10623, 0]
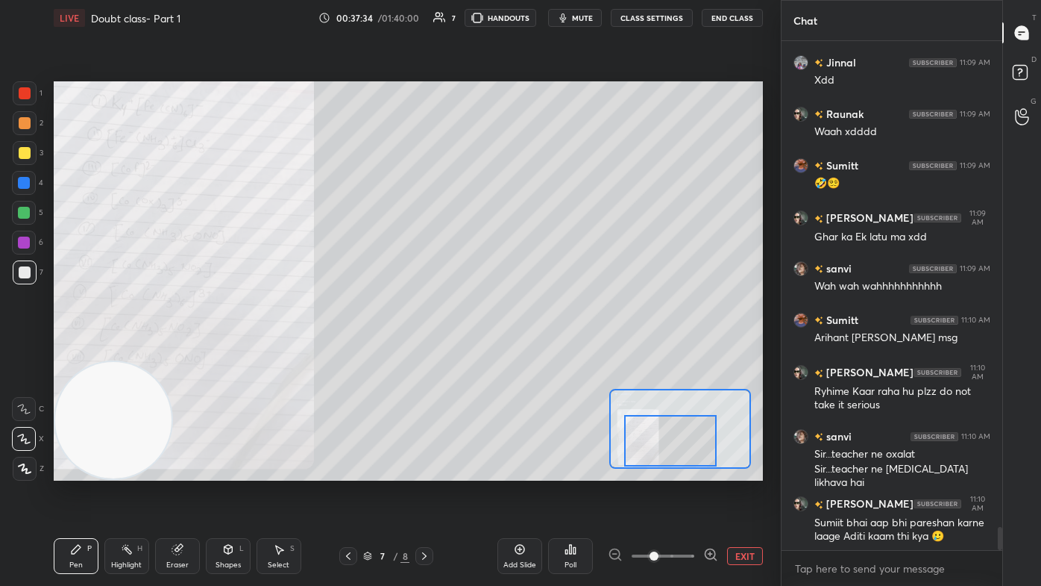
click at [535, 69] on rect at bounding box center [1020, 73] width 14 height 14
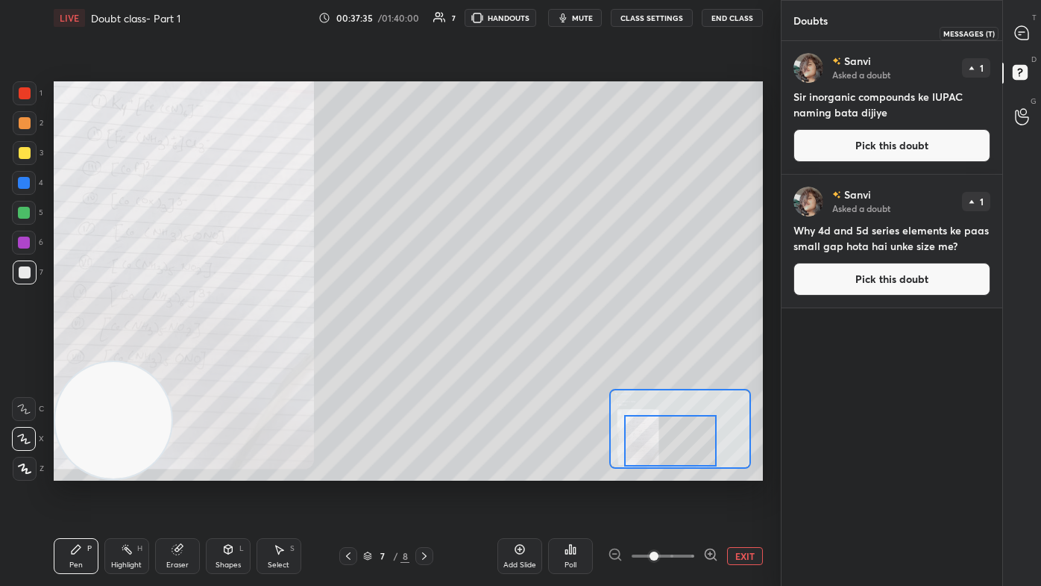
click at [535, 25] on icon at bounding box center [1022, 33] width 16 height 16
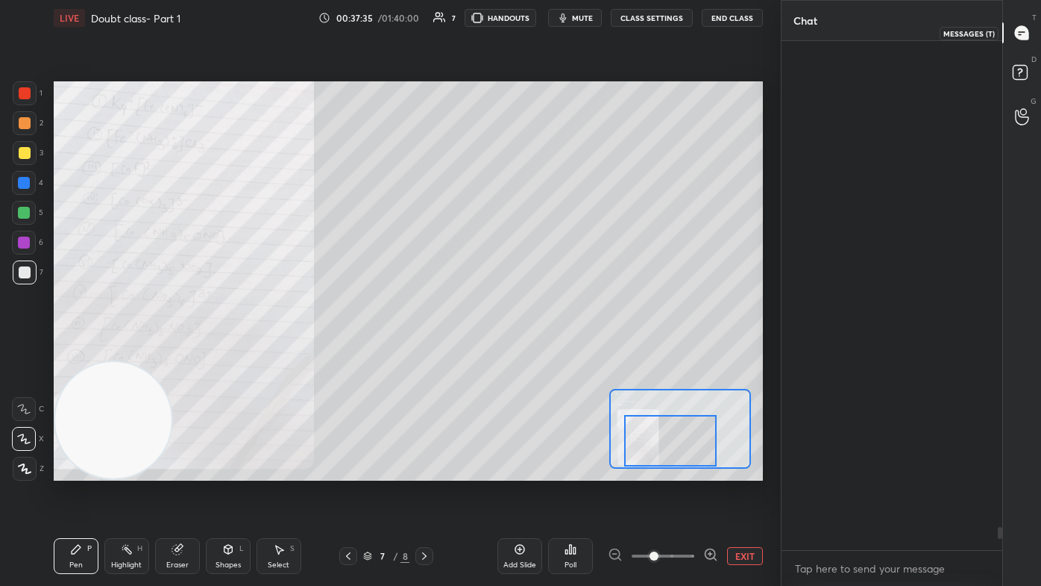
scroll to position [505, 216]
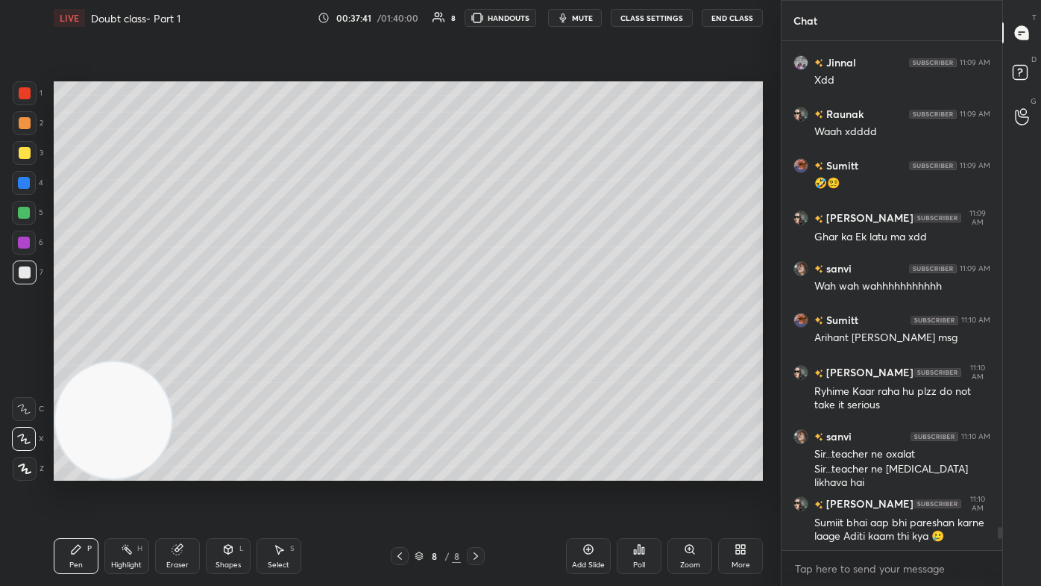
click at [535, 351] on div "Add Slide" at bounding box center [588, 564] width 33 height 7
drag, startPoint x: 131, startPoint y: 396, endPoint x: 109, endPoint y: 421, distance: 33.3
click at [110, 351] on video at bounding box center [113, 420] width 117 height 117
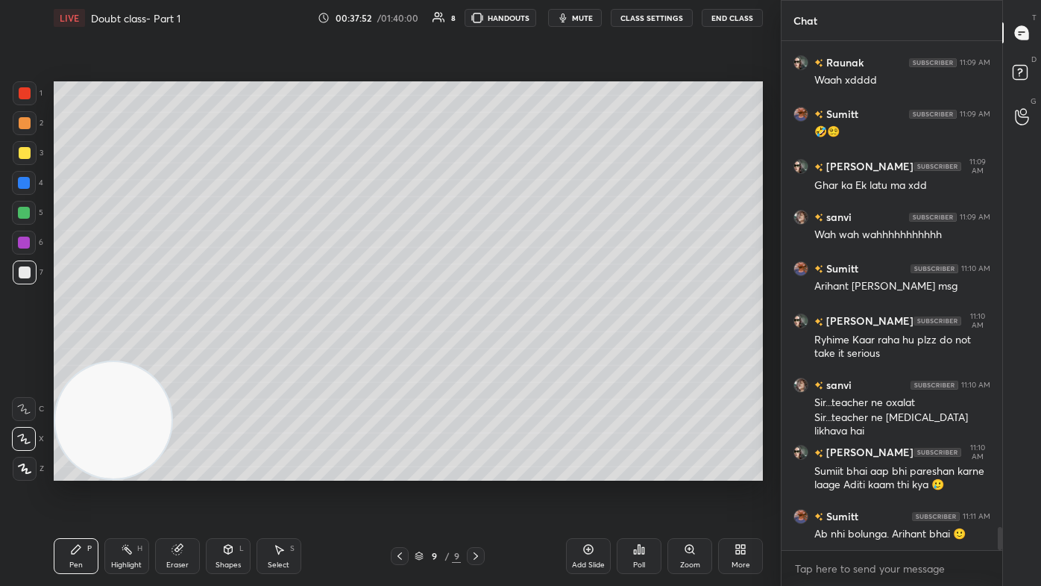
scroll to position [10739, 0]
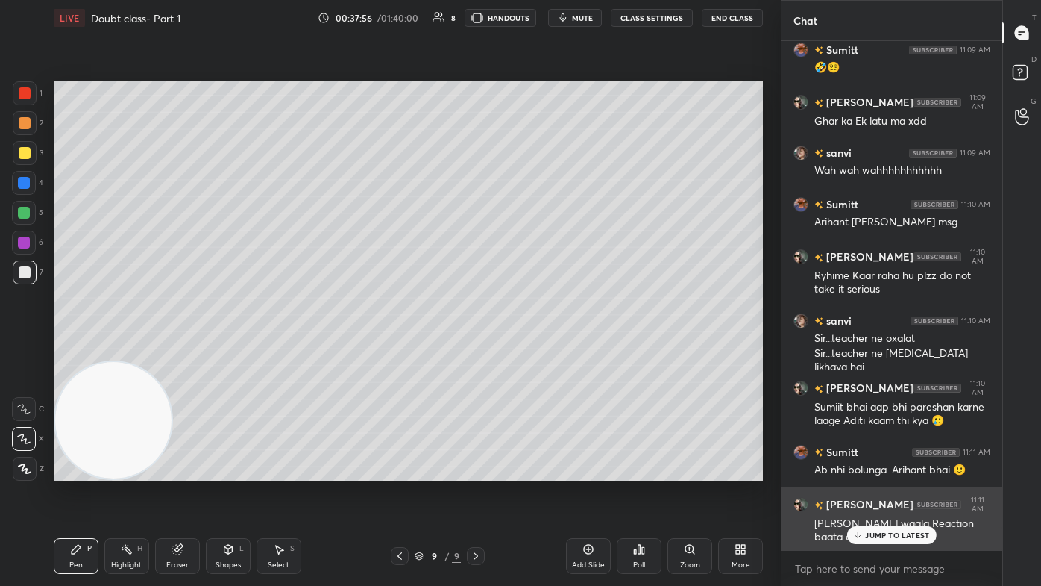
click at [535, 351] on div "JUMP TO LATEST" at bounding box center [892, 535] width 90 height 18
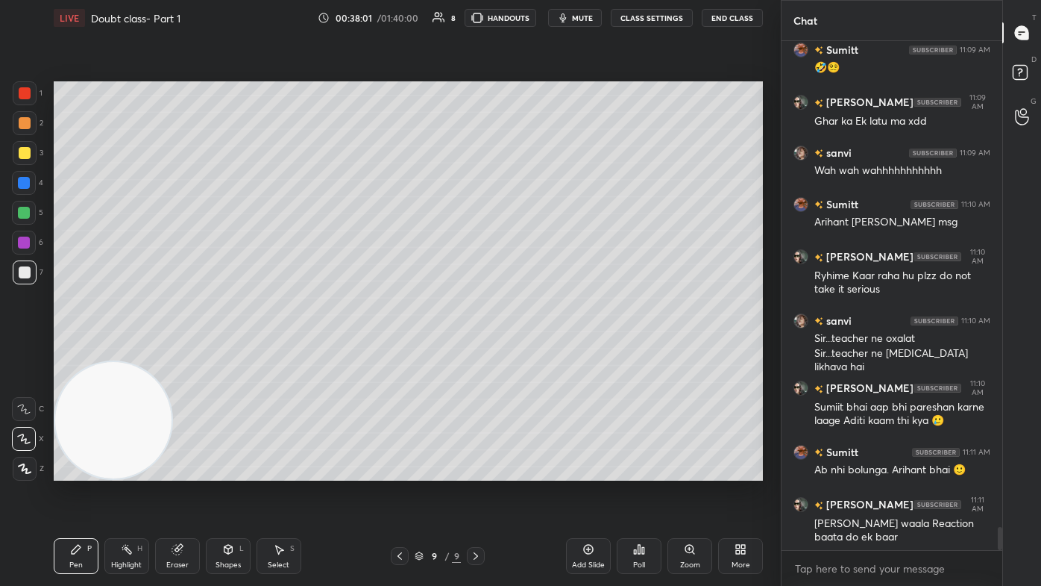
scroll to position [10804, 0]
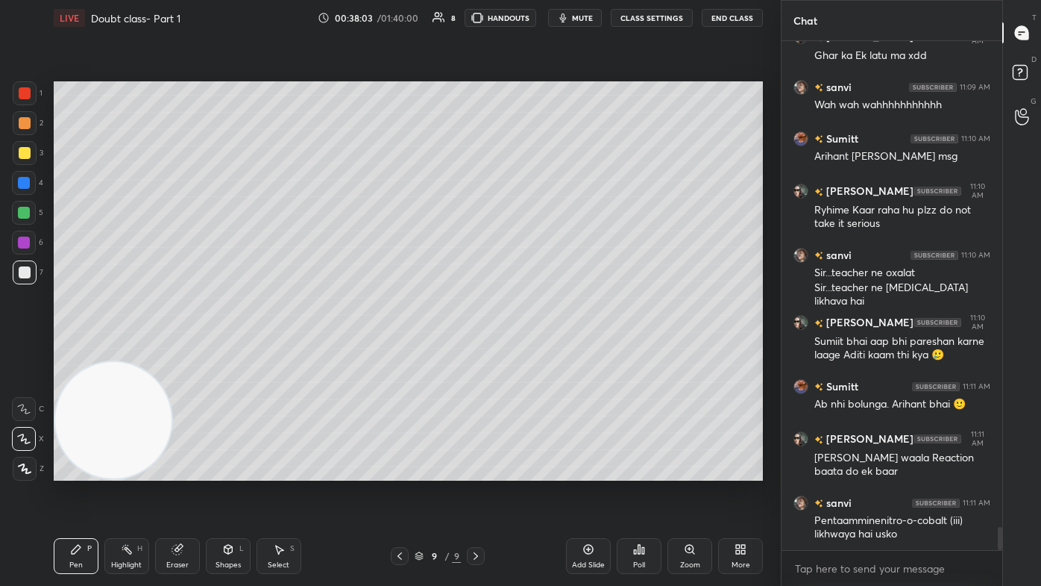
click at [20, 158] on div at bounding box center [25, 153] width 12 height 12
drag, startPoint x: 26, startPoint y: 438, endPoint x: 40, endPoint y: 421, distance: 21.8
click at [26, 351] on icon at bounding box center [23, 438] width 13 height 10
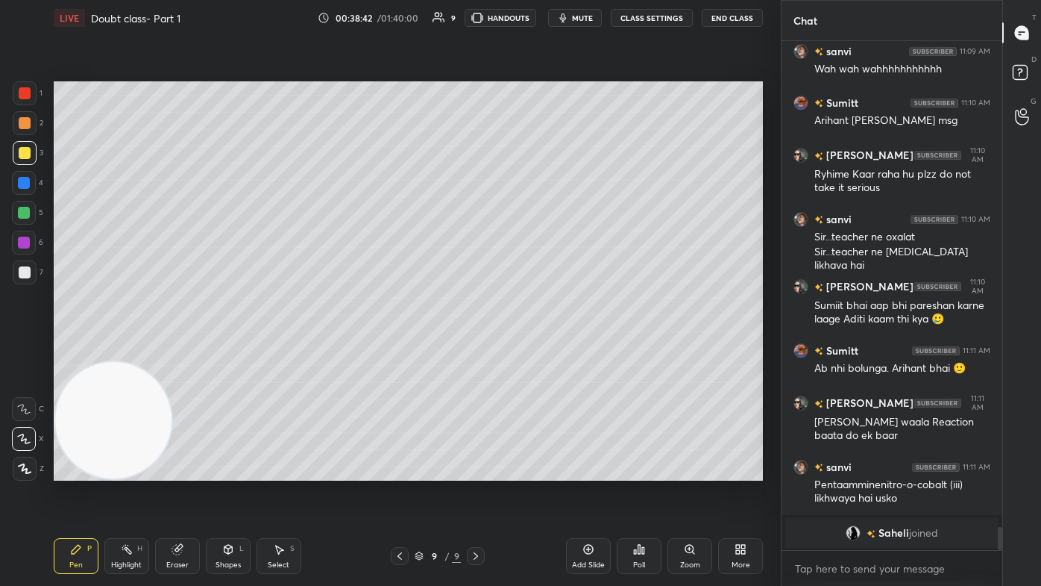
click at [183, 351] on icon at bounding box center [178, 549] width 12 height 12
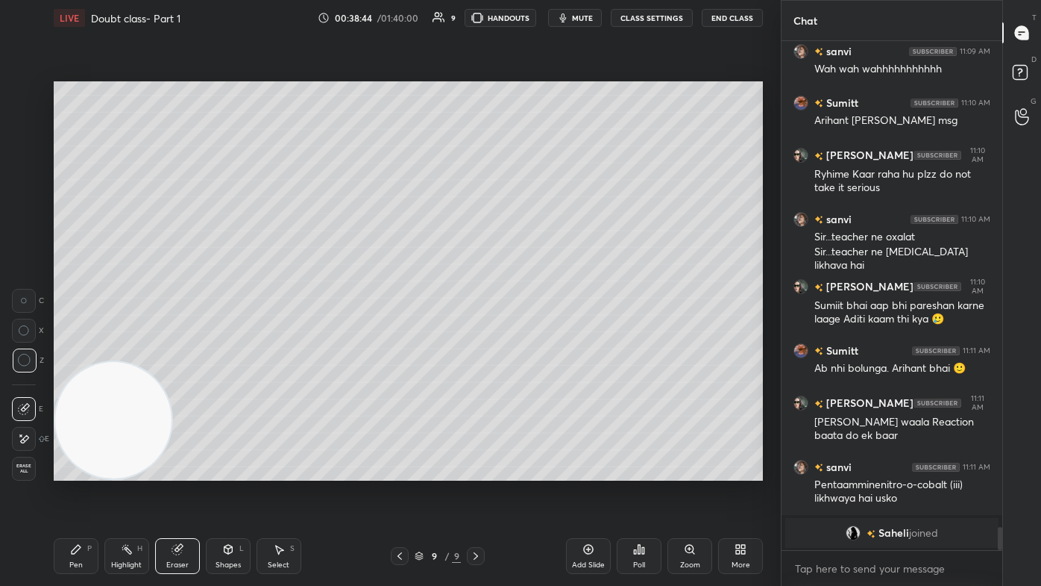
click at [81, 351] on div "Pen P" at bounding box center [76, 556] width 45 height 36
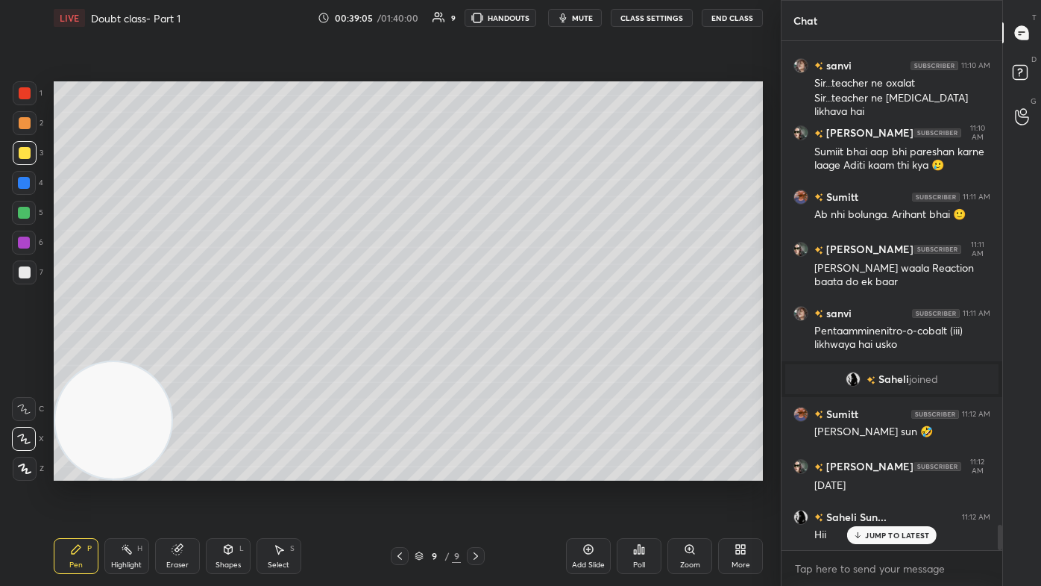
scroll to position [9847, 0]
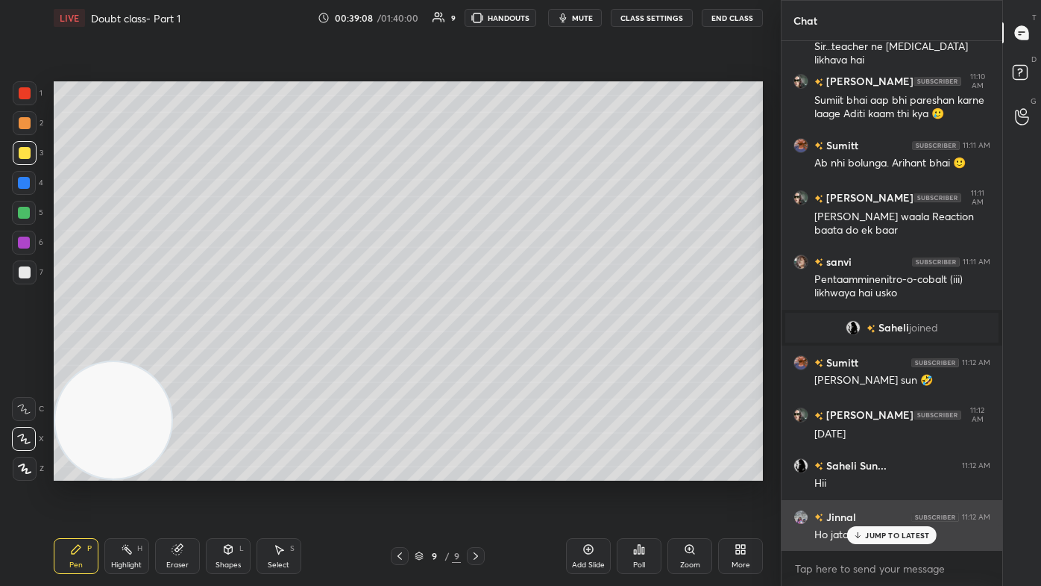
click at [535, 351] on div "JUMP TO LATEST" at bounding box center [892, 535] width 90 height 18
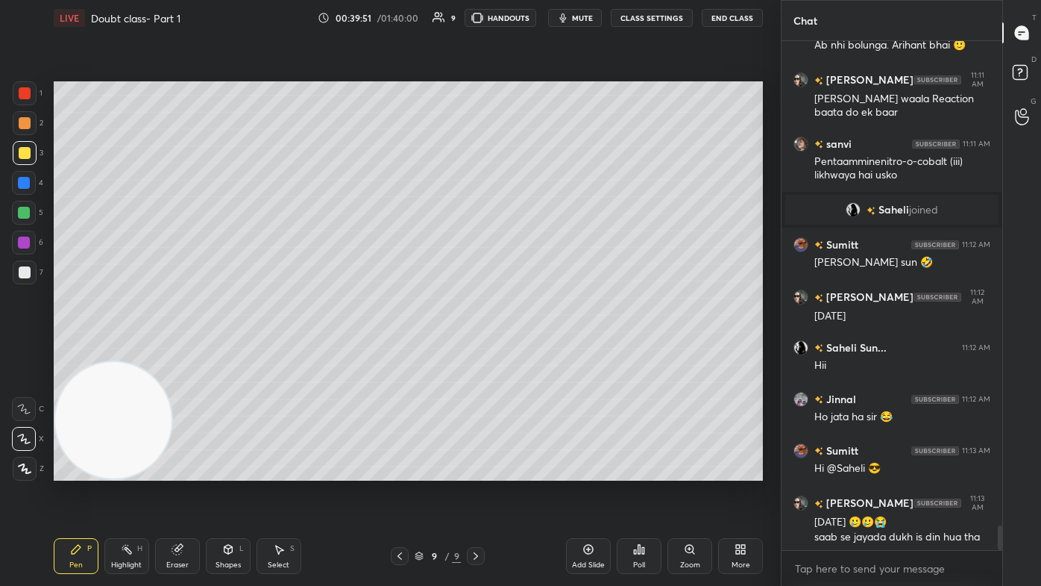
scroll to position [10017, 0]
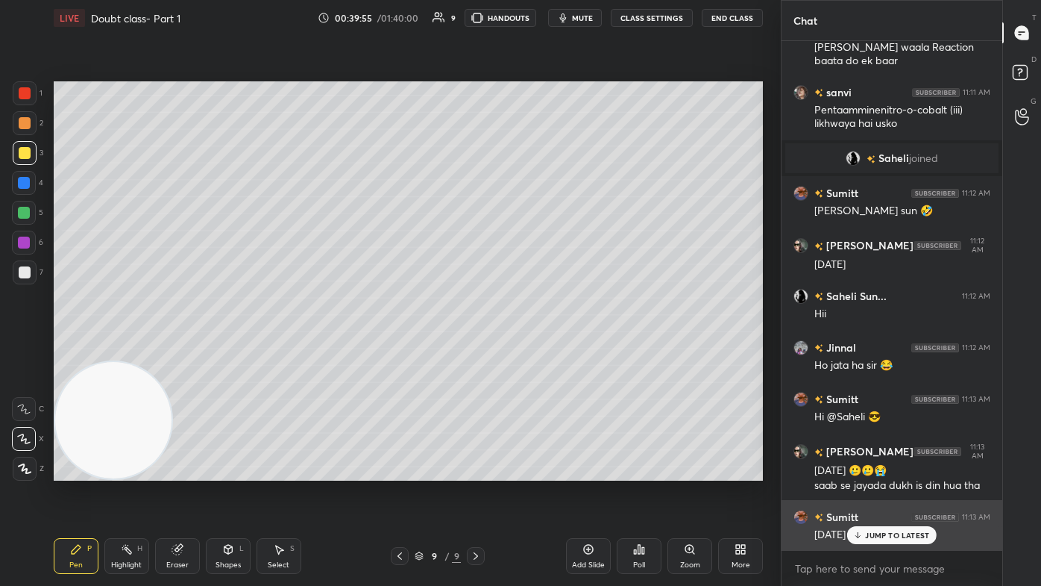
click at [535, 351] on p "JUMP TO LATEST" at bounding box center [897, 534] width 64 height 9
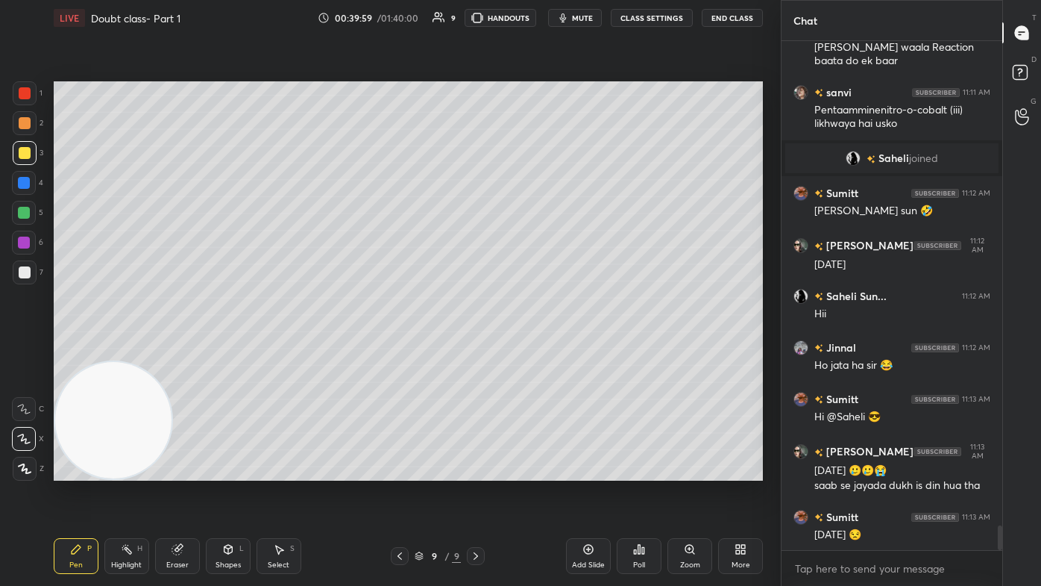
scroll to position [10068, 0]
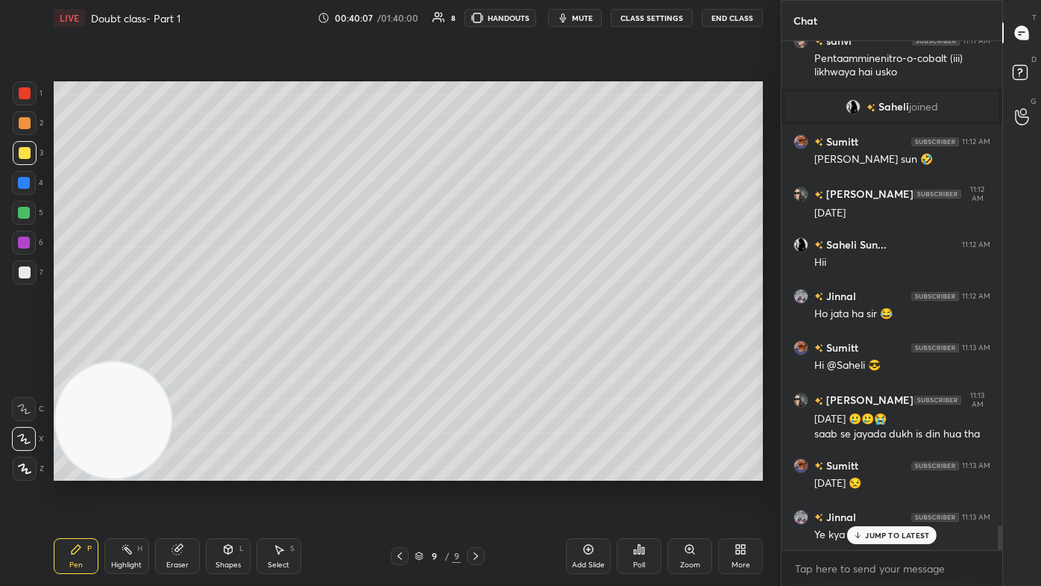
click at [189, 351] on div "Eraser" at bounding box center [177, 556] width 45 height 36
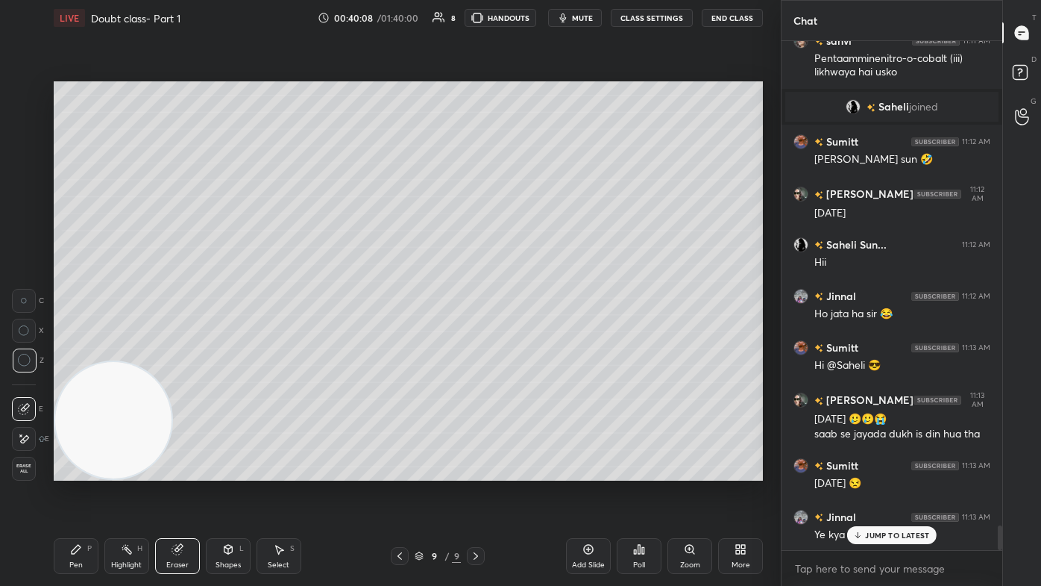
click at [76, 351] on div "Pen" at bounding box center [75, 564] width 13 height 7
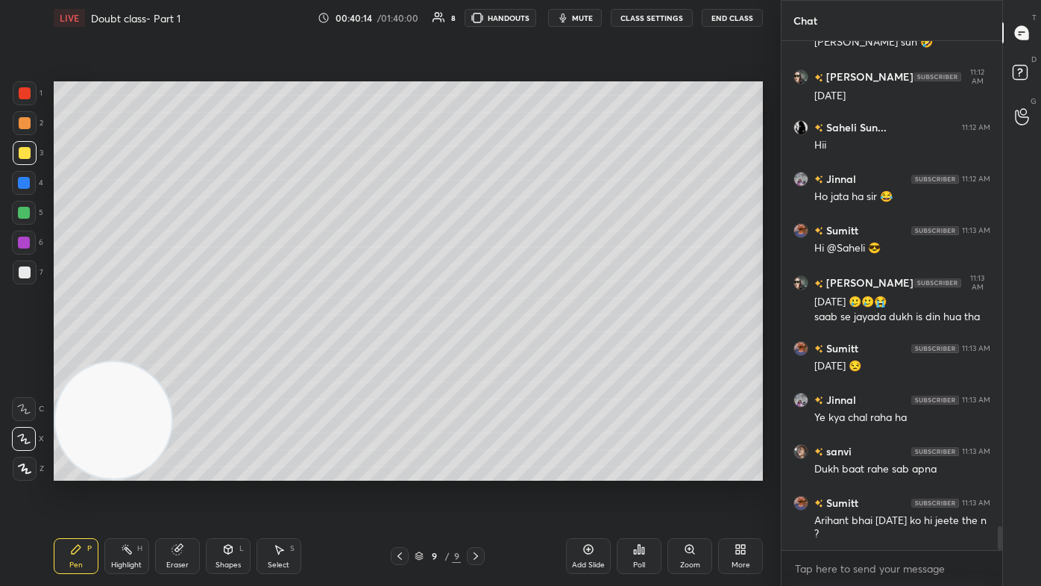
scroll to position [10237, 0]
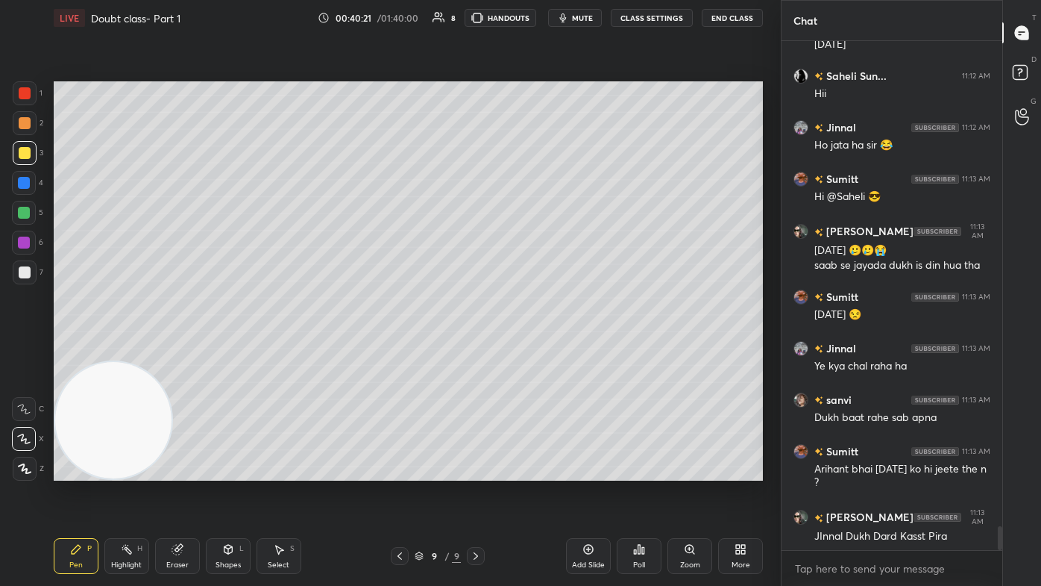
click at [535, 14] on button "CLASS SETTINGS" at bounding box center [652, 18] width 82 height 18
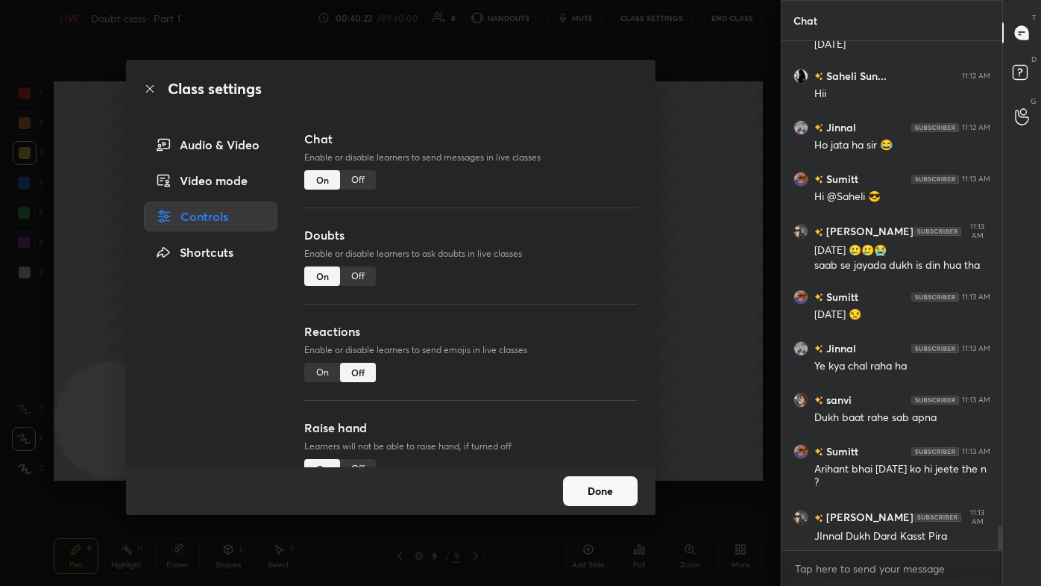
drag, startPoint x: 350, startPoint y: 181, endPoint x: 376, endPoint y: 172, distance: 27.6
click at [350, 182] on div "Off" at bounding box center [358, 179] width 36 height 19
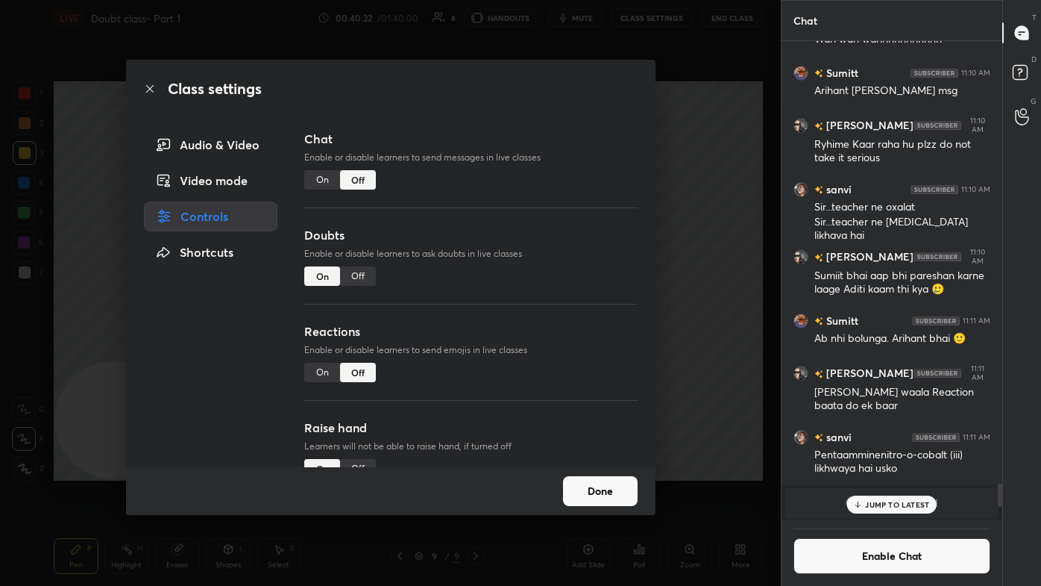
scroll to position [474, 216]
click at [535, 185] on div "Class settings Audio & Video Video mode Controls Shortcuts Chat Enable or disab…" at bounding box center [390, 293] width 781 height 586
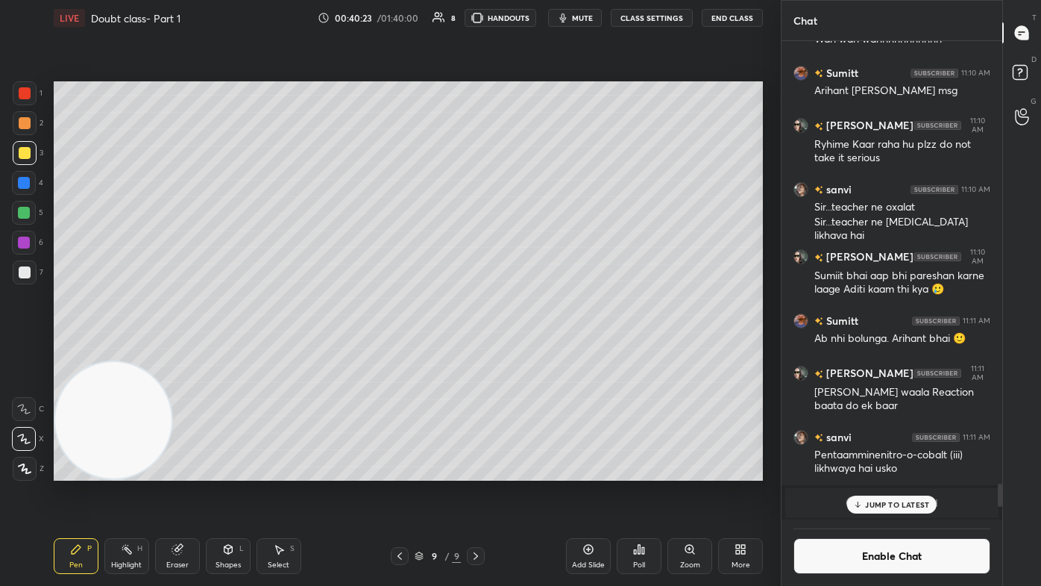
click at [30, 262] on div at bounding box center [25, 272] width 24 height 24
drag, startPoint x: 29, startPoint y: 216, endPoint x: 49, endPoint y: 213, distance: 20.4
click at [28, 215] on div at bounding box center [24, 213] width 24 height 24
click at [535, 351] on p "JUMP TO LATEST" at bounding box center [897, 504] width 64 height 9
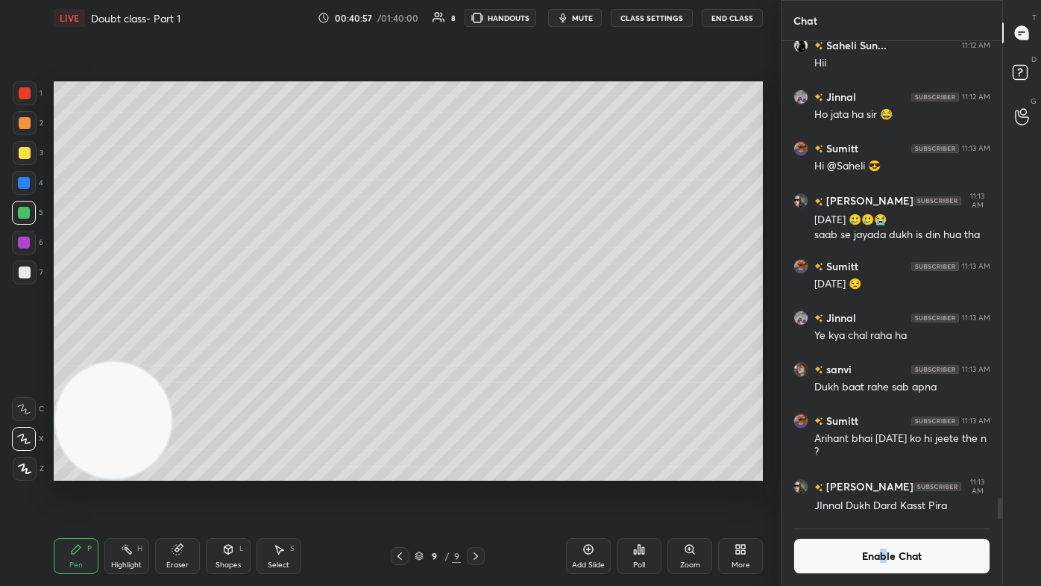
click at [535, 351] on button "Enable Chat" at bounding box center [892, 556] width 197 height 36
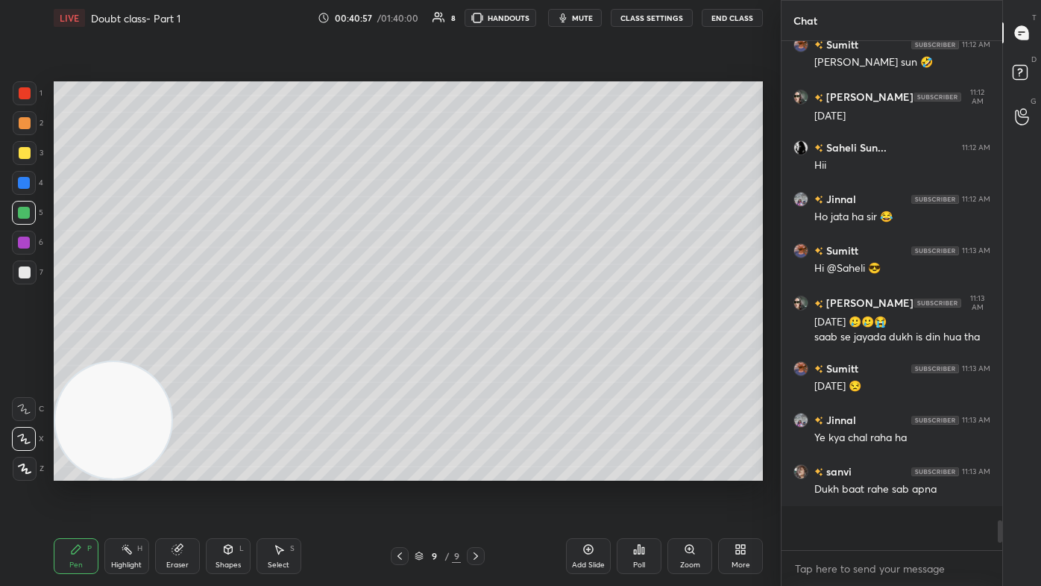
scroll to position [505, 216]
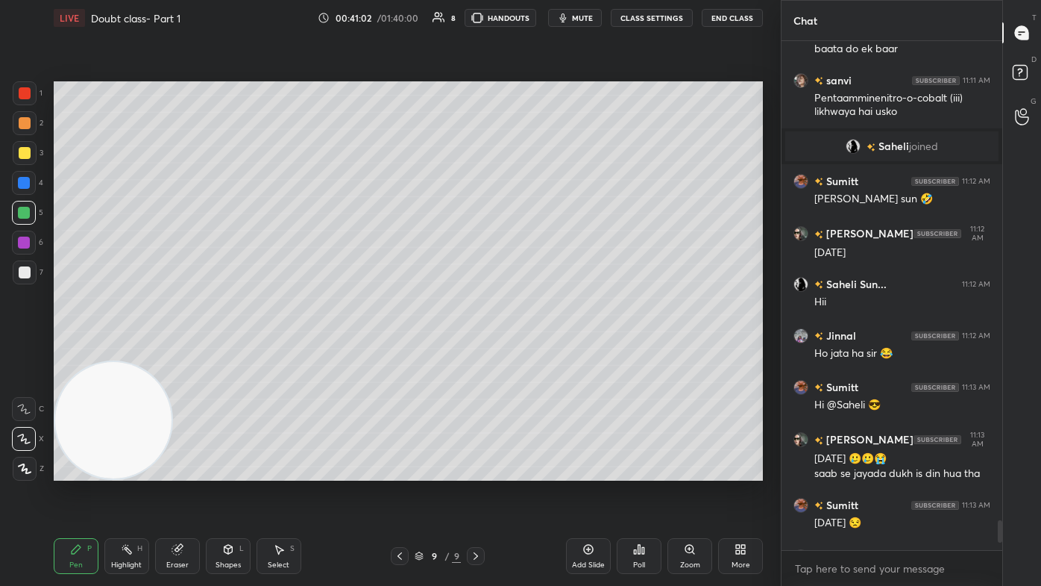
click at [535, 351] on div "Add Slide" at bounding box center [588, 564] width 33 height 7
click at [28, 148] on div at bounding box center [25, 153] width 24 height 24
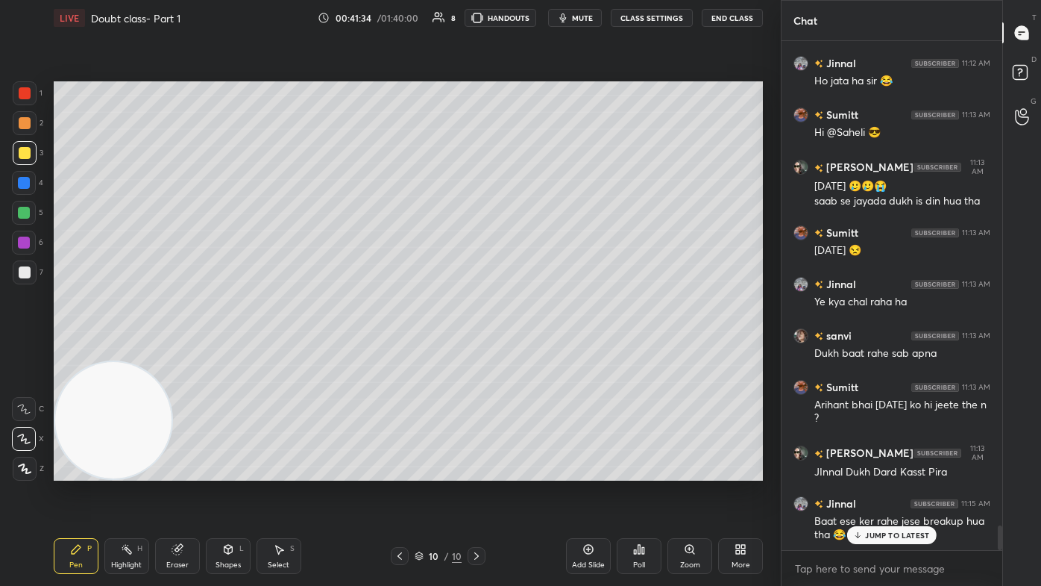
click at [535, 351] on p "JUMP TO LATEST" at bounding box center [897, 534] width 64 height 9
click at [292, 351] on div "Select S" at bounding box center [279, 556] width 45 height 36
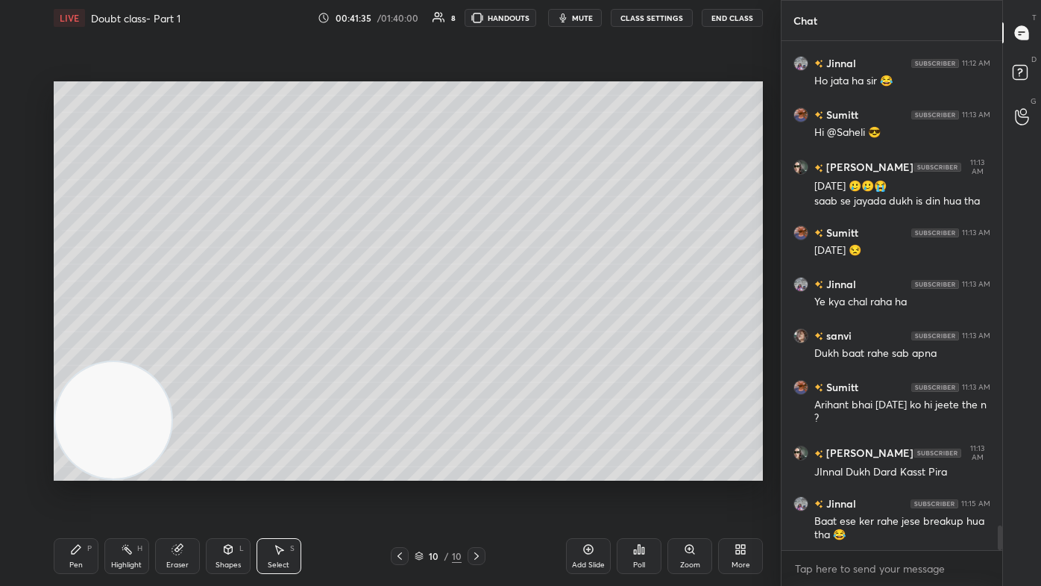
scroll to position [10210, 0]
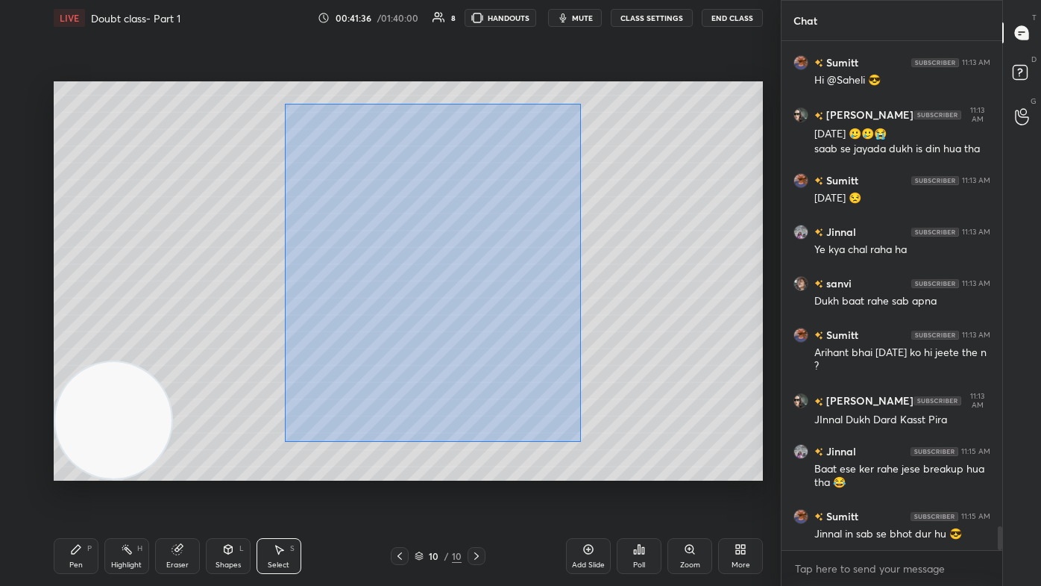
drag, startPoint x: 285, startPoint y: 104, endPoint x: 579, endPoint y: 437, distance: 443.9
click at [535, 351] on div "0 ° Undo Copy Duplicate Duplicate to new slide Delete" at bounding box center [408, 280] width 709 height 399
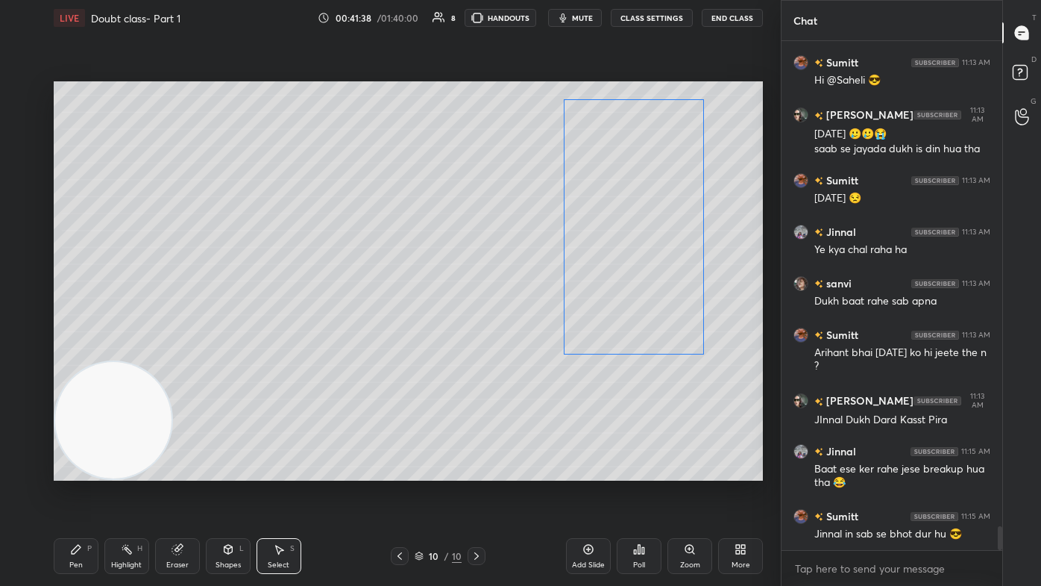
scroll to position [10261, 0]
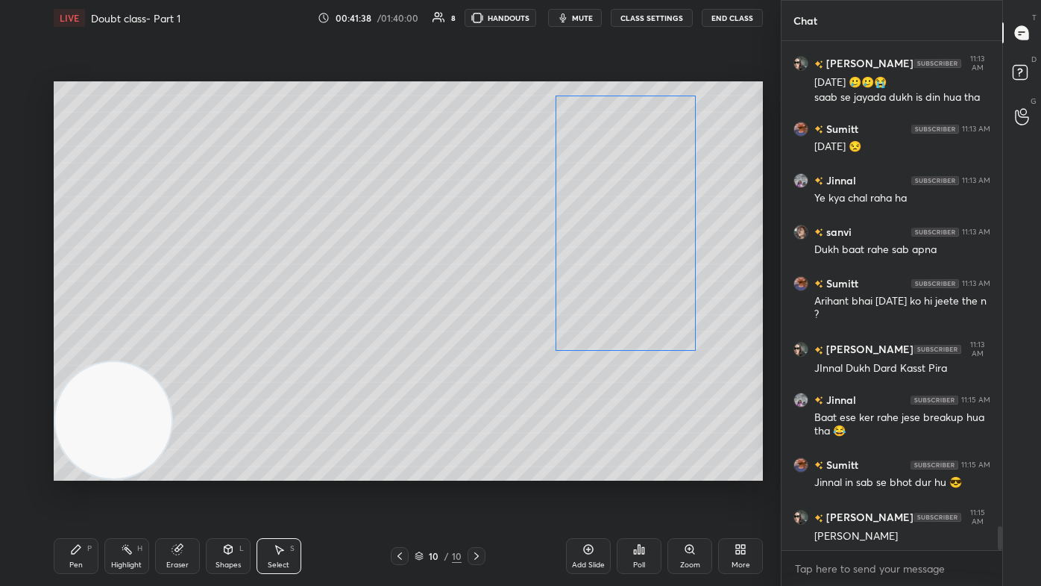
drag, startPoint x: 439, startPoint y: 306, endPoint x: 621, endPoint y: 274, distance: 184.7
click at [535, 274] on div "0 ° Undo Copy Duplicate Duplicate to new slide Delete" at bounding box center [408, 280] width 709 height 399
click at [314, 351] on div "0 ° Undo Copy Duplicate Duplicate to new slide Delete" at bounding box center [408, 280] width 709 height 399
click at [86, 351] on div "Pen P" at bounding box center [76, 556] width 45 height 36
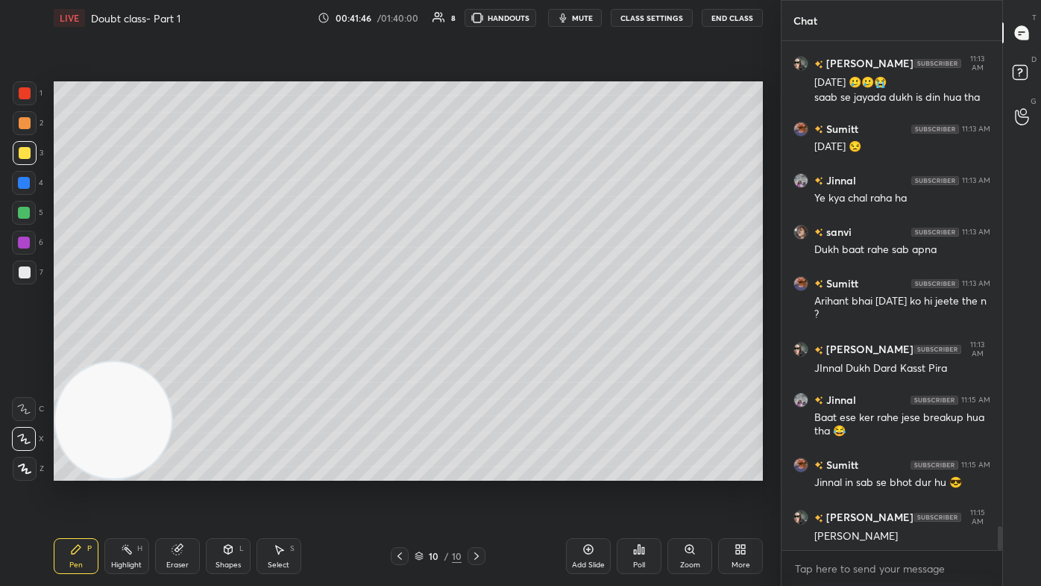
scroll to position [10276, 0]
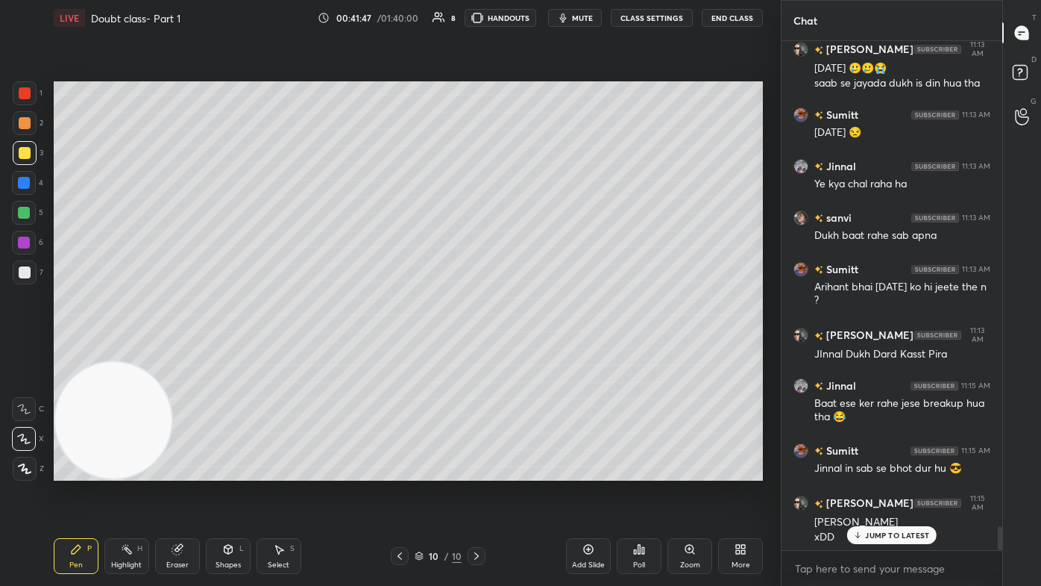
click at [30, 280] on div at bounding box center [25, 272] width 24 height 24
click at [28, 351] on div at bounding box center [24, 439] width 24 height 24
click at [24, 351] on icon at bounding box center [23, 438] width 13 height 10
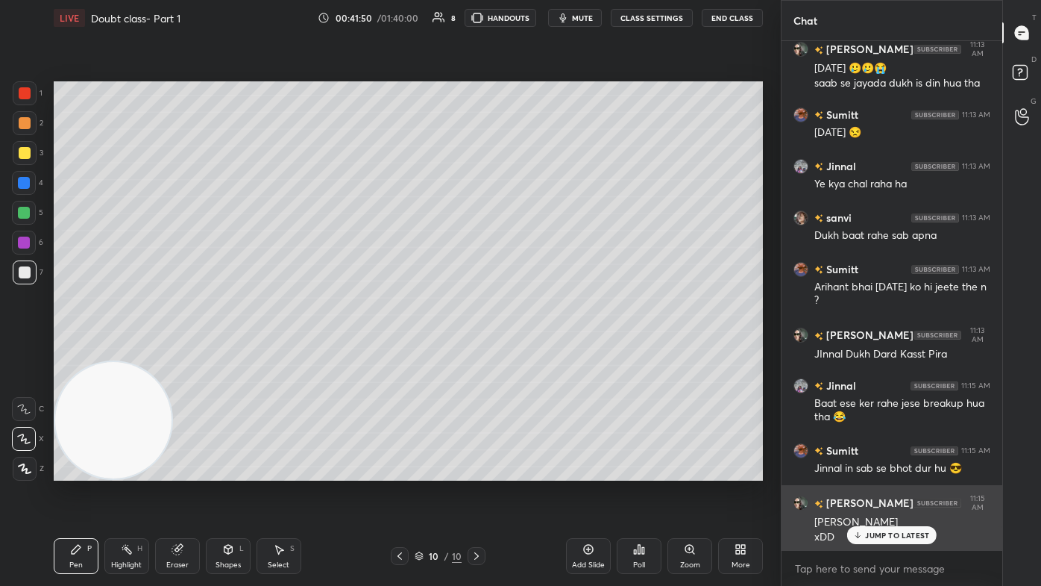
click at [535, 351] on p "JUMP TO LATEST" at bounding box center [897, 534] width 64 height 9
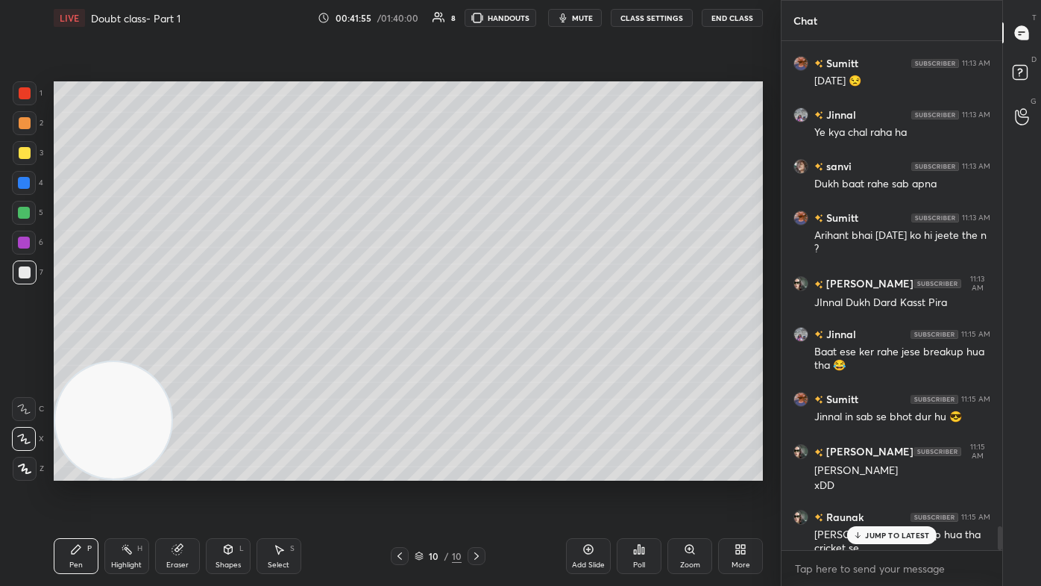
scroll to position [10378, 0]
click at [535, 351] on div "Arihant 11:10 AM Sumiit bhai aap bhi pareshan karne laage Aditi kaam thi kya 🥲 …" at bounding box center [892, 295] width 221 height 509
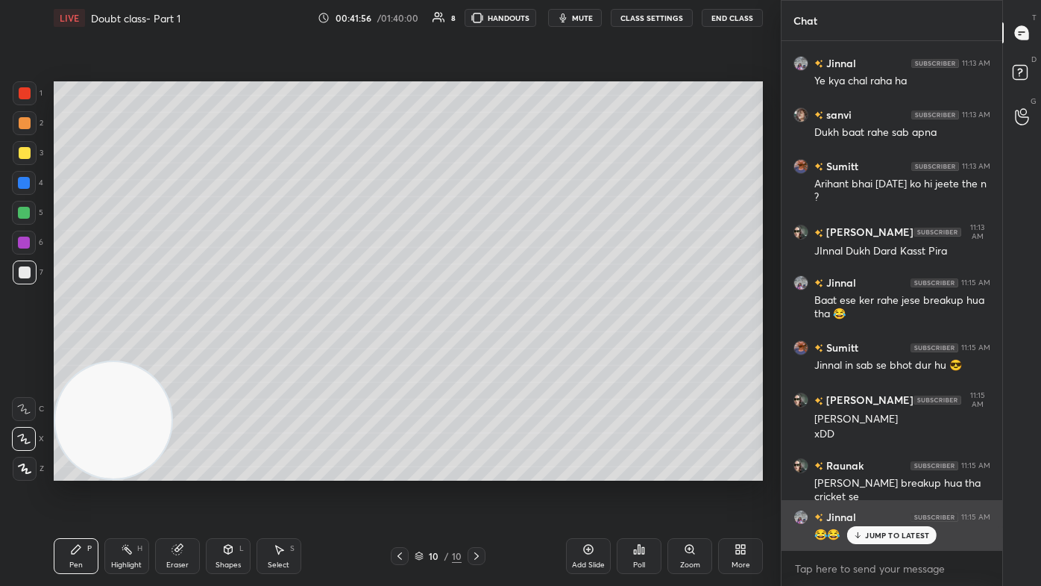
click at [535, 351] on p "JUMP TO LATEST" at bounding box center [897, 534] width 64 height 9
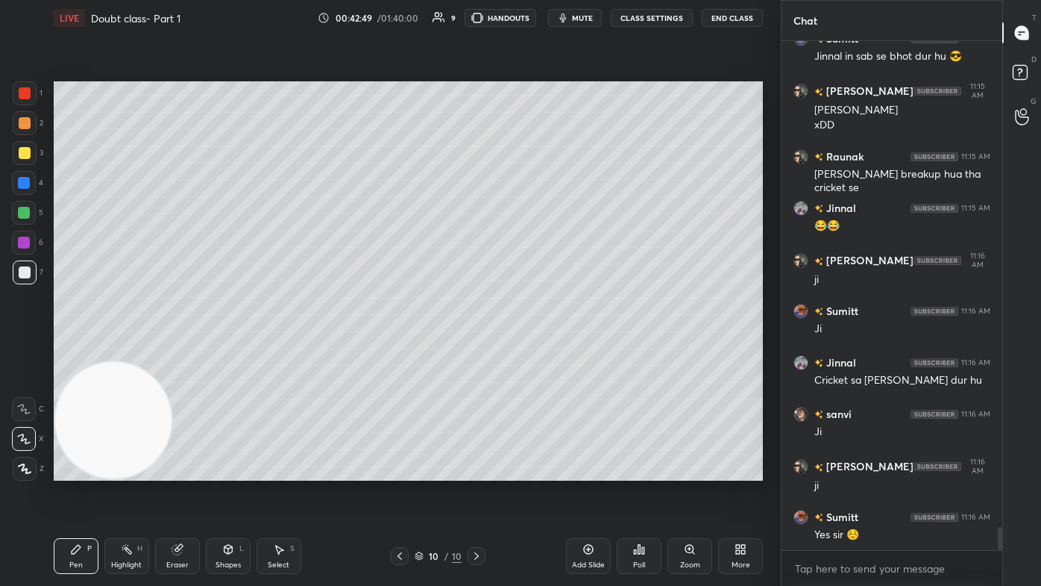
scroll to position [10739, 0]
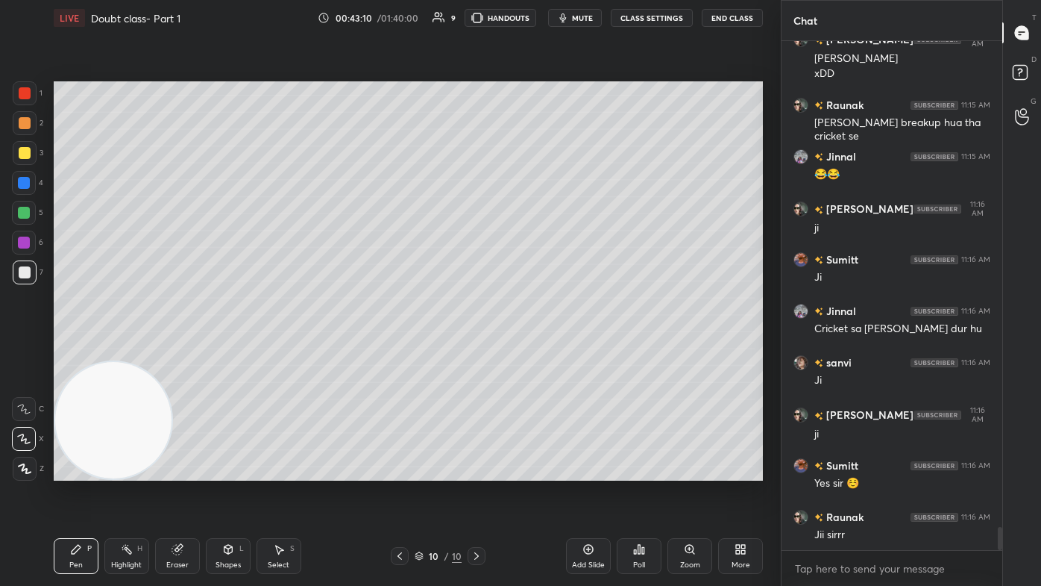
drag, startPoint x: 175, startPoint y: 559, endPoint x: 207, endPoint y: 499, distance: 68.4
click at [173, 351] on div "Eraser" at bounding box center [177, 564] width 22 height 7
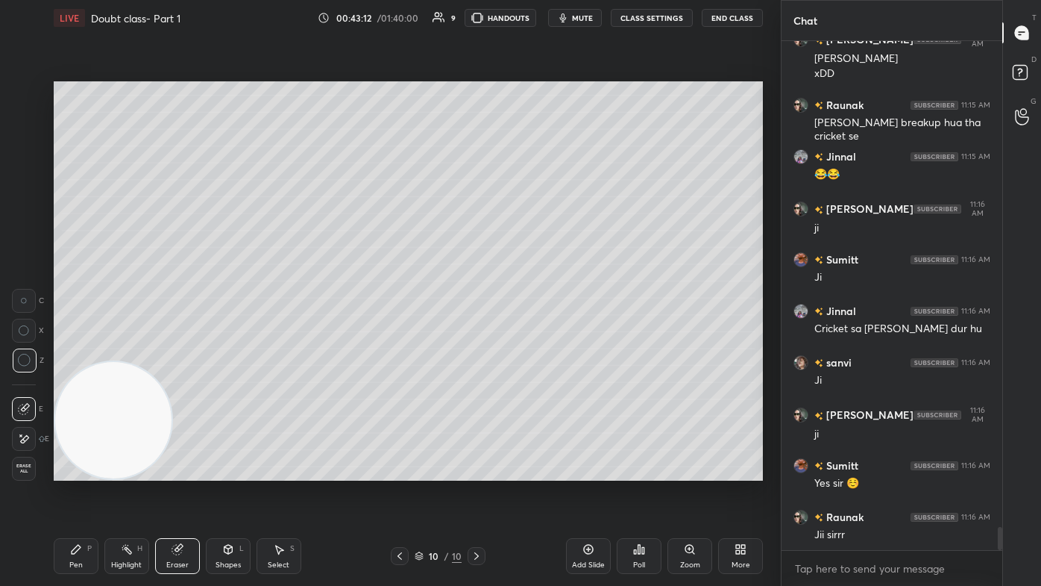
click at [84, 351] on div "Pen P" at bounding box center [76, 556] width 45 height 36
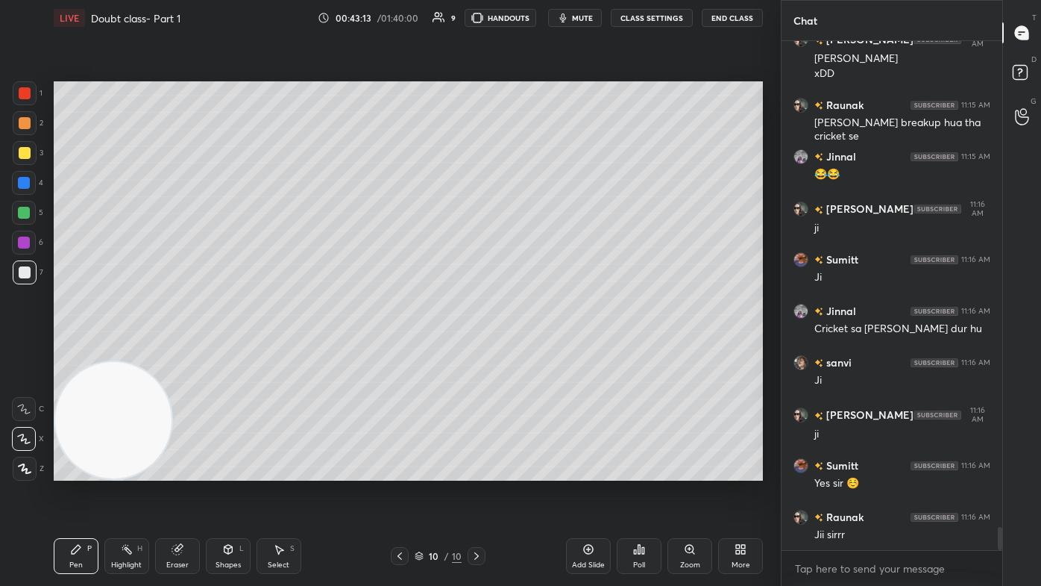
drag, startPoint x: 9, startPoint y: 188, endPoint x: 17, endPoint y: 204, distance: 18.3
click at [10, 188] on div "1 2 3 4 5 6 7 C X Z C X Z E E Erase all H H" at bounding box center [24, 280] width 48 height 399
click at [21, 214] on div at bounding box center [24, 213] width 12 height 12
click at [22, 158] on div at bounding box center [25, 153] width 12 height 12
click at [28, 272] on div at bounding box center [25, 272] width 24 height 24
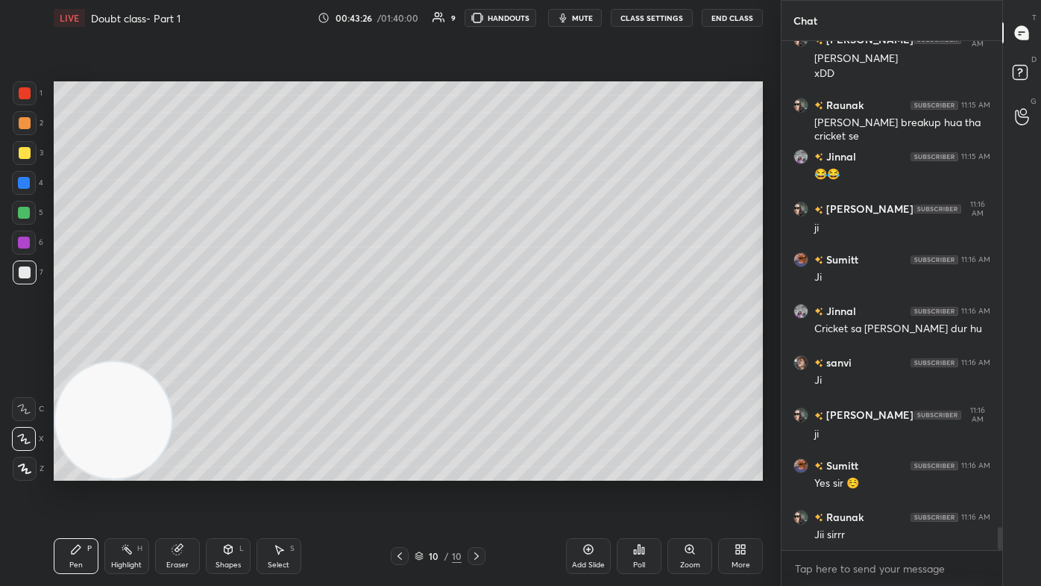
click at [28, 222] on div at bounding box center [24, 213] width 24 height 24
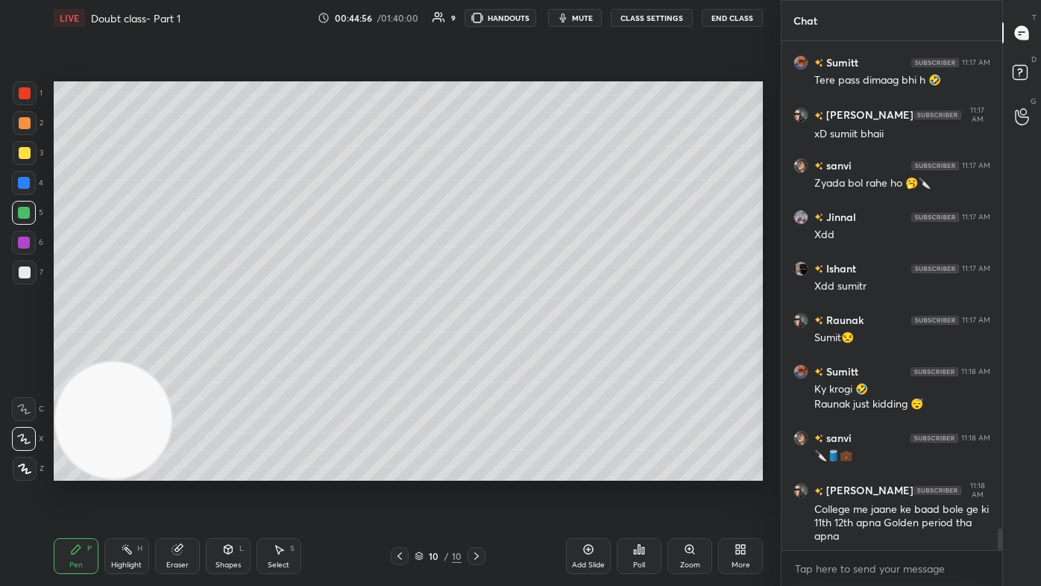
scroll to position [11361, 0]
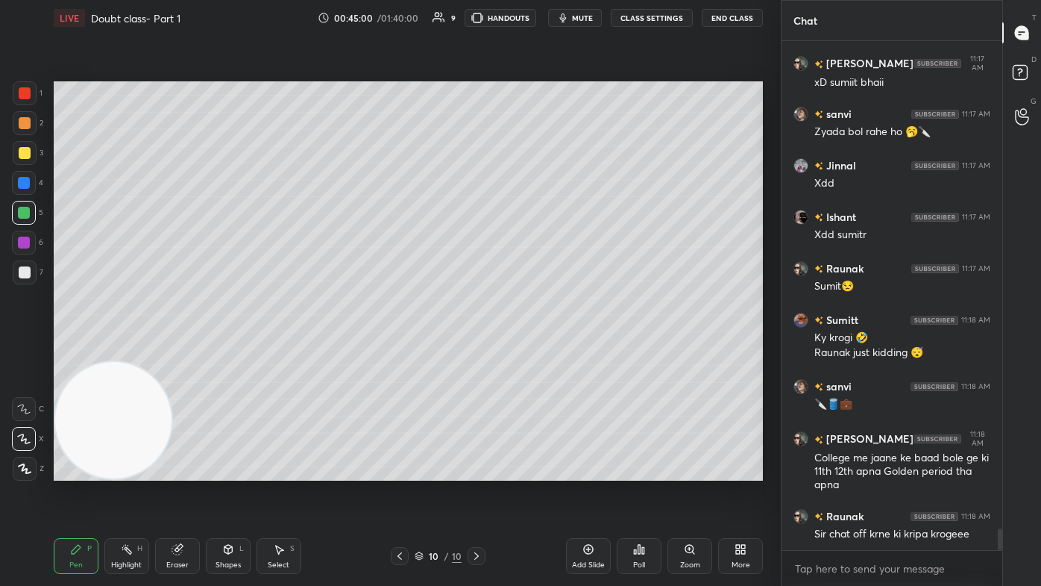
click at [535, 10] on button "CLASS SETTINGS" at bounding box center [652, 18] width 82 height 18
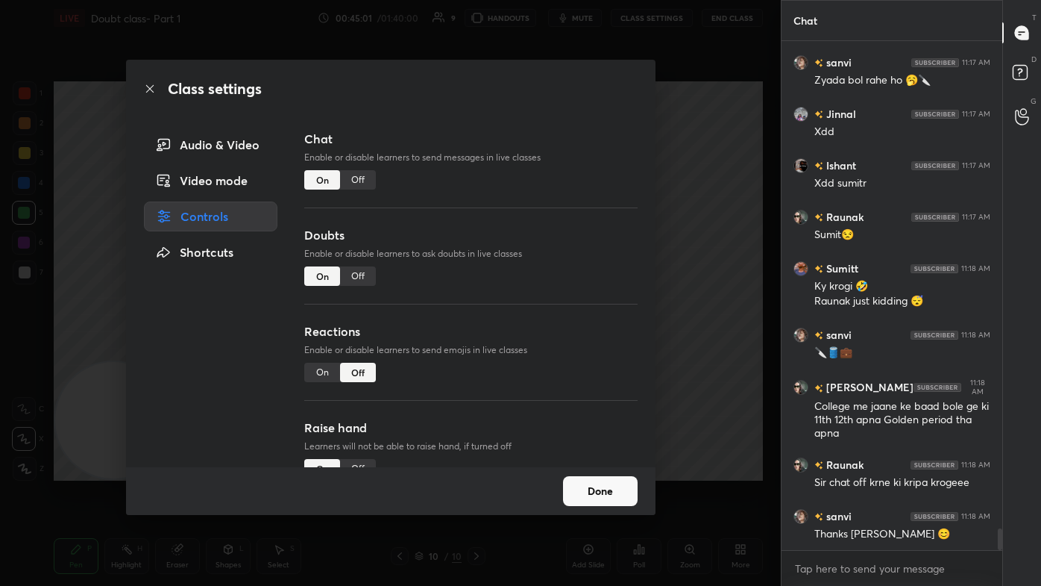
click at [366, 181] on div "Off" at bounding box center [358, 179] width 36 height 19
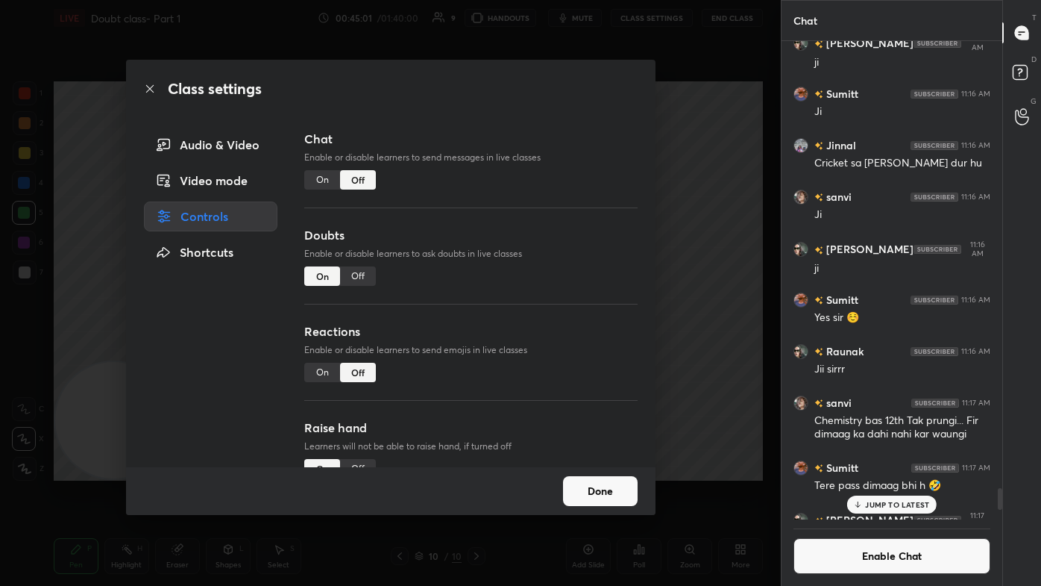
click at [535, 141] on div "Class settings Audio & Video Video mode Controls Shortcuts Chat Enable or disab…" at bounding box center [390, 293] width 781 height 586
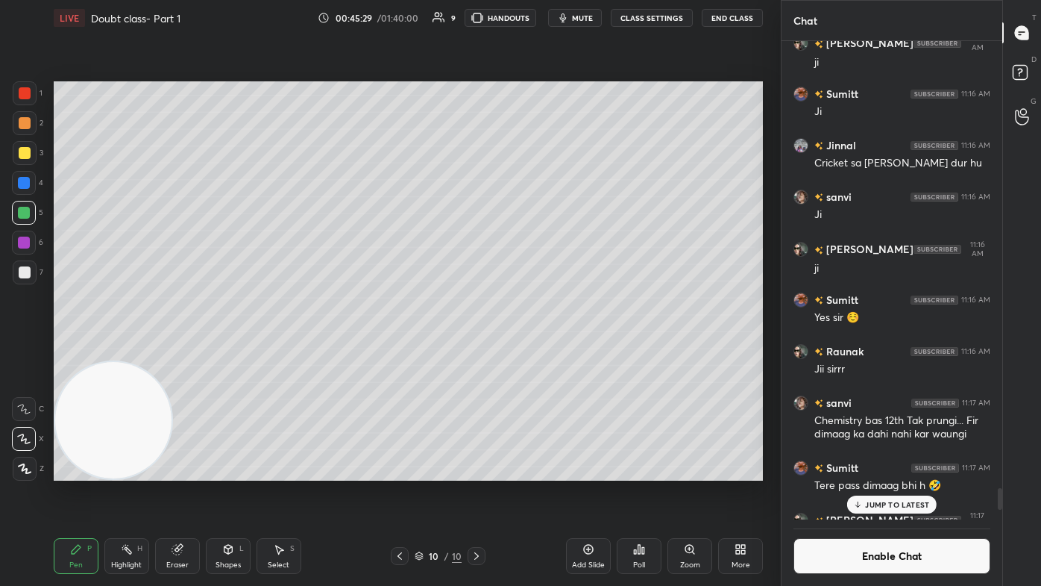
click at [535, 351] on p "JUMP TO LATEST" at bounding box center [897, 504] width 64 height 9
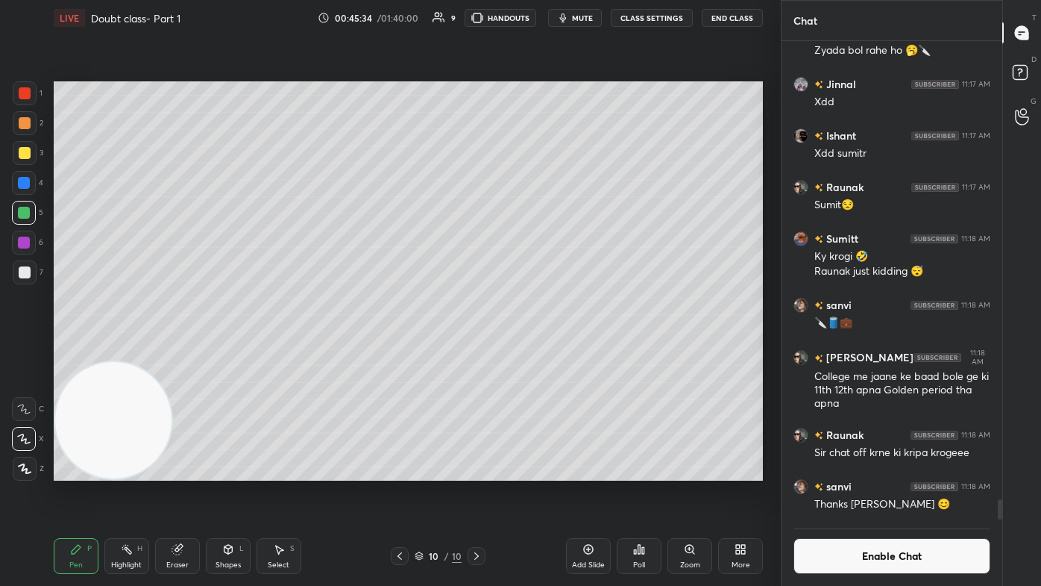
click at [535, 19] on span "mute" at bounding box center [582, 18] width 21 height 10
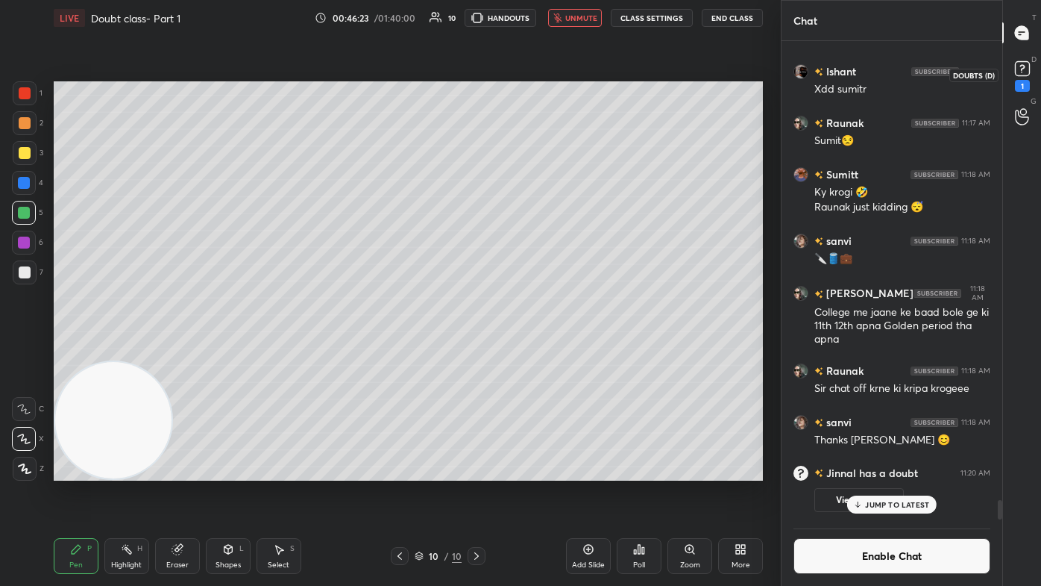
click at [535, 67] on icon at bounding box center [1022, 68] width 5 height 6
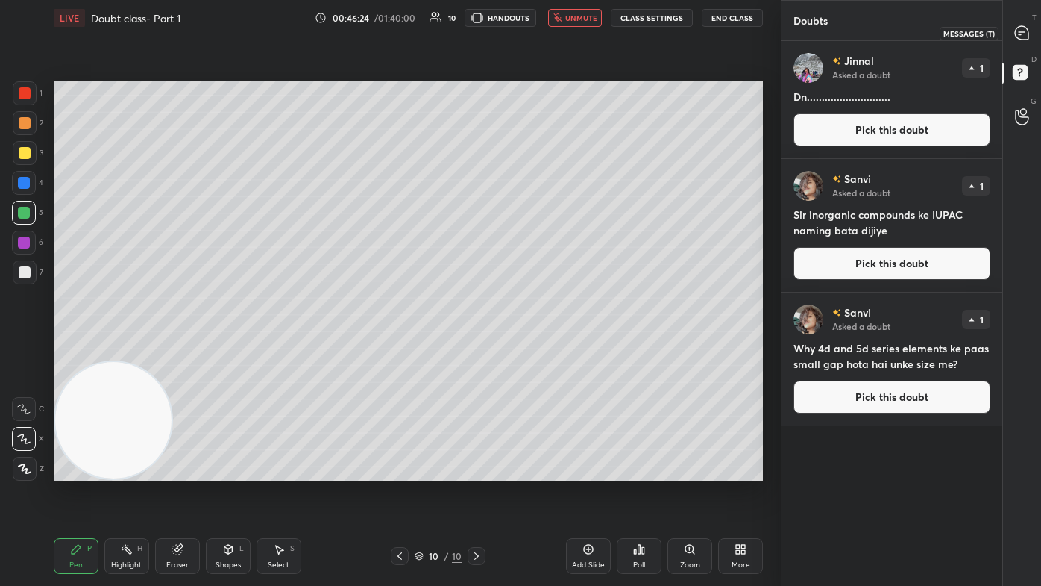
drag, startPoint x: 1026, startPoint y: 27, endPoint x: 1036, endPoint y: 28, distance: 10.5
click at [535, 26] on icon at bounding box center [1022, 33] width 16 height 16
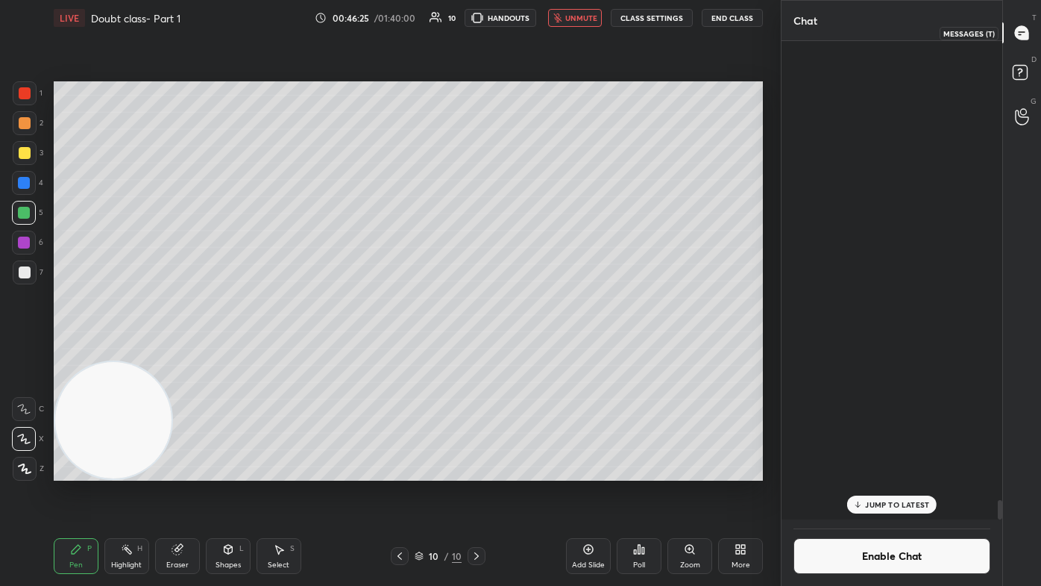
scroll to position [474, 216]
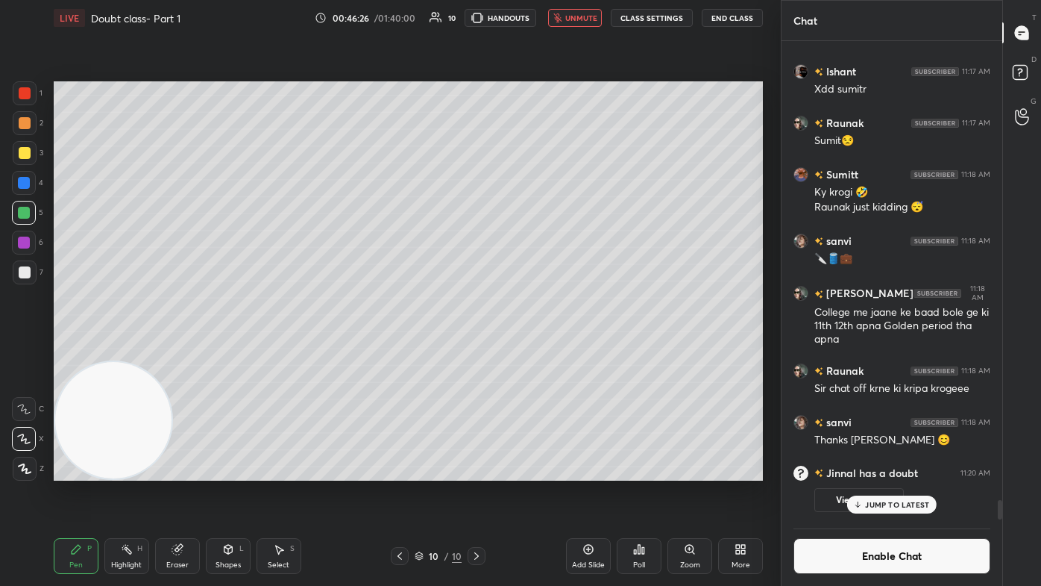
click at [535, 351] on div "JUMP TO LATEST" at bounding box center [892, 504] width 90 height 18
click at [535, 351] on button "Enable Chat" at bounding box center [892, 556] width 197 height 36
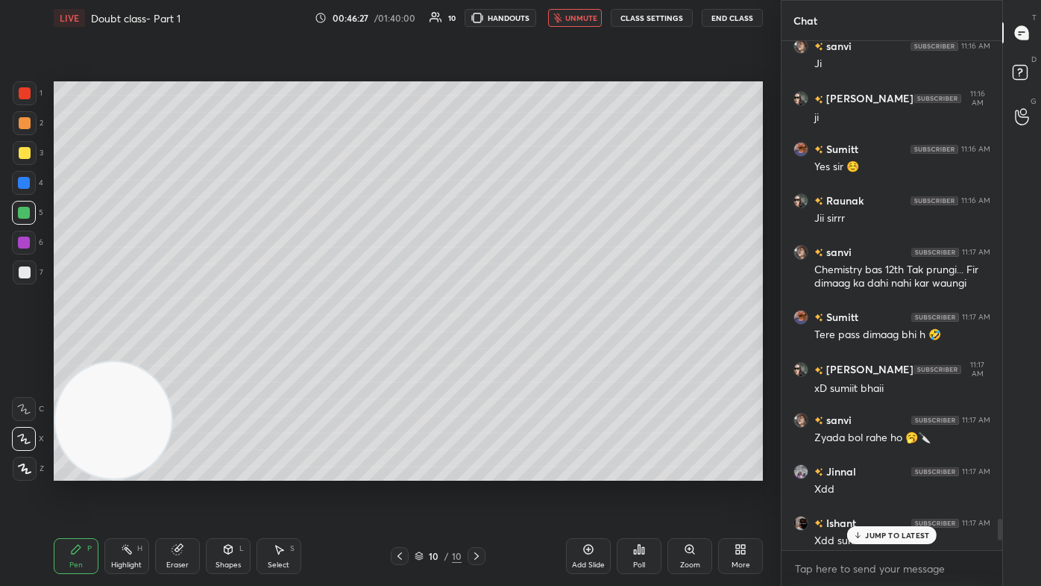
click at [535, 351] on p "JUMP TO LATEST" at bounding box center [897, 534] width 64 height 9
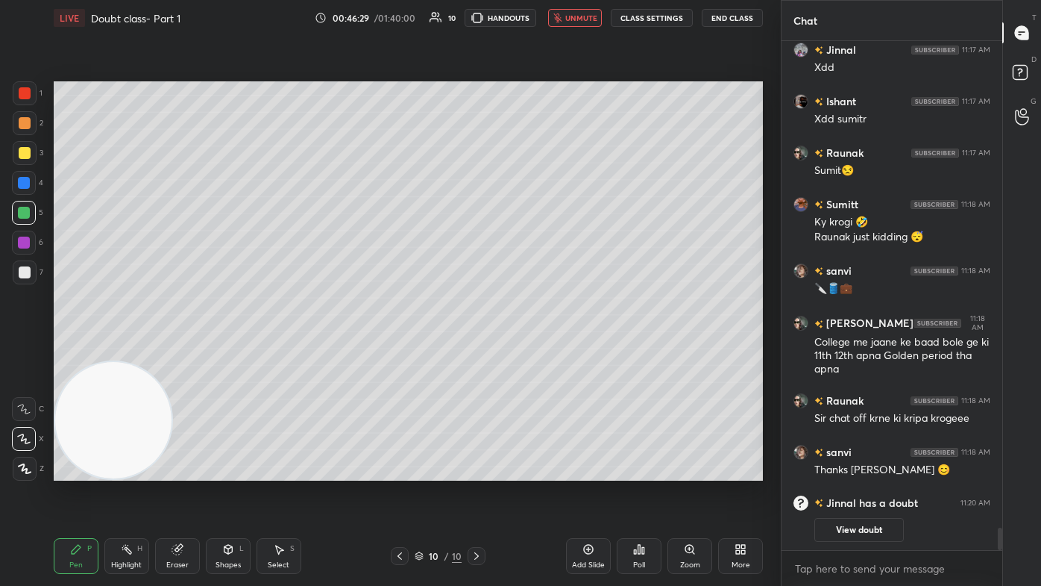
click at [535, 22] on span "unmute" at bounding box center [581, 18] width 32 height 10
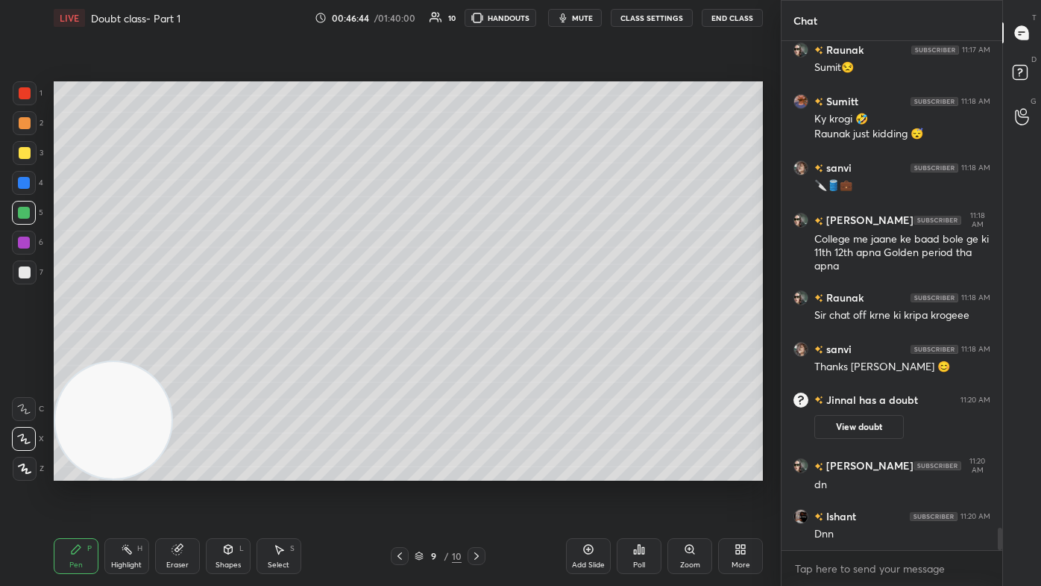
scroll to position [11251, 0]
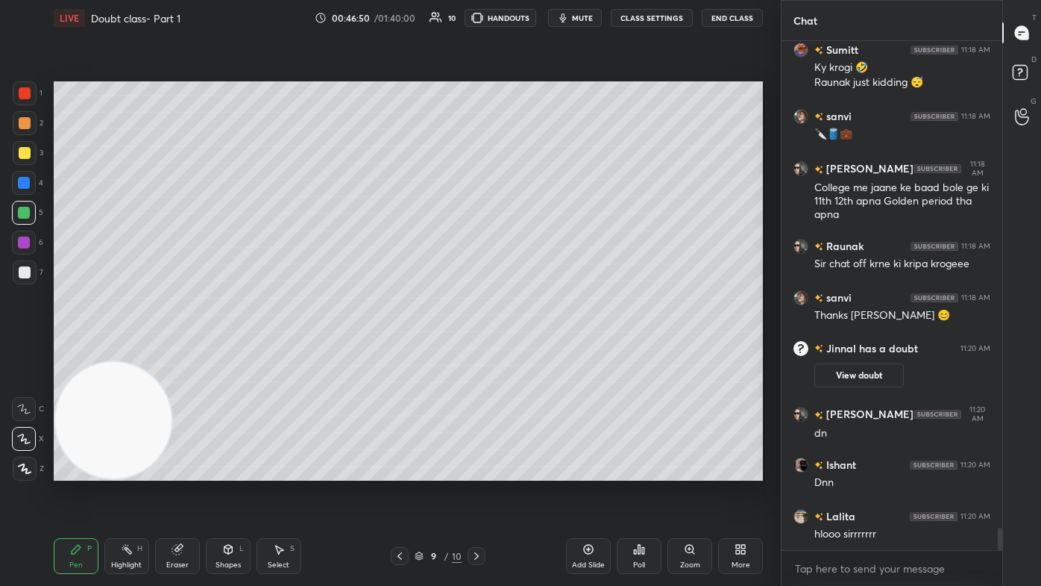
click at [22, 277] on div at bounding box center [25, 272] width 12 height 12
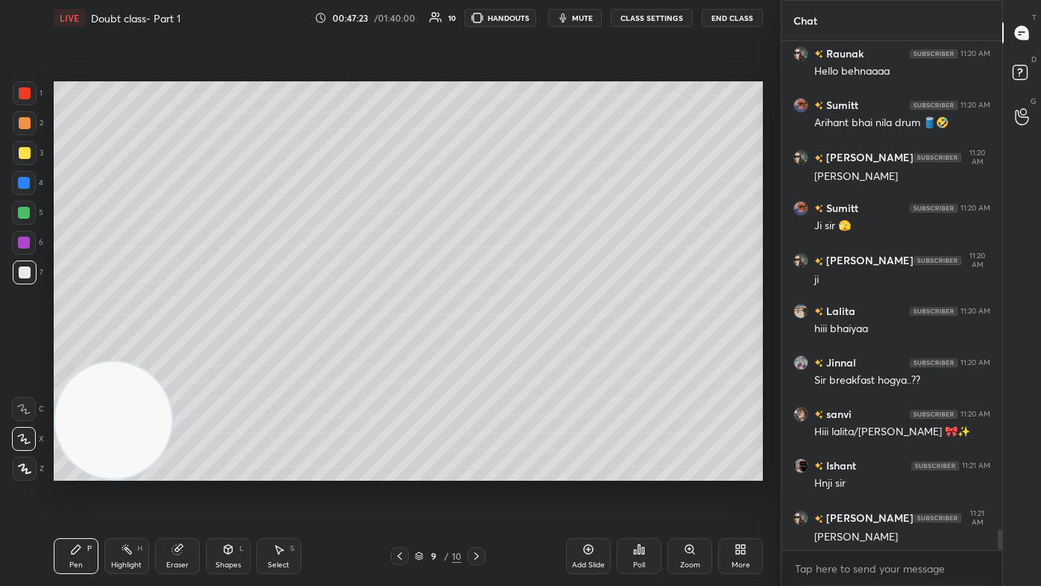
scroll to position [11831, 0]
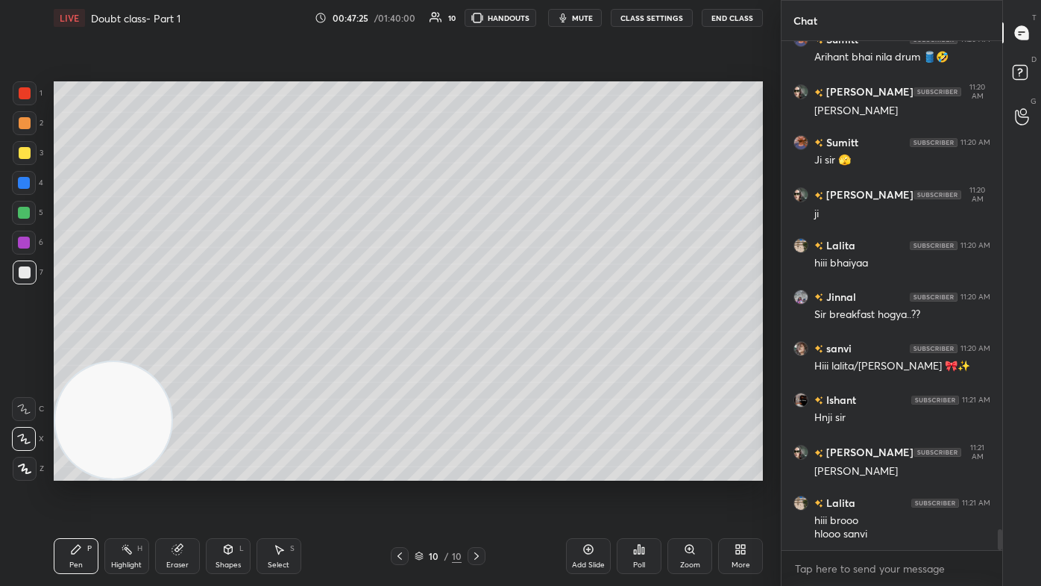
click at [535, 18] on button "CLASS SETTINGS" at bounding box center [652, 18] width 82 height 18
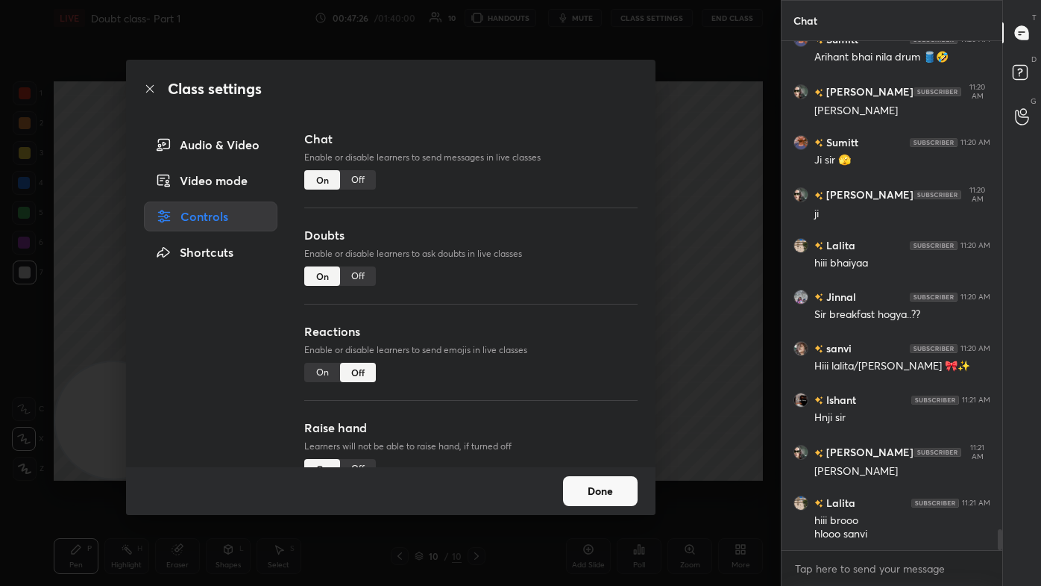
drag, startPoint x: 360, startPoint y: 179, endPoint x: 382, endPoint y: 169, distance: 24.0
click at [360, 179] on div "Off" at bounding box center [358, 179] width 36 height 19
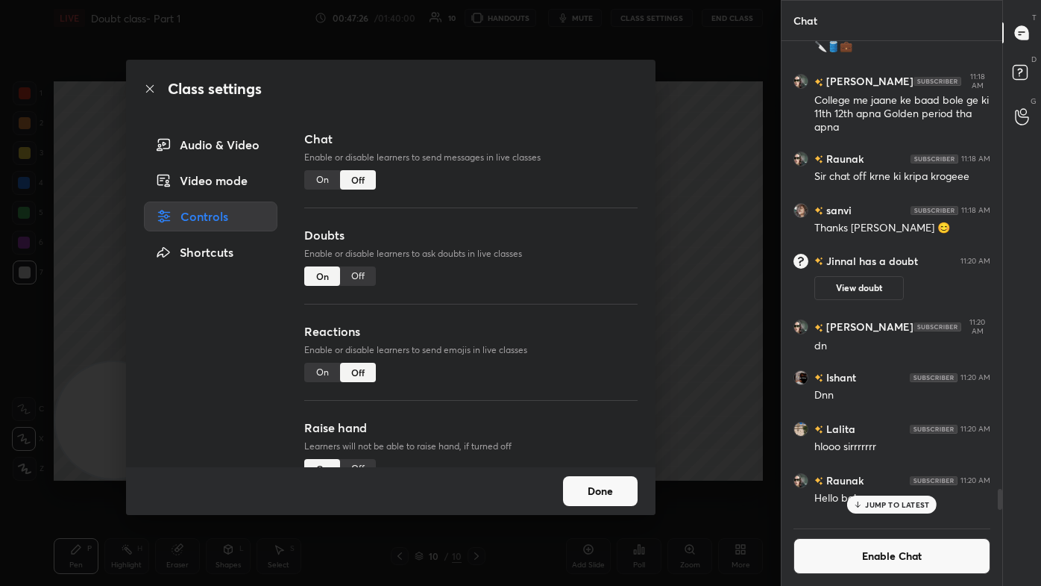
scroll to position [474, 216]
click at [535, 119] on div "Class settings Audio & Video Video mode Controls Shortcuts Chat Enable or disab…" at bounding box center [390, 293] width 781 height 586
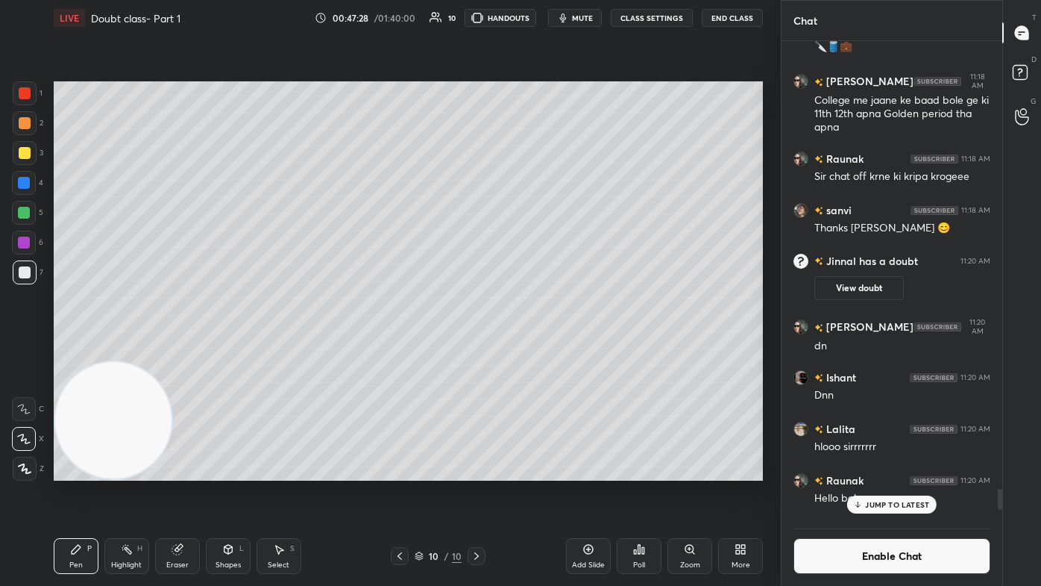
click at [535, 351] on div "Add Slide" at bounding box center [588, 564] width 33 height 7
click at [24, 156] on div at bounding box center [25, 153] width 12 height 12
click at [23, 351] on div at bounding box center [24, 439] width 24 height 24
click at [187, 351] on div "Eraser" at bounding box center [177, 556] width 45 height 36
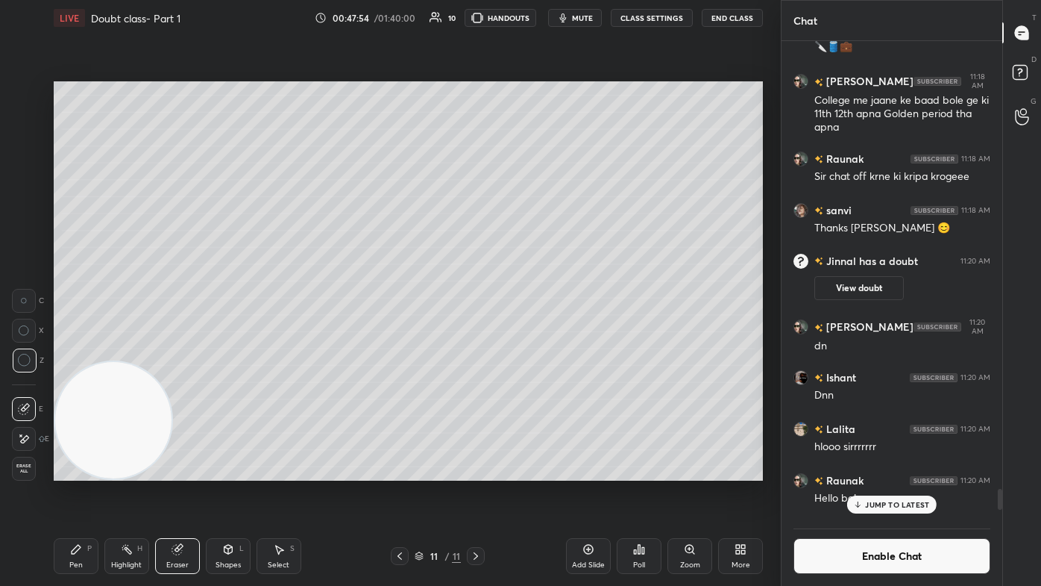
drag, startPoint x: 78, startPoint y: 558, endPoint x: 105, endPoint y: 499, distance: 65.1
click at [77, 351] on div "Pen P" at bounding box center [76, 556] width 45 height 36
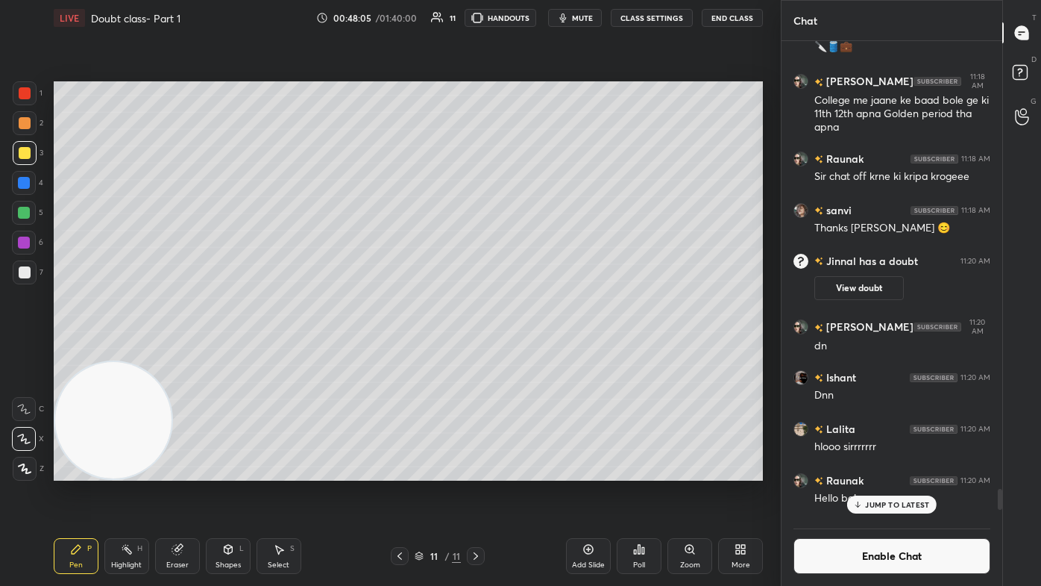
click at [181, 351] on icon at bounding box center [178, 549] width 12 height 12
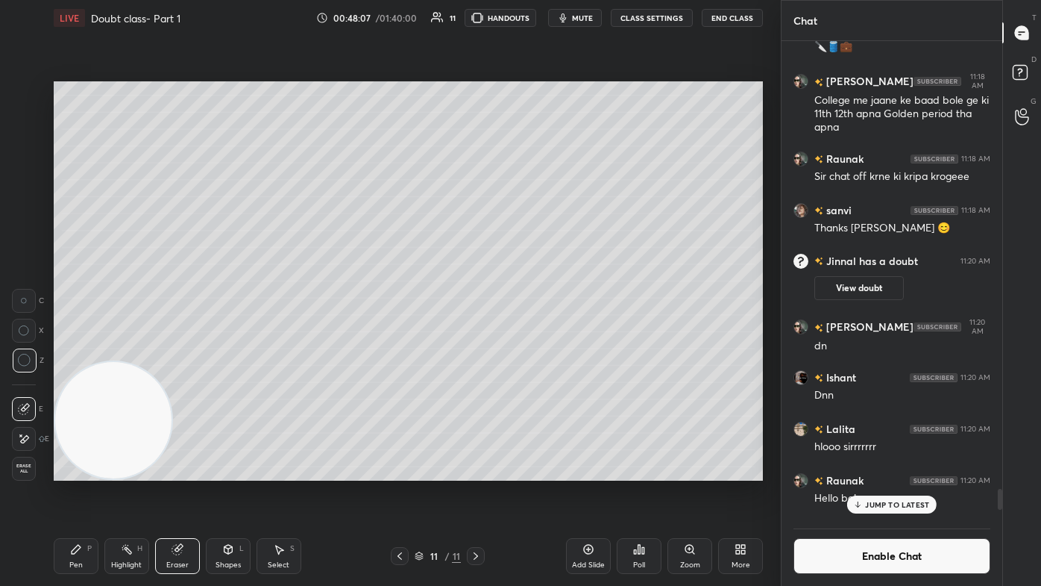
drag, startPoint x: 63, startPoint y: 565, endPoint x: 79, endPoint y: 519, distance: 48.1
click at [63, 351] on div "Pen P" at bounding box center [76, 556] width 45 height 36
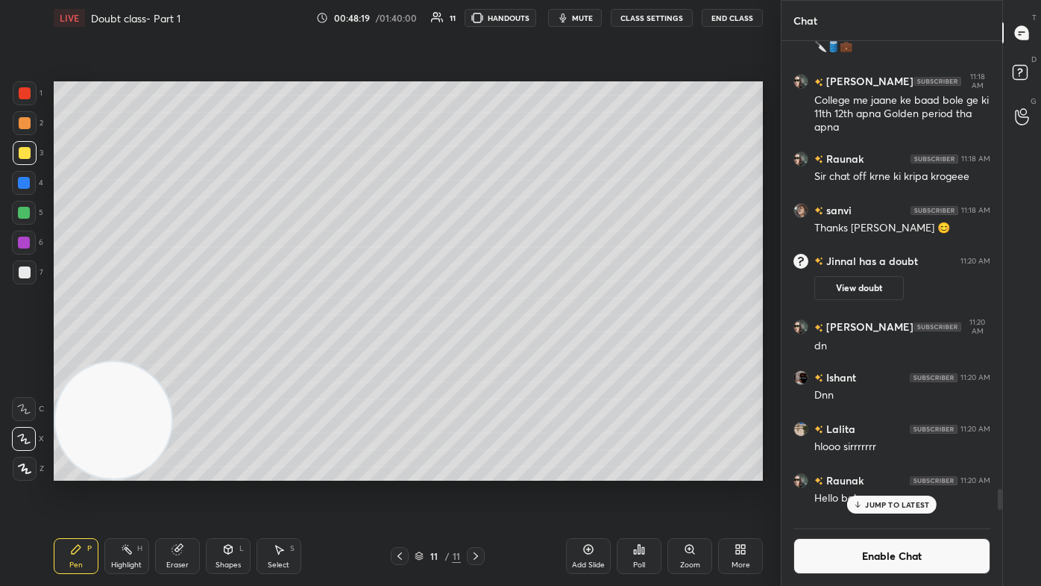
click at [272, 351] on div "Select S" at bounding box center [279, 556] width 45 height 36
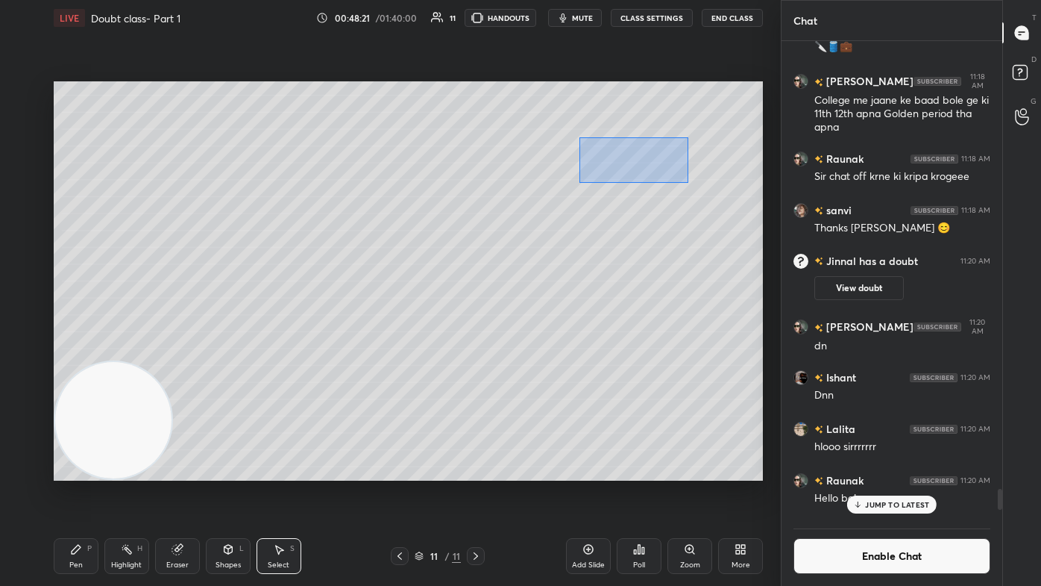
drag, startPoint x: 580, startPoint y: 139, endPoint x: 661, endPoint y: 169, distance: 86.4
click at [535, 182] on div "0 ° Undo Copy Duplicate Duplicate to new slide Delete" at bounding box center [408, 280] width 709 height 399
drag, startPoint x: 638, startPoint y: 154, endPoint x: 708, endPoint y: 144, distance: 70.2
click at [535, 144] on div "0 ° Undo Copy Duplicate Duplicate to new slide Delete" at bounding box center [408, 280] width 709 height 399
click at [535, 195] on div "0 ° Undo Copy Duplicate Duplicate to new slide Delete" at bounding box center [408, 280] width 709 height 399
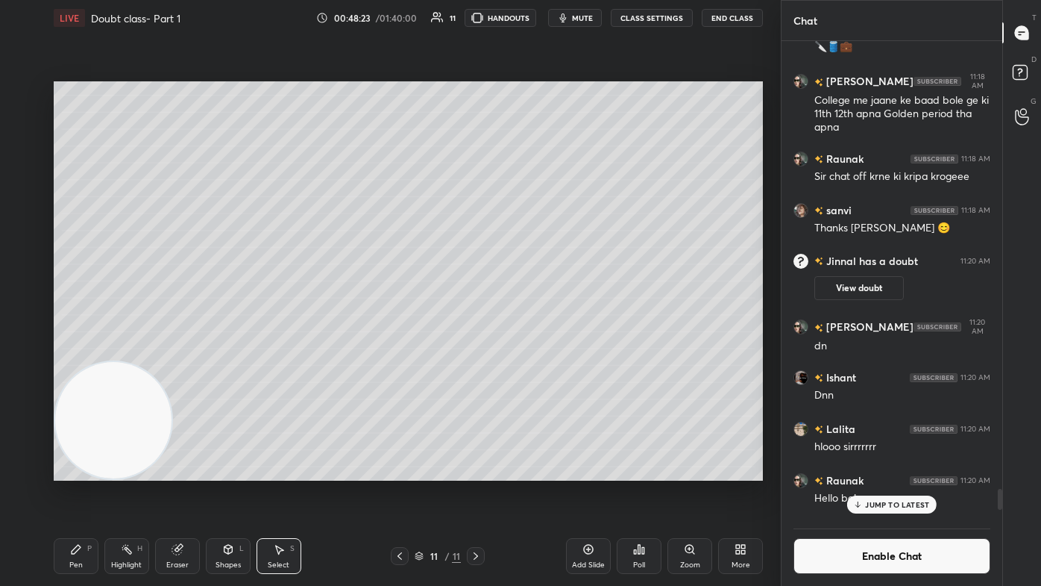
click at [79, 351] on div "Pen P" at bounding box center [76, 556] width 45 height 36
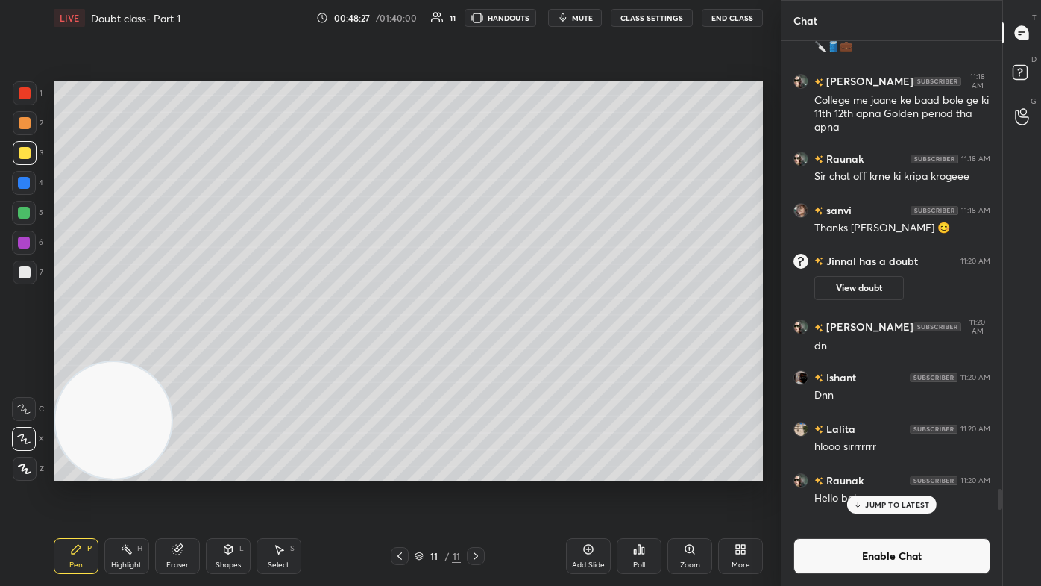
click at [19, 209] on div at bounding box center [24, 213] width 12 height 12
click at [25, 157] on div at bounding box center [25, 153] width 24 height 24
click at [30, 215] on div at bounding box center [24, 213] width 12 height 12
drag, startPoint x: 23, startPoint y: 163, endPoint x: 44, endPoint y: 163, distance: 20.9
click at [21, 163] on div at bounding box center [25, 153] width 24 height 24
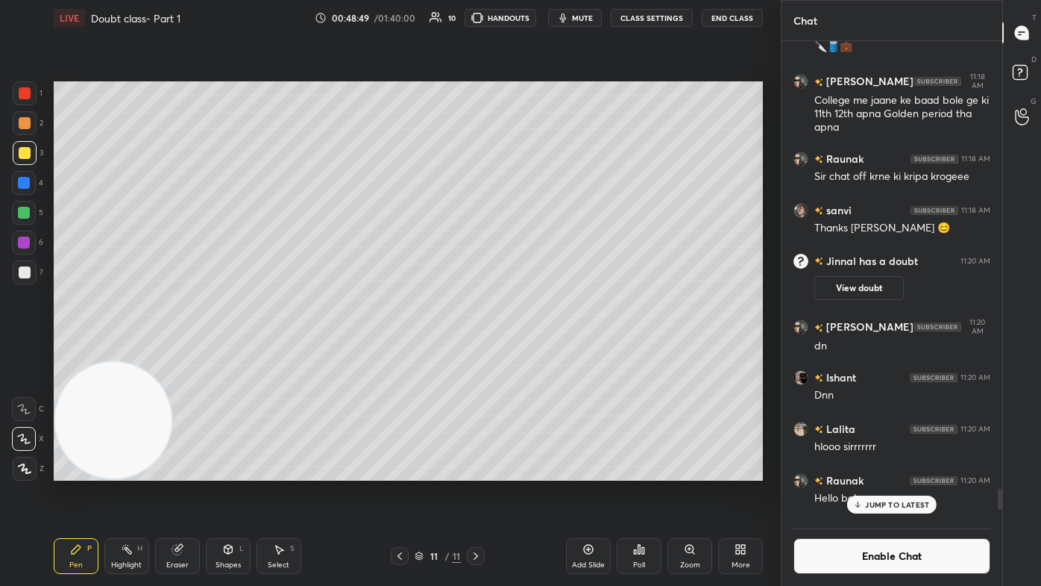
click at [29, 209] on div at bounding box center [24, 213] width 12 height 12
drag, startPoint x: 894, startPoint y: 500, endPoint x: 904, endPoint y: 523, distance: 25.4
click at [535, 351] on p "JUMP TO LATEST" at bounding box center [897, 504] width 64 height 9
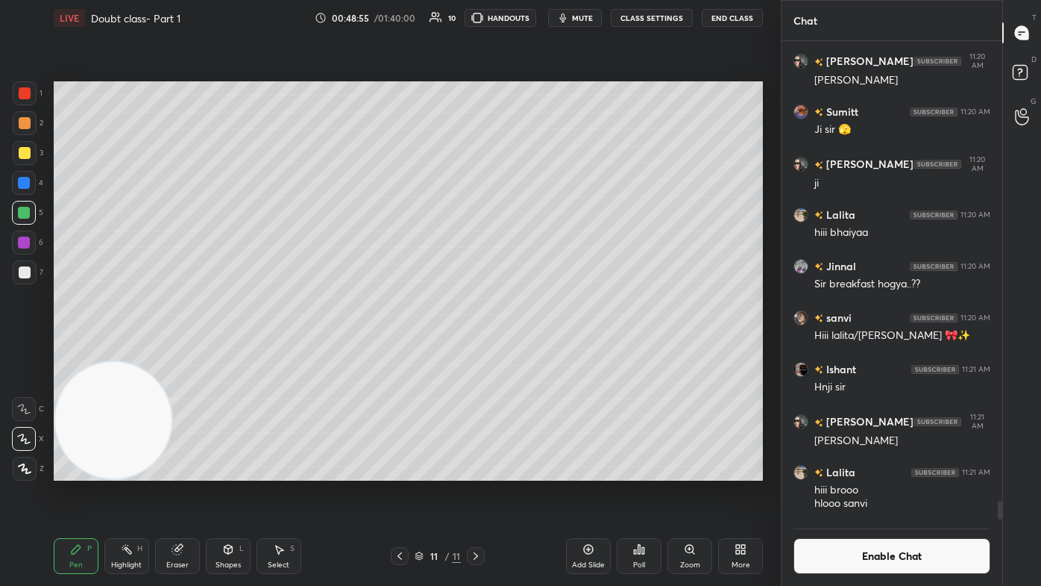
click at [535, 351] on button "Enable Chat" at bounding box center [892, 556] width 197 height 36
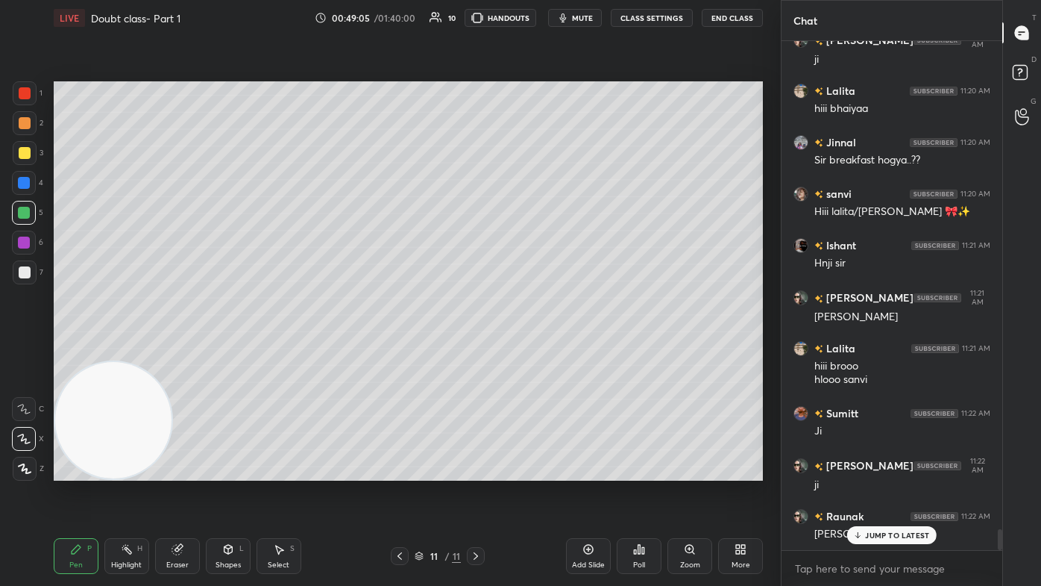
scroll to position [11726, 0]
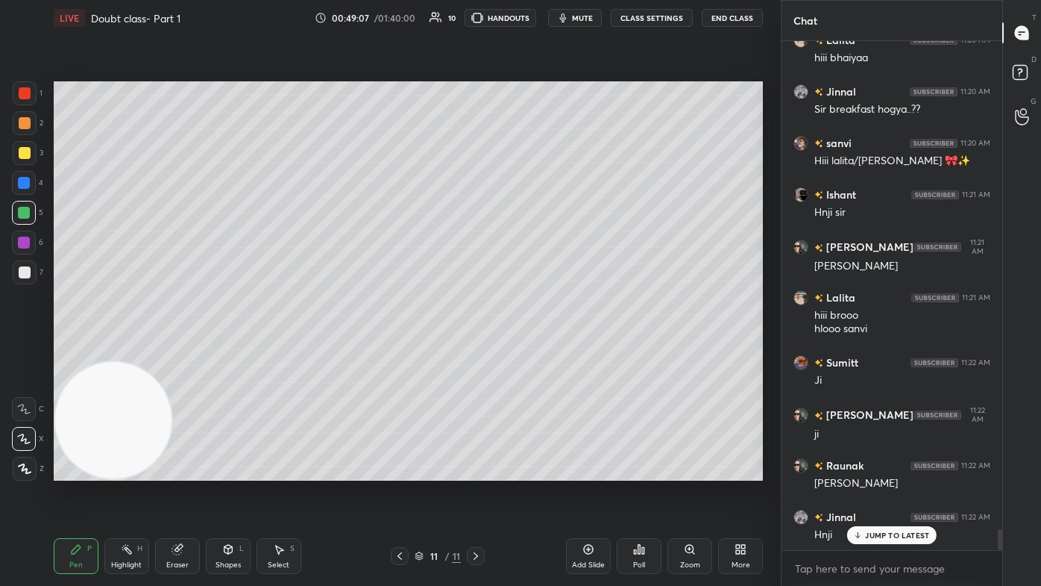
click at [535, 18] on button "CLASS SETTINGS" at bounding box center [652, 18] width 82 height 18
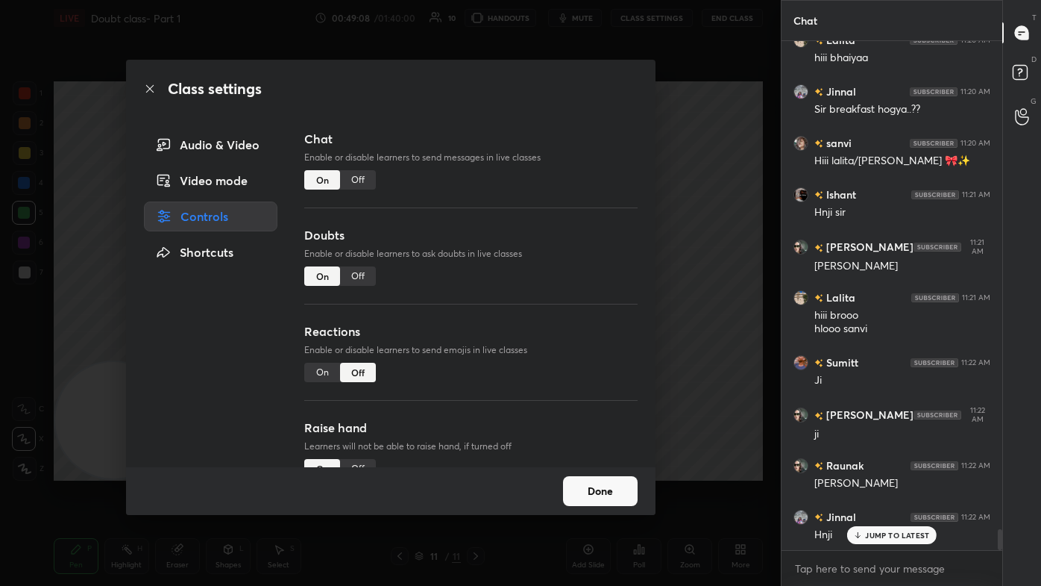
click at [351, 186] on div "Off" at bounding box center [358, 179] width 36 height 19
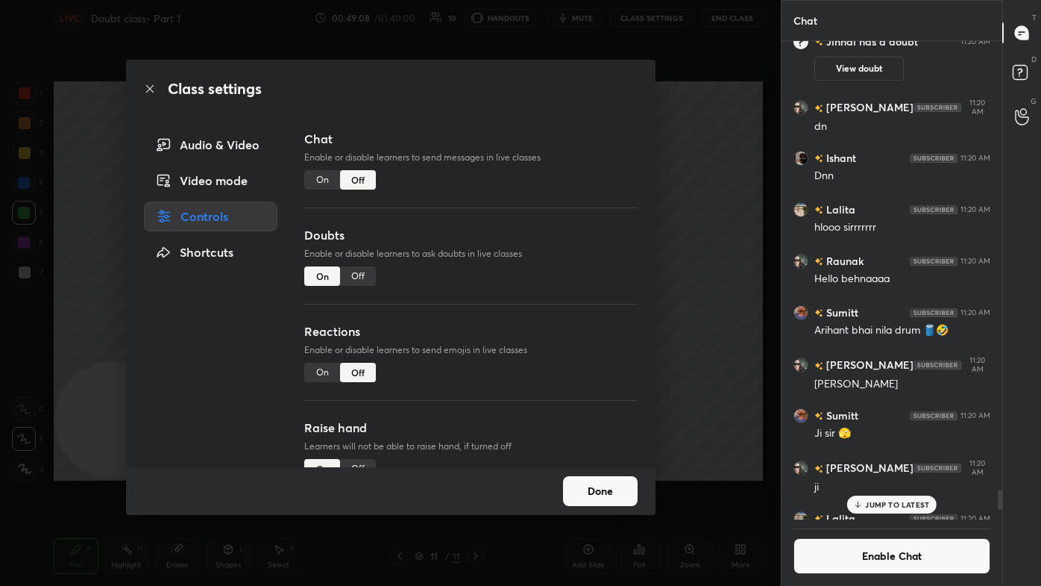
drag, startPoint x: 746, startPoint y: 203, endPoint x: 752, endPoint y: 195, distance: 10.1
click at [535, 203] on div "Class settings Audio & Video Video mode Controls Shortcuts Chat Enable or disab…" at bounding box center [390, 293] width 781 height 586
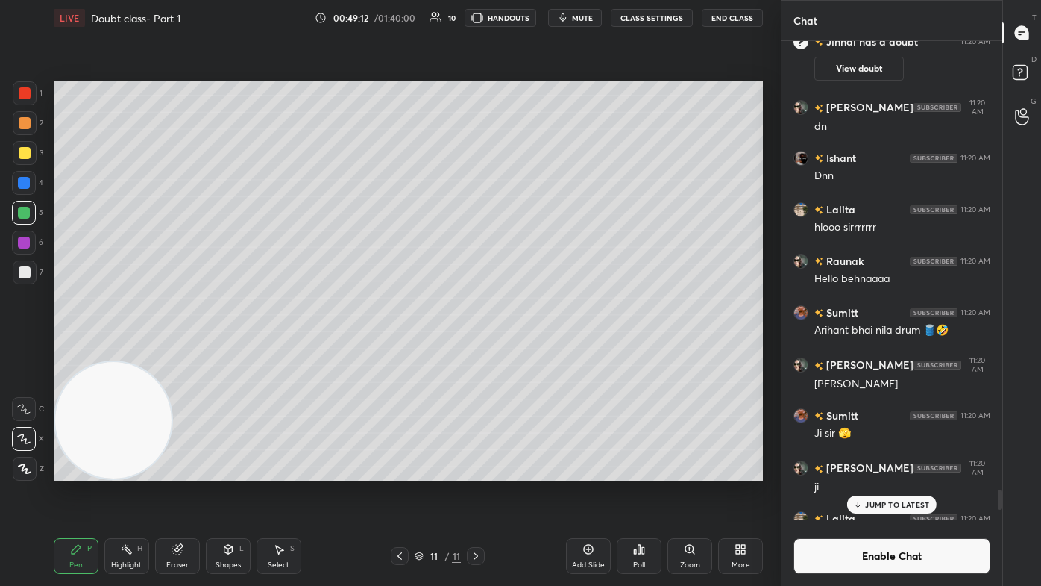
click at [290, 351] on div "S" at bounding box center [292, 548] width 4 height 7
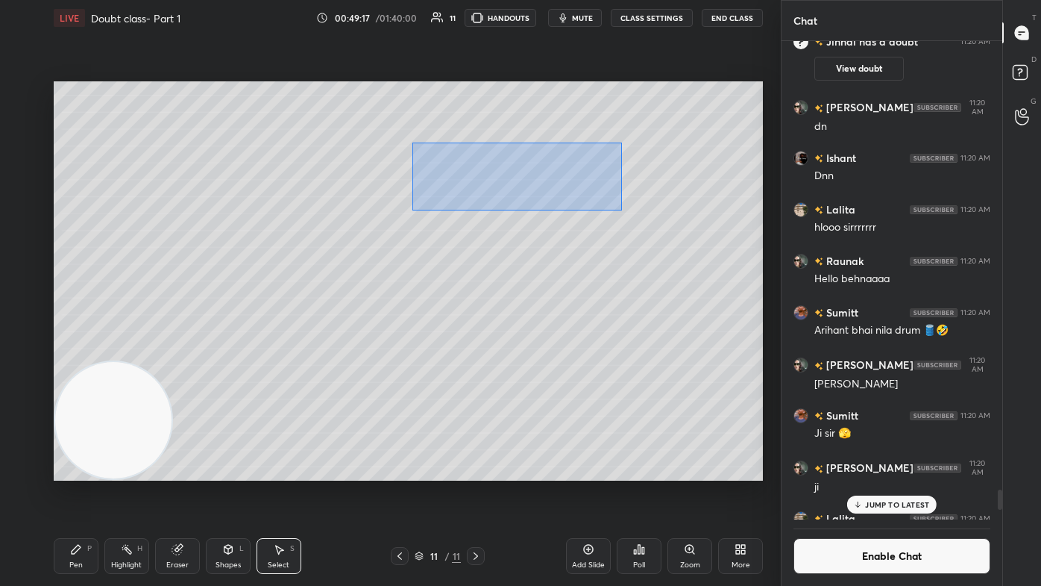
drag, startPoint x: 421, startPoint y: 180, endPoint x: 613, endPoint y: 206, distance: 194.2
click at [535, 210] on div "0 ° Undo Copy Duplicate Duplicate to new slide Delete" at bounding box center [408, 280] width 709 height 399
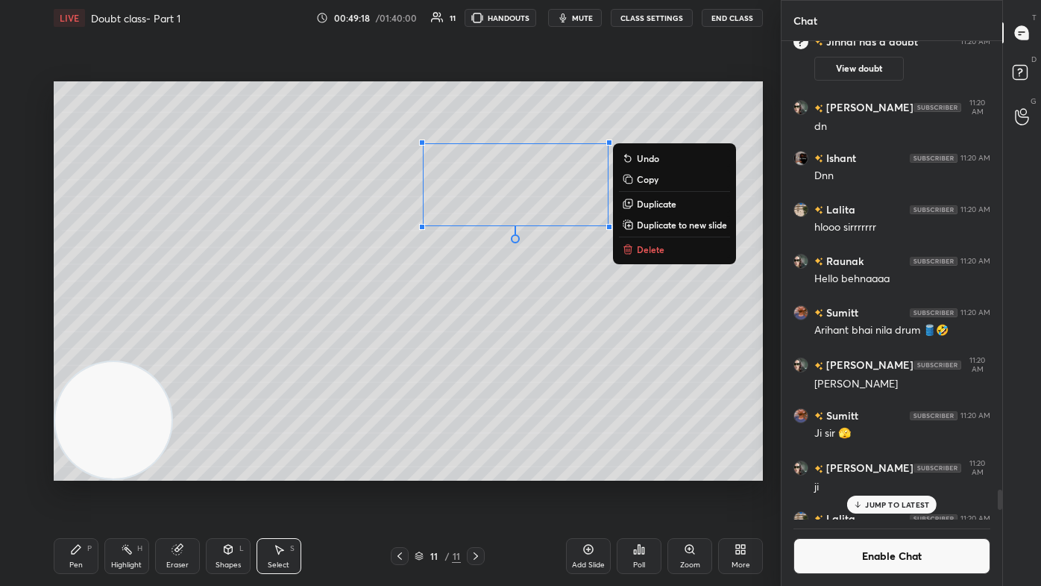
drag, startPoint x: 653, startPoint y: 181, endPoint x: 634, endPoint y: 186, distance: 19.4
click at [535, 181] on p "Copy" at bounding box center [648, 179] width 22 height 12
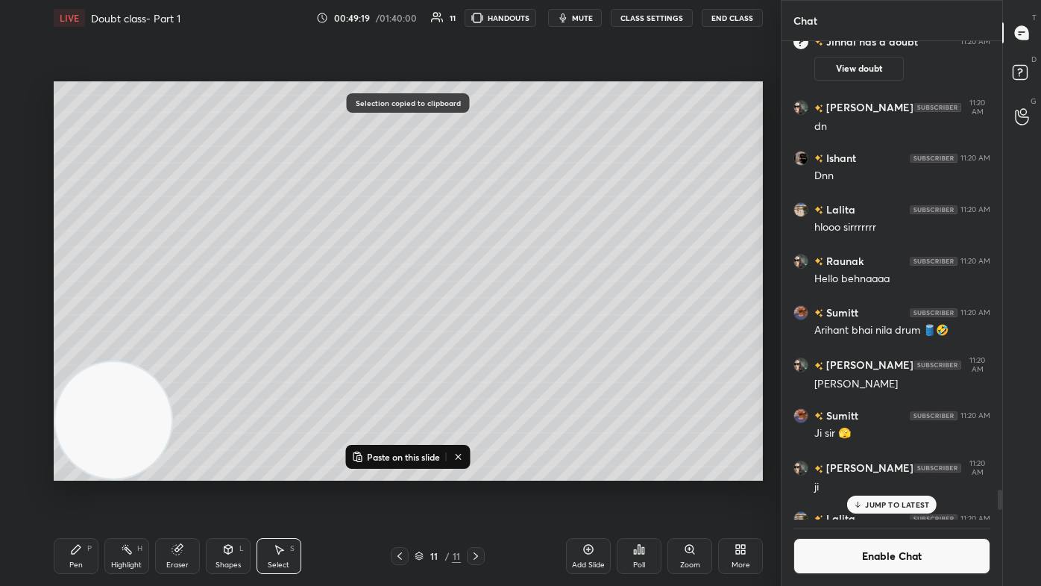
drag, startPoint x: 408, startPoint y: 456, endPoint x: 411, endPoint y: 445, distance: 11.6
click at [409, 351] on p "Paste on this slide" at bounding box center [403, 457] width 73 height 12
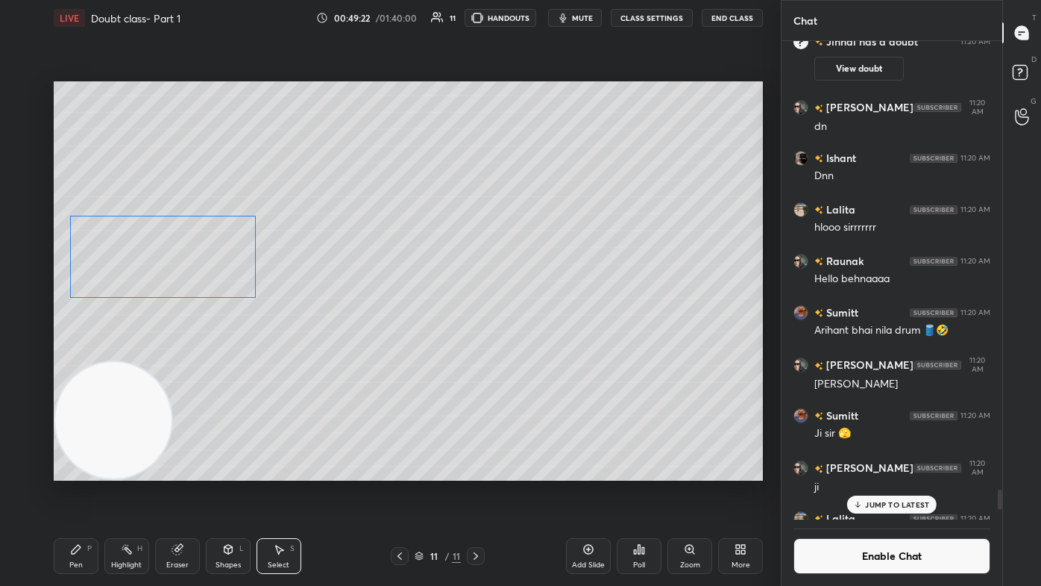
drag, startPoint x: 531, startPoint y: 213, endPoint x: 185, endPoint y: 281, distance: 352.7
click at [173, 264] on div "0 ° Undo Copy Paste here Duplicate Duplicate to new slide Delete" at bounding box center [408, 280] width 709 height 399
click at [225, 350] on div "0 ° Undo Copy Paste here Duplicate Duplicate to new slide Delete" at bounding box center [408, 280] width 709 height 399
click at [81, 351] on div "Pen" at bounding box center [75, 564] width 13 height 7
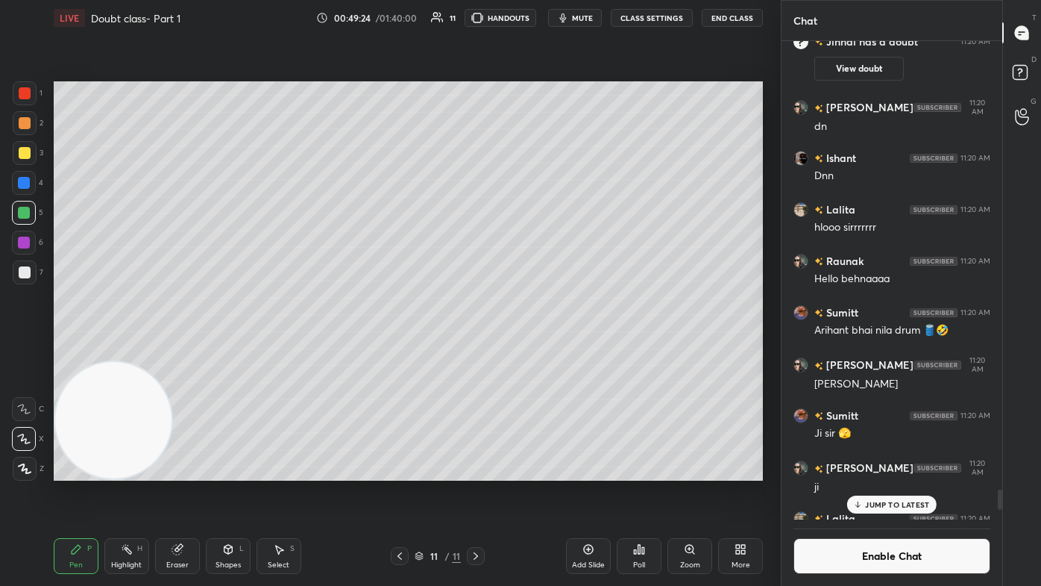
click at [16, 151] on div at bounding box center [25, 153] width 24 height 24
click at [23, 213] on div at bounding box center [24, 213] width 12 height 12
click at [19, 351] on icon at bounding box center [24, 468] width 13 height 10
click at [535, 351] on p "JUMP TO LATEST" at bounding box center [897, 504] width 64 height 9
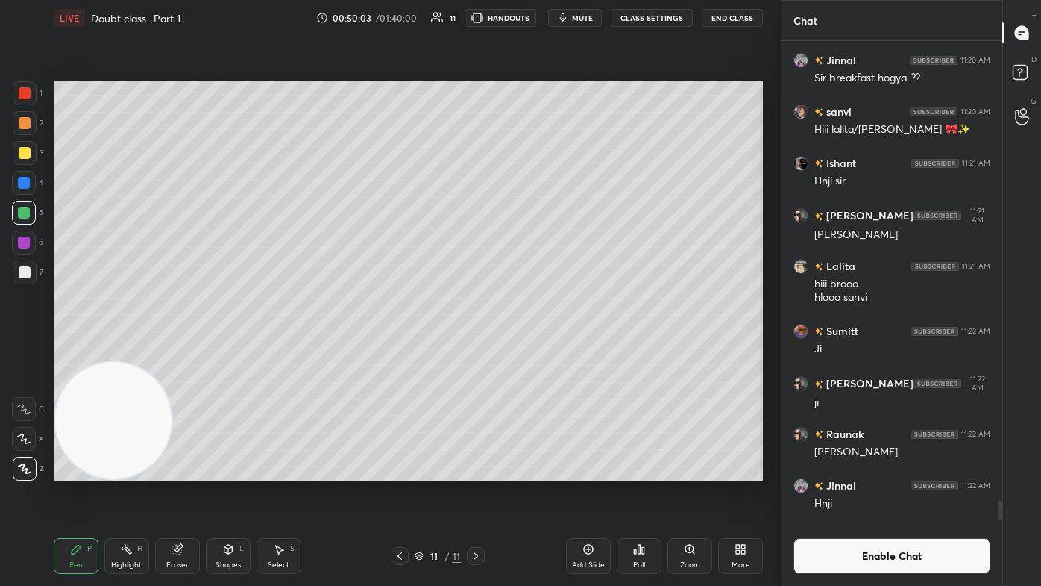
click at [535, 351] on button "Enable Chat" at bounding box center [892, 556] width 197 height 36
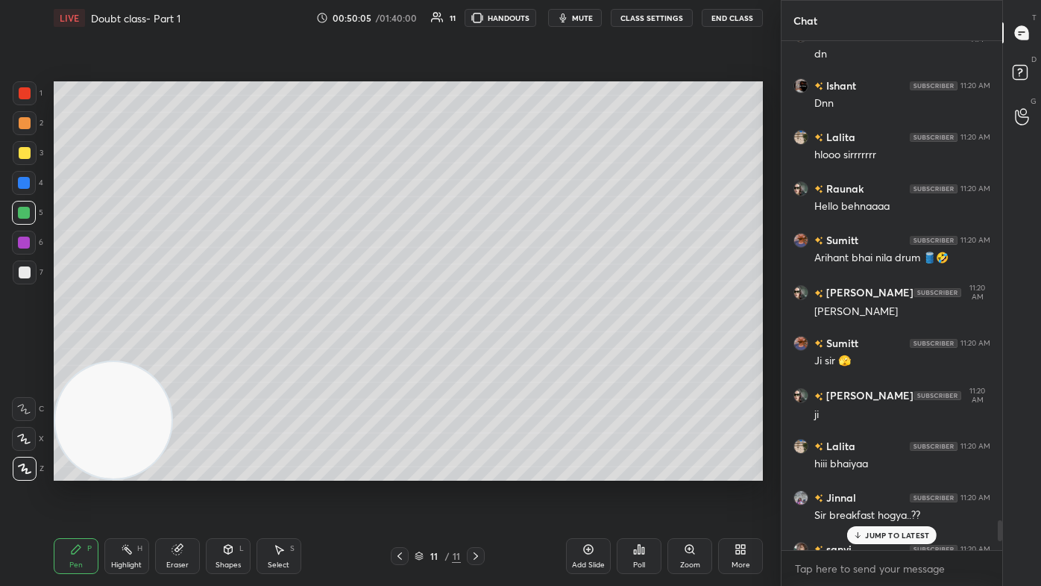
click at [535, 351] on p "JUMP TO LATEST" at bounding box center [897, 534] width 64 height 9
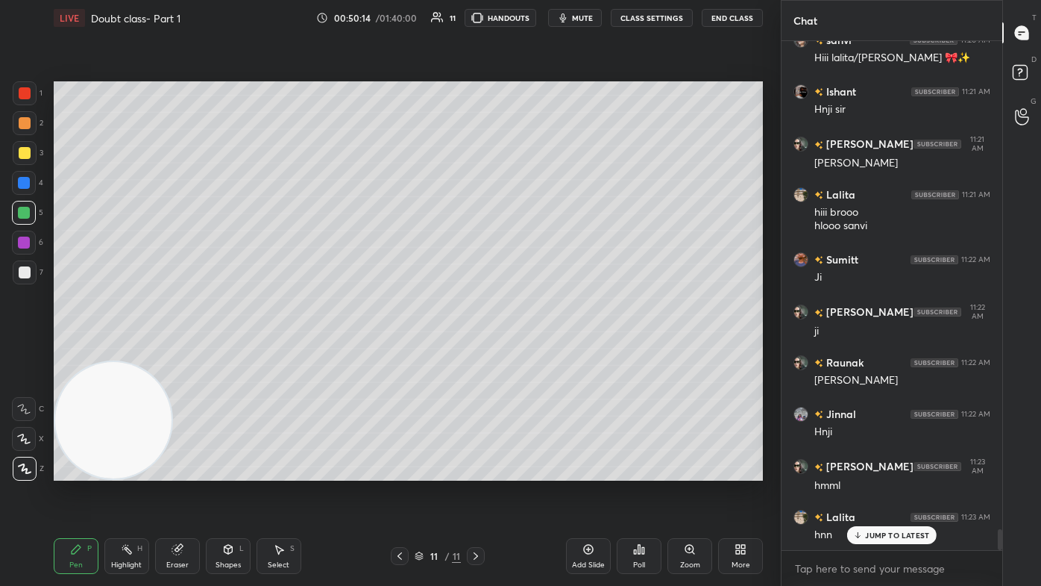
scroll to position [11894, 0]
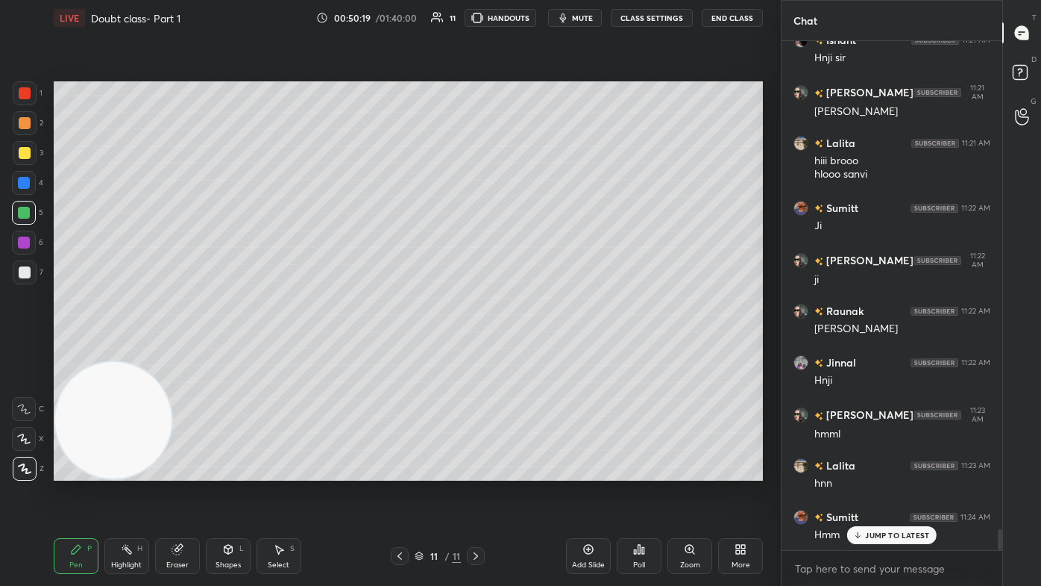
click at [295, 351] on div "Select S" at bounding box center [279, 556] width 45 height 36
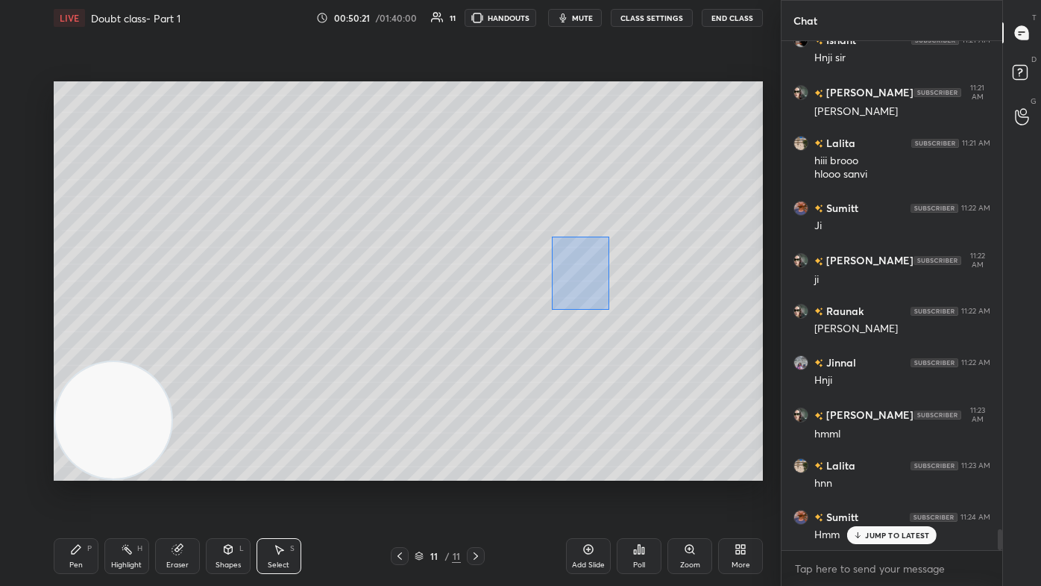
scroll to position [11946, 0]
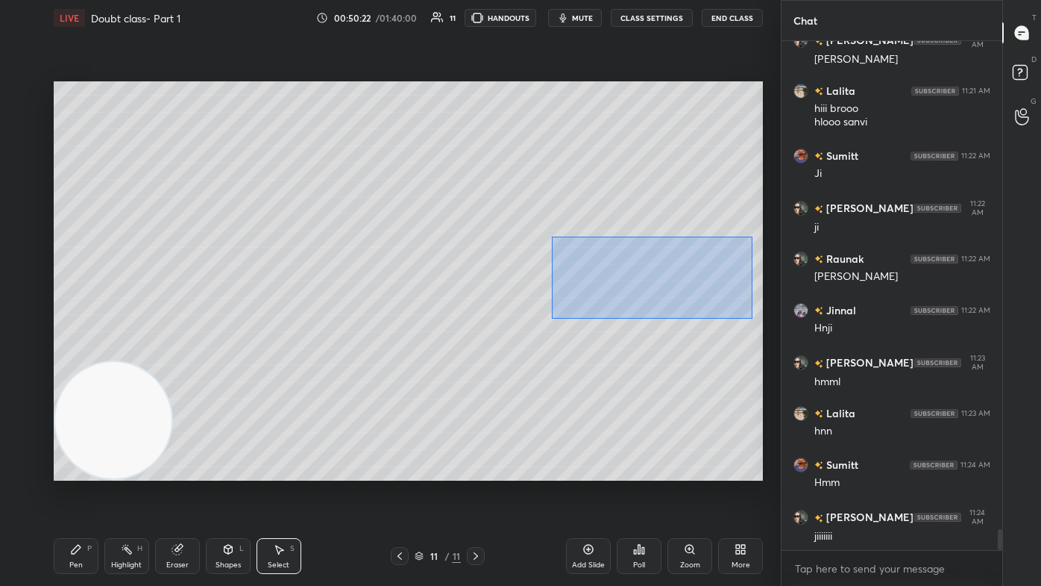
drag, startPoint x: 552, startPoint y: 236, endPoint x: 753, endPoint y: 318, distance: 216.8
click at [535, 318] on div "0 ° Undo Copy Paste here Duplicate Duplicate to new slide Delete" at bounding box center [408, 280] width 709 height 399
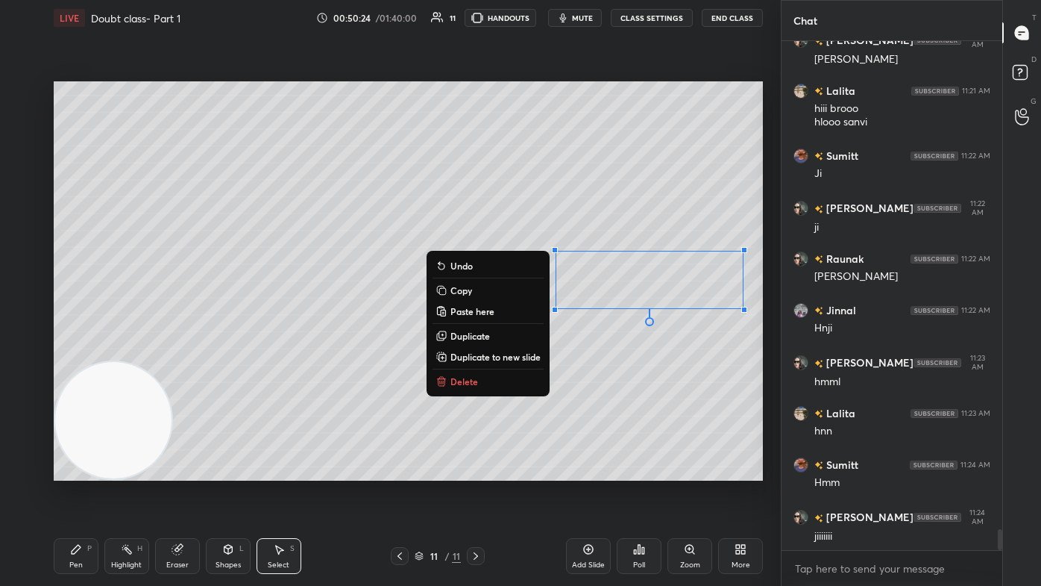
click at [486, 334] on p "Duplicate" at bounding box center [471, 336] width 40 height 12
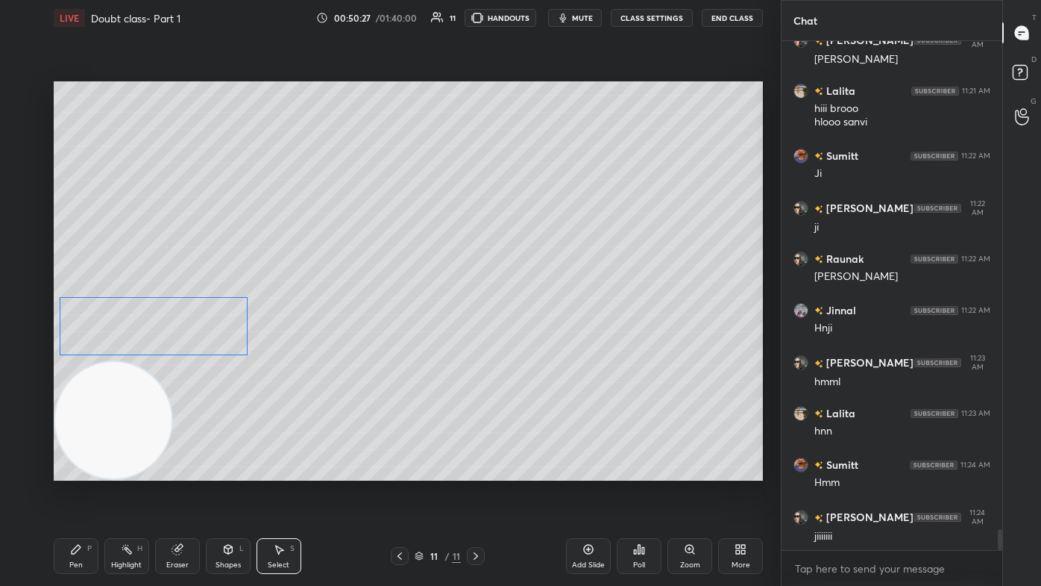
drag, startPoint x: 670, startPoint y: 288, endPoint x: 177, endPoint y: 325, distance: 494.4
click at [160, 316] on div "0 ° Undo Copy Paste here Duplicate Duplicate to new slide Delete" at bounding box center [408, 280] width 709 height 399
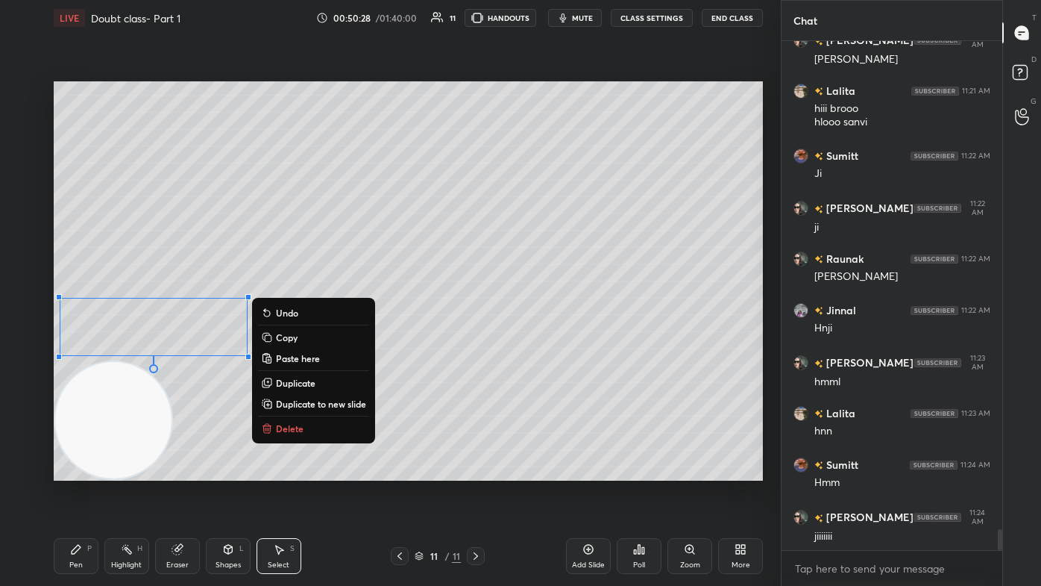
click at [231, 351] on div "0 ° Undo Copy Paste here Duplicate Duplicate to new slide Delete" at bounding box center [408, 280] width 709 height 399
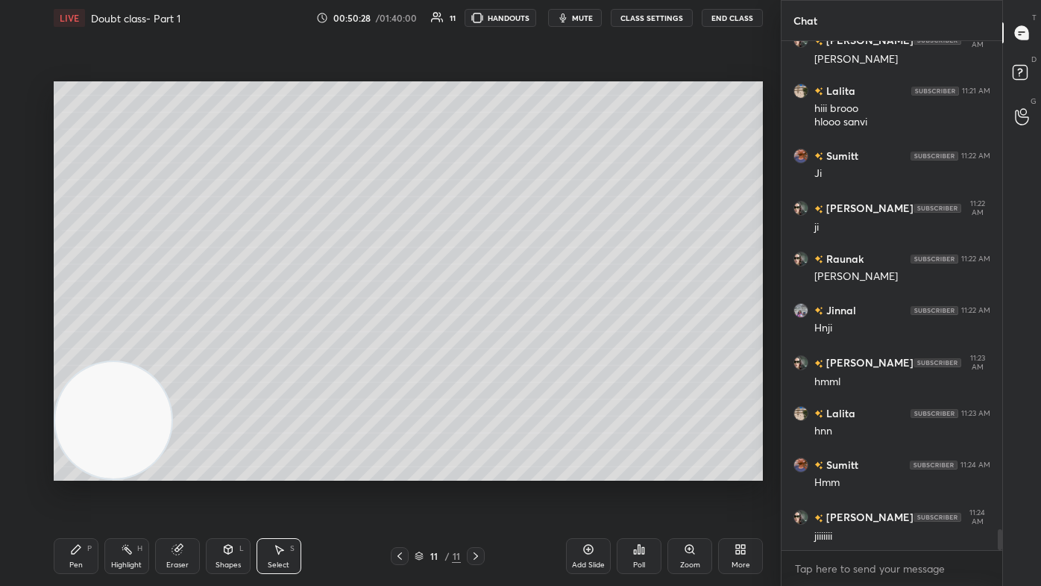
click at [78, 351] on div "Pen" at bounding box center [75, 564] width 13 height 7
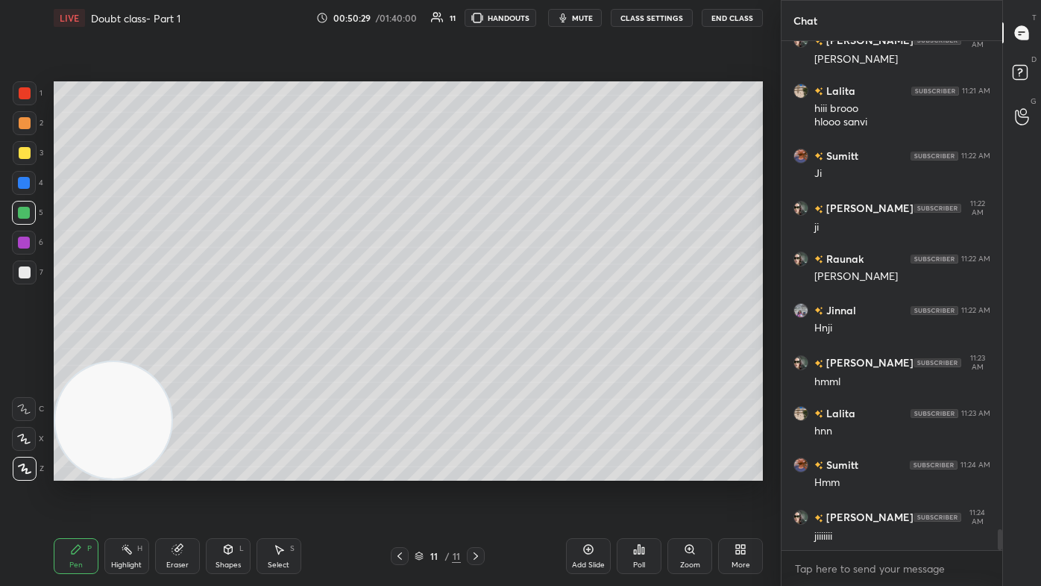
click at [19, 149] on div at bounding box center [25, 153] width 12 height 12
drag, startPoint x: 28, startPoint y: 445, endPoint x: 25, endPoint y: 433, distance: 12.1
click at [25, 351] on div at bounding box center [24, 439] width 24 height 24
click at [16, 215] on div at bounding box center [24, 213] width 24 height 24
drag, startPoint x: 25, startPoint y: 473, endPoint x: 70, endPoint y: 452, distance: 49.4
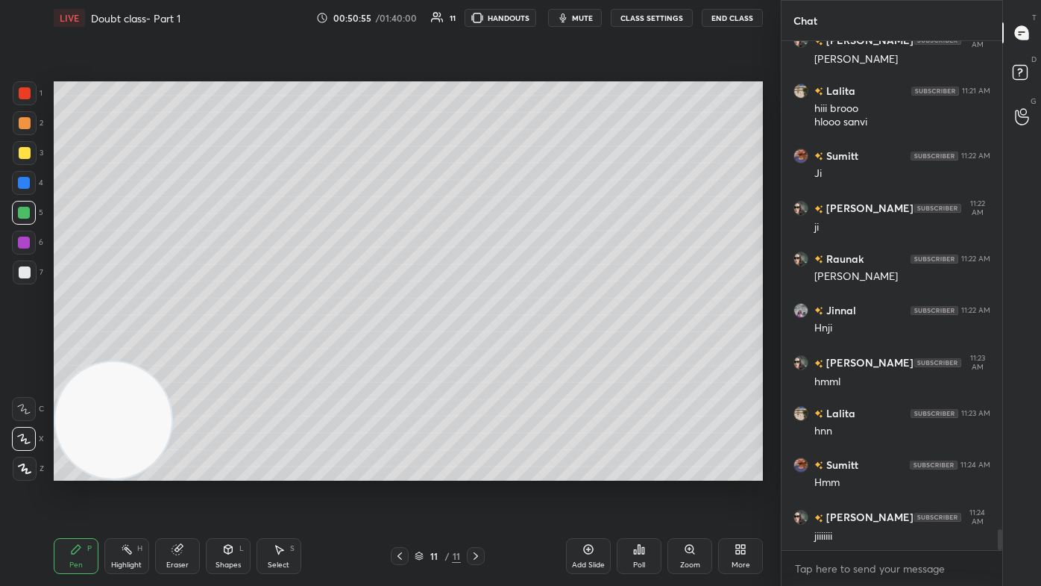
click at [25, 351] on div at bounding box center [25, 468] width 24 height 24
click at [24, 152] on div at bounding box center [25, 153] width 12 height 12
click at [24, 274] on div at bounding box center [25, 272] width 12 height 12
click at [29, 351] on div "X" at bounding box center [28, 436] width 32 height 30
click at [37, 351] on div "C" at bounding box center [28, 409] width 32 height 24
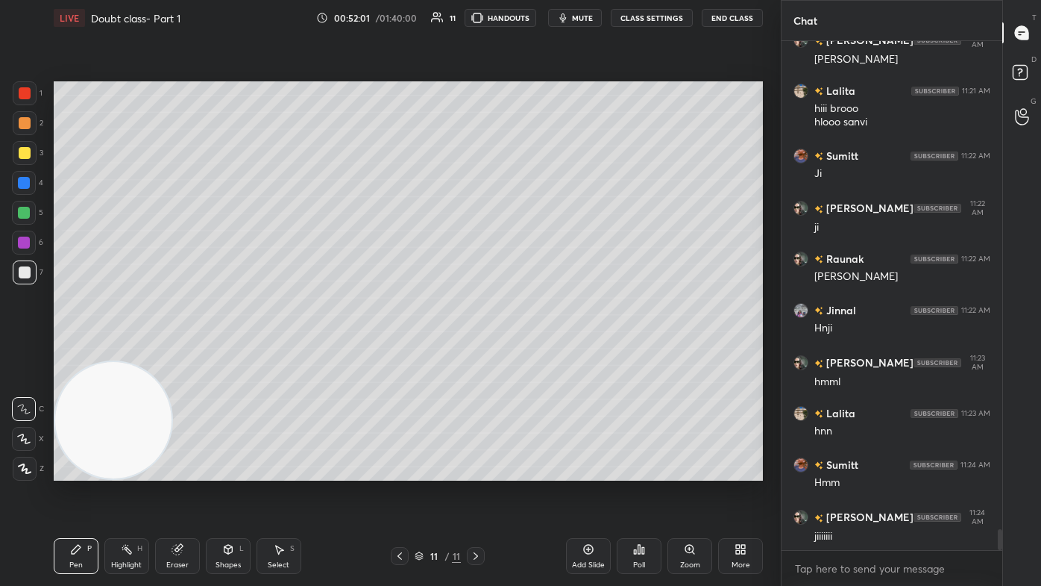
click at [175, 351] on div "Eraser" at bounding box center [177, 564] width 22 height 7
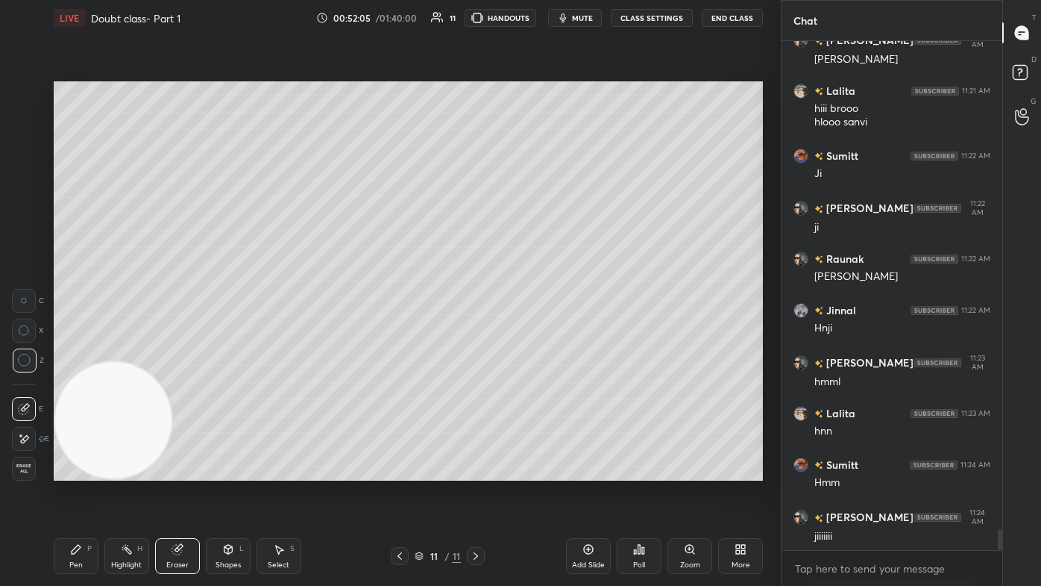
click at [79, 351] on div "Pen P" at bounding box center [76, 556] width 45 height 36
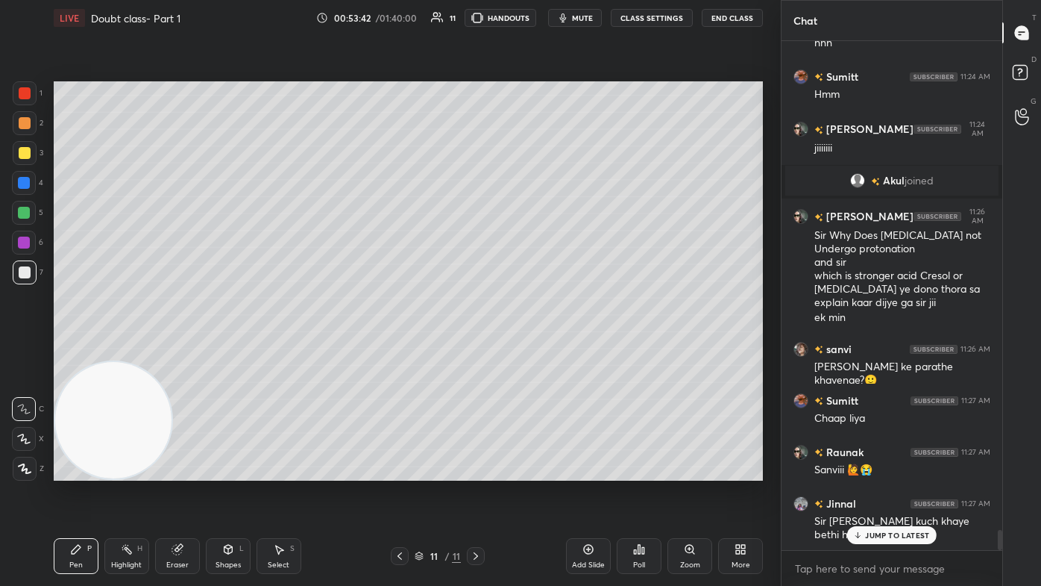
scroll to position [12147, 0]
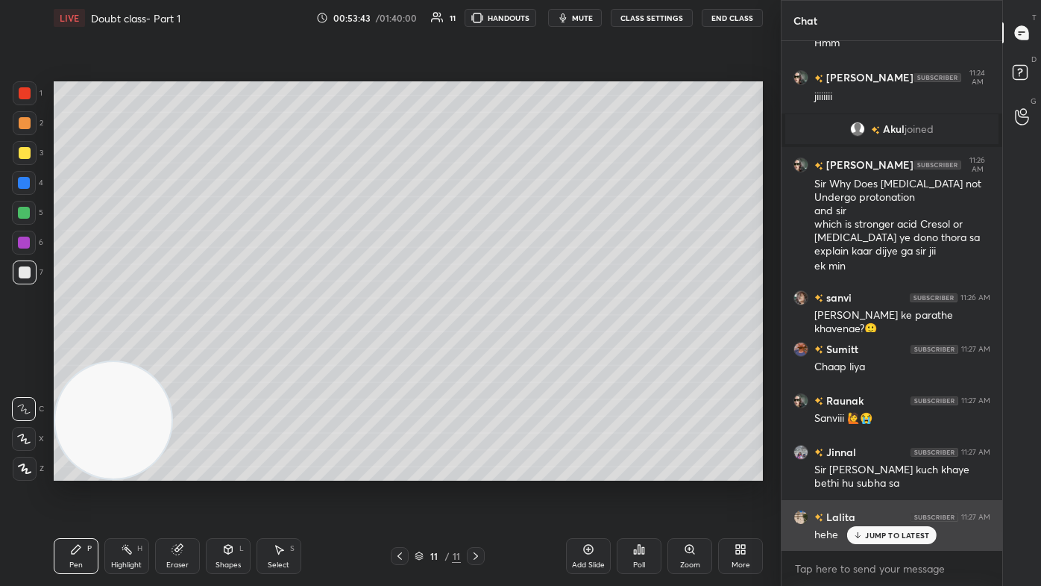
click at [535, 351] on div "JUMP TO LATEST" at bounding box center [892, 535] width 90 height 18
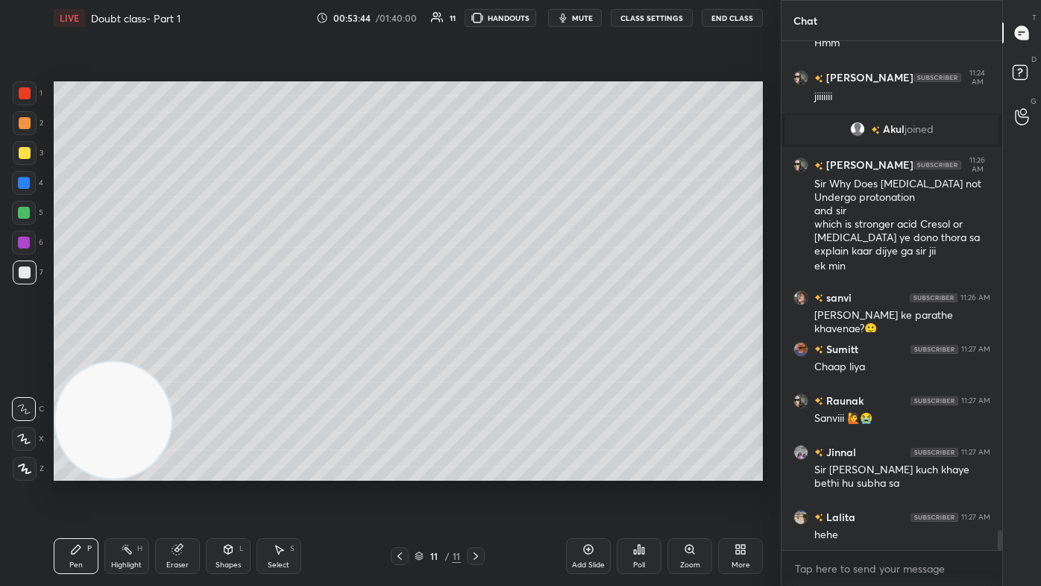
scroll to position [12198, 0]
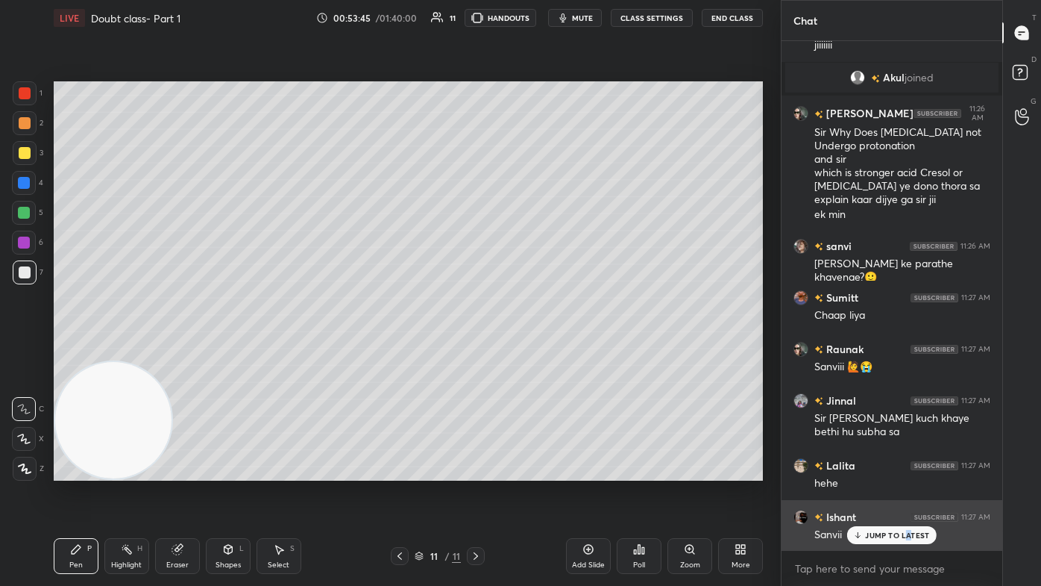
click at [535, 351] on p "JUMP TO LATEST" at bounding box center [897, 534] width 64 height 9
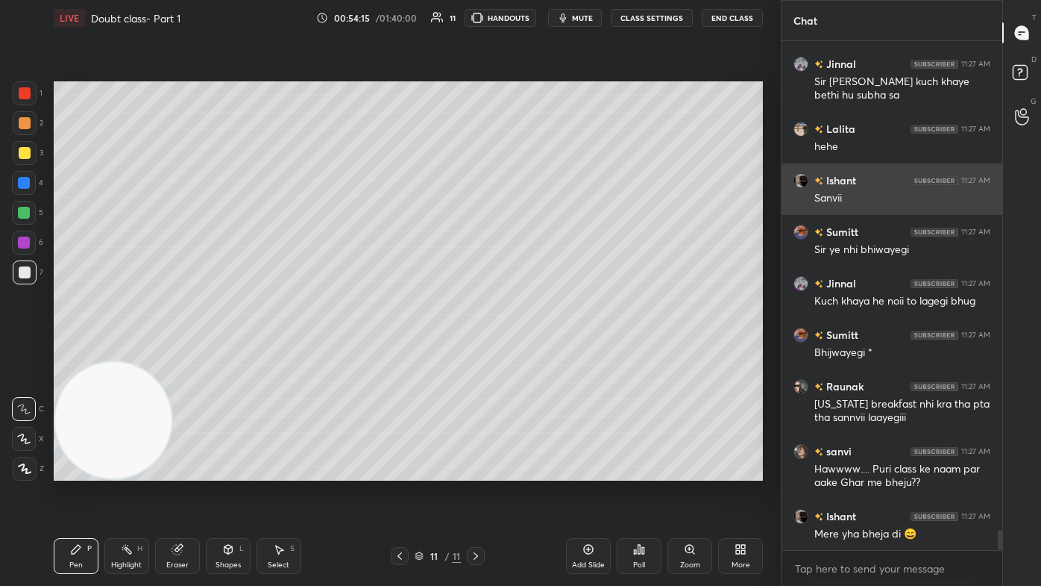
scroll to position [12586, 0]
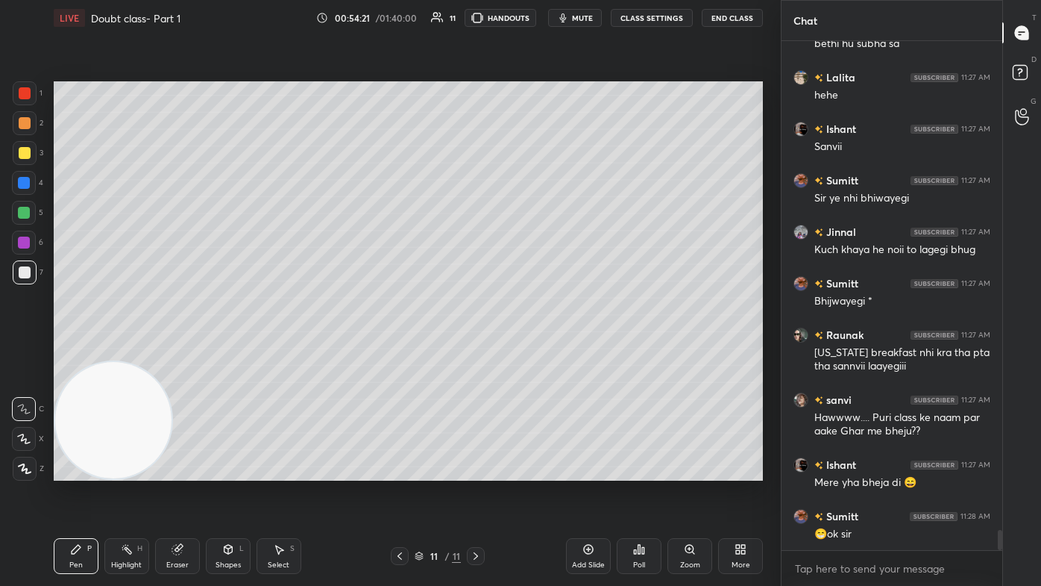
drag, startPoint x: 277, startPoint y: 559, endPoint x: 288, endPoint y: 541, distance: 21.1
click at [277, 351] on div "Select S" at bounding box center [279, 556] width 45 height 36
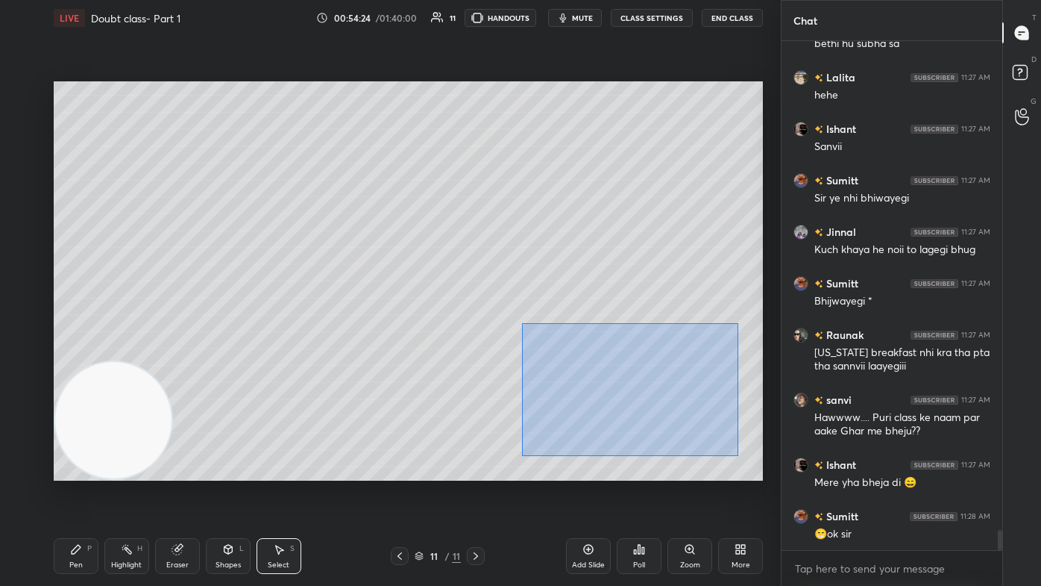
drag, startPoint x: 521, startPoint y: 322, endPoint x: 738, endPoint y: 455, distance: 254.4
click at [535, 351] on div "0 ° Undo Copy Paste here Duplicate Duplicate to new slide Delete" at bounding box center [408, 280] width 709 height 399
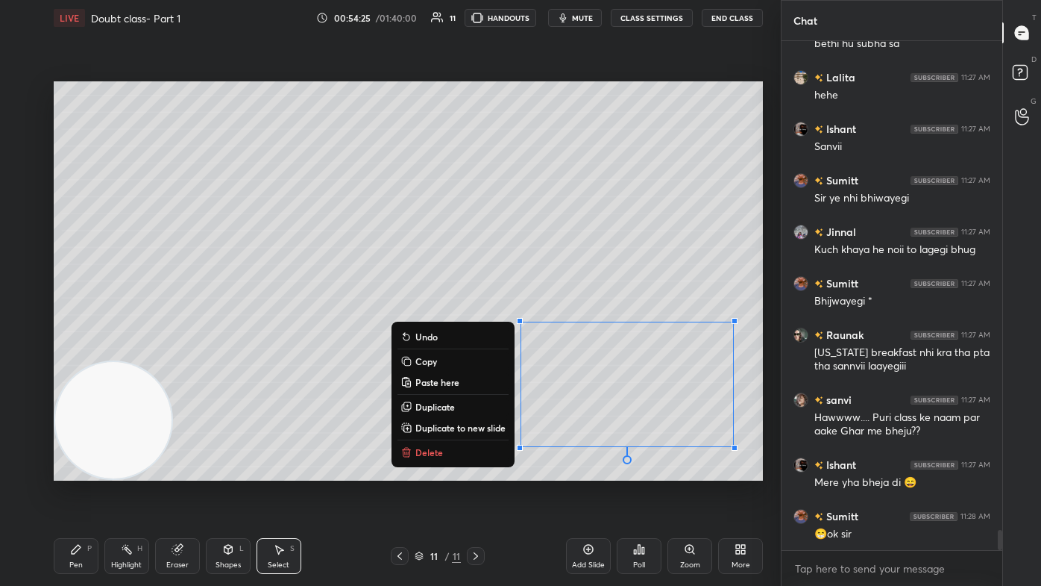
click at [277, 351] on div "0 ° Undo Copy Paste here Duplicate Duplicate to new slide Delete" at bounding box center [408, 280] width 709 height 399
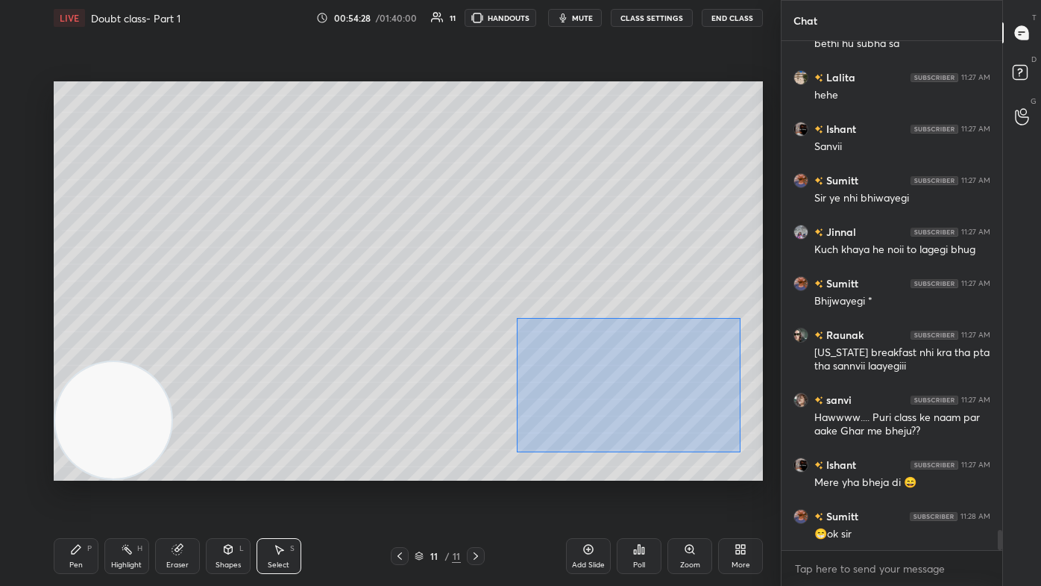
drag, startPoint x: 517, startPoint y: 318, endPoint x: 740, endPoint y: 448, distance: 258.0
click at [535, 351] on div "0 ° Undo Copy Paste here Duplicate Duplicate to new slide Delete" at bounding box center [408, 280] width 709 height 399
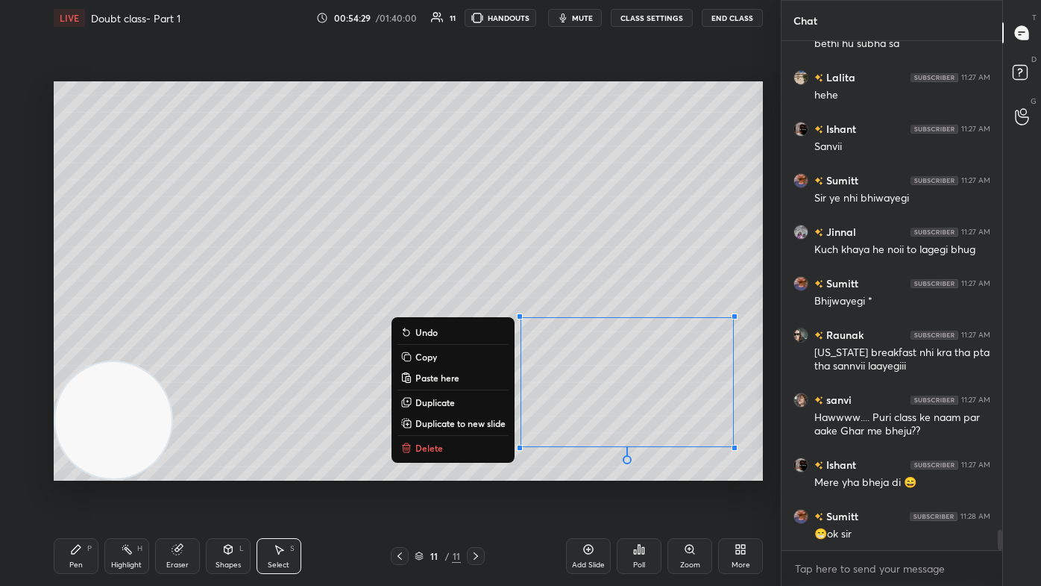
click at [474, 351] on p "Duplicate to new slide" at bounding box center [460, 423] width 90 height 12
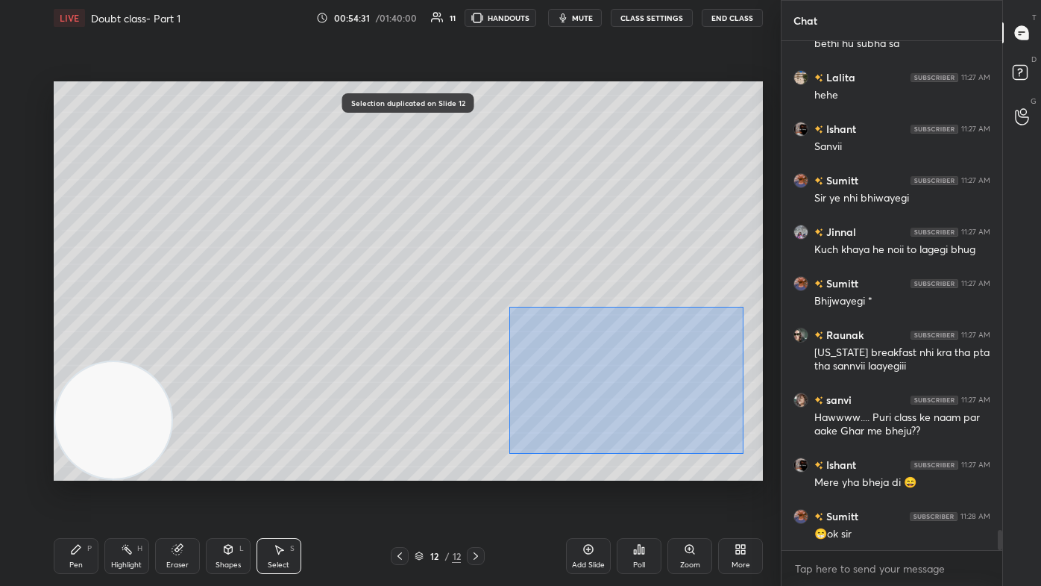
drag, startPoint x: 512, startPoint y: 332, endPoint x: 744, endPoint y: 454, distance: 261.2
click at [535, 351] on div "0 ° Undo Copy Paste here Duplicate Duplicate to new slide Delete" at bounding box center [408, 280] width 709 height 399
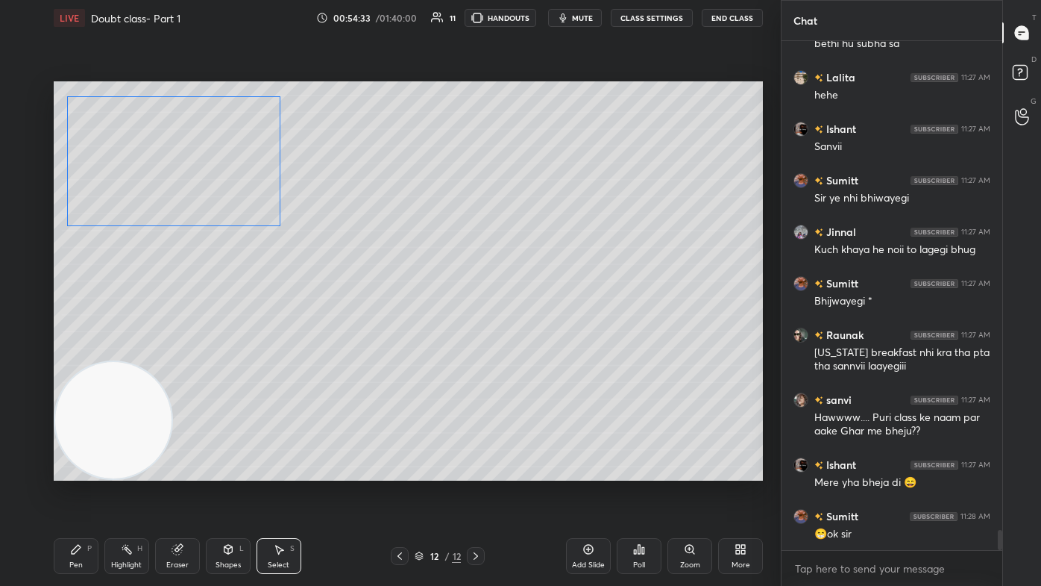
drag, startPoint x: 565, startPoint y: 359, endPoint x: 193, endPoint y: 177, distance: 414.3
click at [189, 155] on div "0 ° Undo Copy Paste here Duplicate Duplicate to new slide Delete" at bounding box center [408, 280] width 709 height 399
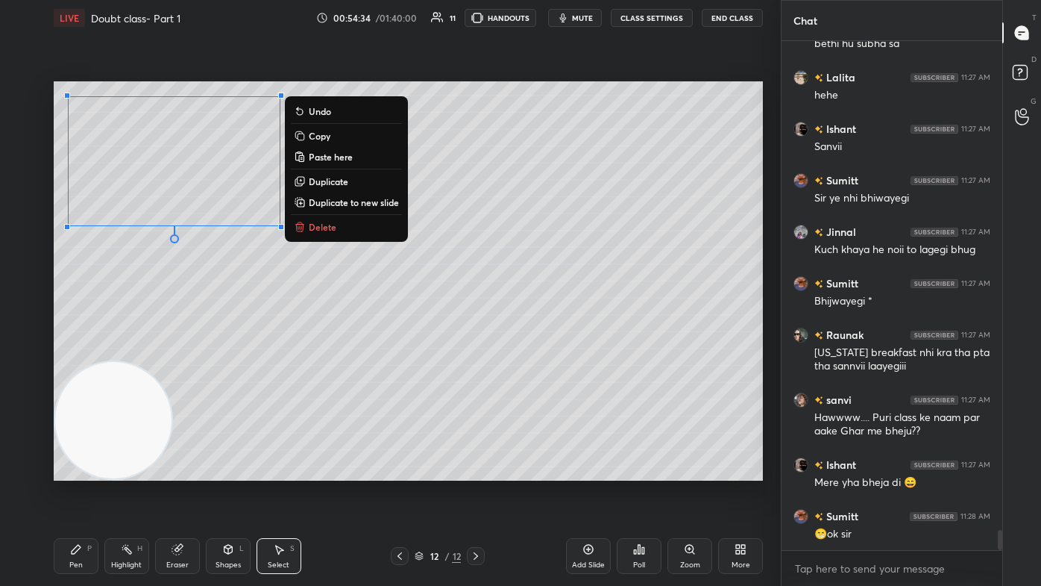
click at [243, 344] on div "0 ° Undo Copy Paste here Duplicate Duplicate to new slide Delete" at bounding box center [408, 280] width 709 height 399
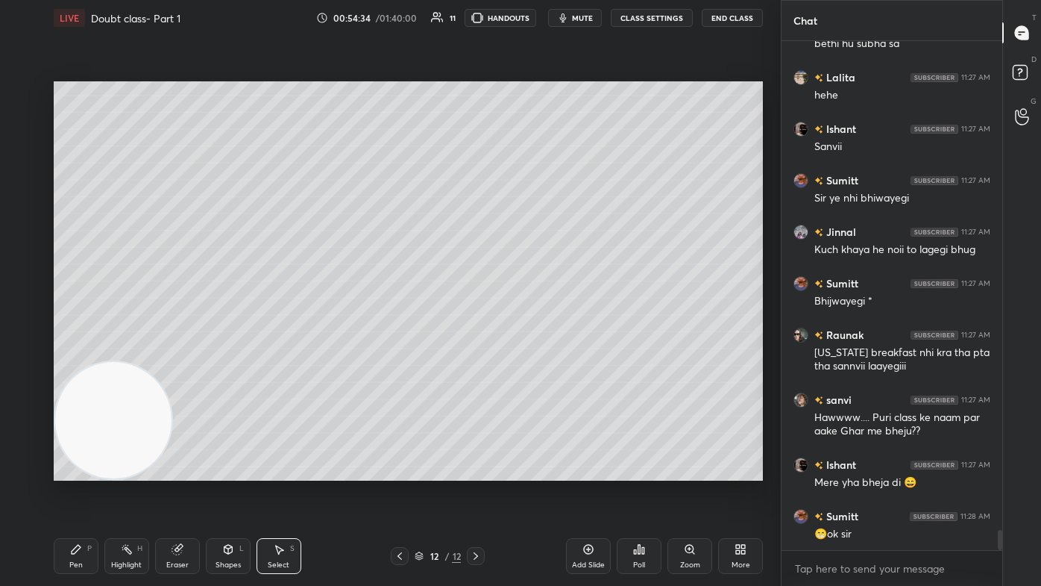
click at [85, 351] on div "Pen P" at bounding box center [76, 556] width 45 height 36
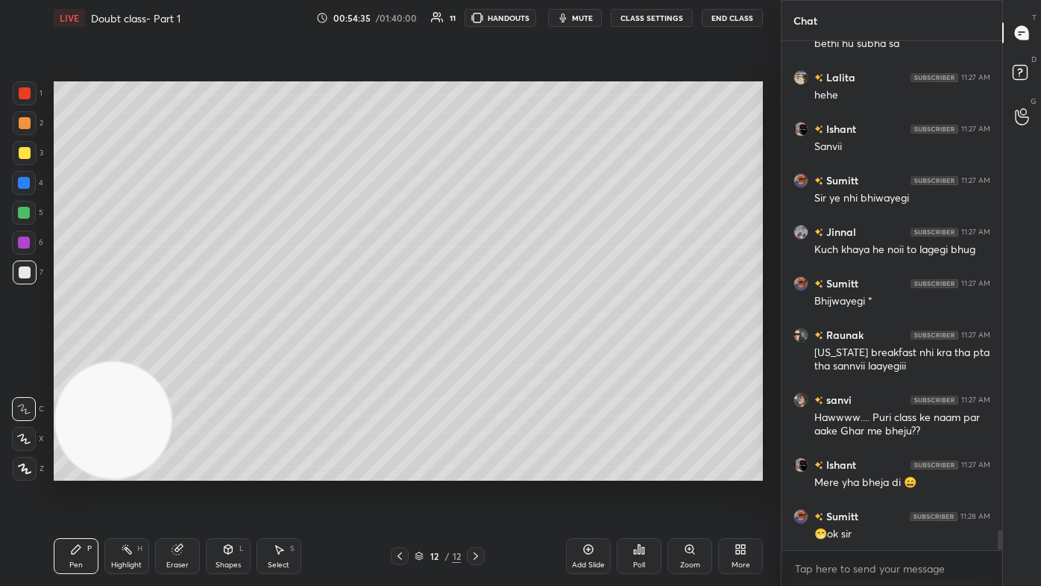
click at [19, 151] on div at bounding box center [25, 153] width 12 height 12
drag, startPoint x: 16, startPoint y: 81, endPoint x: 7, endPoint y: 138, distance: 58.0
click at [16, 83] on div "1" at bounding box center [28, 93] width 30 height 24
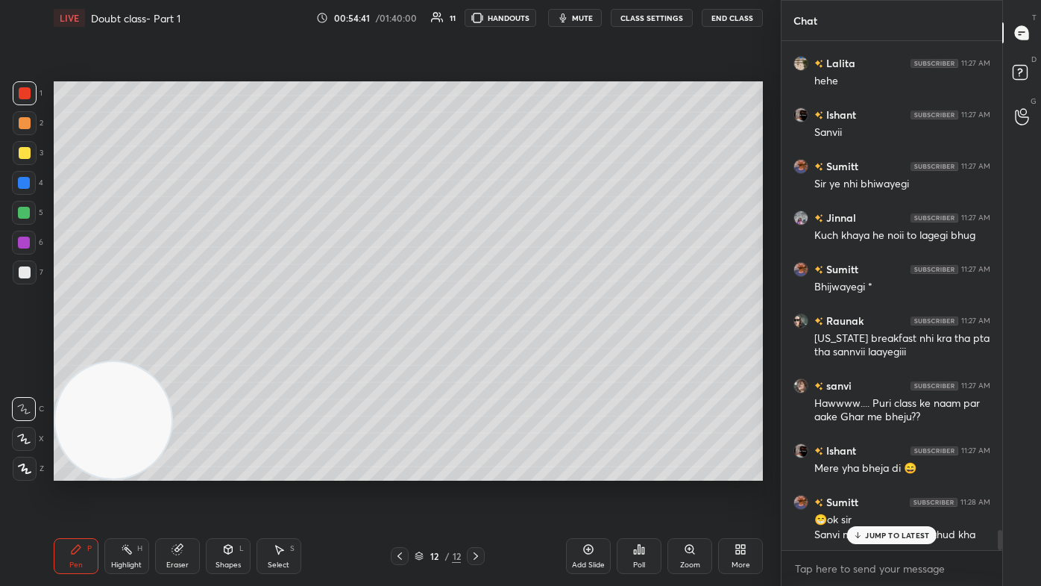
click at [25, 351] on div at bounding box center [25, 468] width 24 height 24
click at [23, 351] on icon at bounding box center [23, 438] width 13 height 10
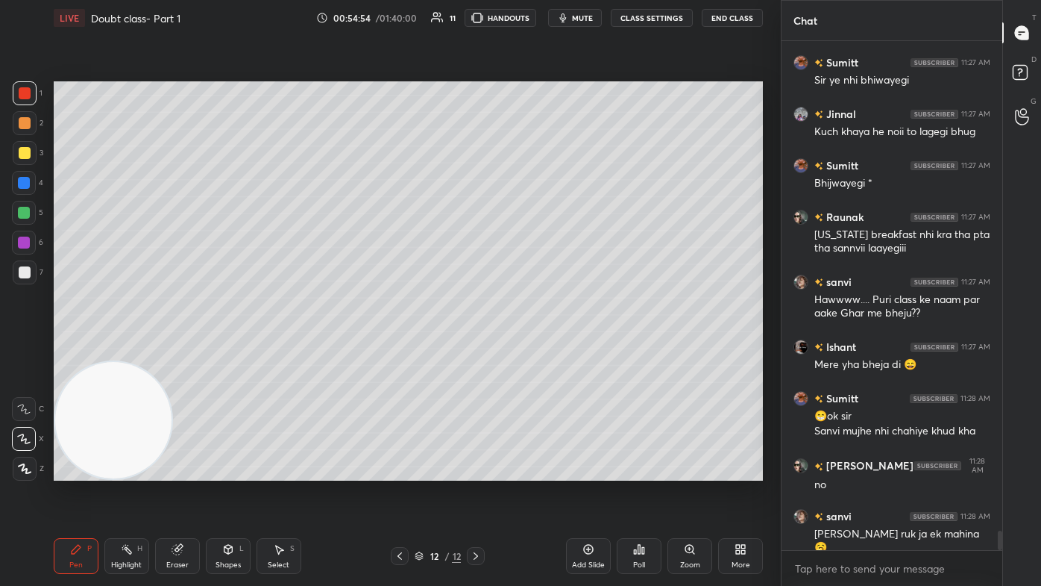
scroll to position [12756, 0]
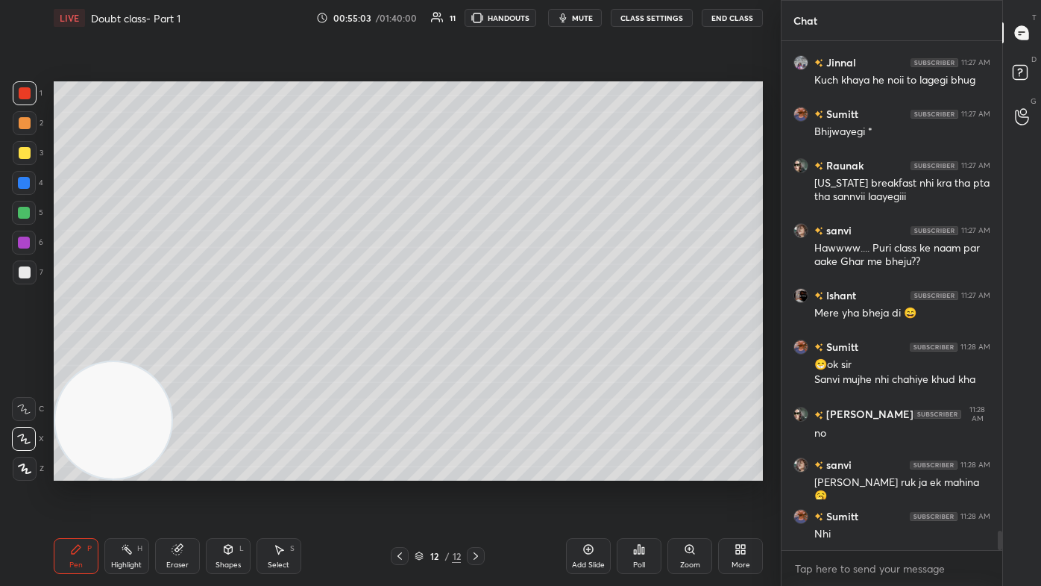
drag, startPoint x: 15, startPoint y: 181, endPoint x: 16, endPoint y: 189, distance: 7.6
click at [16, 181] on div at bounding box center [24, 183] width 24 height 24
drag, startPoint x: 24, startPoint y: 477, endPoint x: 37, endPoint y: 461, distance: 20.2
click at [24, 351] on div at bounding box center [25, 468] width 24 height 24
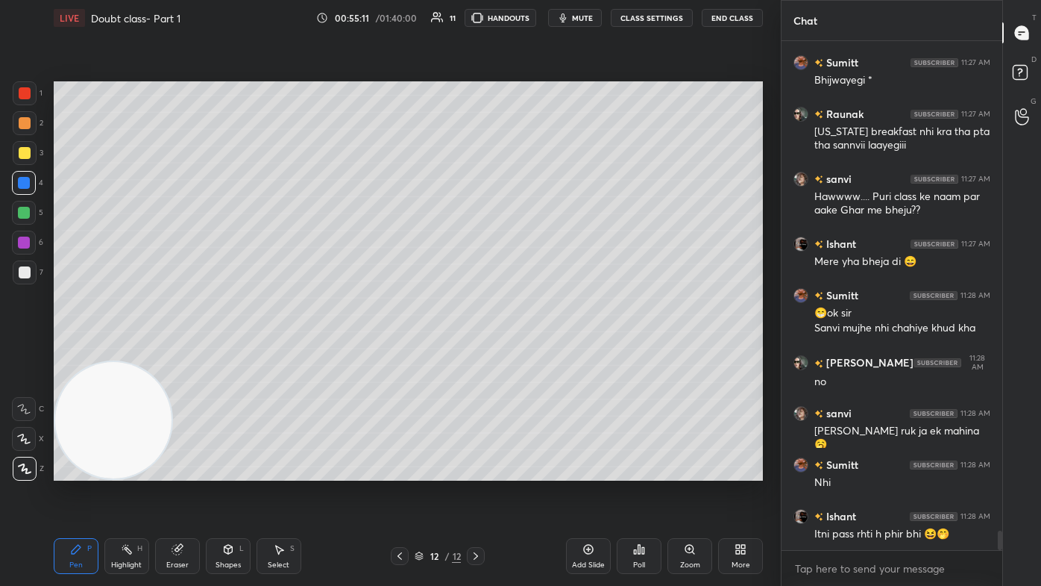
click at [185, 351] on div "Eraser" at bounding box center [177, 564] width 22 height 7
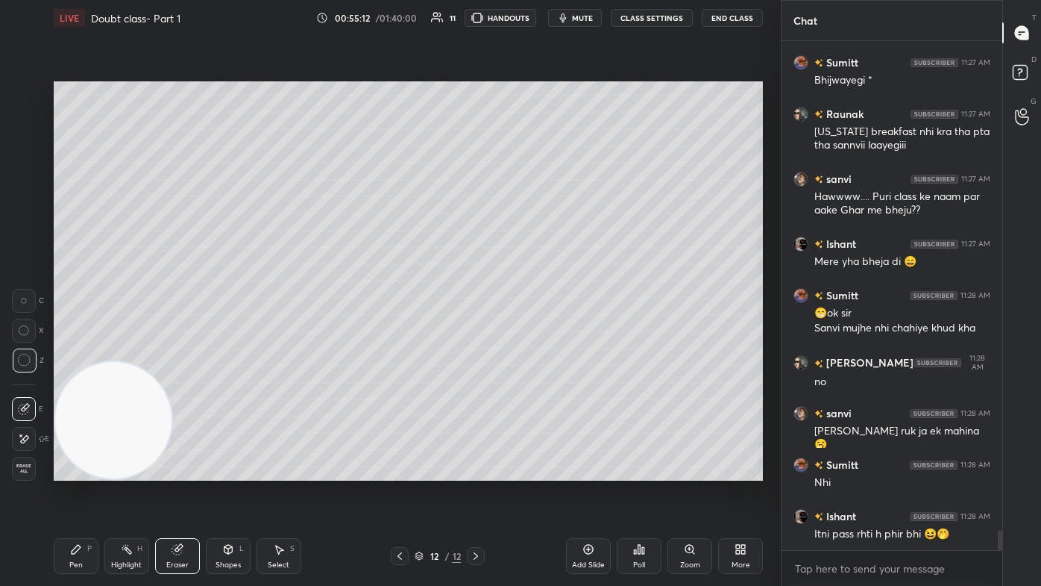
drag, startPoint x: 66, startPoint y: 565, endPoint x: 85, endPoint y: 532, distance: 38.1
click at [66, 351] on div "Pen P" at bounding box center [76, 556] width 45 height 36
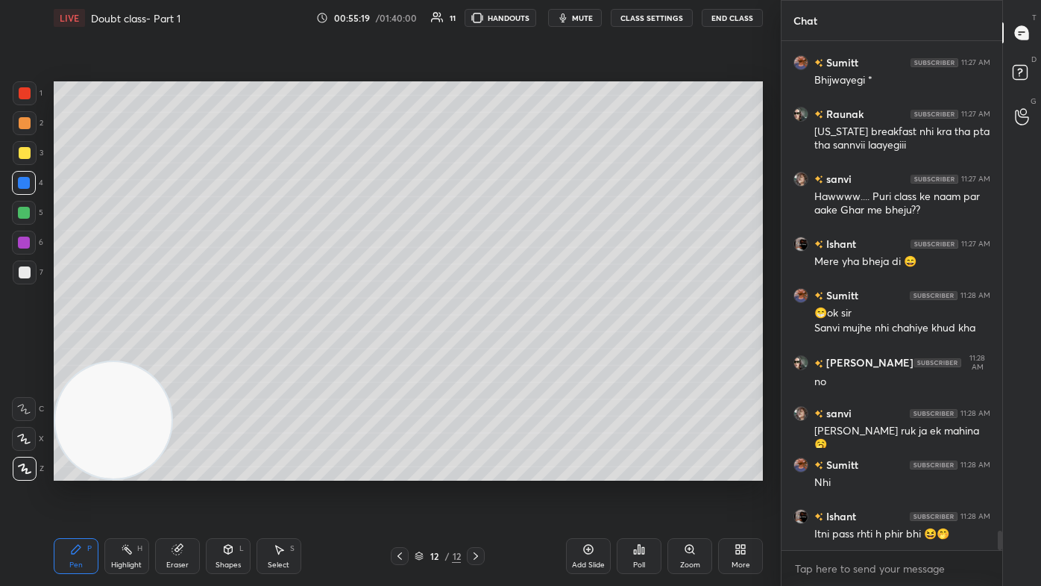
click at [23, 151] on div at bounding box center [25, 153] width 12 height 12
click at [22, 351] on icon at bounding box center [23, 438] width 13 height 10
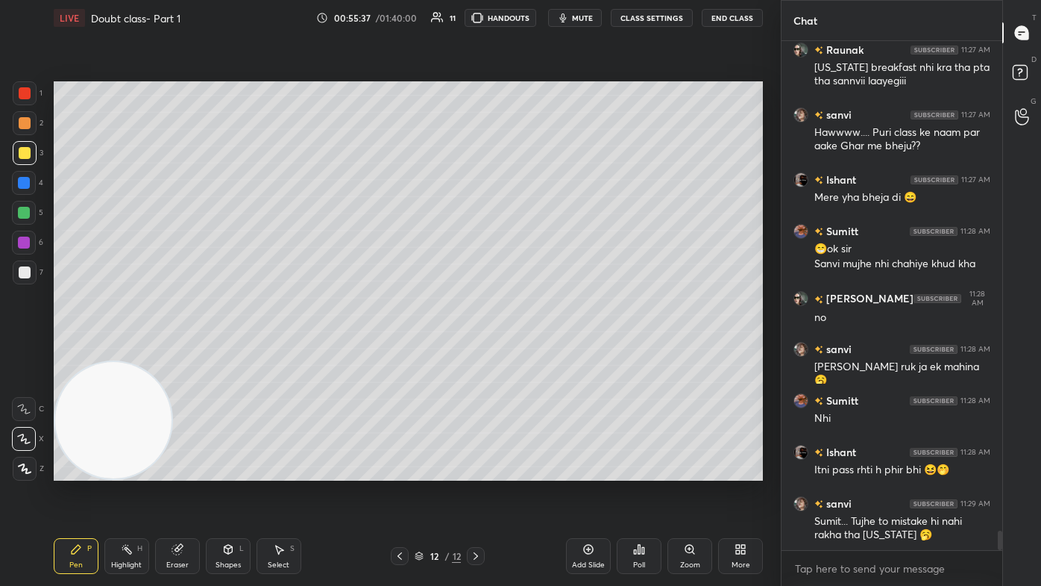
click at [19, 97] on div at bounding box center [25, 93] width 12 height 12
click at [21, 351] on icon at bounding box center [25, 468] width 12 height 9
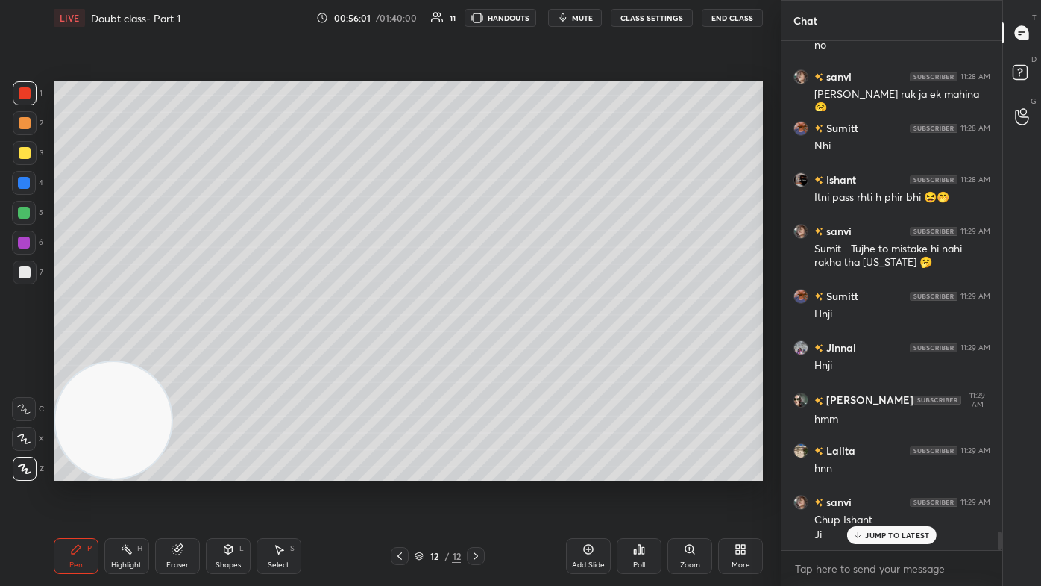
scroll to position [13195, 0]
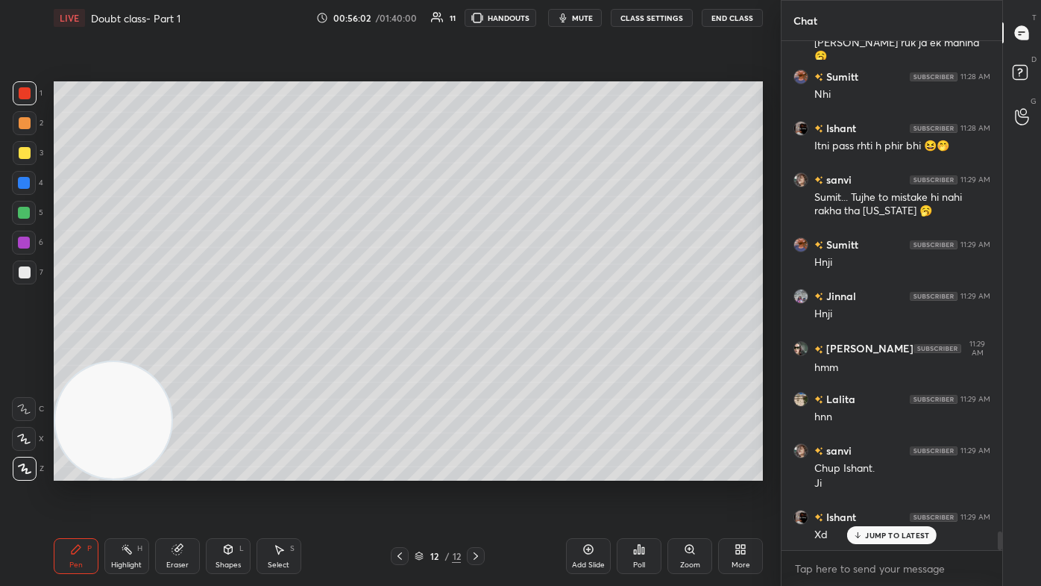
click at [175, 351] on div "Eraser" at bounding box center [177, 556] width 45 height 36
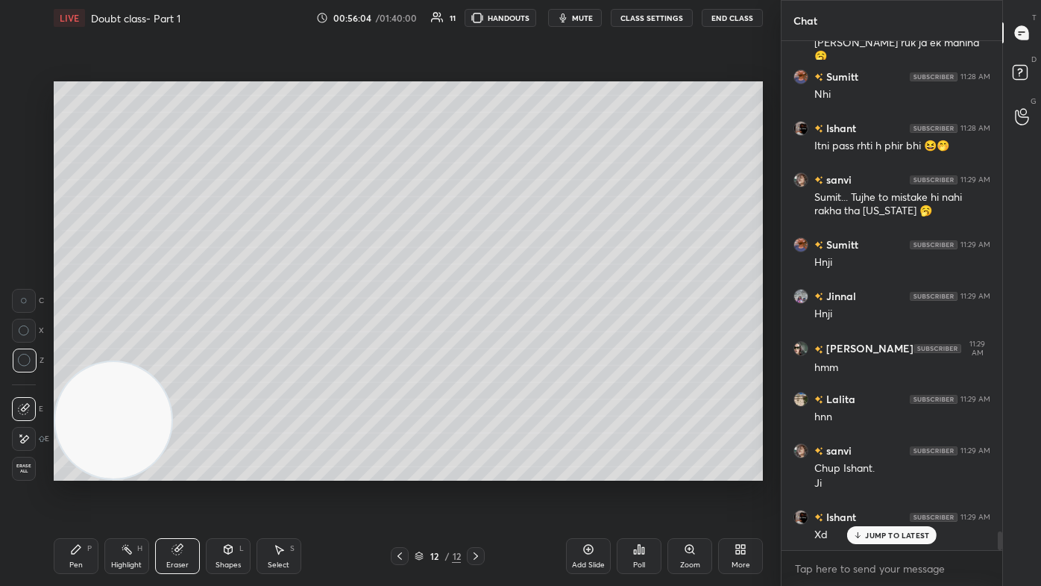
drag, startPoint x: 54, startPoint y: 555, endPoint x: 73, endPoint y: 547, distance: 21.1
click at [55, 351] on div "LIVE Doubt class- Part 1 00:56:04 / 01:40:00 11 HANDOUTS mute CLASS SETTINGS En…" at bounding box center [408, 293] width 721 height 586
click at [78, 351] on div "Pen P" at bounding box center [76, 556] width 45 height 36
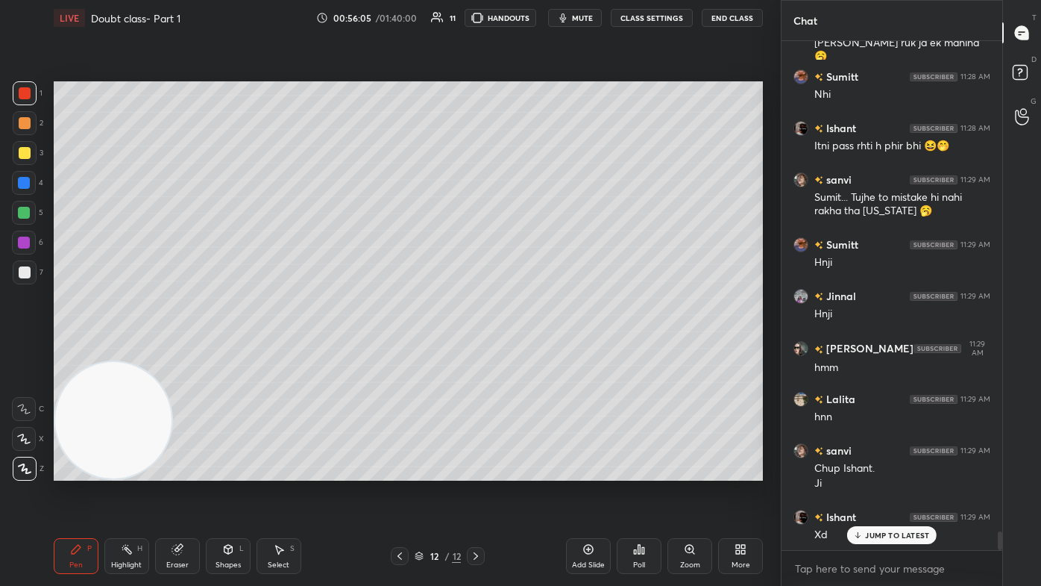
scroll to position [13211, 0]
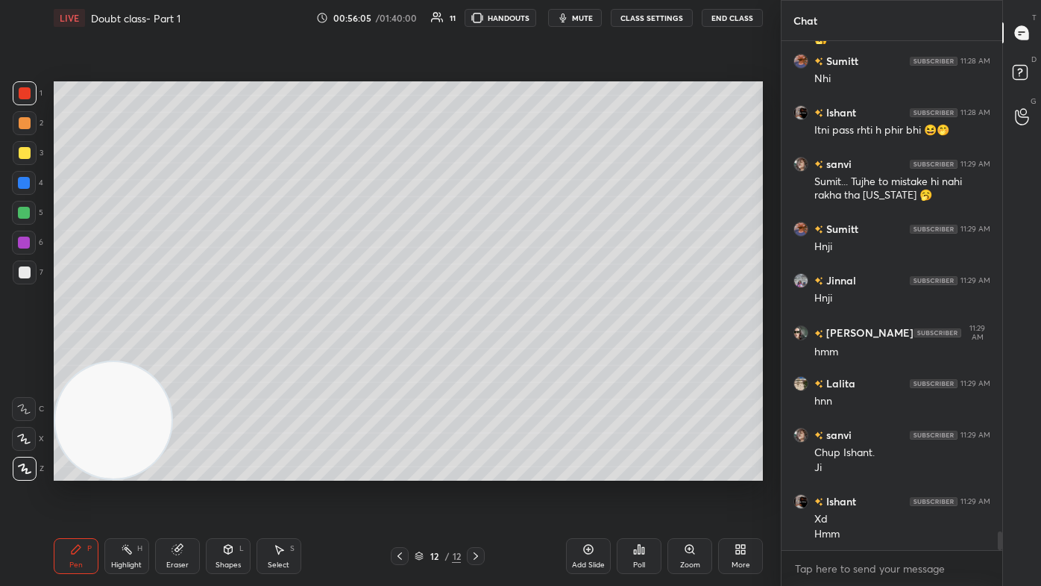
click at [25, 193] on div at bounding box center [24, 183] width 24 height 24
click at [19, 351] on div at bounding box center [24, 439] width 24 height 24
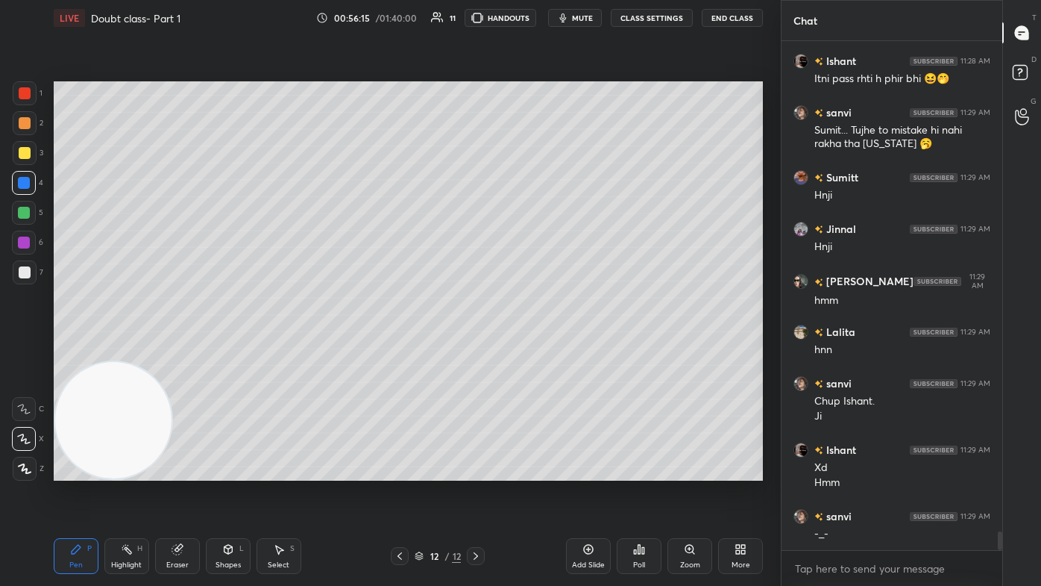
click at [166, 351] on div "Eraser" at bounding box center [177, 556] width 45 height 36
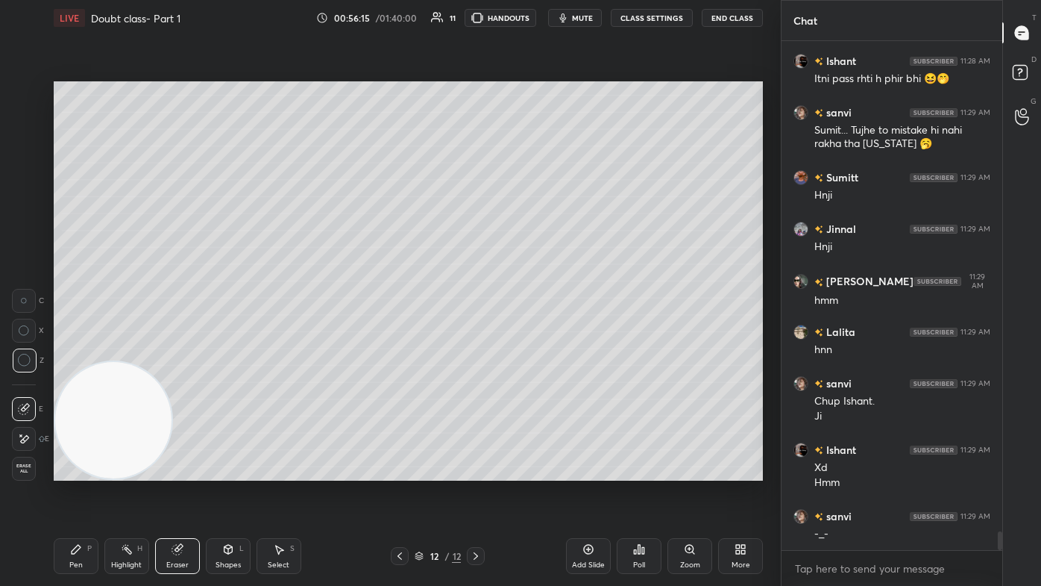
scroll to position [13313, 0]
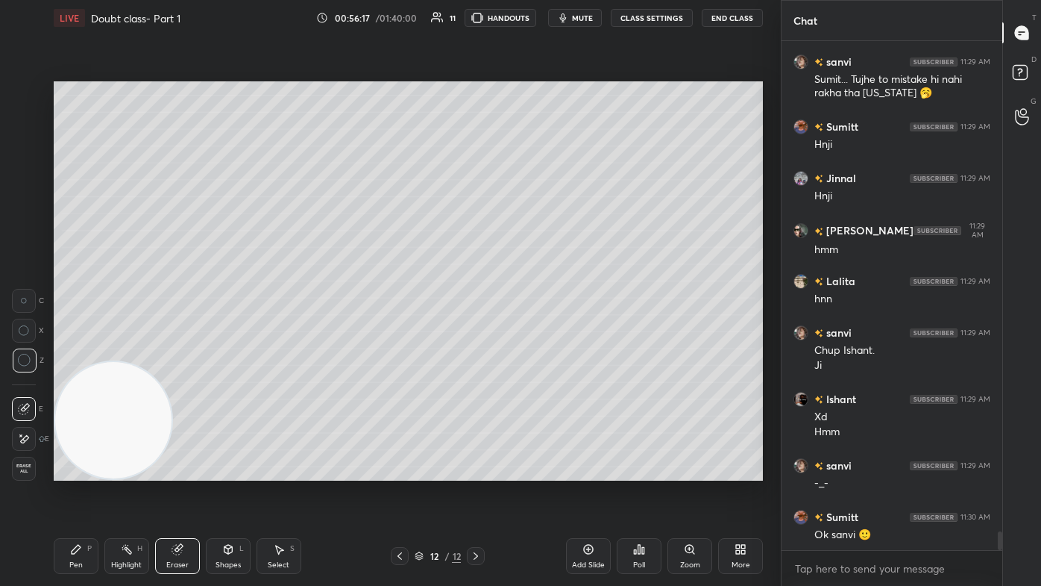
click at [48, 351] on div "1 2 3 4 5 6 7 C X Z C X Z E E Erase all H H LIVE Doubt class- Part 1 00:56:17 /…" at bounding box center [384, 293] width 769 height 586
drag, startPoint x: 81, startPoint y: 561, endPoint x: 178, endPoint y: 500, distance: 115.3
click at [81, 351] on div "Pen" at bounding box center [75, 564] width 13 height 7
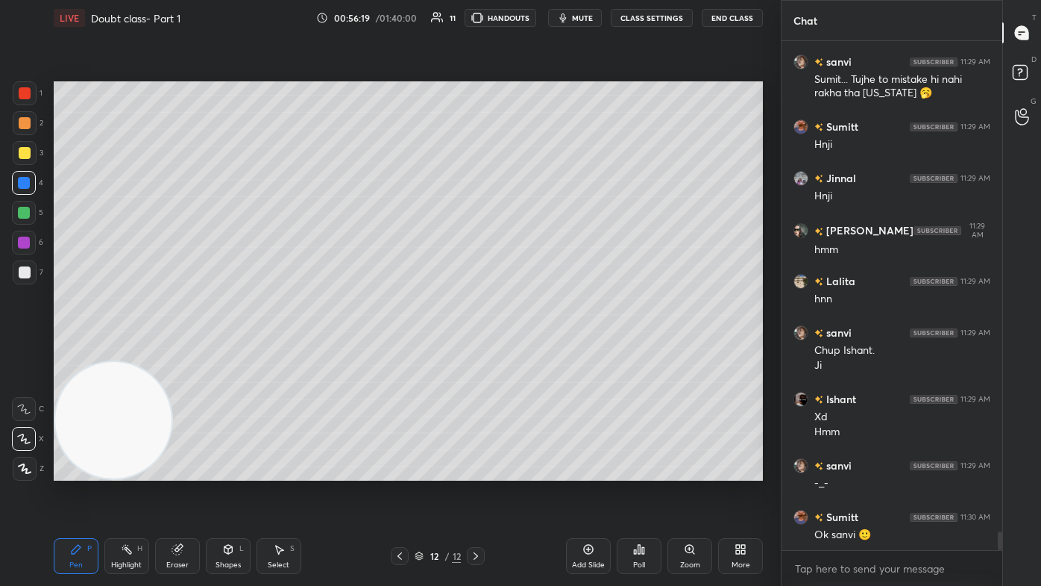
scroll to position [13364, 0]
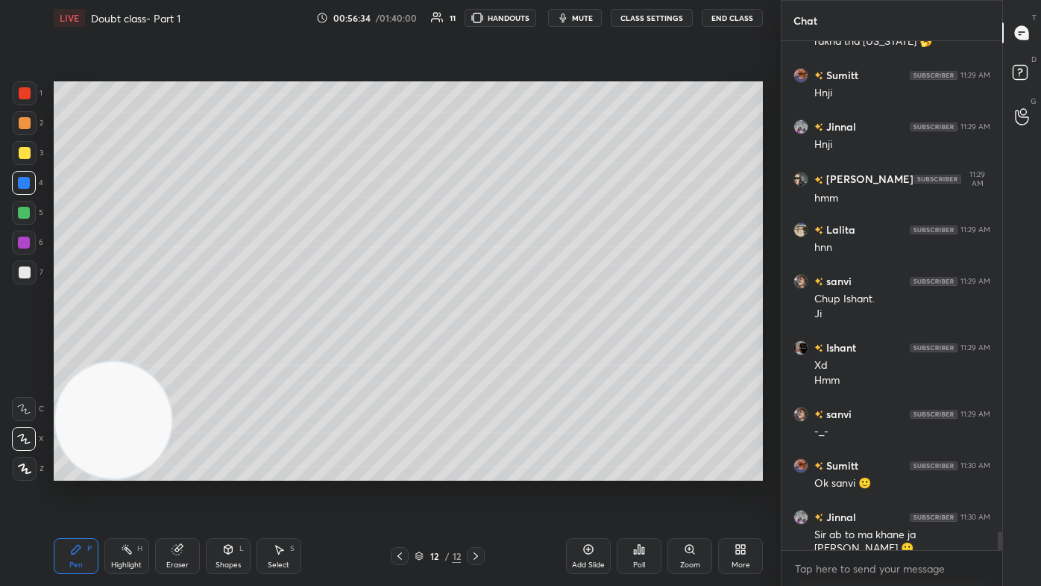
click at [24, 154] on div at bounding box center [25, 153] width 12 height 12
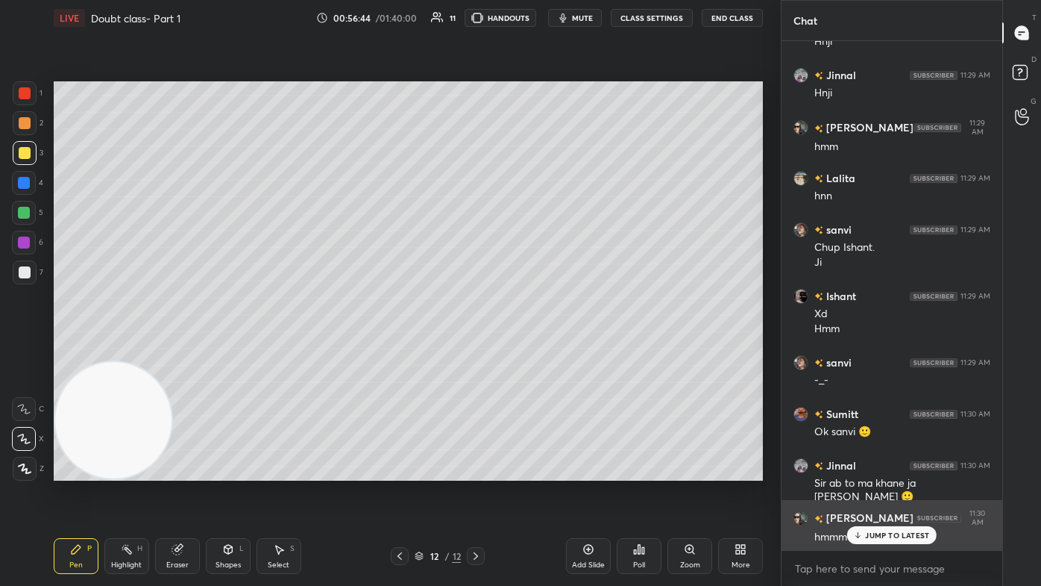
click at [535, 351] on p "JUMP TO LATEST" at bounding box center [897, 534] width 64 height 9
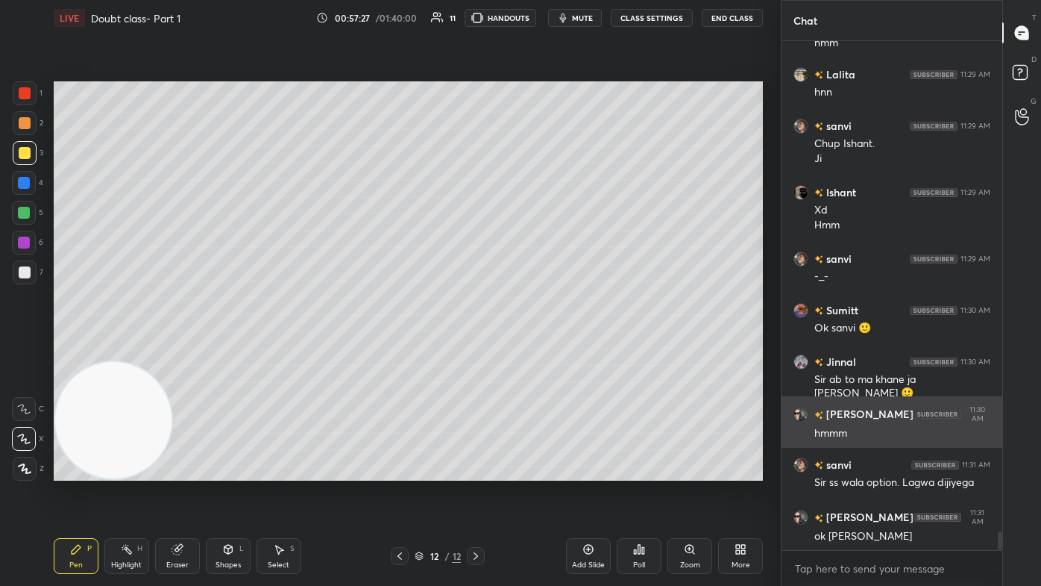
scroll to position [13571, 0]
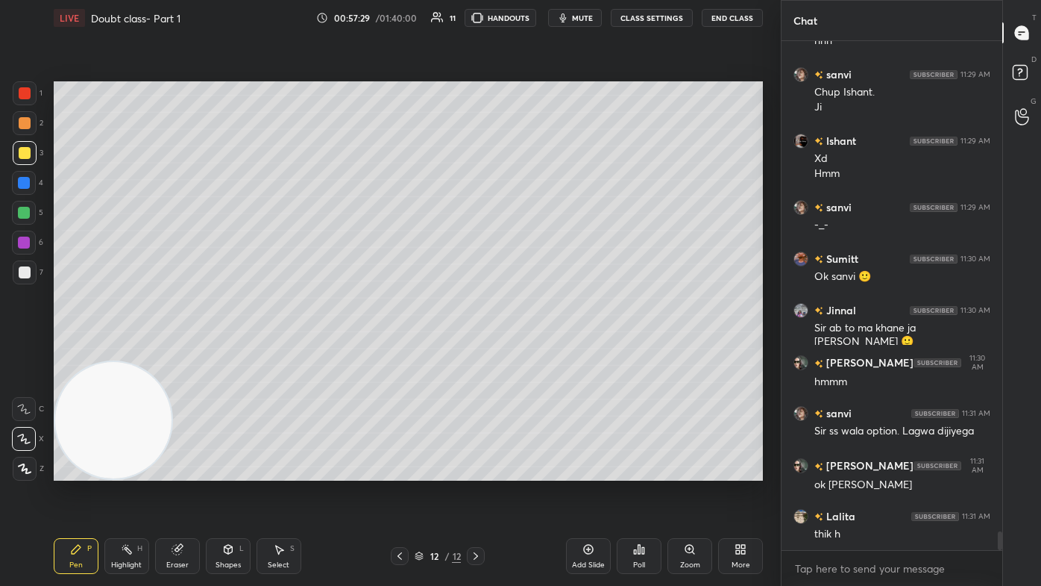
click at [535, 20] on button "CLASS SETTINGS" at bounding box center [652, 18] width 82 height 18
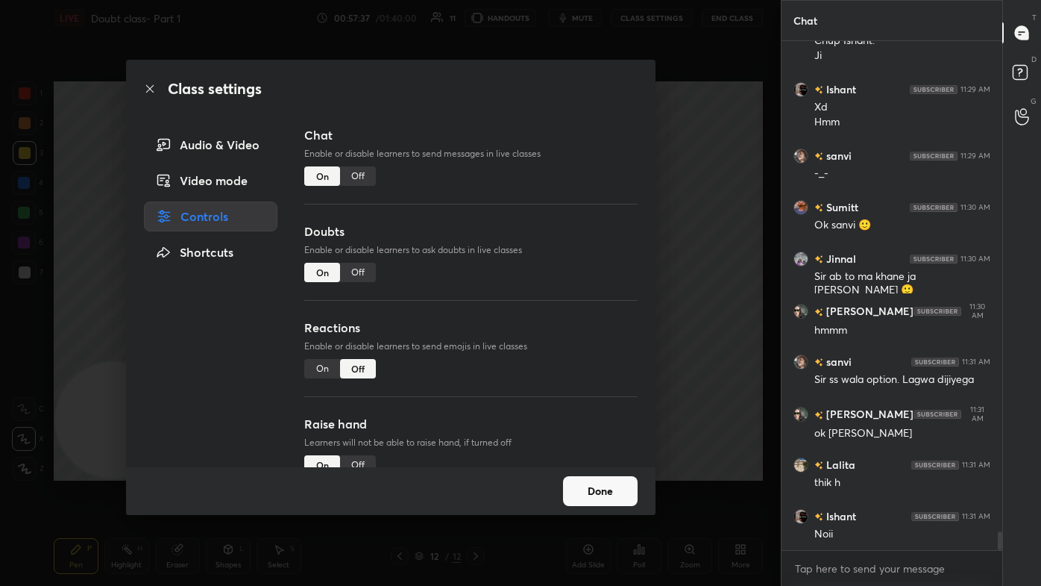
scroll to position [0, 0]
click at [535, 155] on div "Class settings Audio & Video Video mode Controls Shortcuts Chat Enable or disab…" at bounding box center [390, 293] width 781 height 586
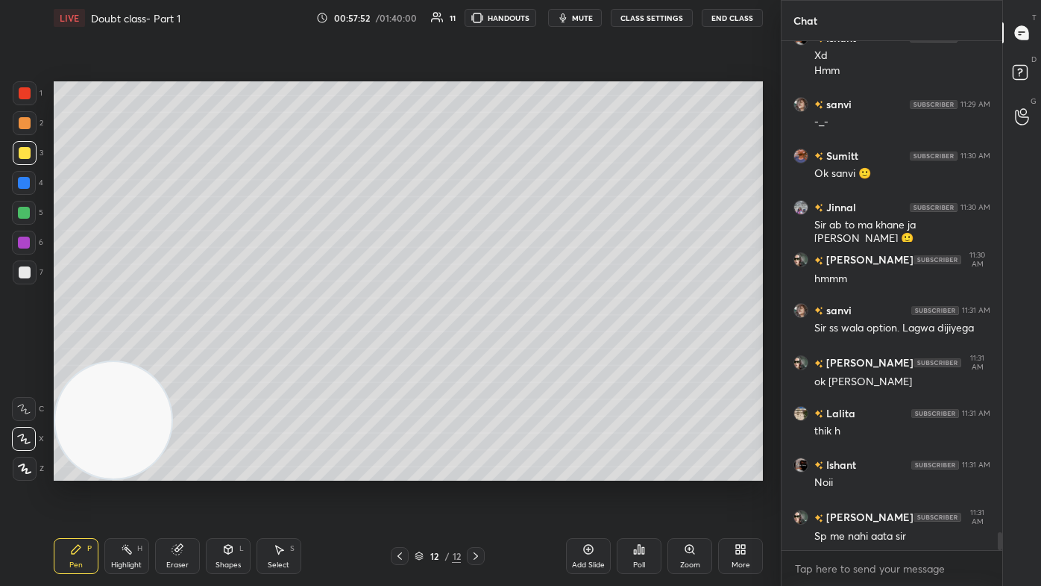
scroll to position [13725, 0]
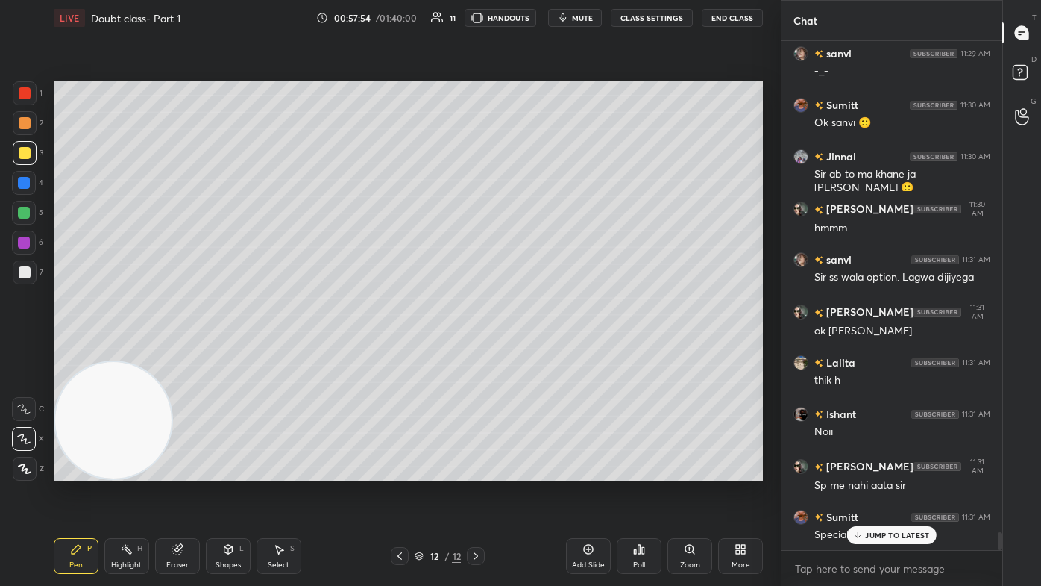
click at [535, 351] on div "Special m nhi ata 😎" at bounding box center [903, 533] width 176 height 18
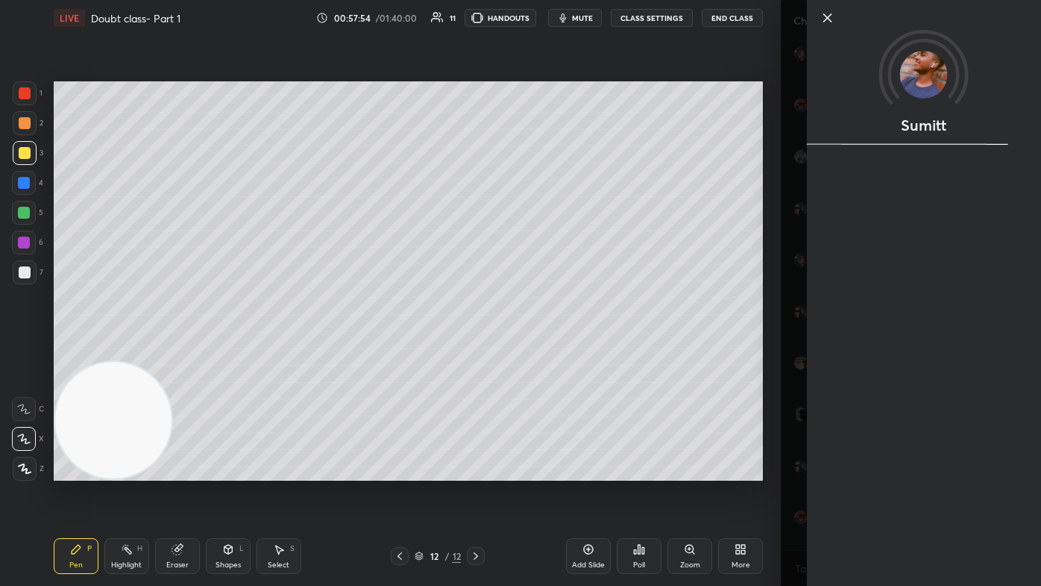
click at [535, 351] on body "1 2 3 4 5 6 7 C X Z C X Z E E Erase all H H LIVE Doubt class- Part 1 00:57:54 /…" at bounding box center [520, 293] width 1041 height 586
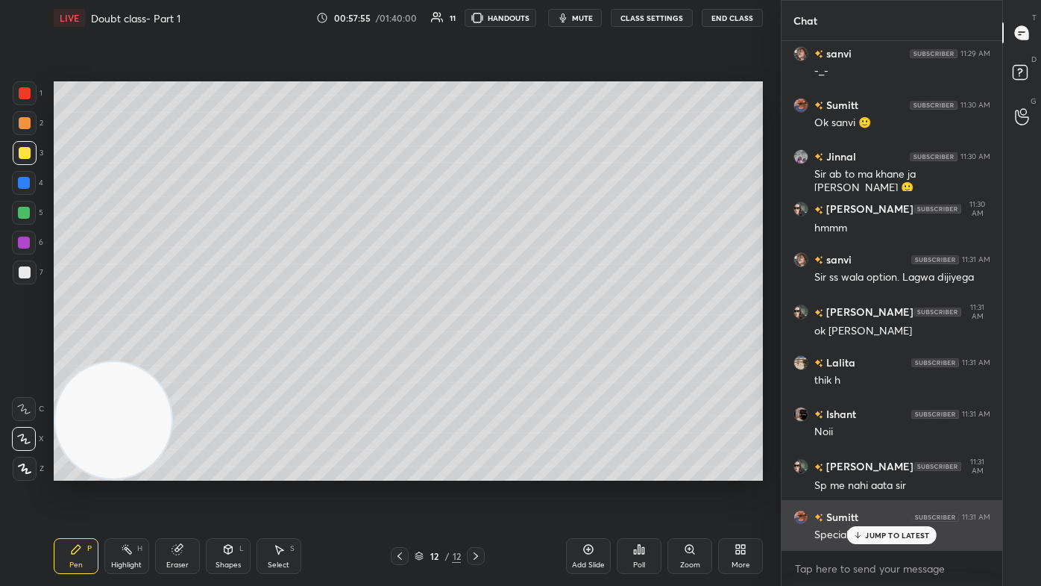
click at [535, 351] on p "JUMP TO LATEST" at bounding box center [897, 534] width 64 height 9
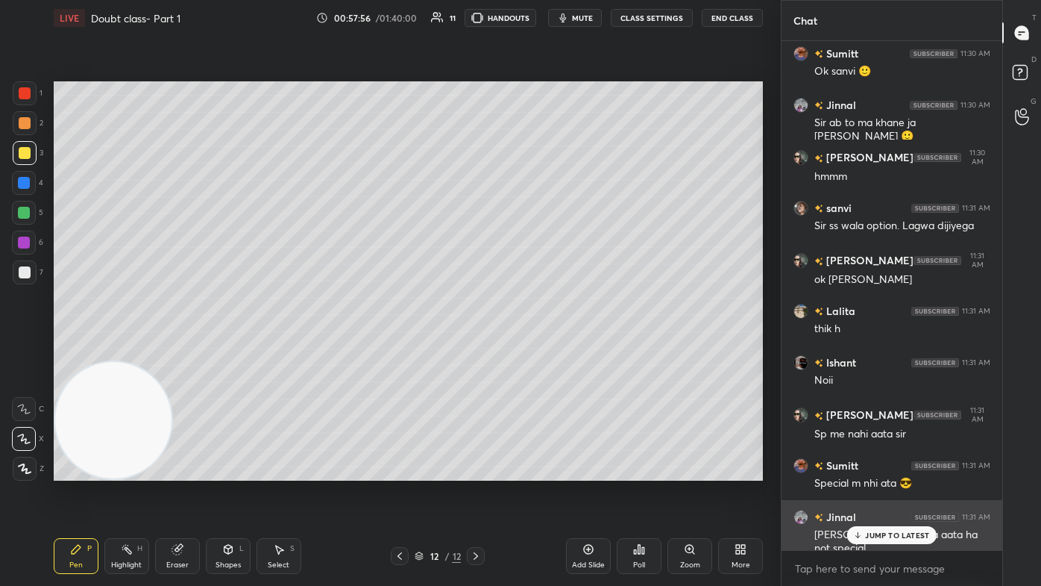
click at [535, 351] on p "JUMP TO LATEST" at bounding box center [897, 534] width 64 height 9
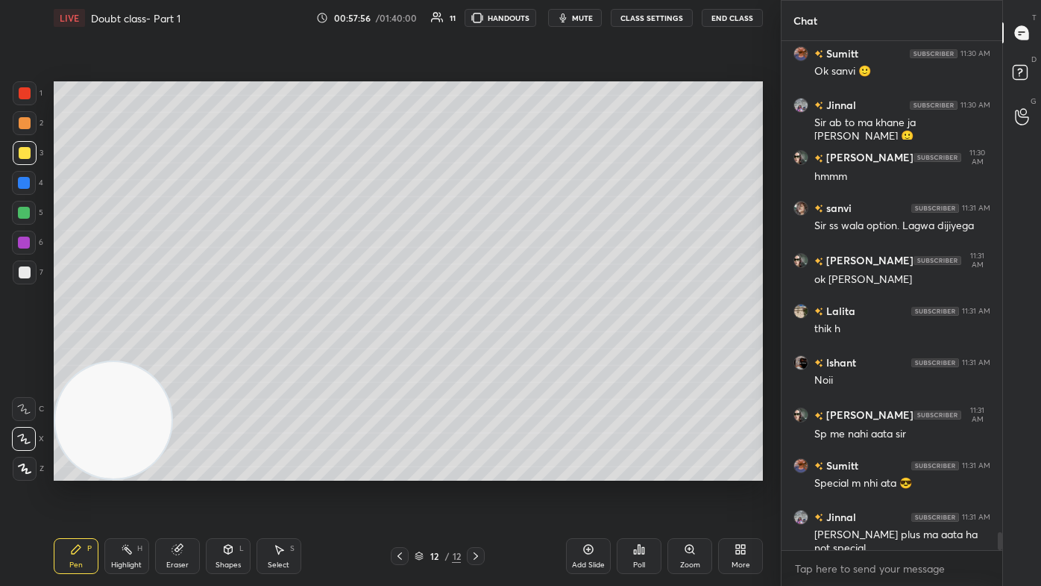
scroll to position [13828, 0]
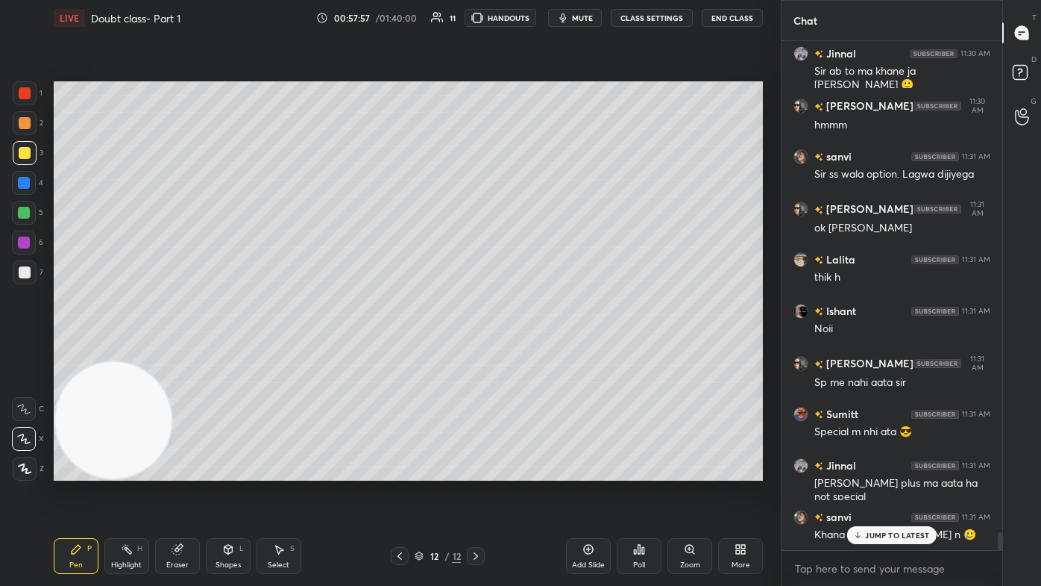
click at [535, 351] on p "JUMP TO LATEST" at bounding box center [897, 534] width 64 height 9
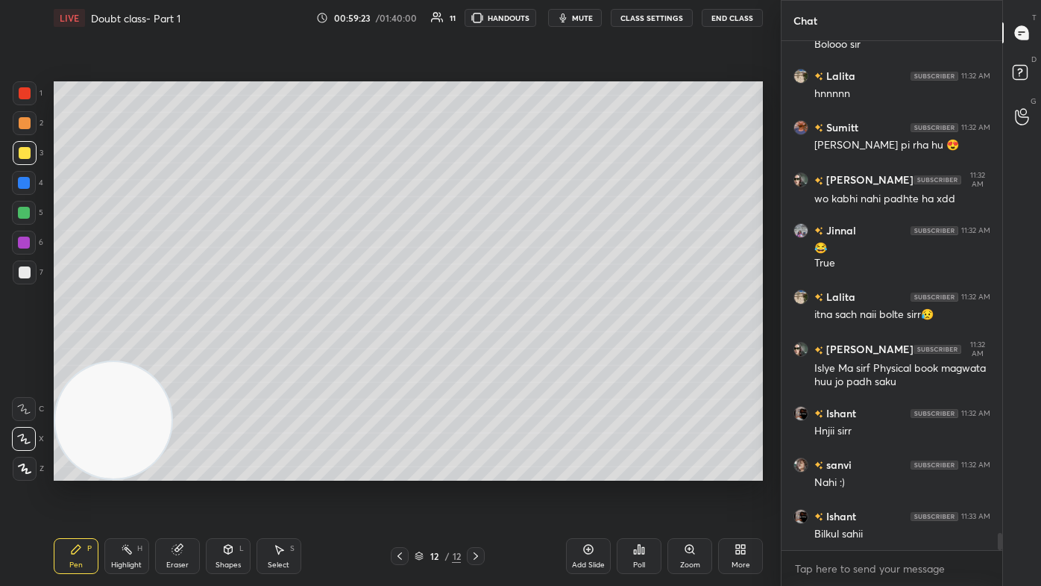
scroll to position [14577, 0]
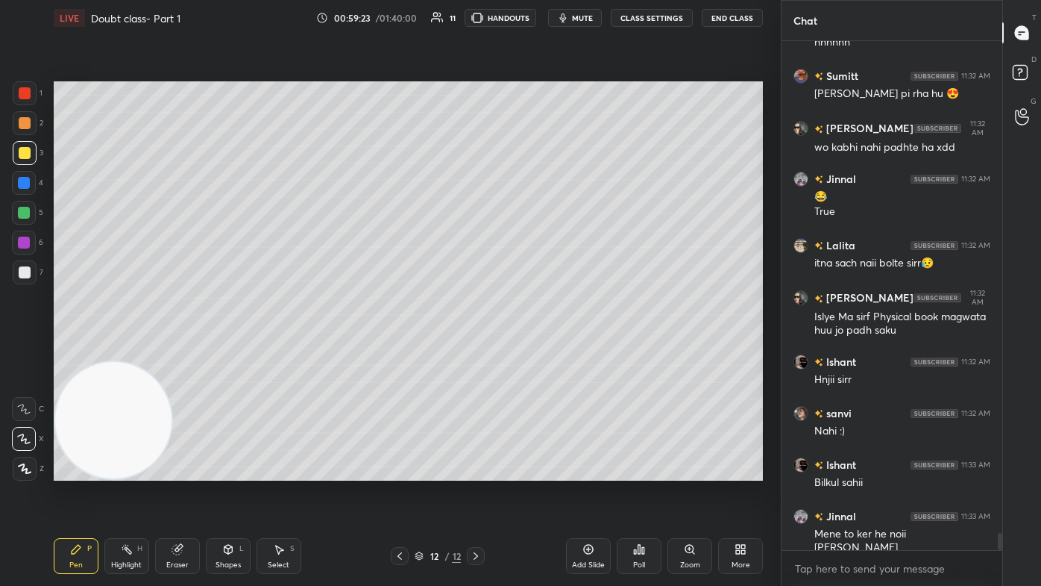
click at [535, 87] on icon at bounding box center [1022, 74] width 27 height 27
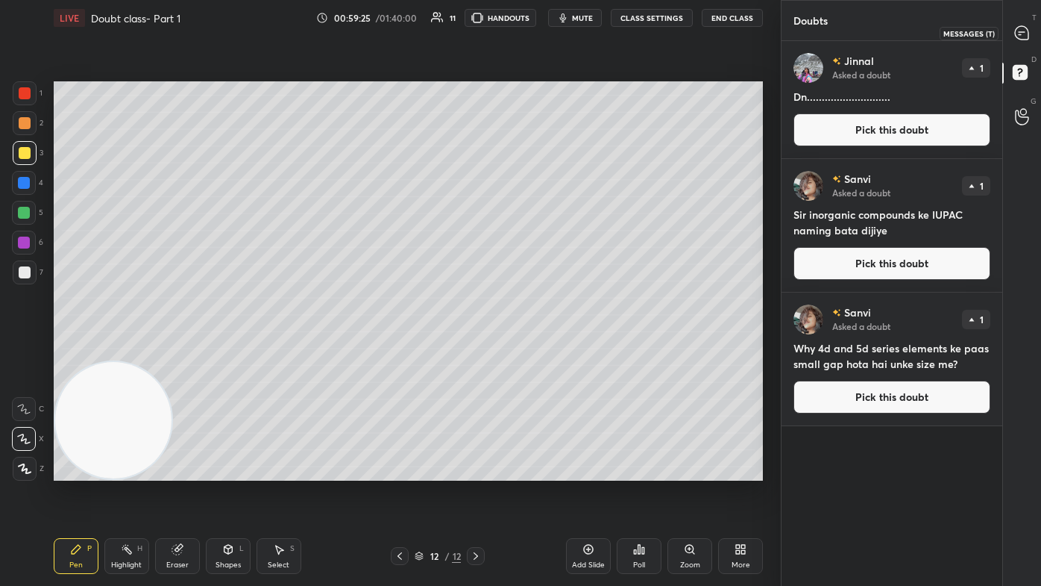
click at [535, 27] on icon at bounding box center [1021, 32] width 13 height 13
type textarea "x"
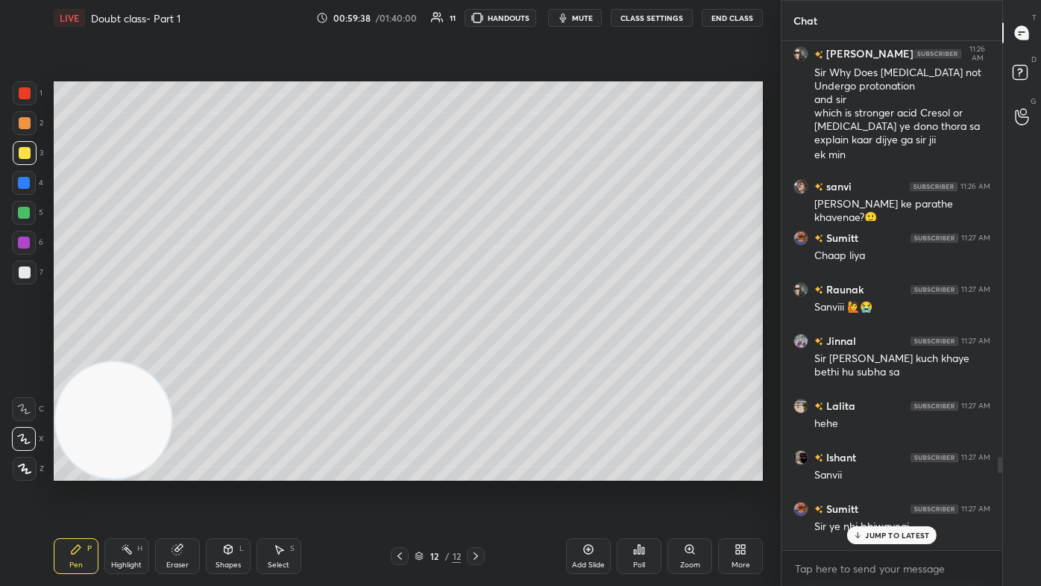
scroll to position [12816, 0]
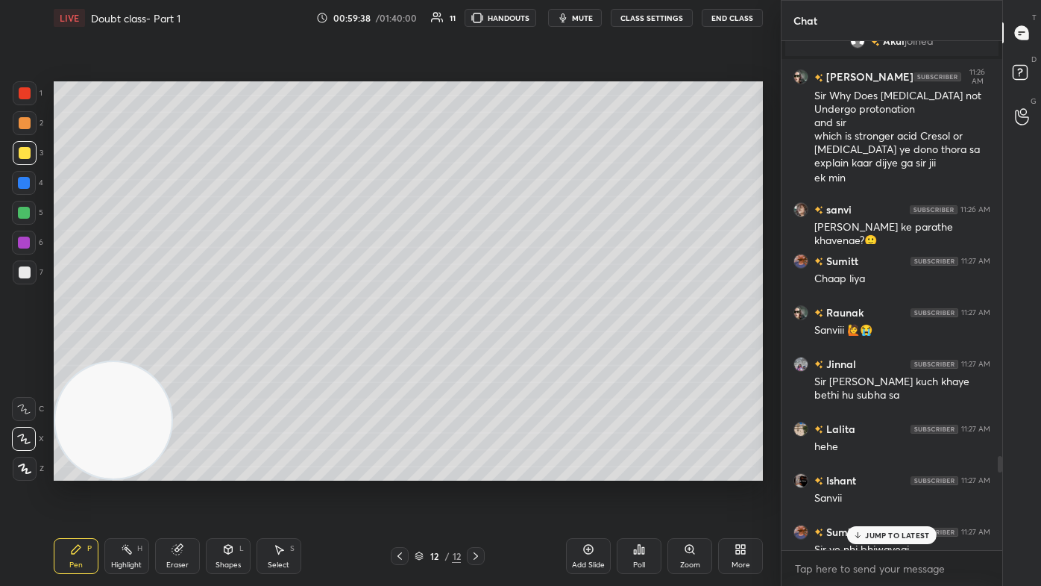
drag, startPoint x: 998, startPoint y: 537, endPoint x: 1007, endPoint y: 459, distance: 78.1
click at [535, 351] on div "Chat Arihant 11:21 AM Hlo Lalita Lalita 11:21 AM hiii brooo hlooo sanvi Sumitt …" at bounding box center [911, 293] width 260 height 586
drag, startPoint x: 879, startPoint y: 530, endPoint x: 882, endPoint y: 545, distance: 14.7
click at [535, 351] on p "2 NEW MESSAGES" at bounding box center [897, 534] width 69 height 9
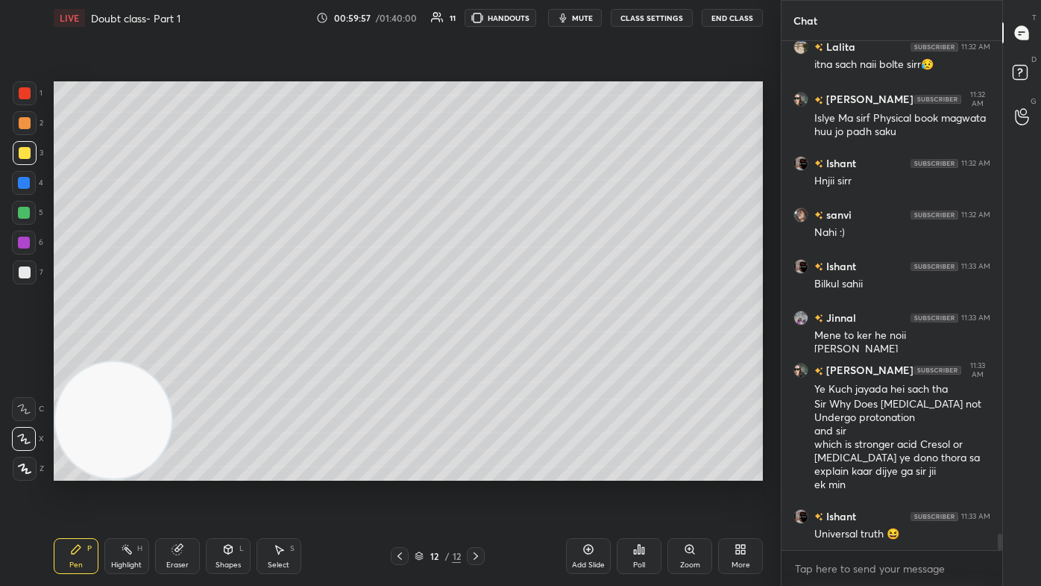
click at [535, 351] on div "Add Slide" at bounding box center [588, 556] width 45 height 36
drag, startPoint x: 17, startPoint y: 157, endPoint x: 23, endPoint y: 146, distance: 12.0
click at [16, 157] on div at bounding box center [25, 153] width 24 height 24
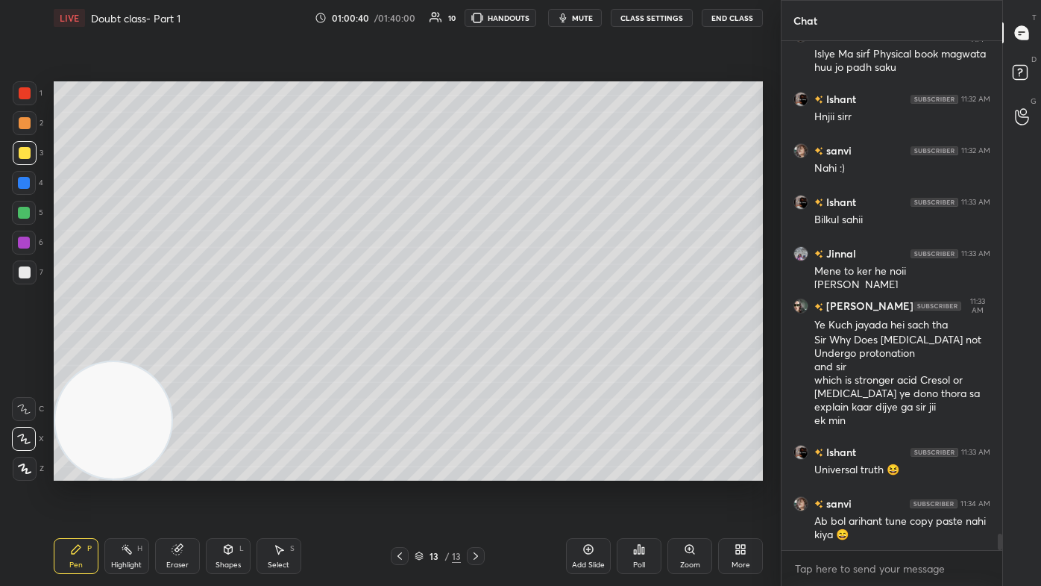
click at [174, 351] on div "Eraser" at bounding box center [177, 556] width 45 height 36
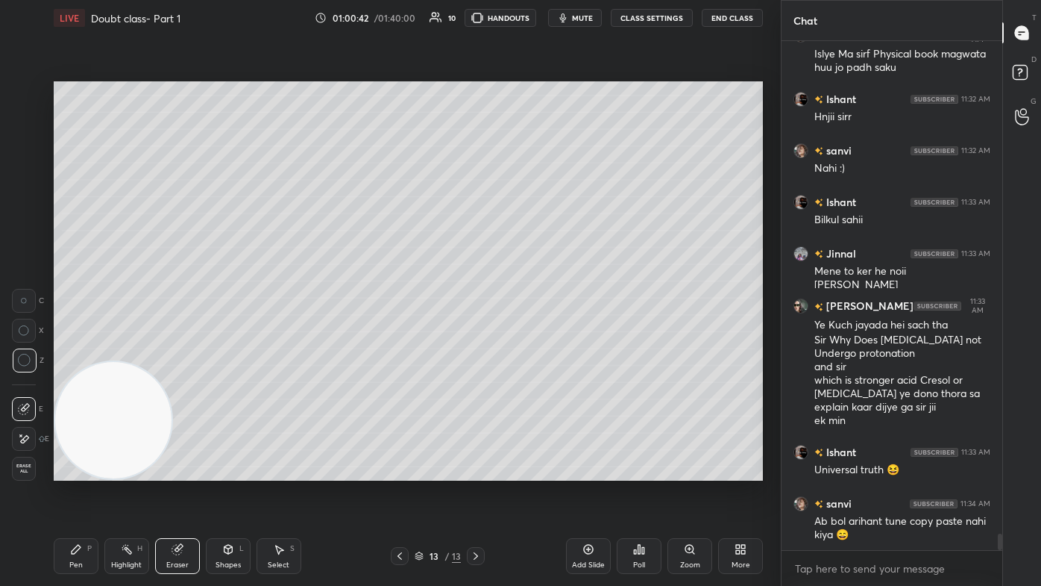
drag, startPoint x: 68, startPoint y: 553, endPoint x: 89, endPoint y: 511, distance: 46.7
click at [67, 351] on div "Pen P" at bounding box center [76, 556] width 45 height 36
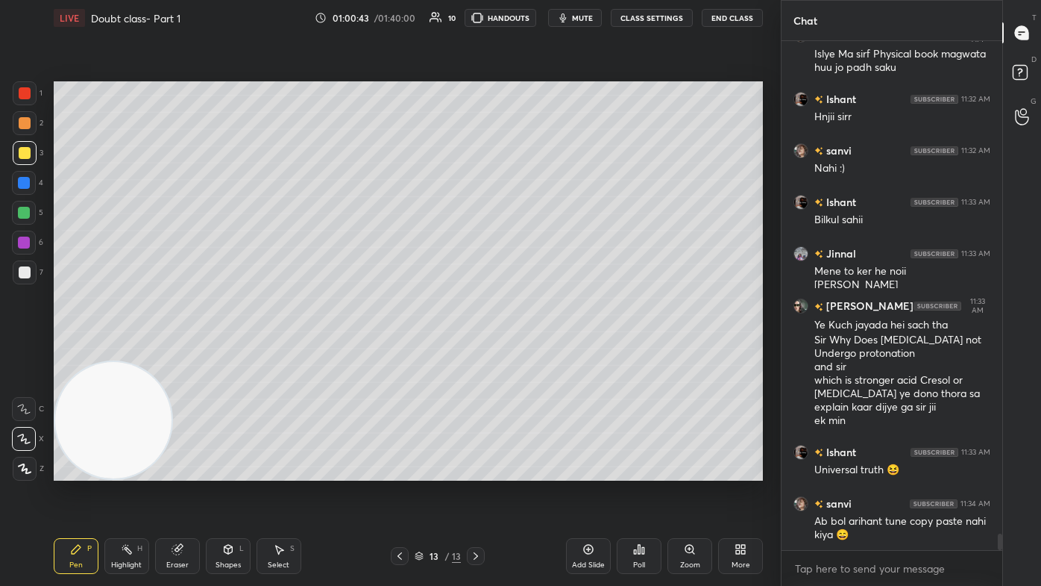
scroll to position [15473, 0]
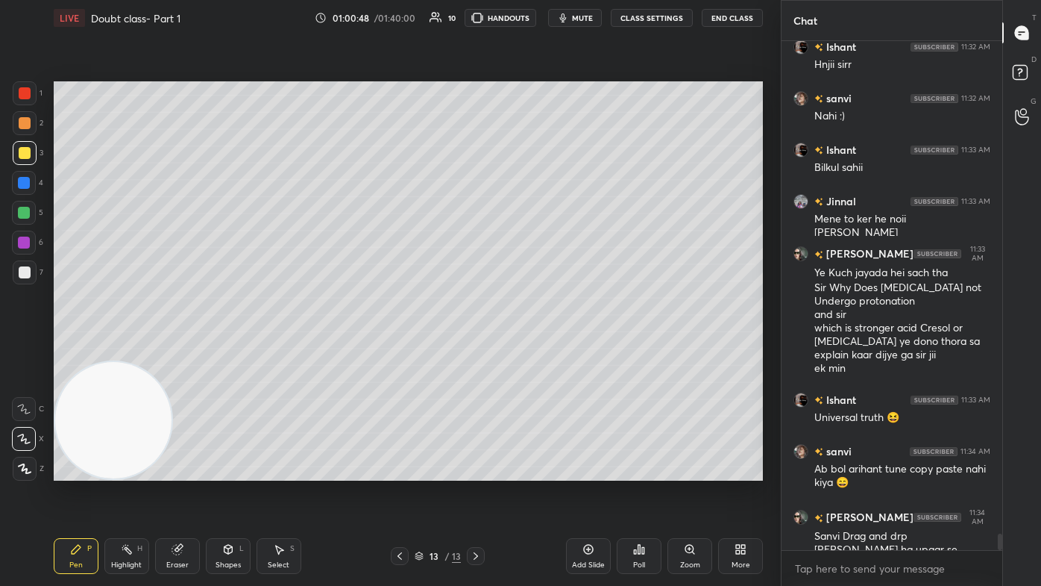
click at [167, 351] on div "Eraser" at bounding box center [177, 564] width 22 height 7
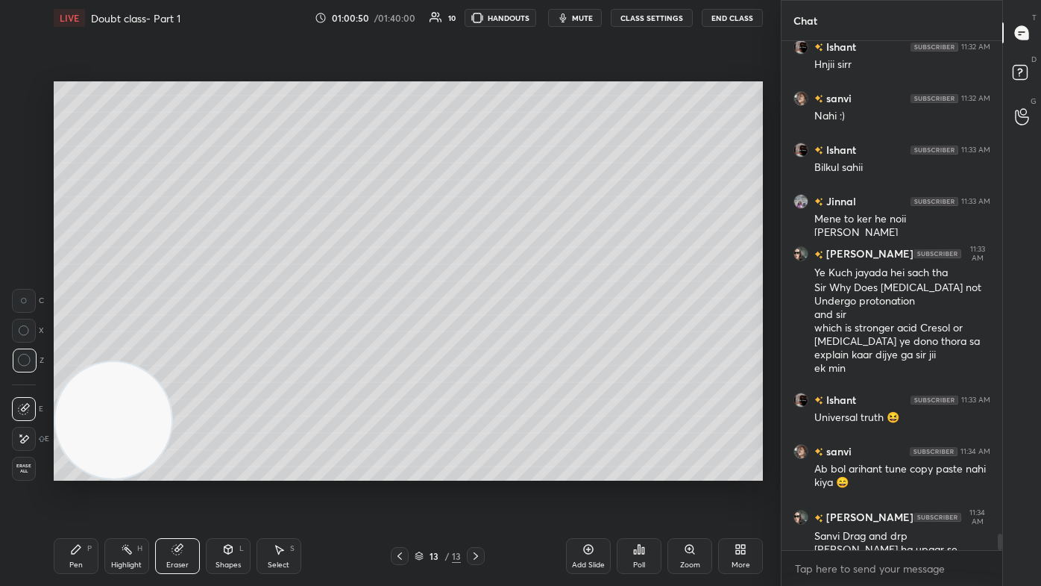
drag, startPoint x: 84, startPoint y: 562, endPoint x: 98, endPoint y: 544, distance: 23.4
click at [84, 351] on div "Pen P" at bounding box center [76, 556] width 45 height 36
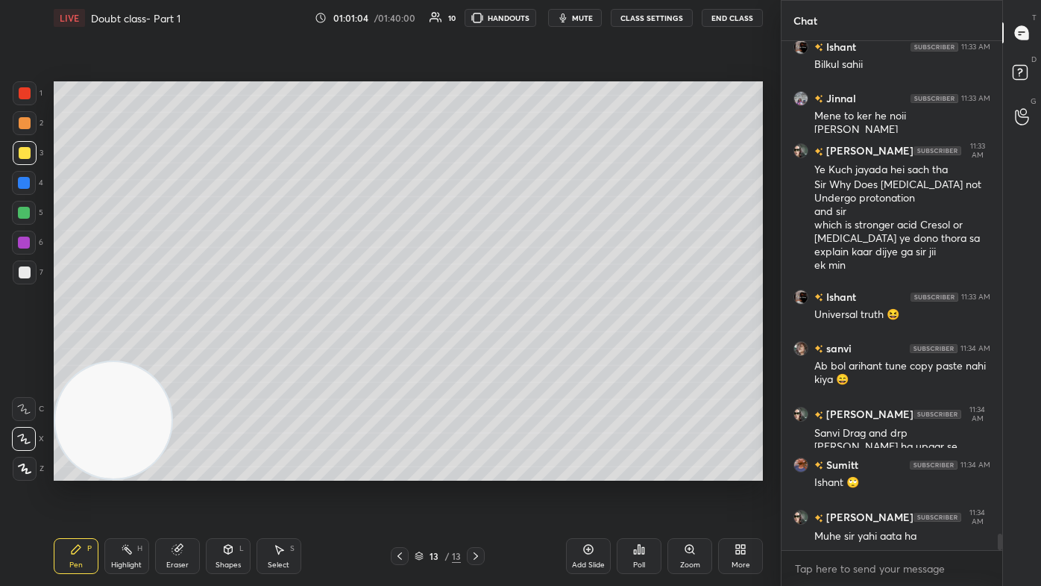
scroll to position [15627, 0]
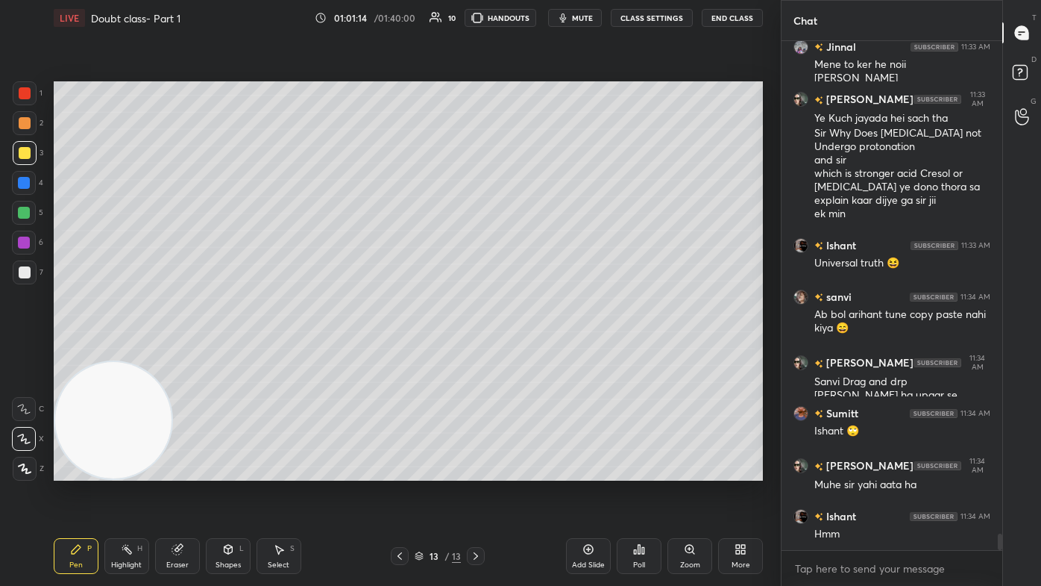
click at [535, 17] on span "mute" at bounding box center [582, 18] width 21 height 10
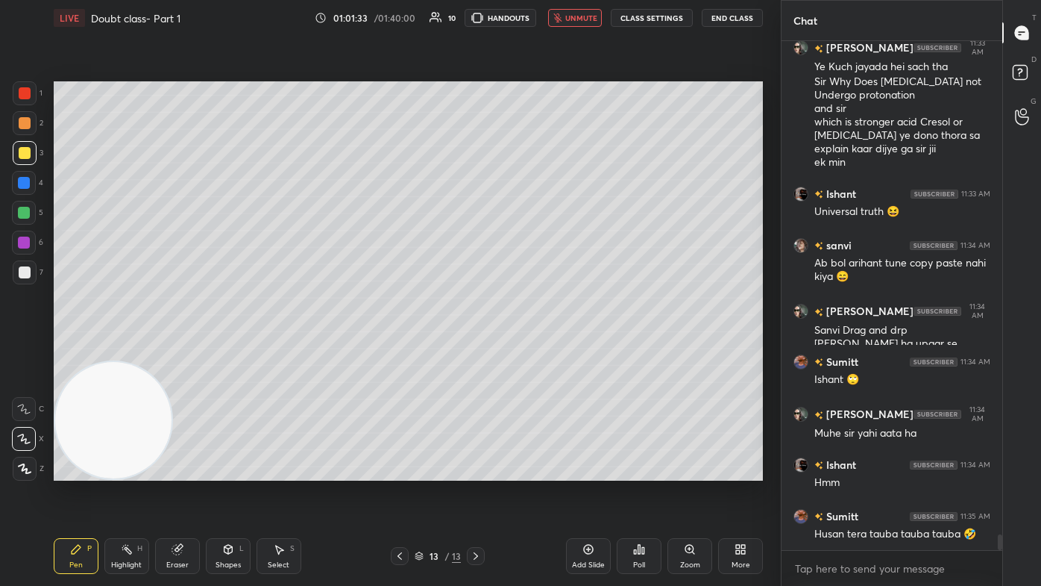
click at [535, 20] on span "unmute" at bounding box center [581, 18] width 32 height 10
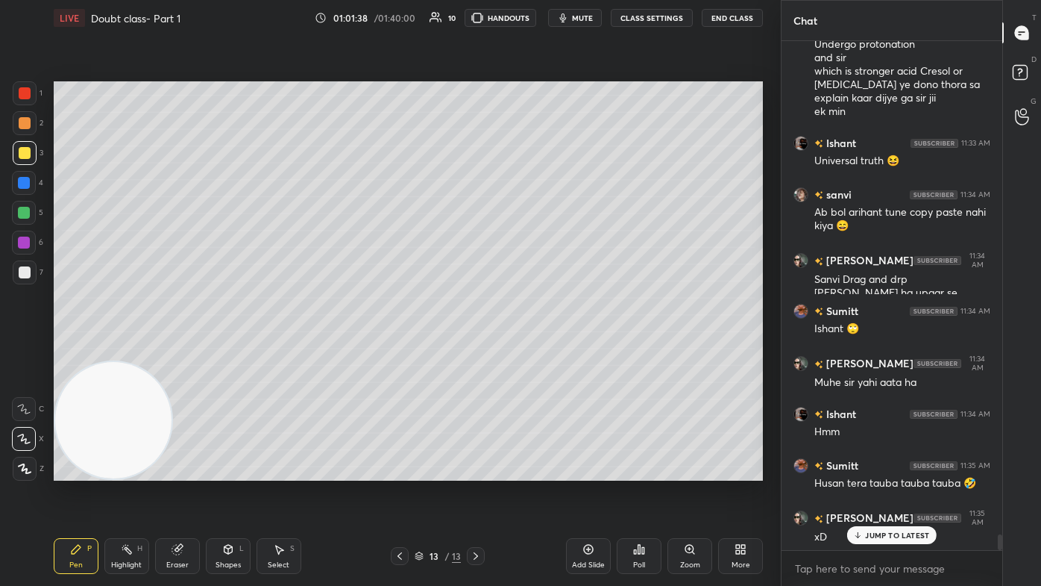
click at [22, 95] on div at bounding box center [25, 93] width 12 height 12
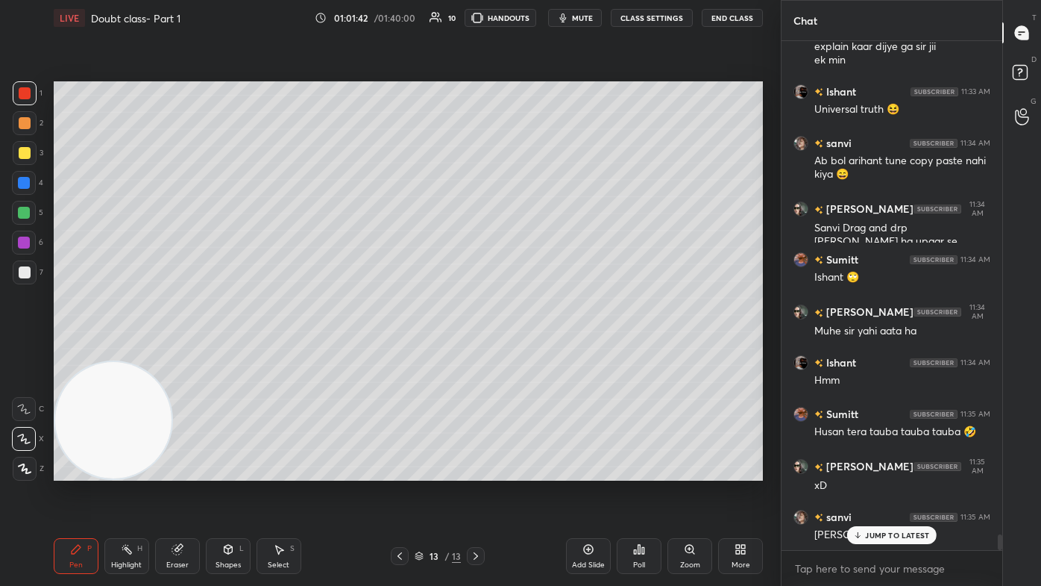
scroll to position [15833, 0]
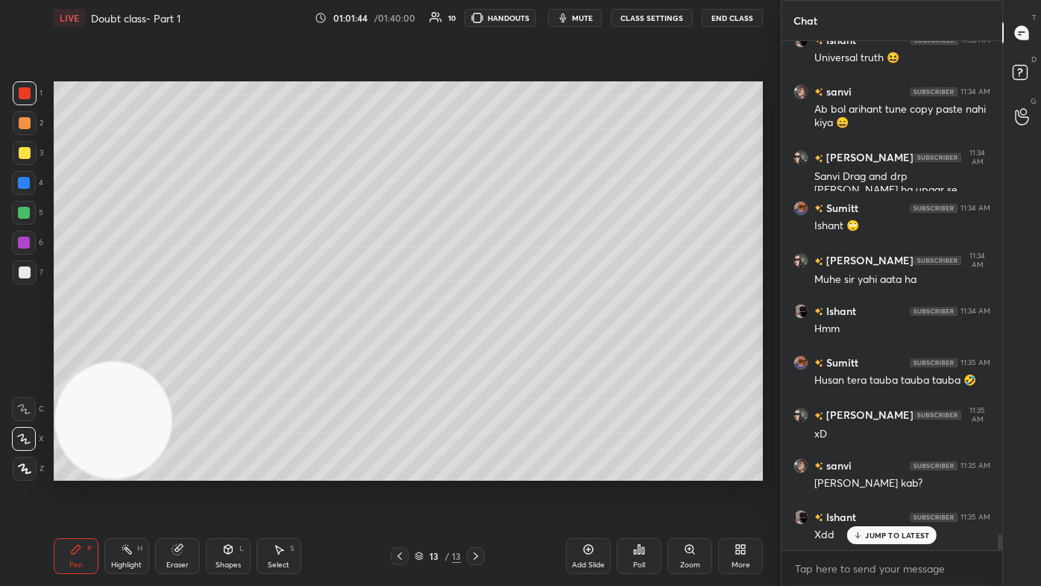
click at [167, 351] on div "Eraser" at bounding box center [177, 556] width 45 height 36
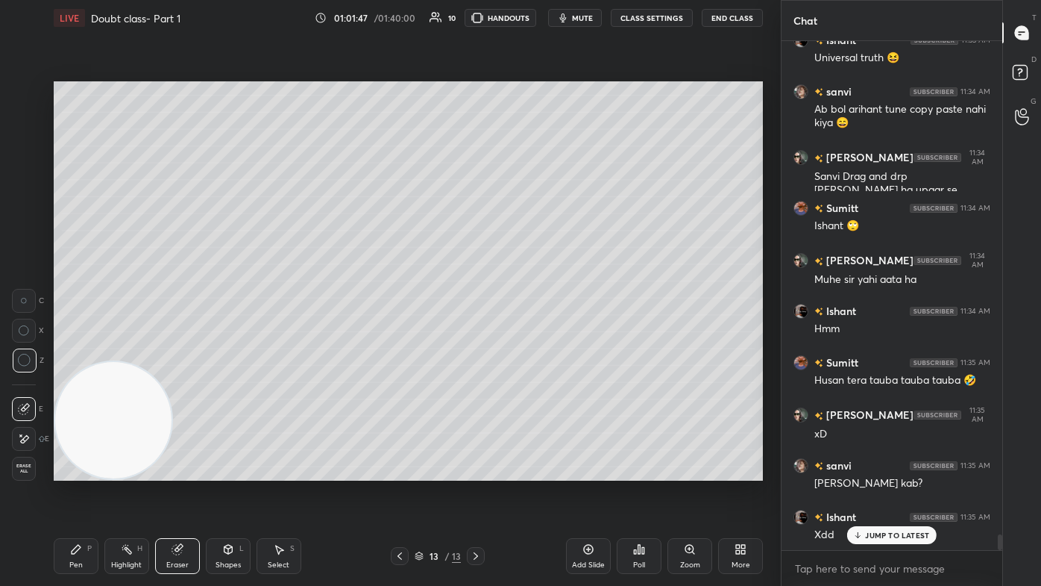
drag, startPoint x: 79, startPoint y: 555, endPoint x: 136, endPoint y: 475, distance: 97.9
click at [78, 351] on div "Pen P" at bounding box center [76, 556] width 45 height 36
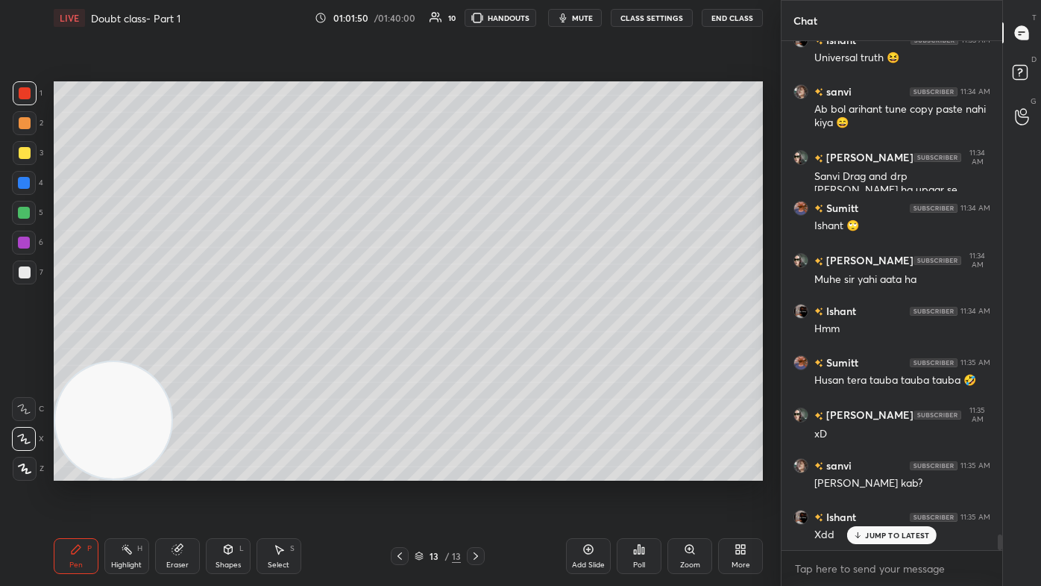
click at [535, 11] on button "CLASS SETTINGS" at bounding box center [652, 18] width 82 height 18
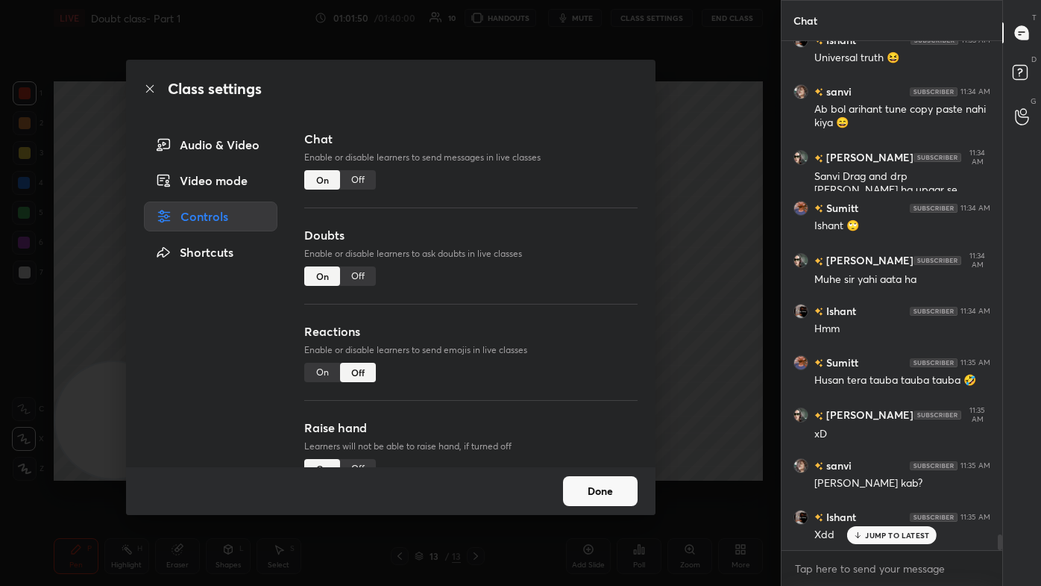
click at [348, 183] on div "Off" at bounding box center [358, 179] width 36 height 19
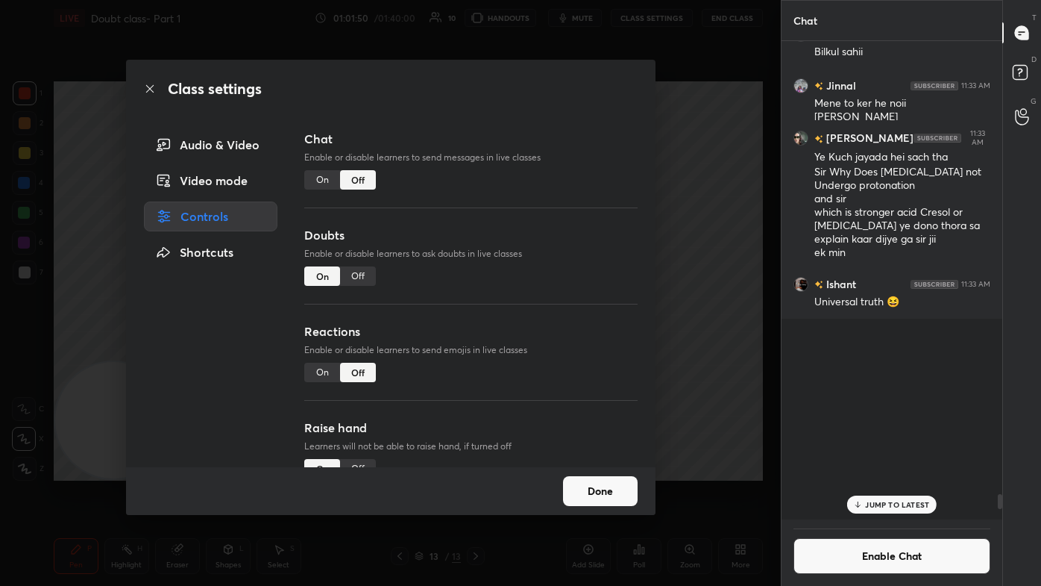
scroll to position [474, 216]
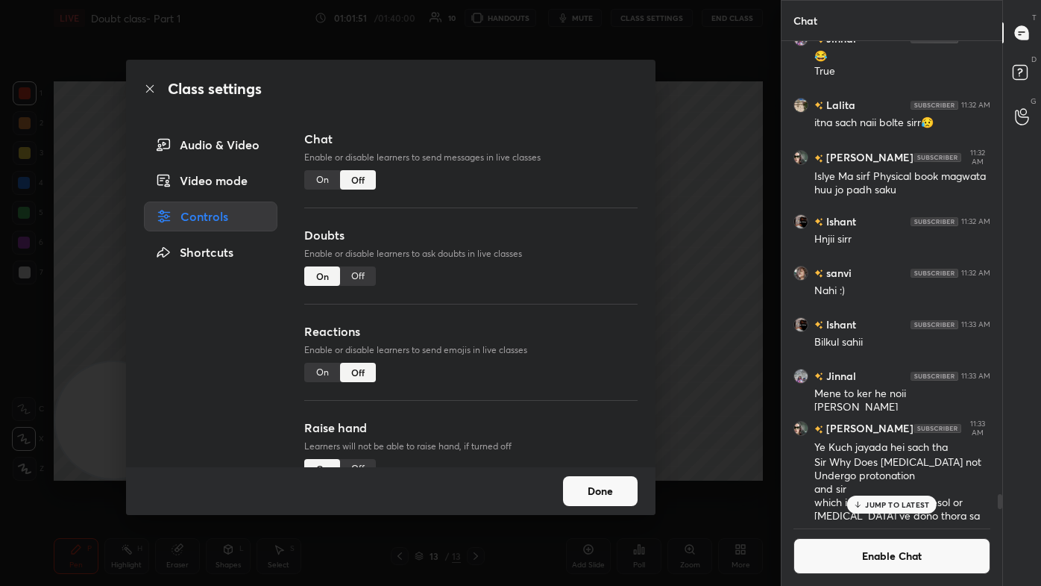
click at [535, 185] on div "Class settings Audio & Video Video mode Controls Shortcuts Chat Enable or disab…" at bounding box center [390, 293] width 781 height 586
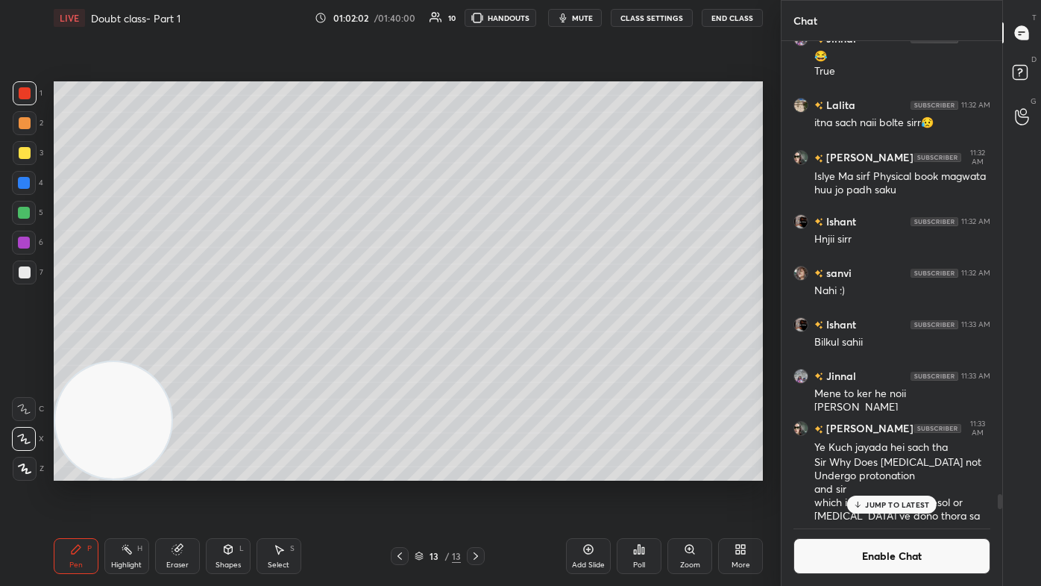
click at [34, 214] on div at bounding box center [24, 213] width 24 height 24
click at [289, 351] on div "Select S" at bounding box center [279, 556] width 45 height 36
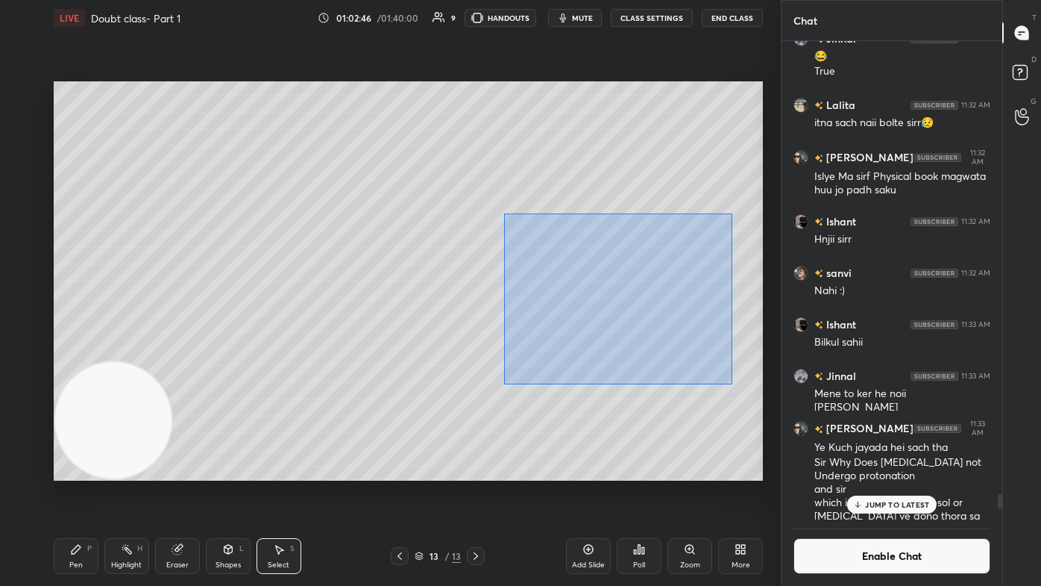
drag, startPoint x: 503, startPoint y: 235, endPoint x: 729, endPoint y: 382, distance: 270.2
click at [535, 351] on div "0 ° Undo Copy Paste here Duplicate Duplicate to new slide Delete" at bounding box center [408, 280] width 709 height 399
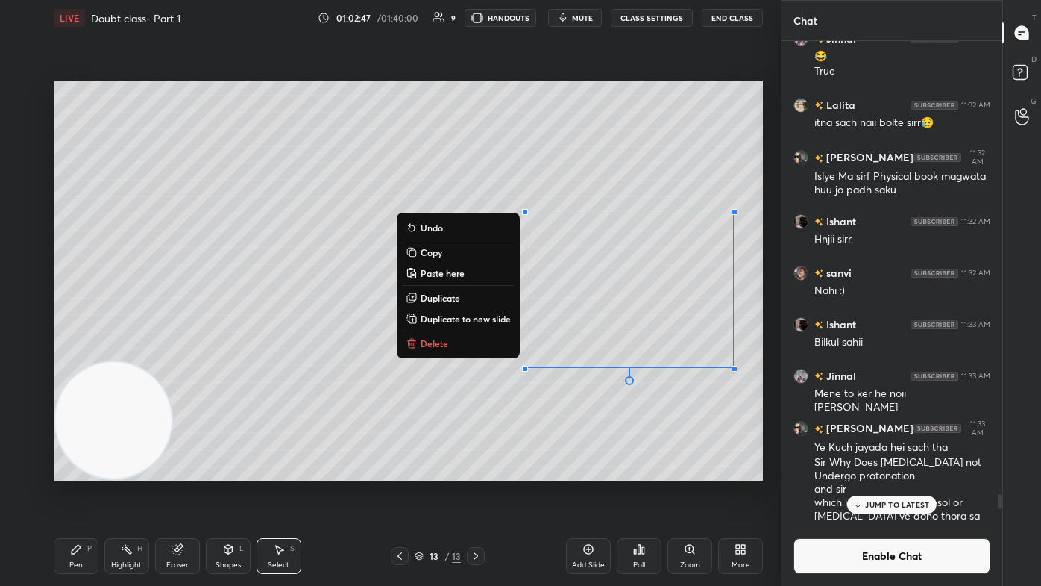
click at [418, 344] on button "Delete" at bounding box center [458, 343] width 111 height 18
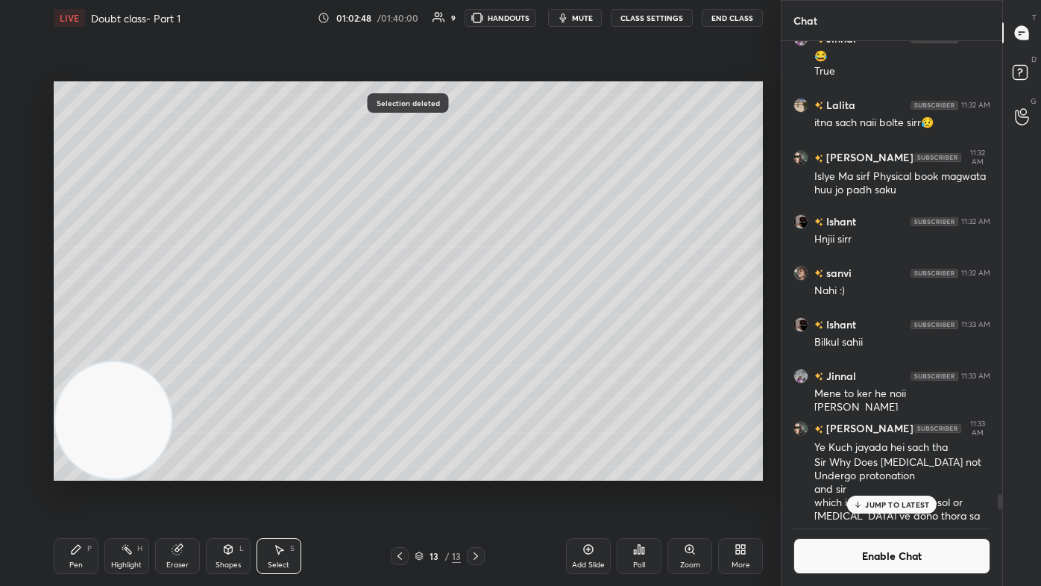
click at [72, 351] on icon at bounding box center [76, 549] width 9 height 9
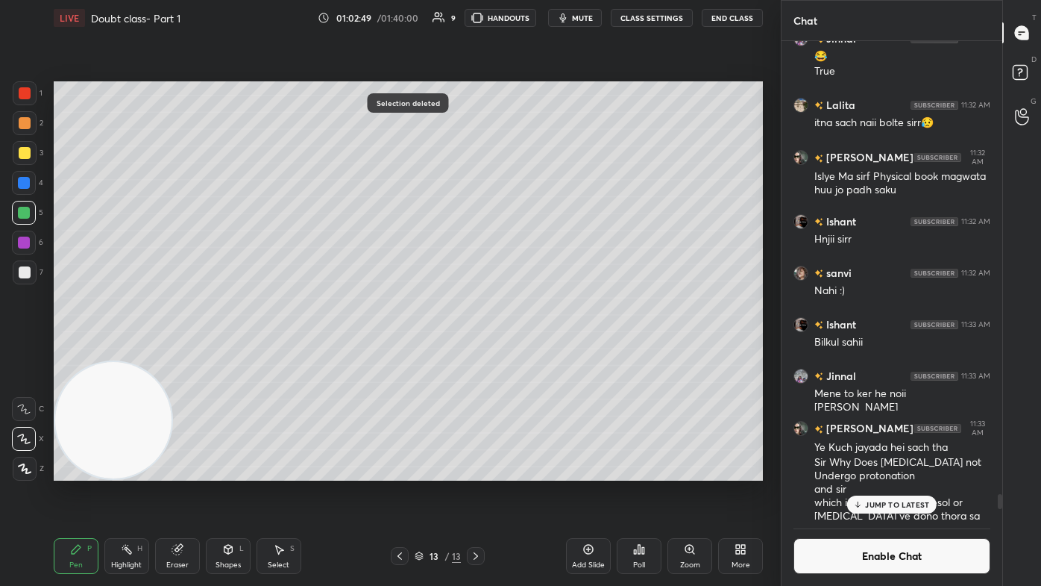
click at [27, 212] on div at bounding box center [24, 213] width 12 height 12
click at [21, 97] on div at bounding box center [25, 93] width 12 height 12
click at [183, 351] on div "Eraser" at bounding box center [177, 556] width 45 height 36
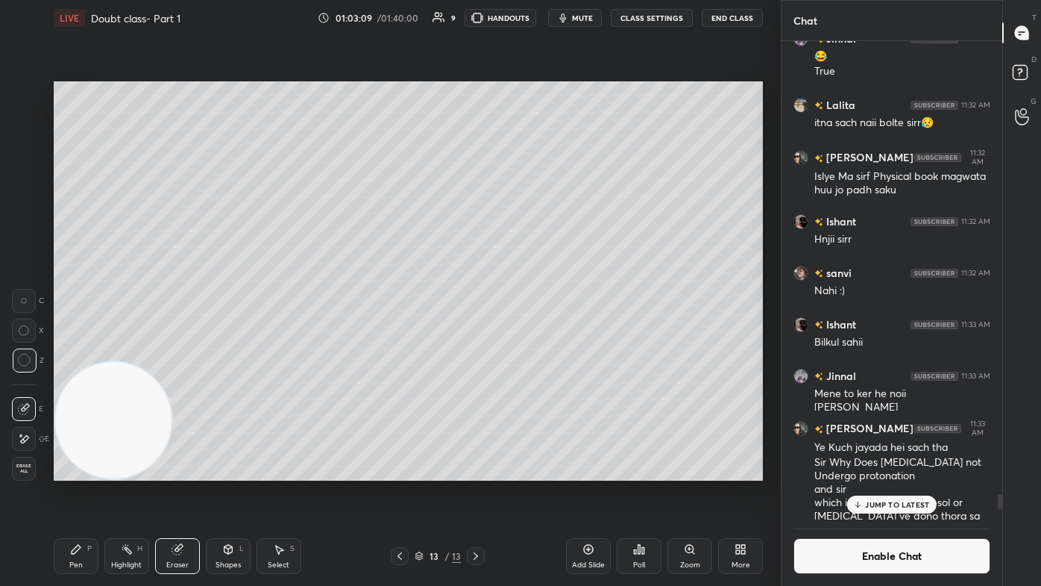
click at [87, 351] on div "Pen P" at bounding box center [76, 556] width 45 height 36
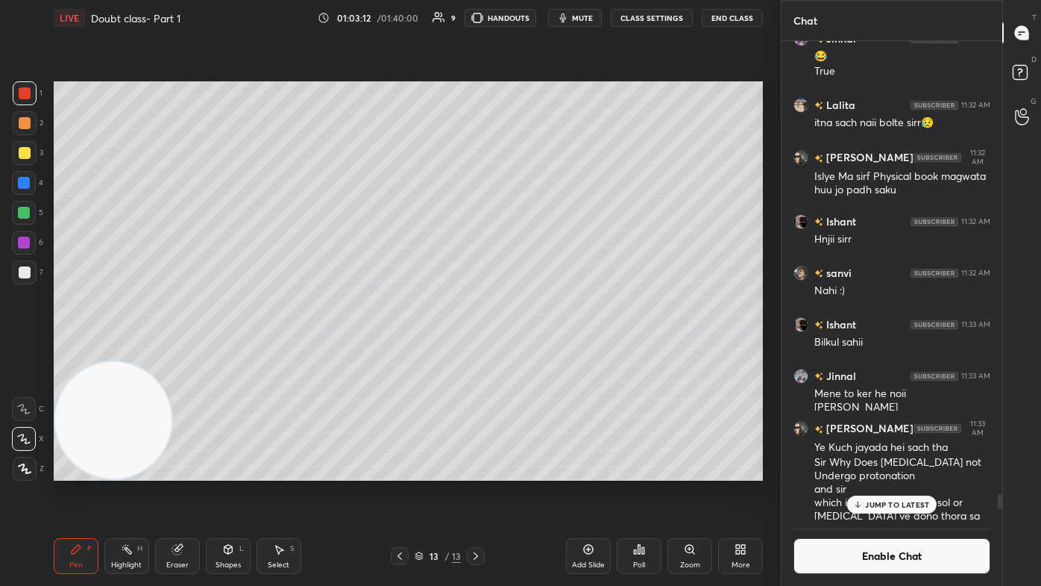
click at [28, 221] on div at bounding box center [24, 213] width 24 height 24
drag, startPoint x: 29, startPoint y: 479, endPoint x: 51, endPoint y: 456, distance: 31.7
click at [28, 351] on div "1 2 3 4 5 6 7 C X Z C X Z E E Erase all H H LIVE Doubt class- Part 1 01:03:12 /…" at bounding box center [384, 293] width 769 height 586
click at [19, 351] on icon at bounding box center [24, 468] width 13 height 10
click at [22, 98] on div at bounding box center [25, 93] width 12 height 12
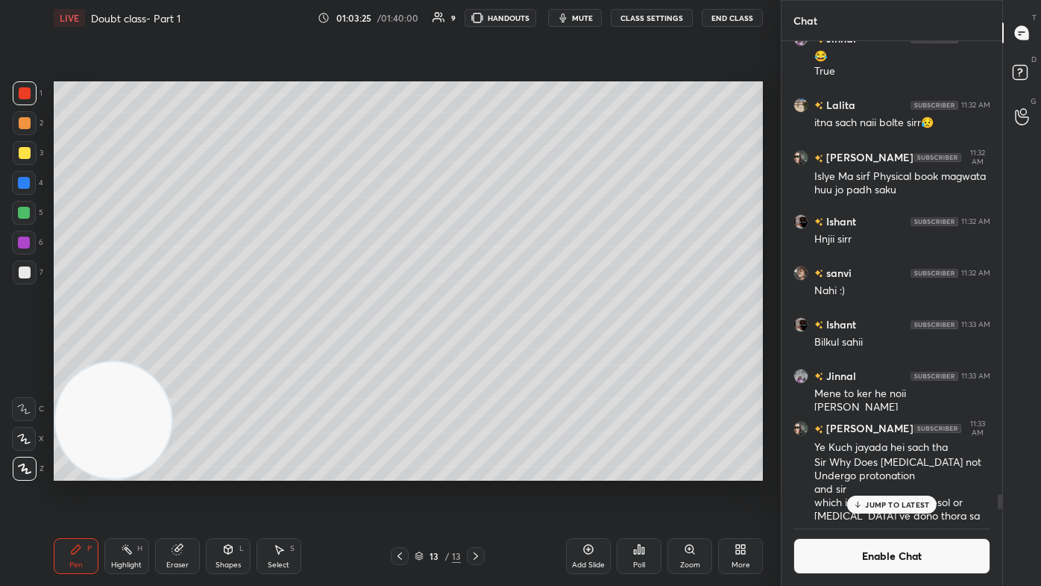
click at [31, 207] on div at bounding box center [24, 213] width 24 height 24
click at [535, 351] on div "JUMP TO LATEST" at bounding box center [892, 504] width 90 height 18
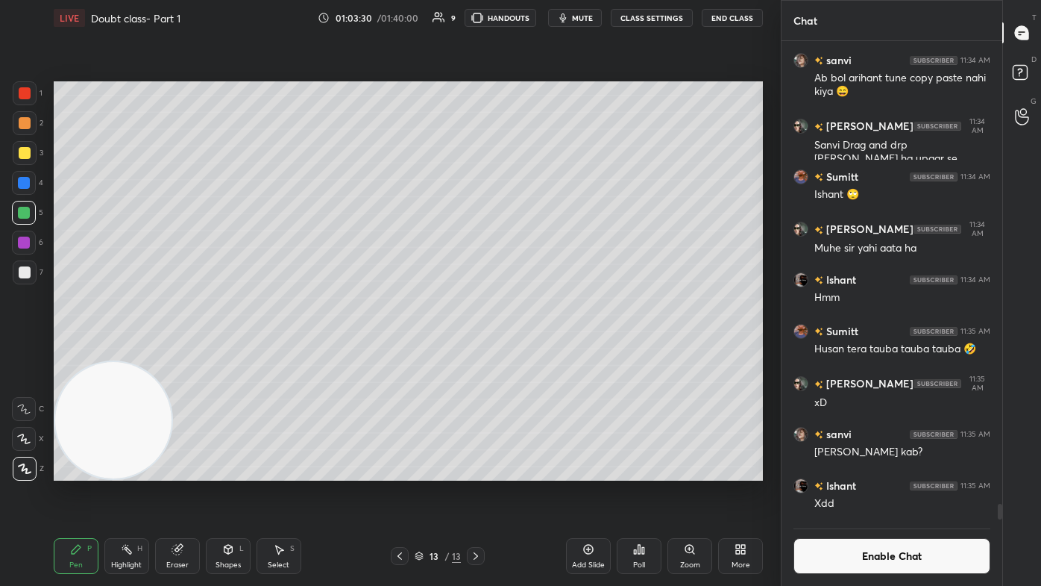
click at [535, 351] on button "Enable Chat" at bounding box center [892, 556] width 197 height 36
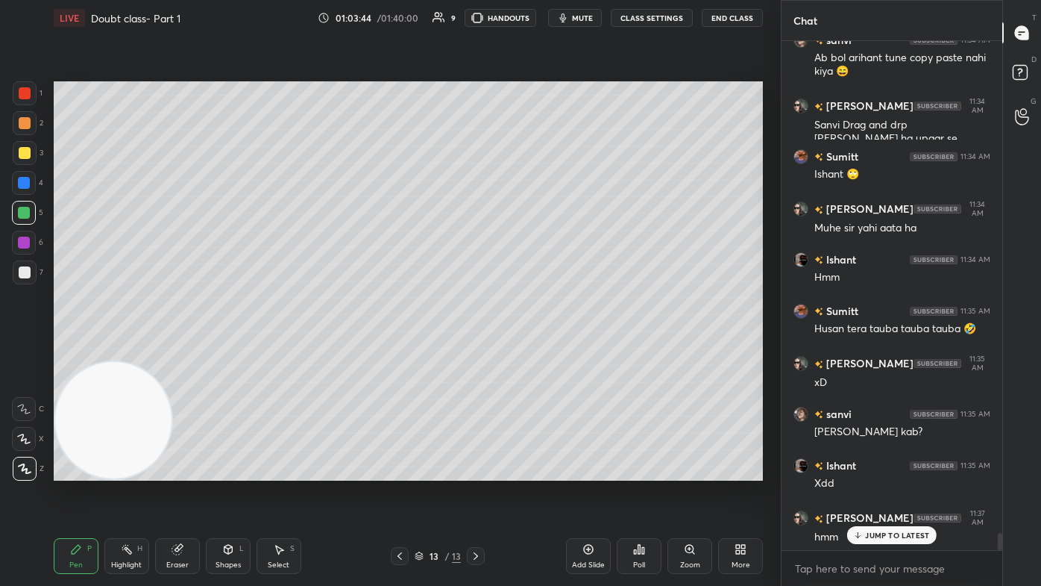
scroll to position [14397, 0]
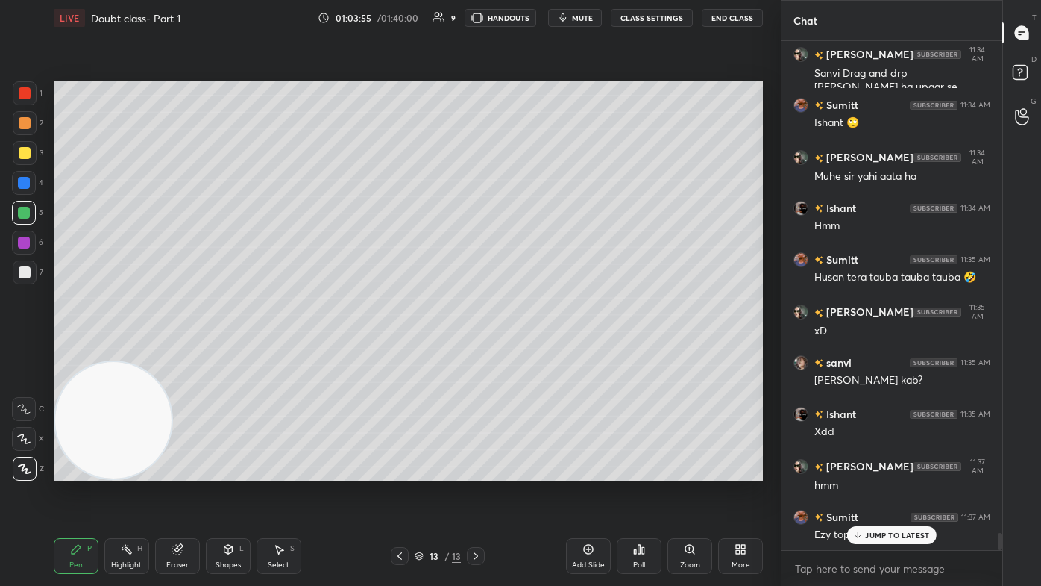
drag, startPoint x: 173, startPoint y: 567, endPoint x: 237, endPoint y: 521, distance: 78.6
click at [173, 351] on div "Eraser" at bounding box center [177, 564] width 22 height 7
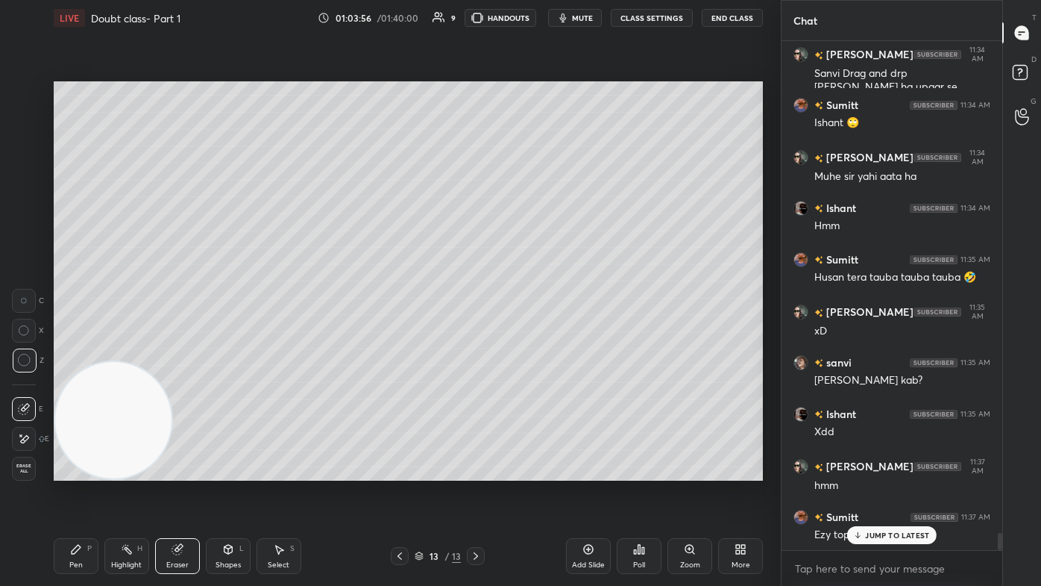
click at [60, 351] on div "Pen P" at bounding box center [76, 556] width 45 height 36
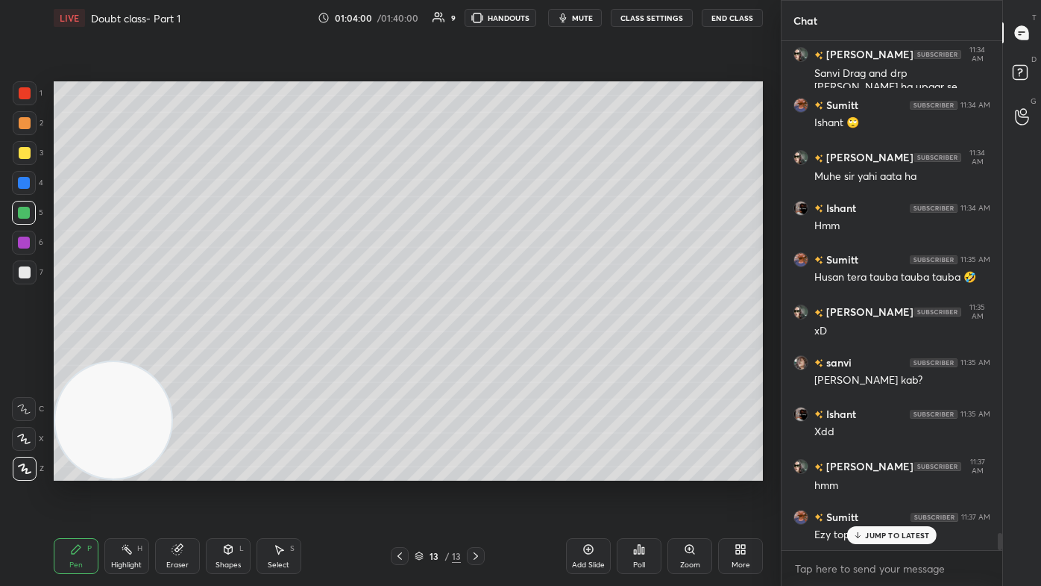
click at [535, 17] on span "mute" at bounding box center [582, 18] width 21 height 10
click at [535, 25] on button "unmute" at bounding box center [575, 18] width 54 height 18
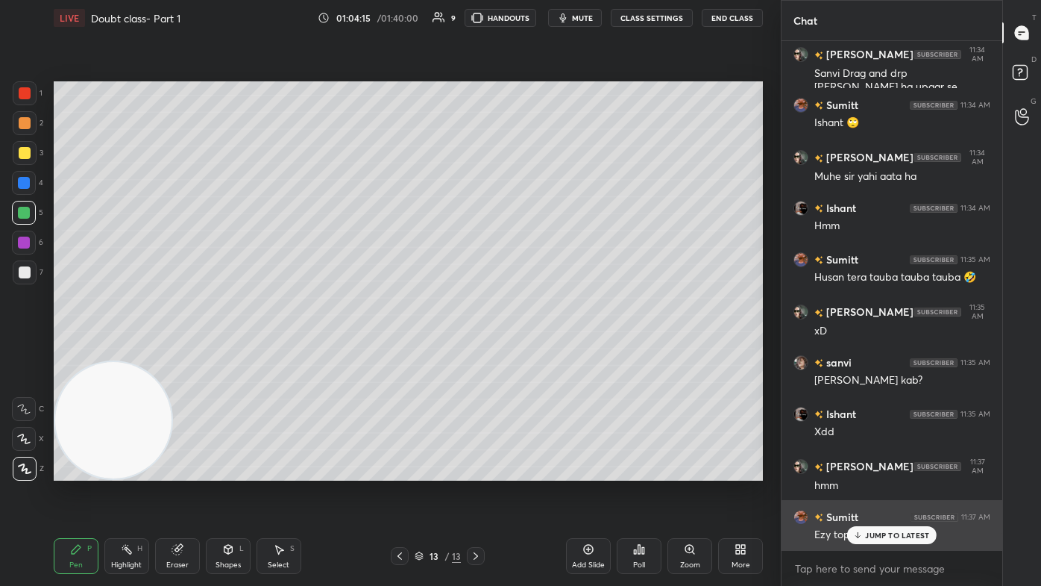
click at [535, 351] on p "JUMP TO LATEST" at bounding box center [897, 534] width 64 height 9
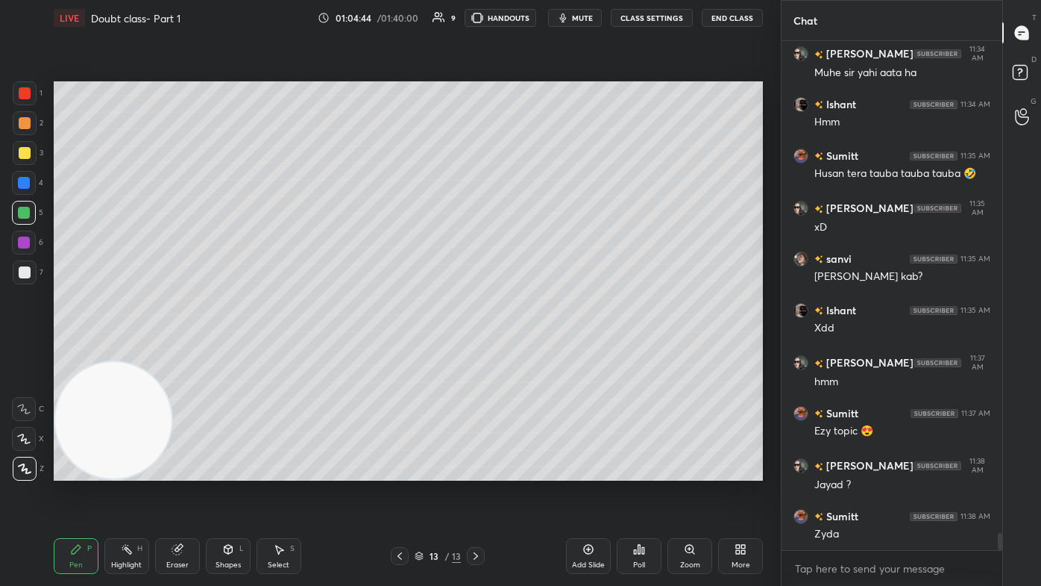
scroll to position [14552, 0]
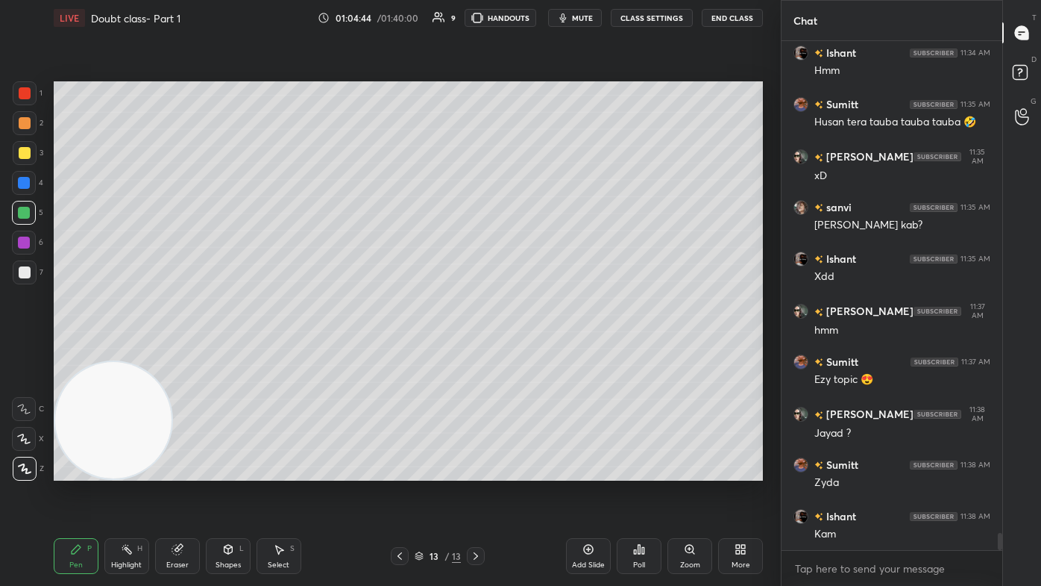
click at [12, 91] on div "1 2 3 4 5 6 7 C X Z C X Z E E Erase all H H" at bounding box center [24, 280] width 48 height 399
click at [24, 97] on div at bounding box center [25, 93] width 12 height 12
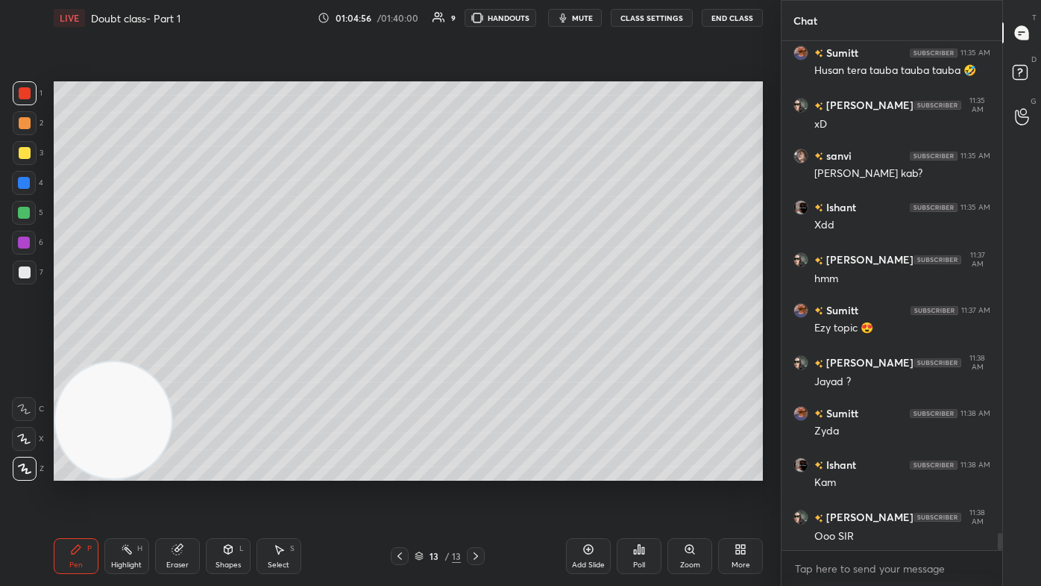
scroll to position [14617, 0]
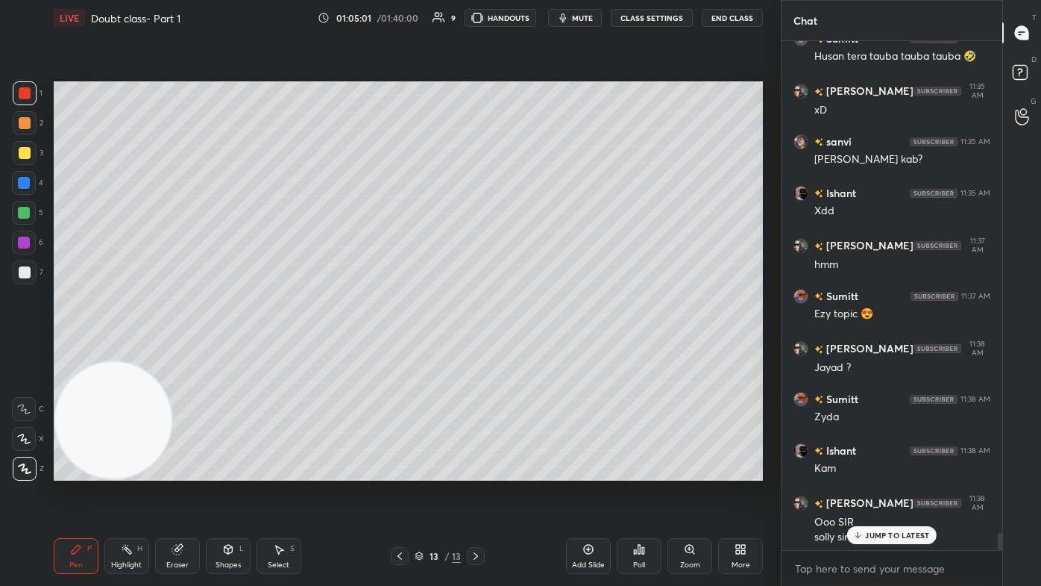
click at [190, 351] on div "Eraser" at bounding box center [177, 556] width 45 height 36
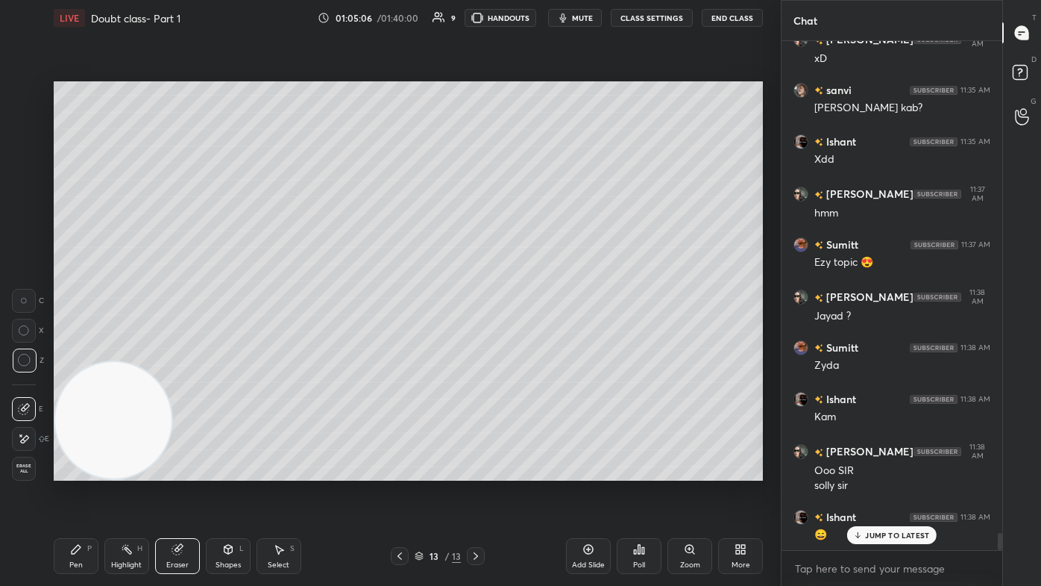
scroll to position [14721, 0]
click at [74, 351] on div "Pen P" at bounding box center [76, 556] width 45 height 36
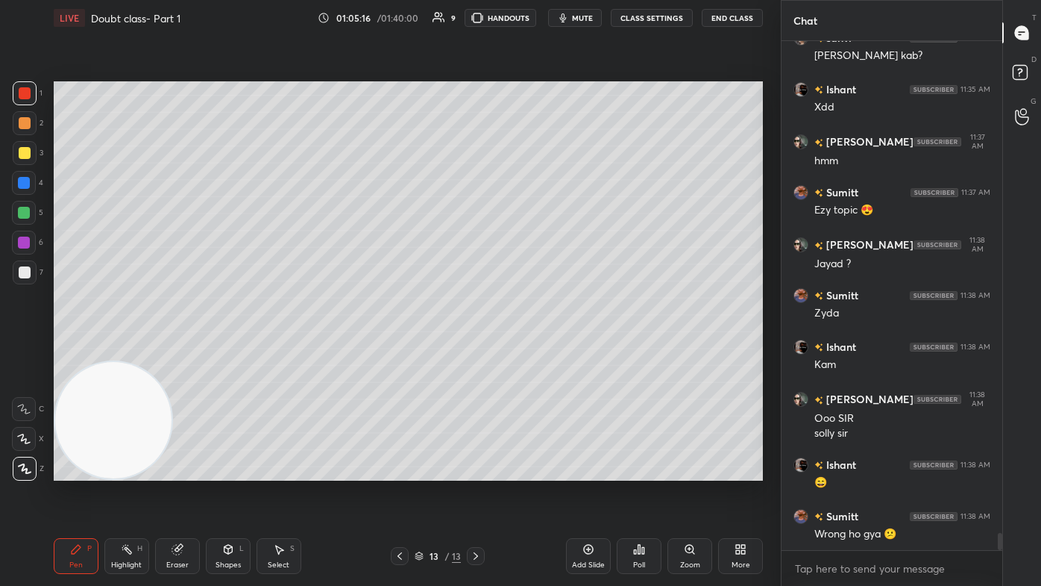
click at [25, 219] on div at bounding box center [24, 213] width 24 height 24
click at [28, 351] on div at bounding box center [24, 439] width 24 height 24
click at [185, 351] on div "Eraser" at bounding box center [177, 556] width 45 height 36
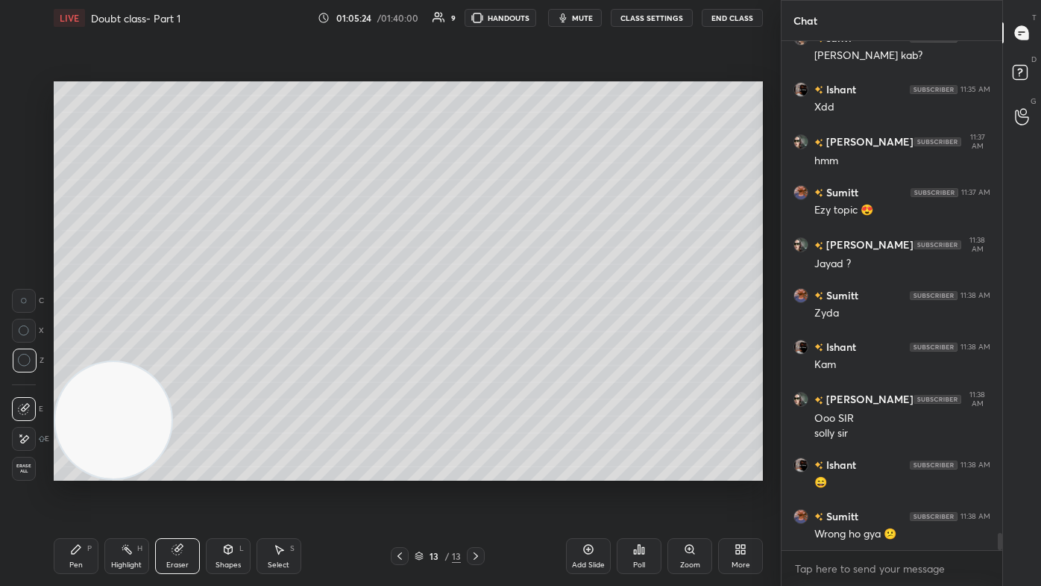
click at [81, 351] on icon at bounding box center [76, 549] width 12 height 12
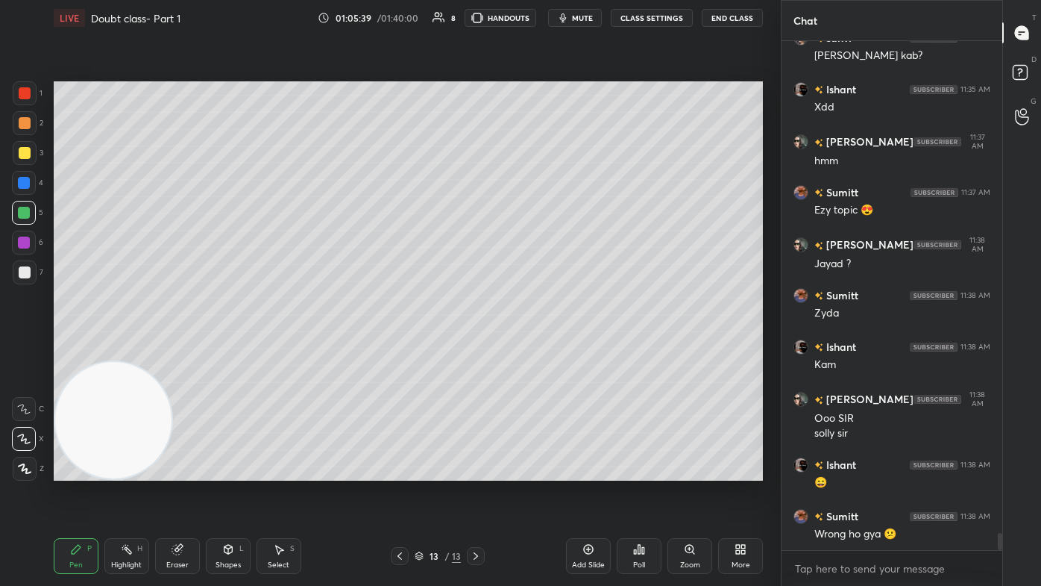
click at [27, 273] on div at bounding box center [25, 272] width 12 height 12
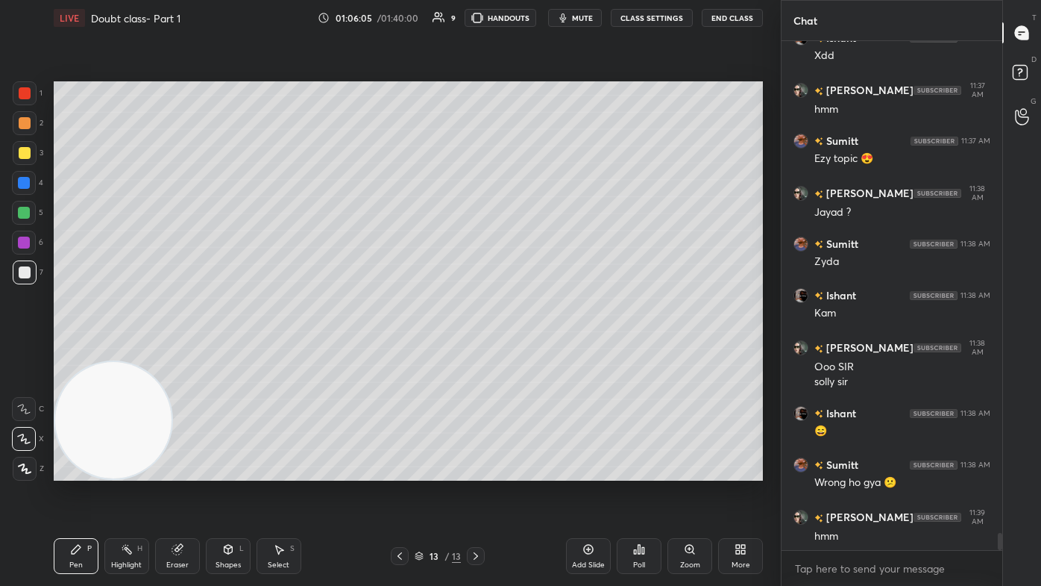
scroll to position [14824, 0]
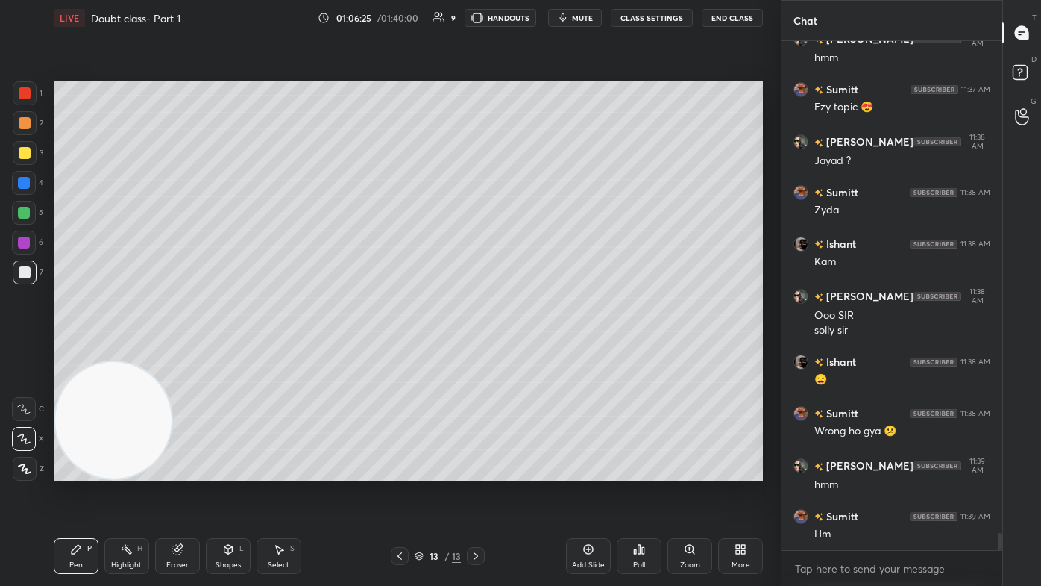
click at [535, 15] on button "mute" at bounding box center [575, 18] width 54 height 18
click at [535, 22] on button "unmute" at bounding box center [575, 18] width 54 height 18
click at [535, 16] on span "mute" at bounding box center [582, 18] width 21 height 10
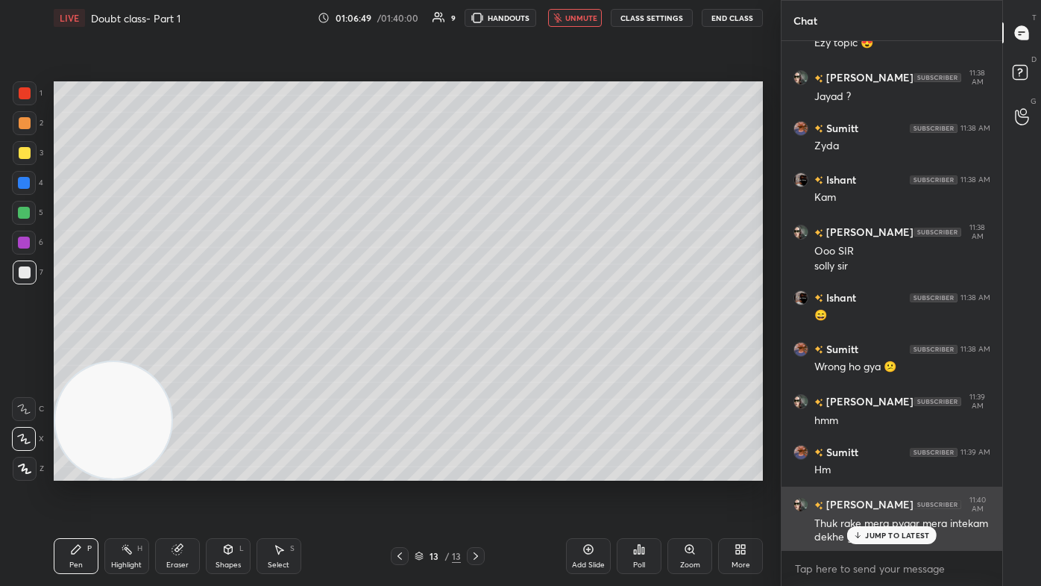
click at [535, 351] on icon at bounding box center [858, 534] width 10 height 9
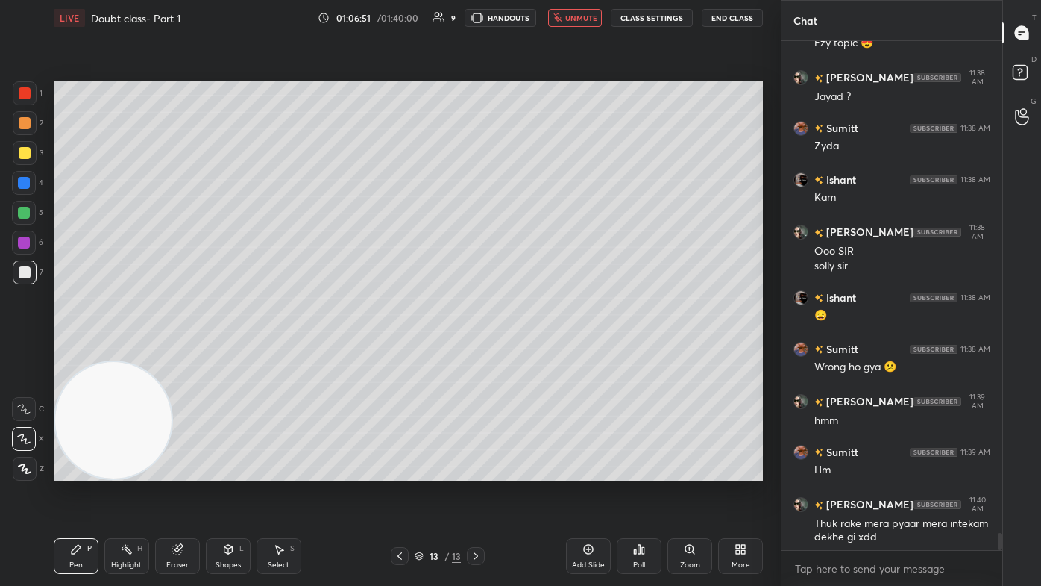
click at [535, 17] on span "unmute" at bounding box center [581, 18] width 32 height 10
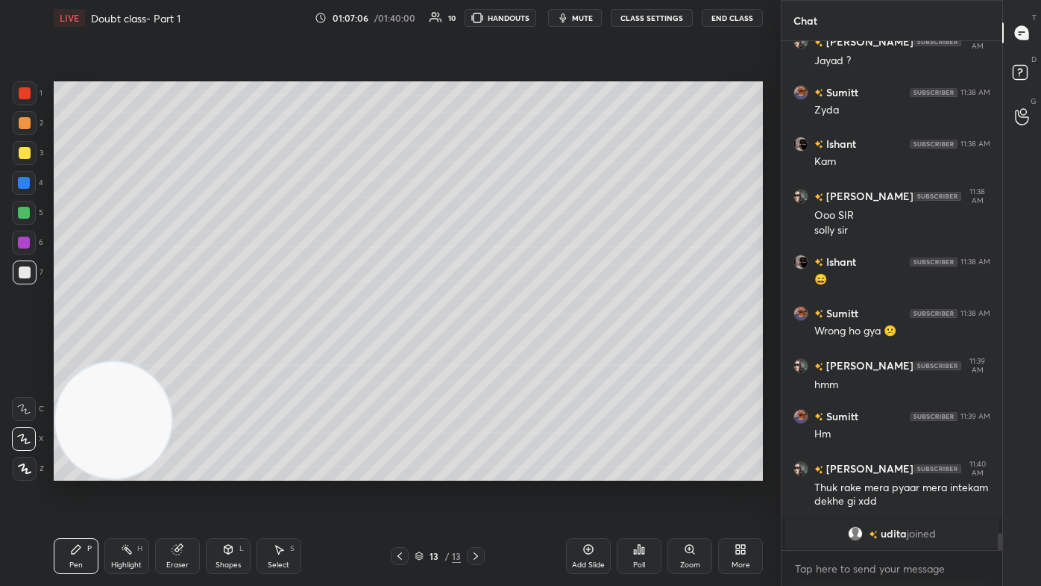
click at [535, 16] on span "mute" at bounding box center [582, 18] width 21 height 10
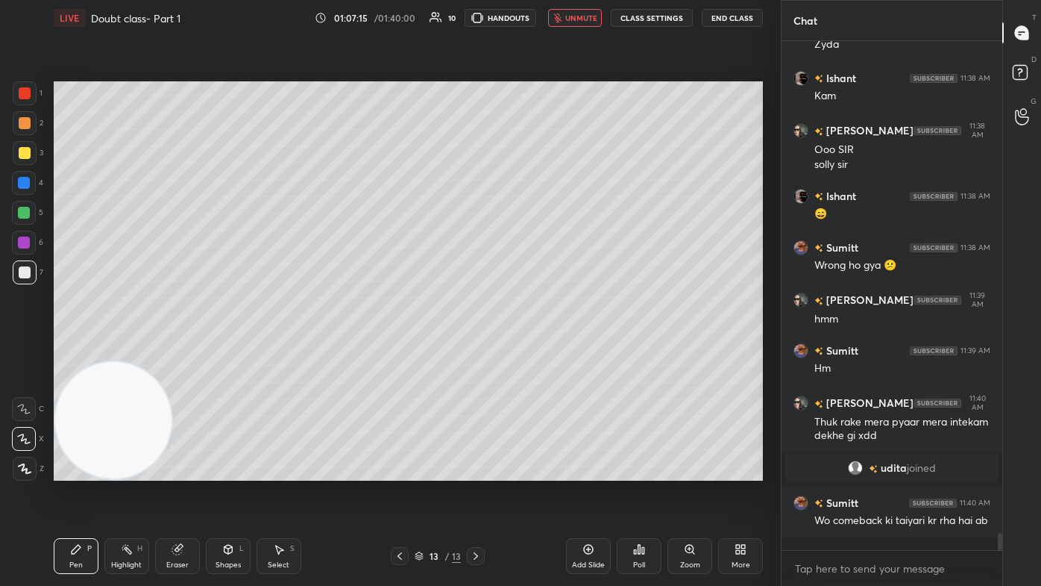
scroll to position [14635, 0]
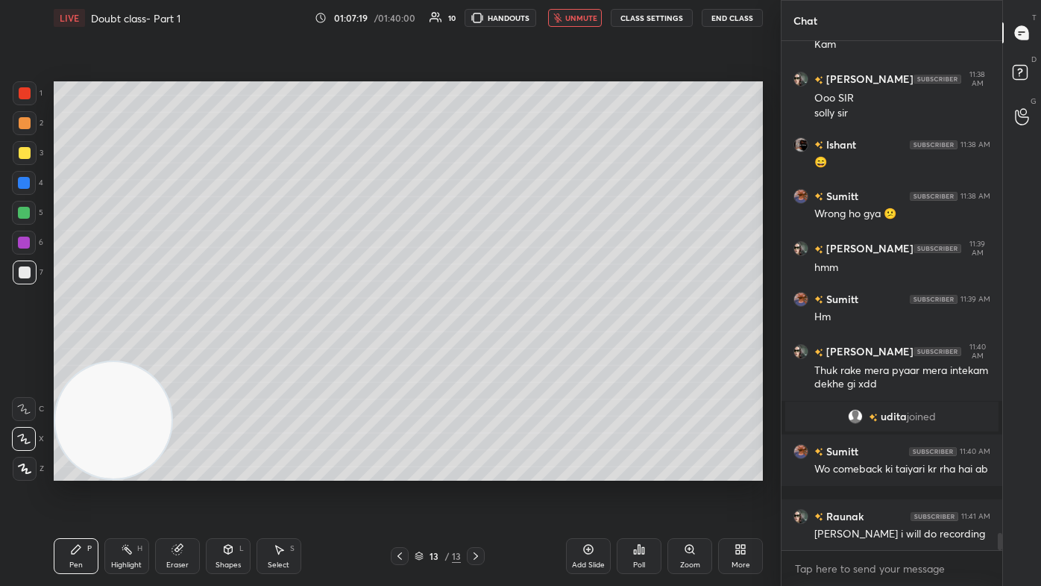
click at [535, 13] on button "unmute" at bounding box center [575, 18] width 54 height 18
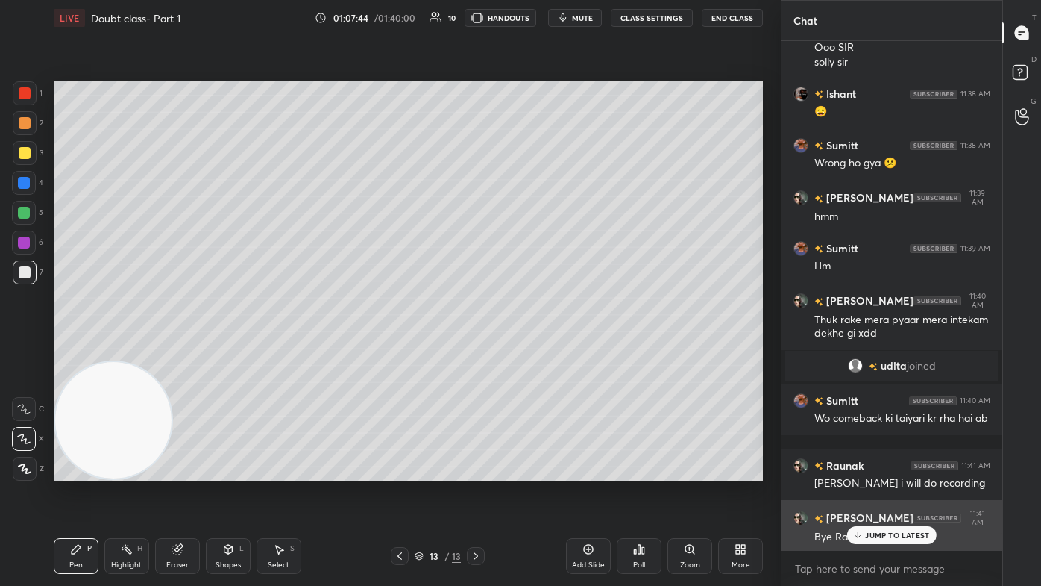
click at [535, 351] on p "JUMP TO LATEST" at bounding box center [897, 534] width 64 height 9
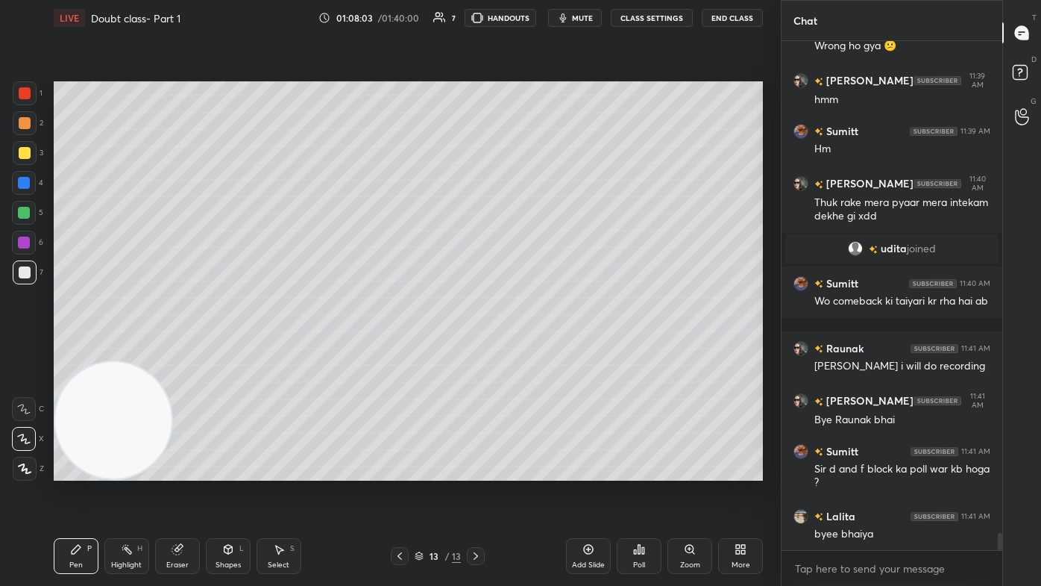
scroll to position [14854, 0]
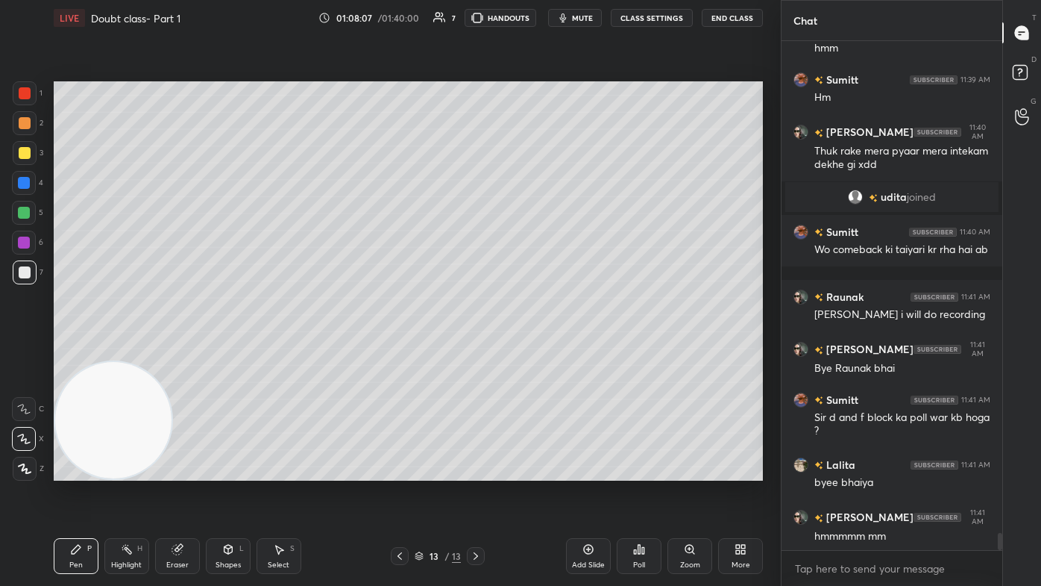
click at [535, 351] on div "Add Slide" at bounding box center [588, 556] width 45 height 36
click at [25, 154] on div at bounding box center [25, 153] width 12 height 12
click at [535, 18] on span "mute" at bounding box center [582, 18] width 21 height 10
click at [535, 10] on button "unmute" at bounding box center [575, 18] width 54 height 18
click at [23, 92] on div at bounding box center [25, 93] width 12 height 12
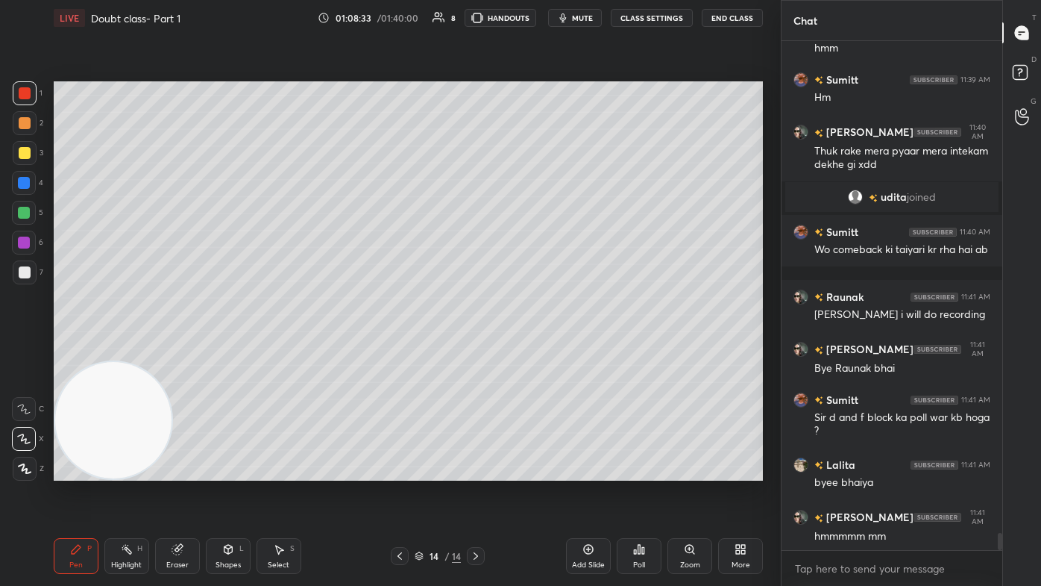
click at [31, 351] on div at bounding box center [25, 468] width 24 height 24
click at [23, 217] on div at bounding box center [24, 213] width 12 height 12
click at [21, 351] on icon at bounding box center [25, 468] width 12 height 9
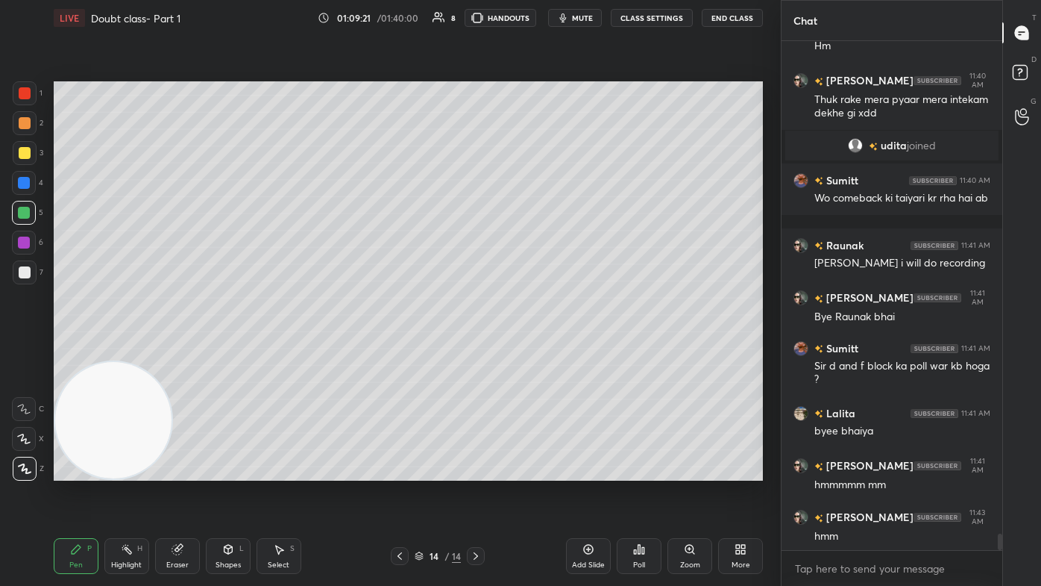
scroll to position [14957, 0]
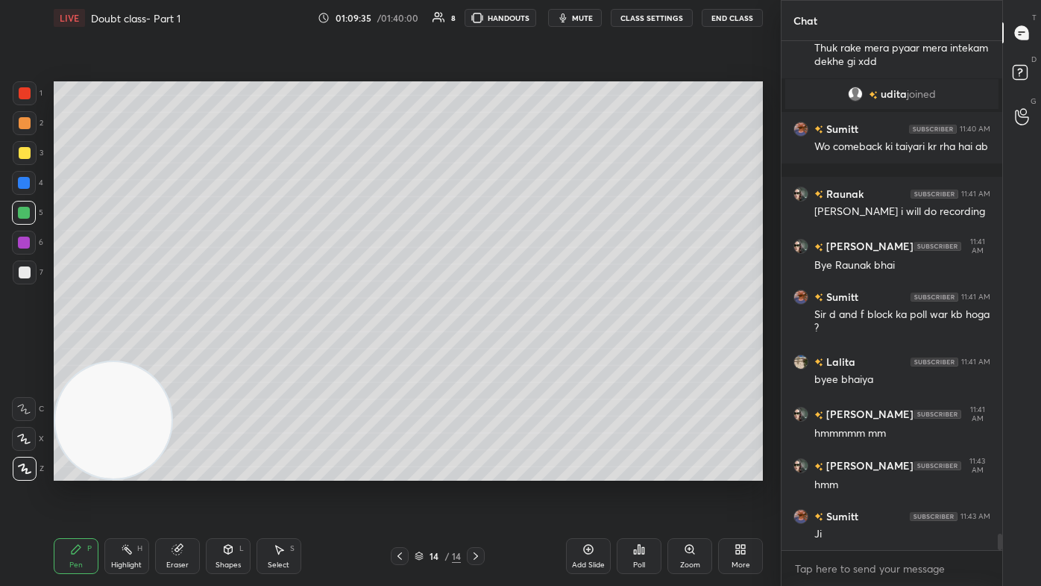
click at [535, 15] on span "mute" at bounding box center [582, 18] width 21 height 10
click at [535, 19] on span "unmute" at bounding box center [581, 18] width 32 height 10
click at [25, 279] on div at bounding box center [25, 272] width 24 height 24
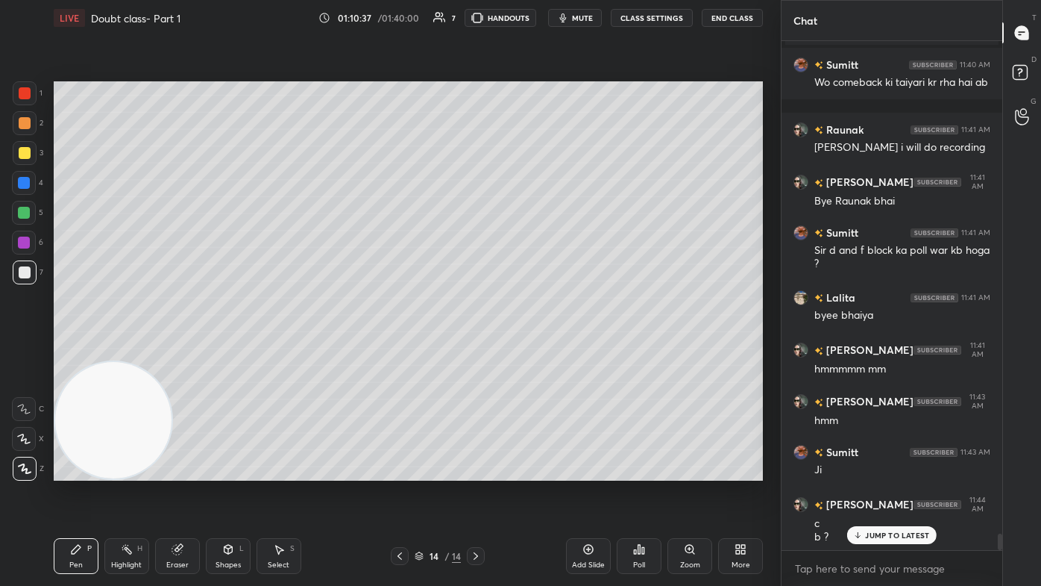
drag, startPoint x: 29, startPoint y: 151, endPoint x: 35, endPoint y: 144, distance: 9.6
click at [28, 152] on div at bounding box center [25, 153] width 12 height 12
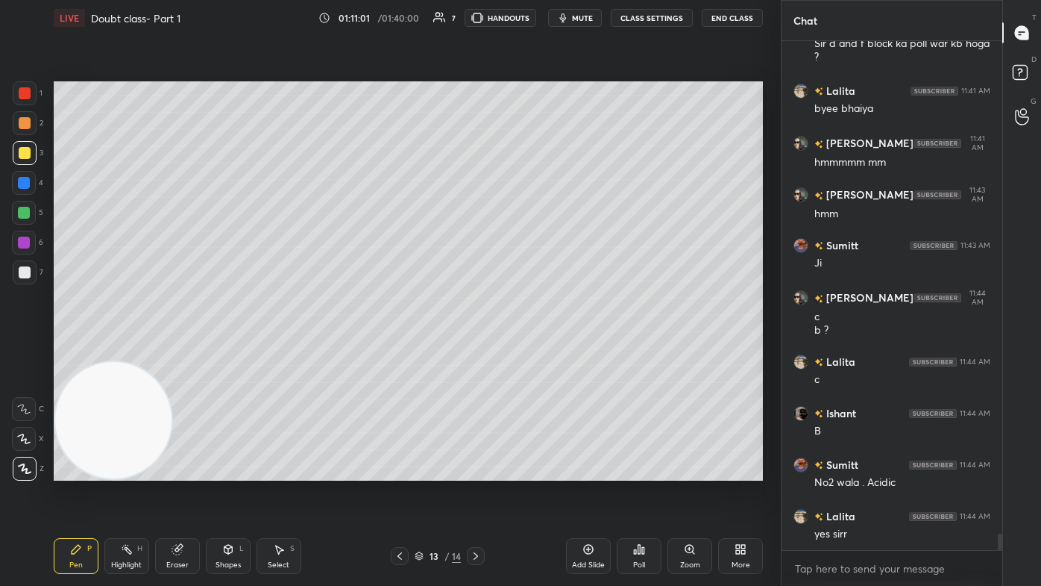
scroll to position [15242, 0]
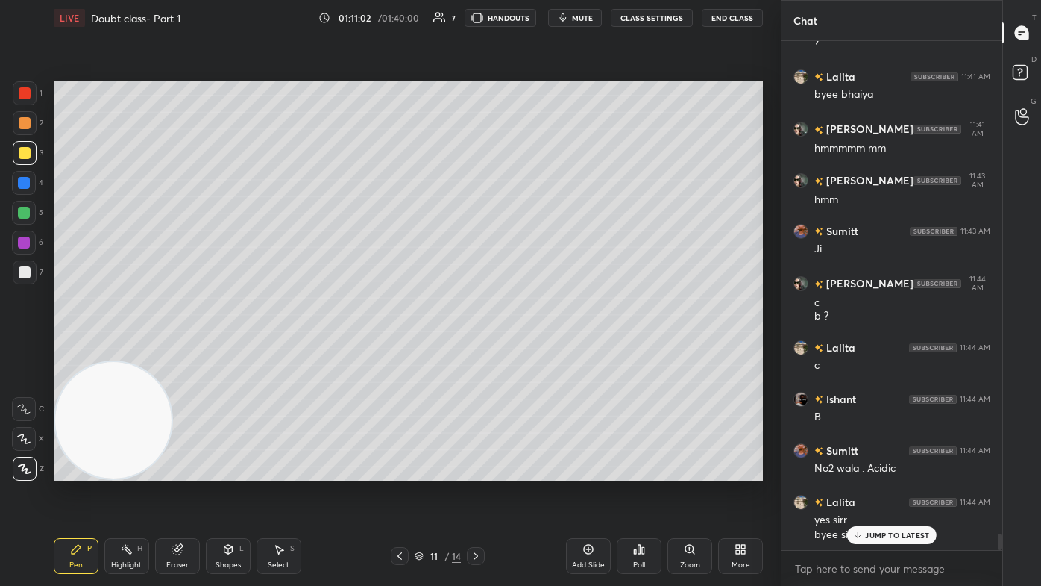
click at [535, 351] on div "More" at bounding box center [740, 556] width 45 height 36
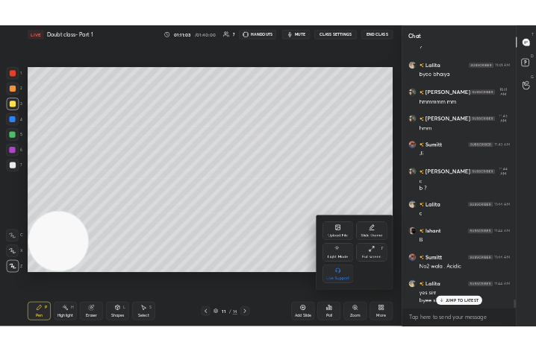
scroll to position [15307, 0]
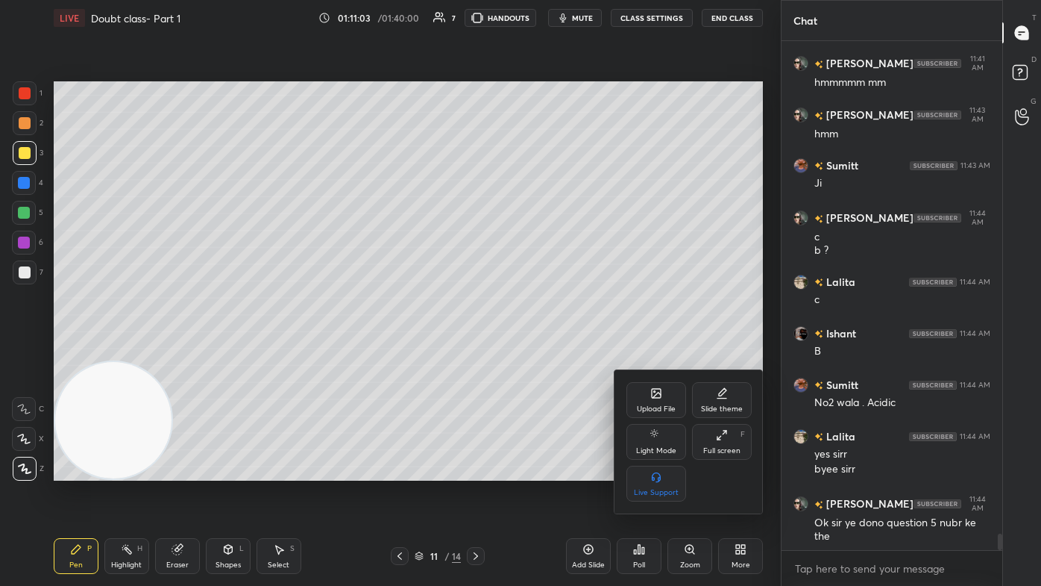
click at [535, 351] on div "Upload File" at bounding box center [657, 400] width 60 height 36
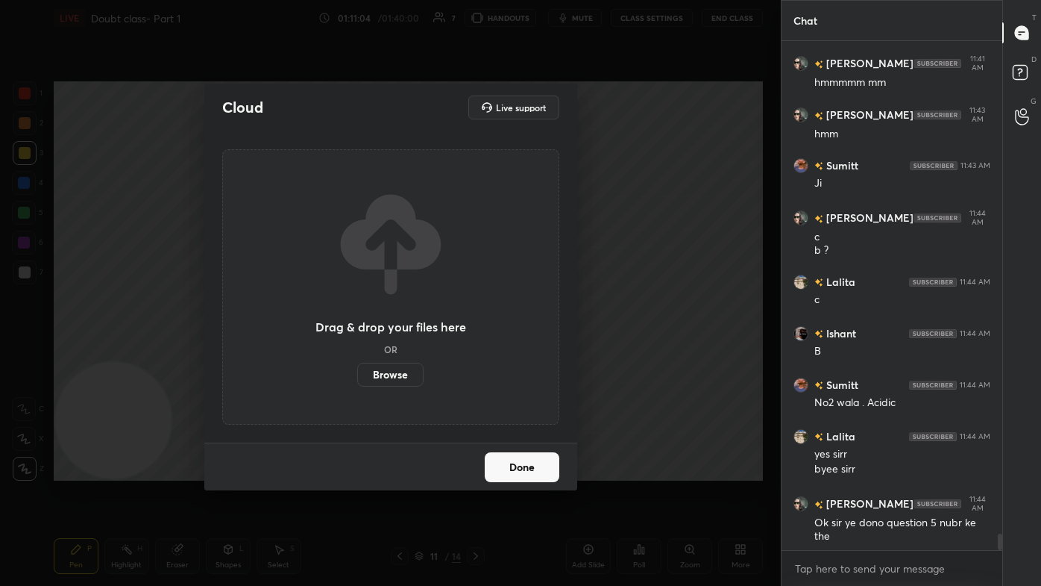
click at [395, 351] on label "Browse" at bounding box center [390, 375] width 66 height 24
click at [357, 351] on input "Browse" at bounding box center [357, 375] width 0 height 24
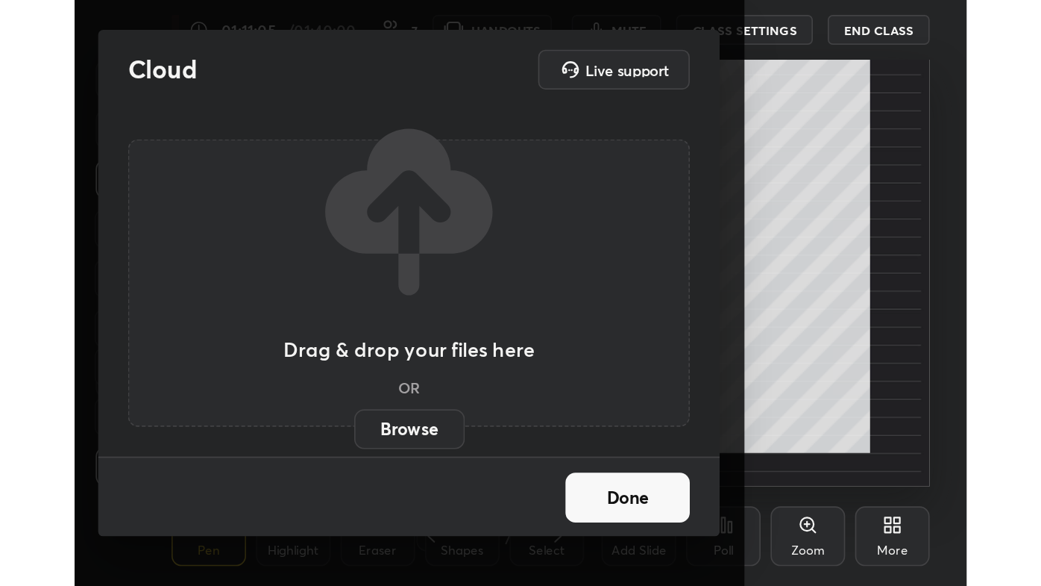
scroll to position [256, 476]
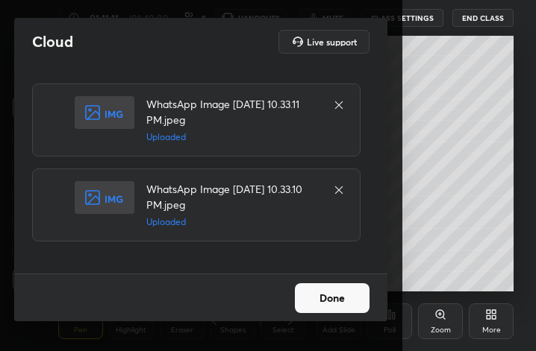
click at [323, 300] on button "Done" at bounding box center [332, 298] width 75 height 30
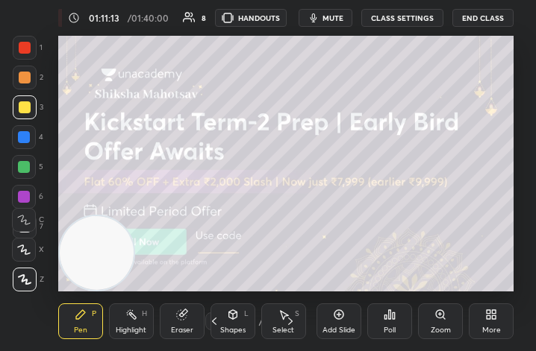
click at [498, 321] on div "More" at bounding box center [490, 322] width 45 height 36
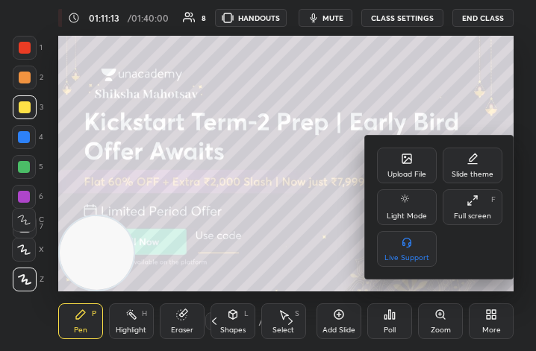
drag, startPoint x: 477, startPoint y: 204, endPoint x: 571, endPoint y: 394, distance: 211.8
click at [476, 204] on icon at bounding box center [472, 201] width 12 height 12
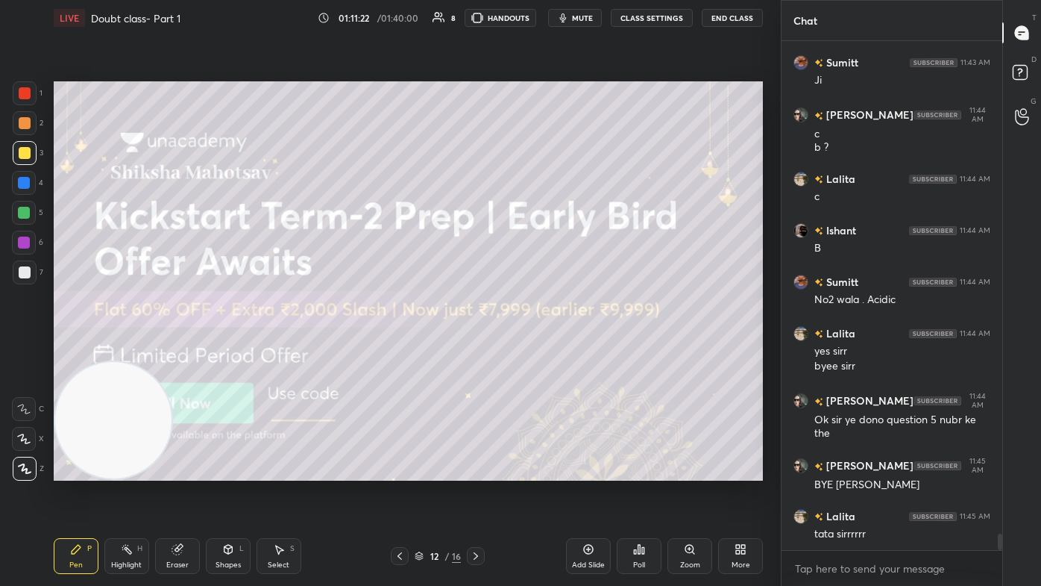
scroll to position [15474, 0]
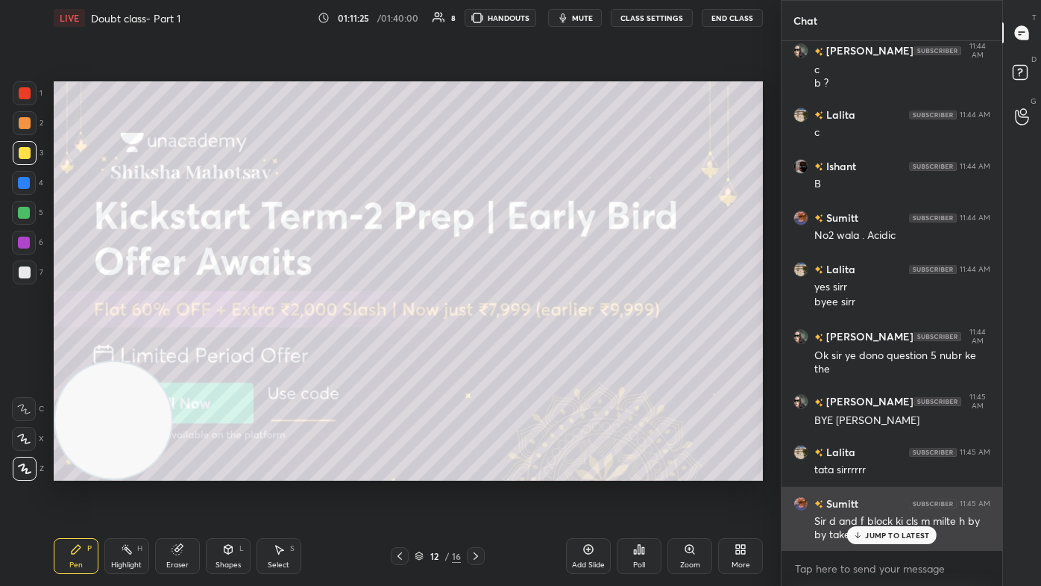
click at [535, 351] on p "JUMP TO LATEST" at bounding box center [897, 534] width 64 height 9
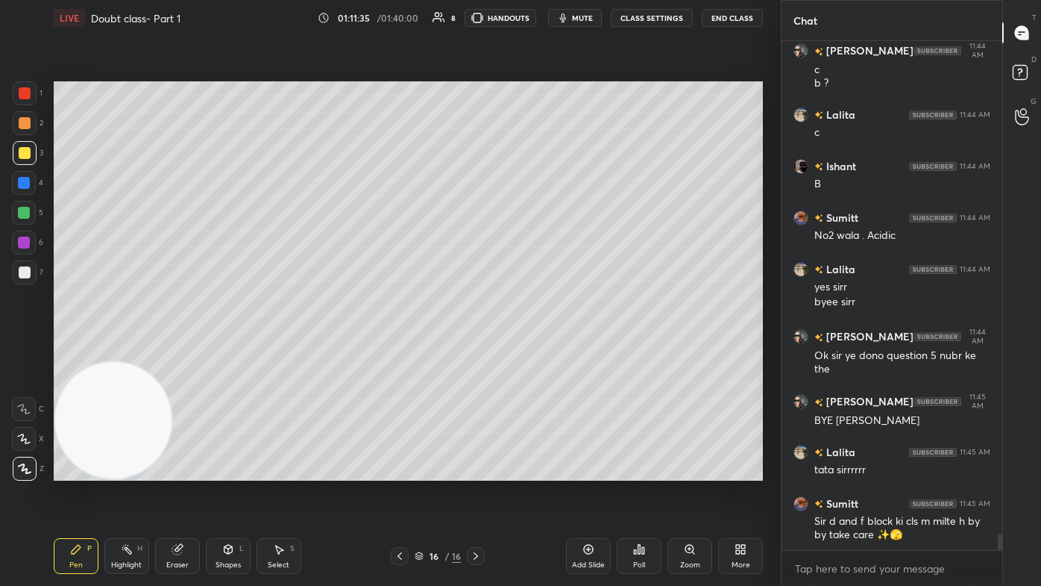
click at [535, 16] on button "End Class" at bounding box center [732, 18] width 61 height 18
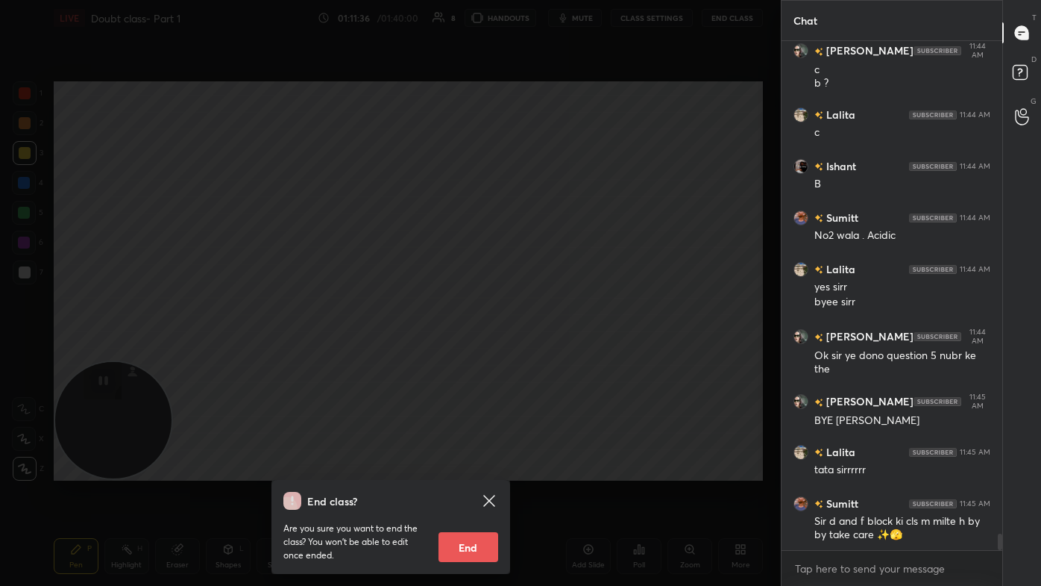
click at [468, 351] on button "End" at bounding box center [469, 547] width 60 height 30
type textarea "x"
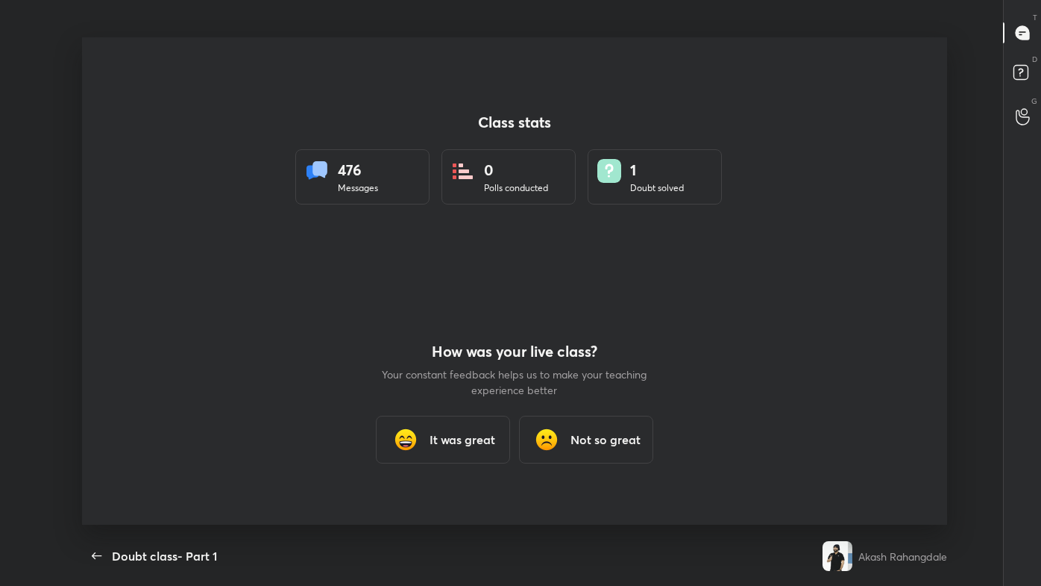
scroll to position [0, 0]
